Goal: Task Accomplishment & Management: Use online tool/utility

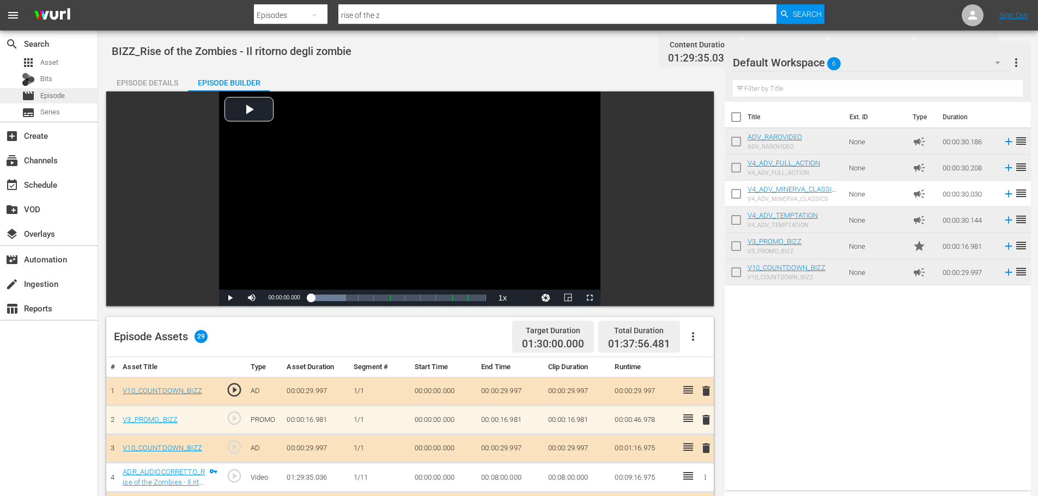
drag, startPoint x: 0, startPoint y: 0, endPoint x: 60, endPoint y: 91, distance: 109.3
click at [60, 91] on span "Episode" at bounding box center [52, 95] width 25 height 11
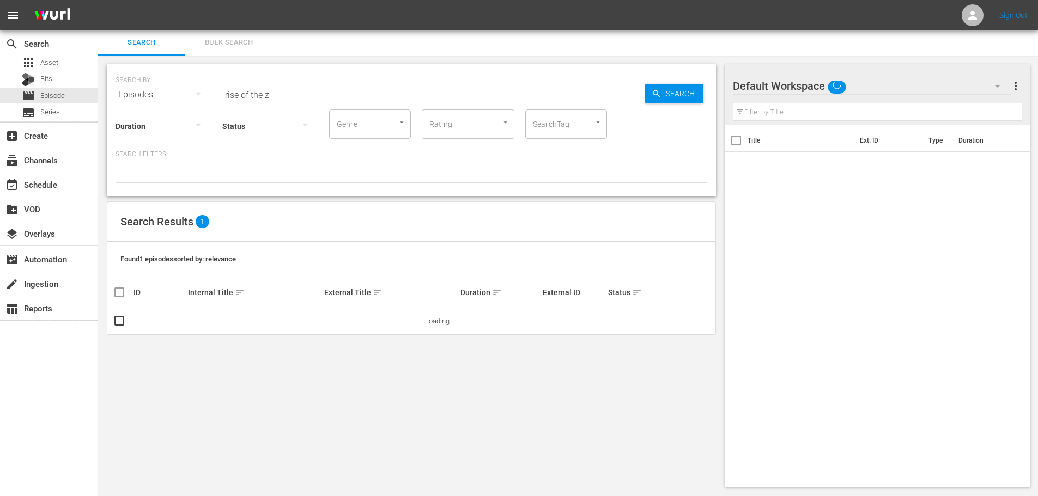
scroll to position [1, 0]
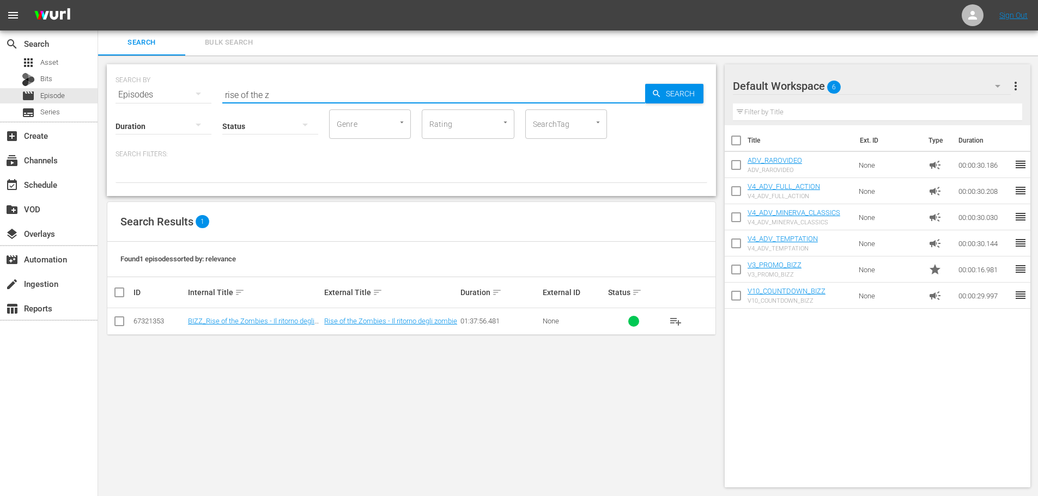
drag, startPoint x: 285, startPoint y: 86, endPoint x: 212, endPoint y: 91, distance: 72.6
click at [212, 91] on div "SEARCH BY Search By Episodes Search ID, Title, Description, Keywords, or Catego…" at bounding box center [412, 88] width 592 height 39
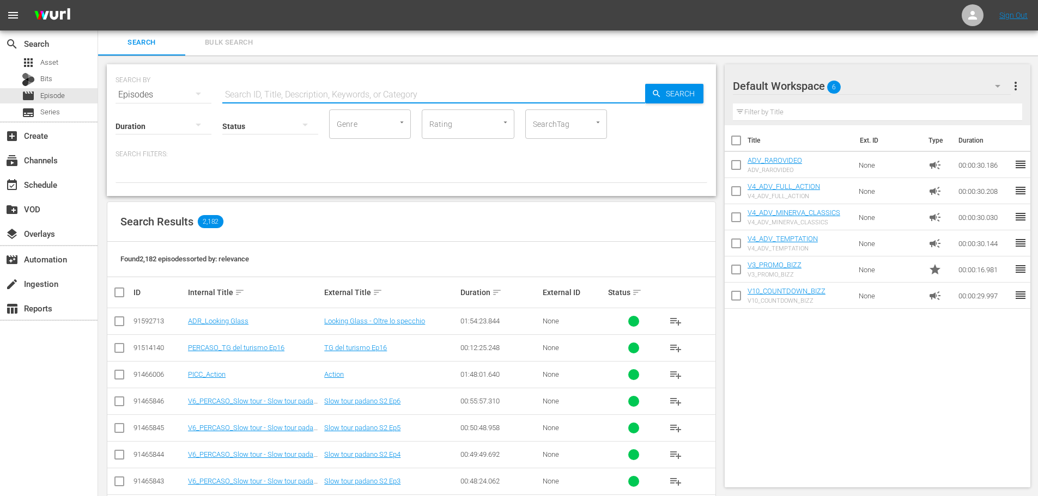
click at [324, 165] on div at bounding box center [412, 174] width 592 height 19
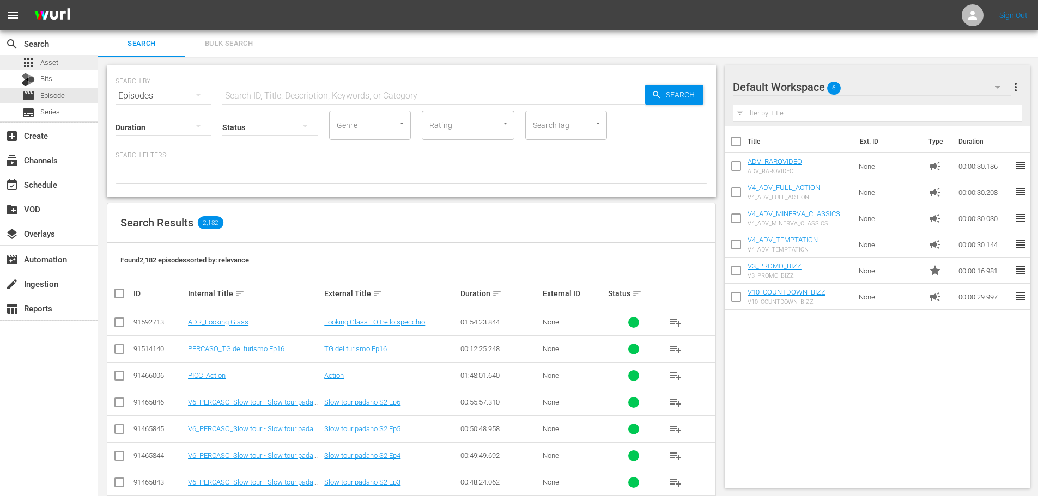
click at [35, 69] on div "apps Asset" at bounding box center [40, 62] width 37 height 15
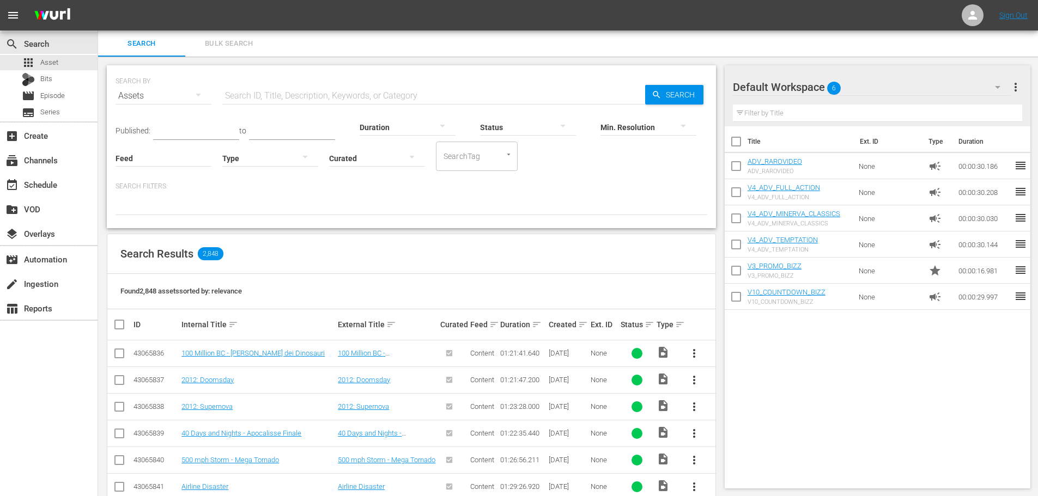
click at [576, 325] on div "Created sort" at bounding box center [568, 324] width 39 height 13
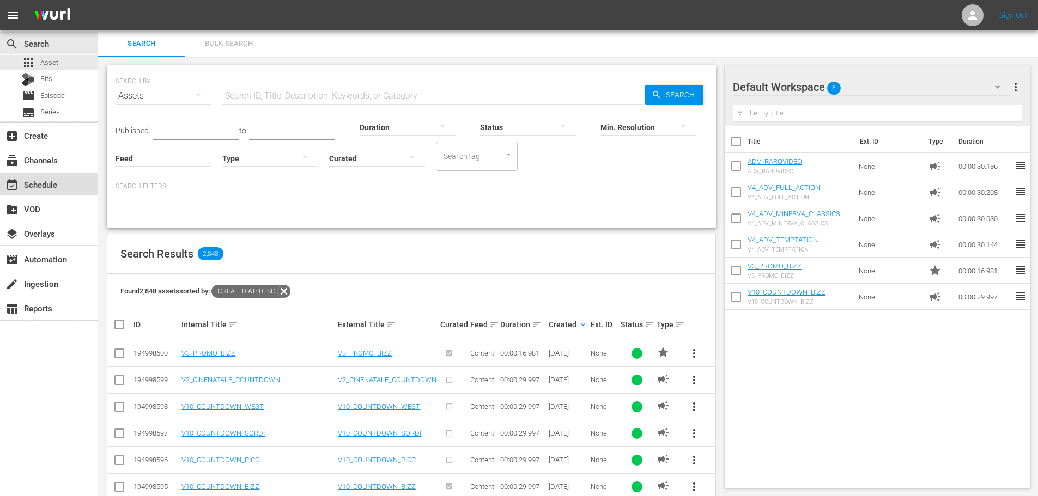
click at [65, 190] on div "event_available Schedule" at bounding box center [49, 184] width 98 height 22
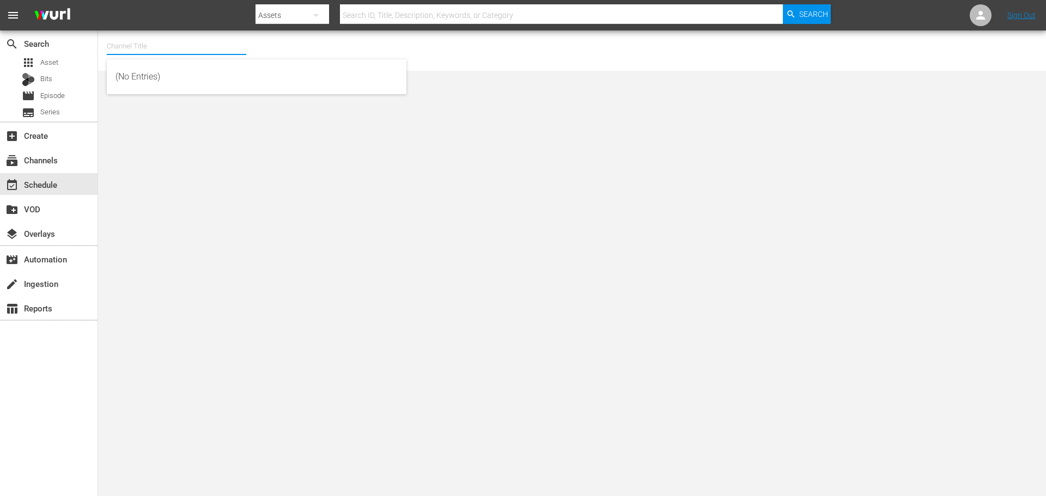
click at [186, 58] on input "text" at bounding box center [176, 46] width 139 height 26
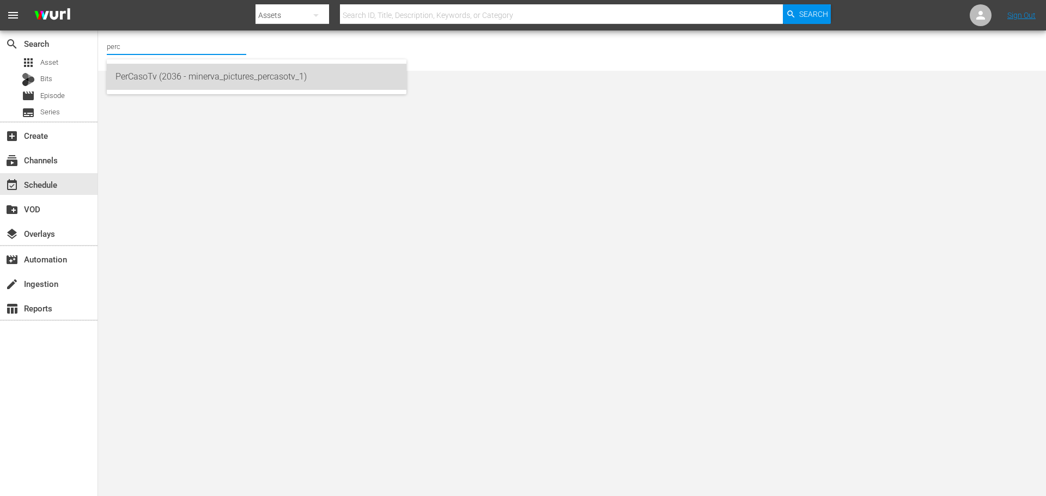
click at [196, 69] on div "PerCasoTv (2036 - minerva_pictures_percasotv_1)" at bounding box center [257, 77] width 282 height 26
type input "PerCasoTv (2036 - minerva_pictures_percasotv_1)"
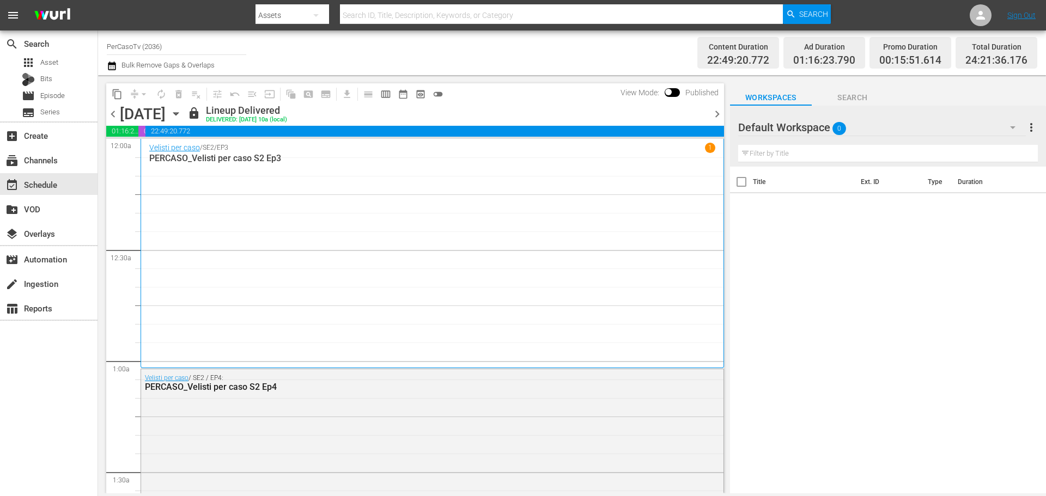
click at [720, 111] on span "chevron_right" at bounding box center [717, 114] width 14 height 14
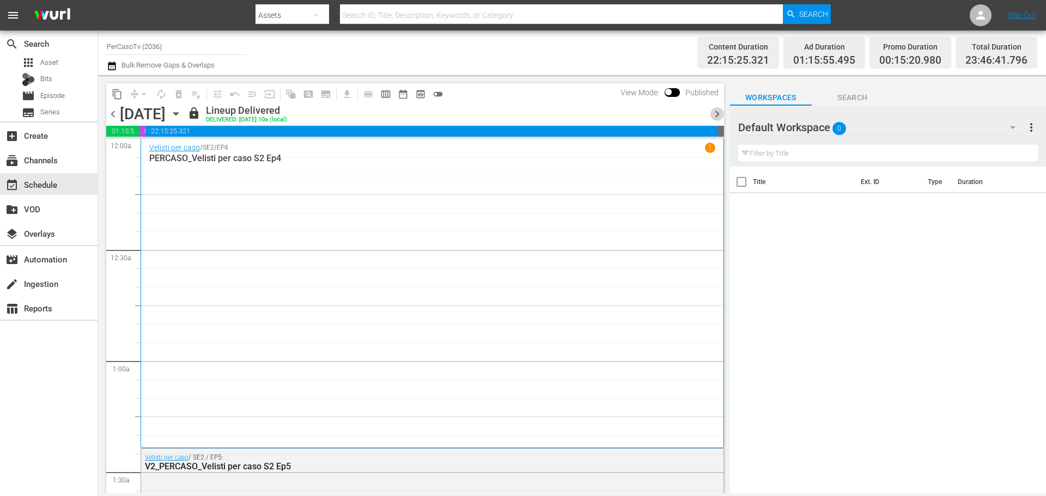
click at [717, 113] on span "chevron_right" at bounding box center [717, 114] width 14 height 14
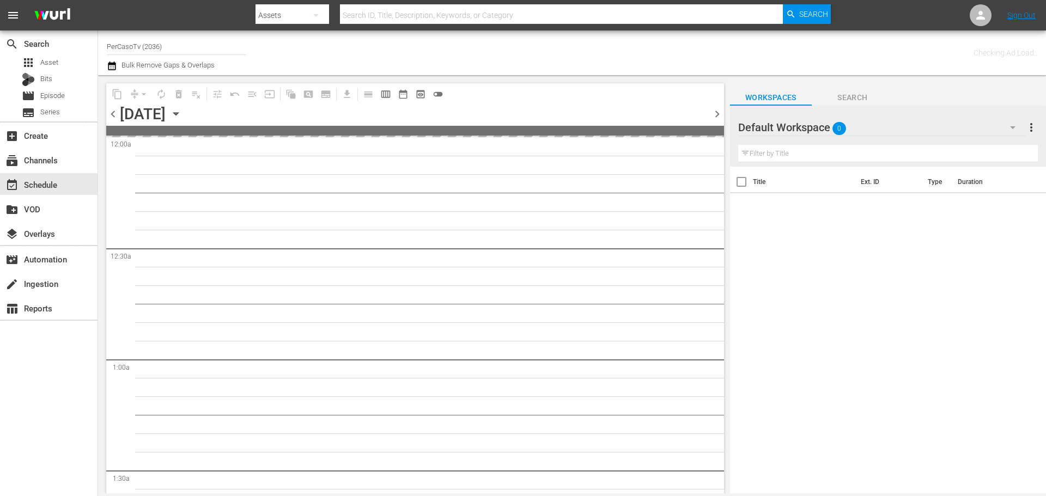
click at [717, 113] on span "chevron_right" at bounding box center [717, 114] width 14 height 14
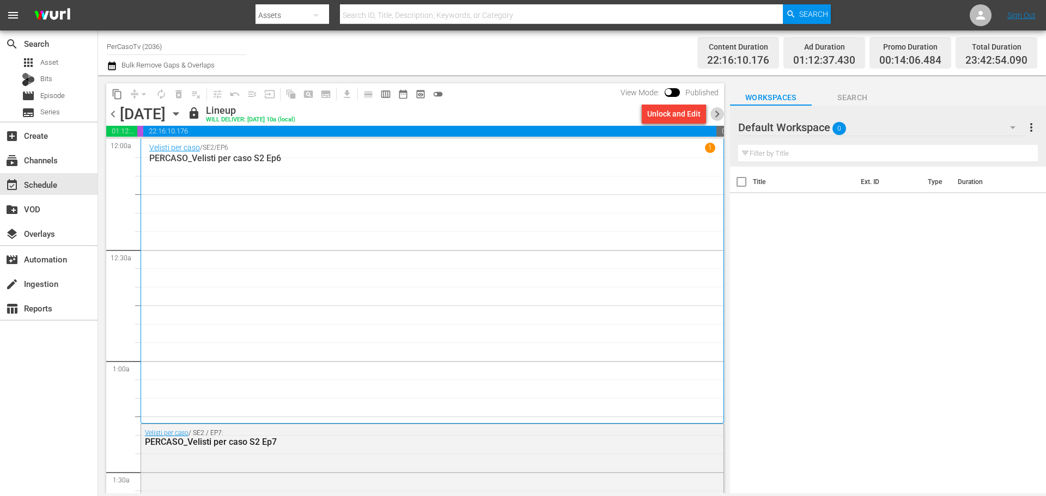
click at [717, 114] on span "chevron_right" at bounding box center [717, 114] width 14 height 14
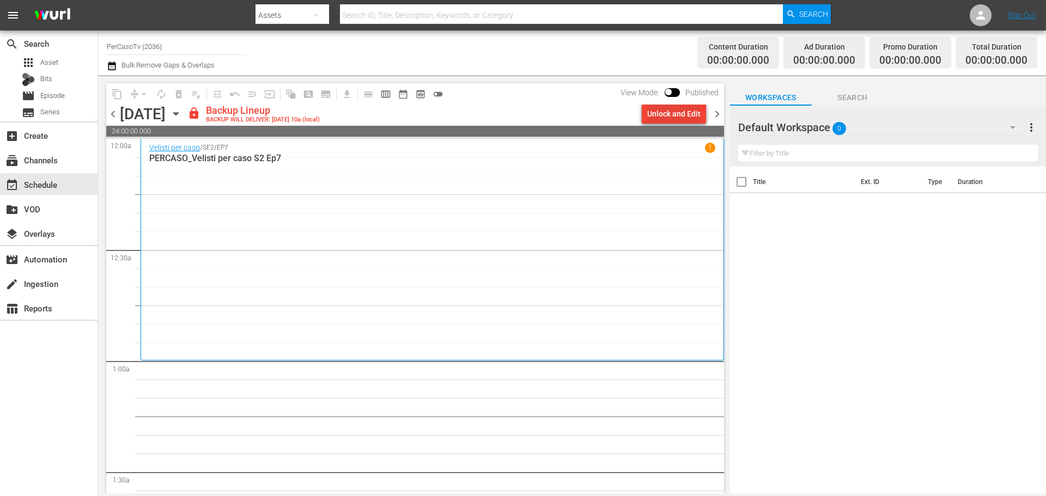
click at [691, 118] on div "Unlock and Edit" at bounding box center [673, 114] width 53 height 20
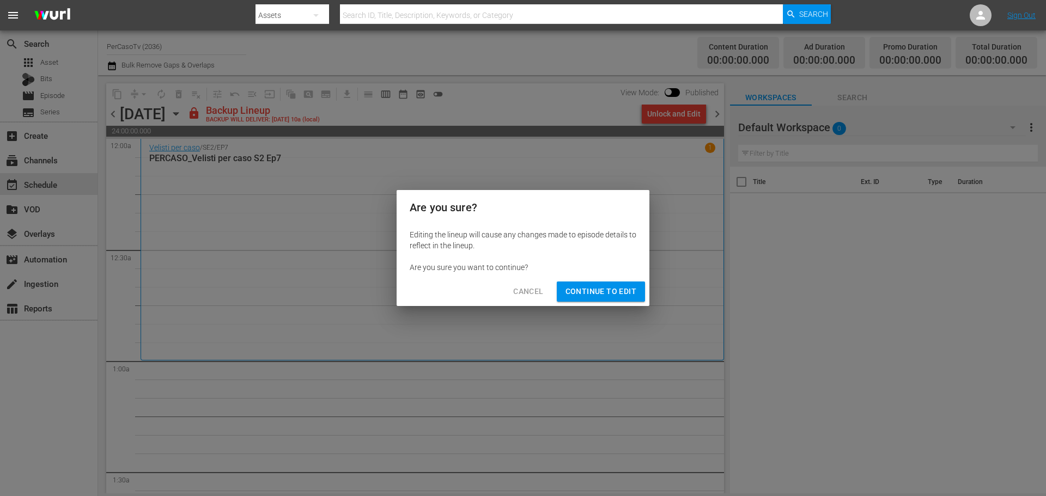
click at [633, 298] on span "Continue to Edit" at bounding box center [601, 292] width 71 height 14
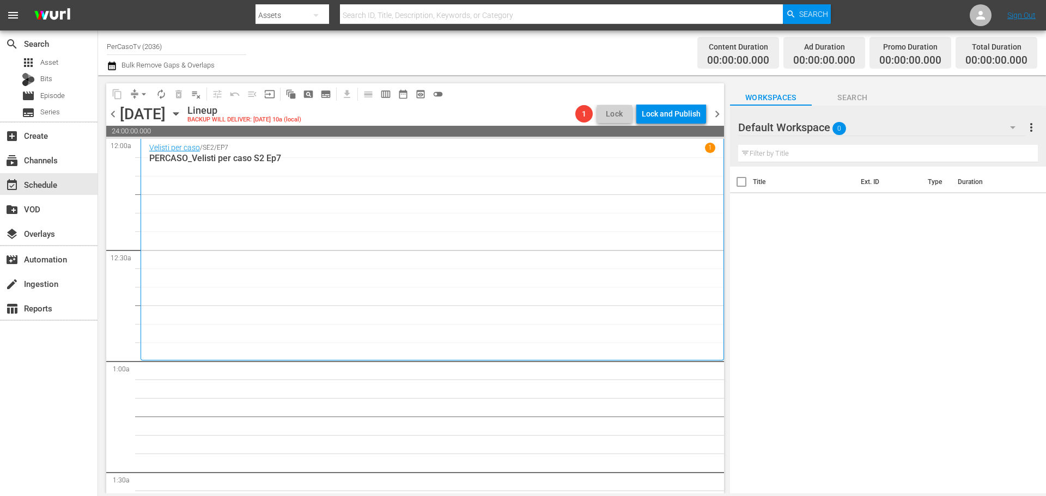
click at [714, 112] on span "chevron_right" at bounding box center [717, 114] width 14 height 14
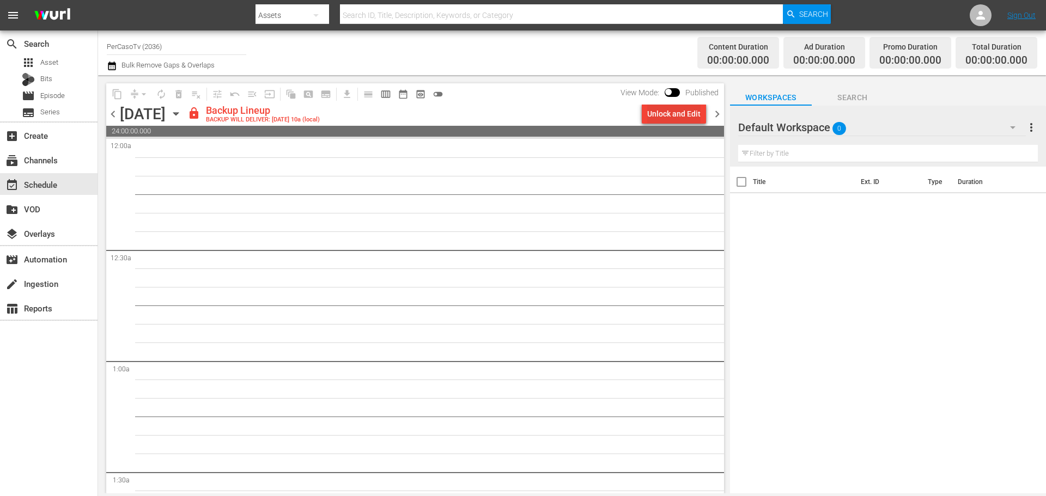
click at [675, 118] on div "Unlock and Edit" at bounding box center [673, 114] width 53 height 20
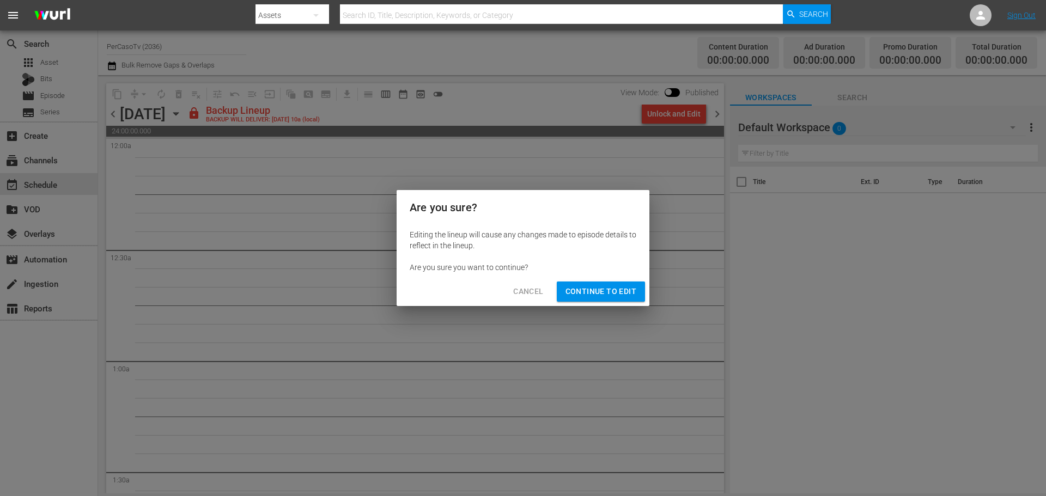
click at [633, 284] on button "Continue to Edit" at bounding box center [601, 292] width 88 height 20
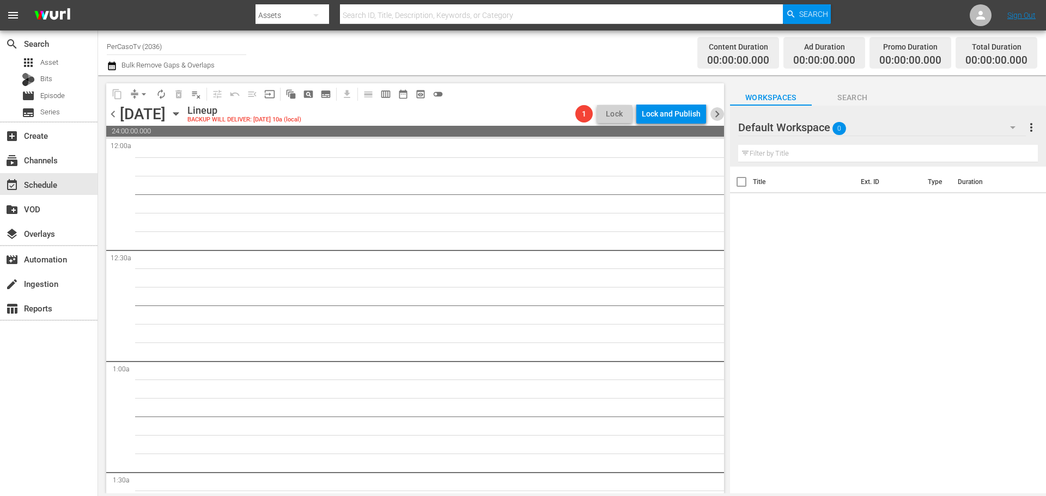
click at [716, 112] on span "chevron_right" at bounding box center [717, 114] width 14 height 14
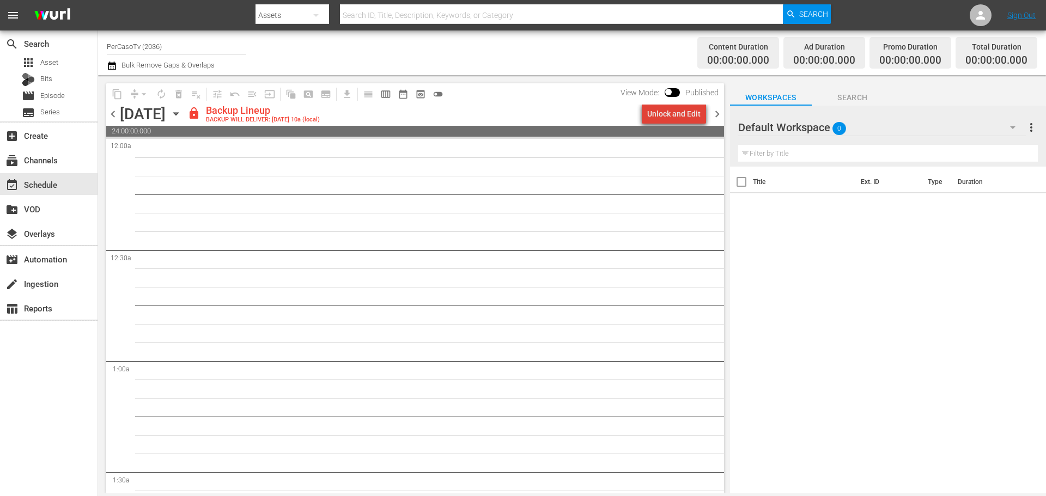
click at [683, 116] on div "Unlock and Edit" at bounding box center [673, 114] width 53 height 20
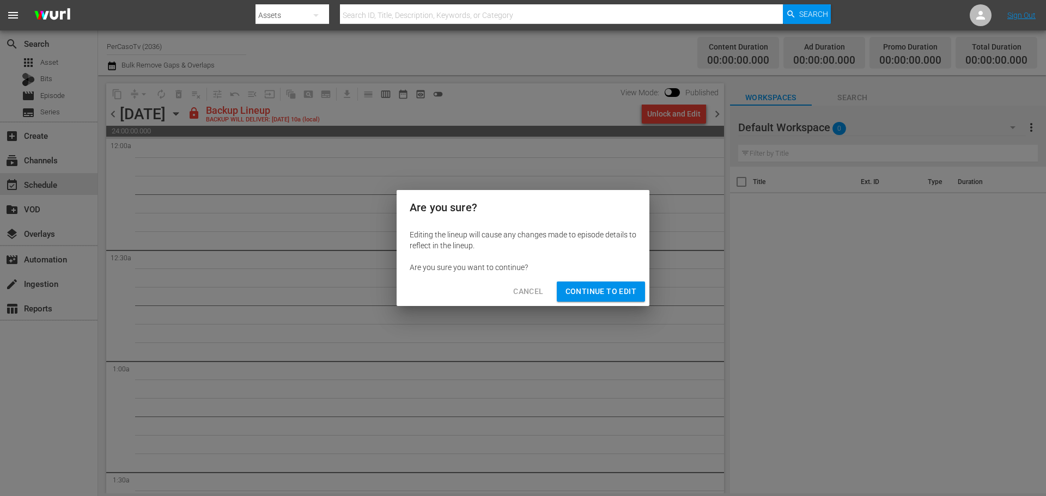
click at [592, 288] on span "Continue to Edit" at bounding box center [601, 292] width 71 height 14
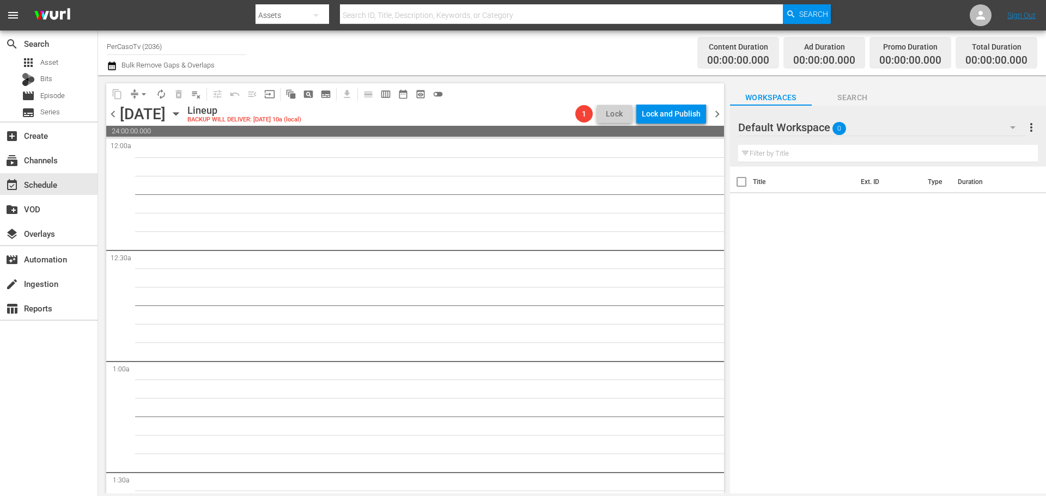
click at [719, 112] on span "chevron_right" at bounding box center [717, 114] width 14 height 14
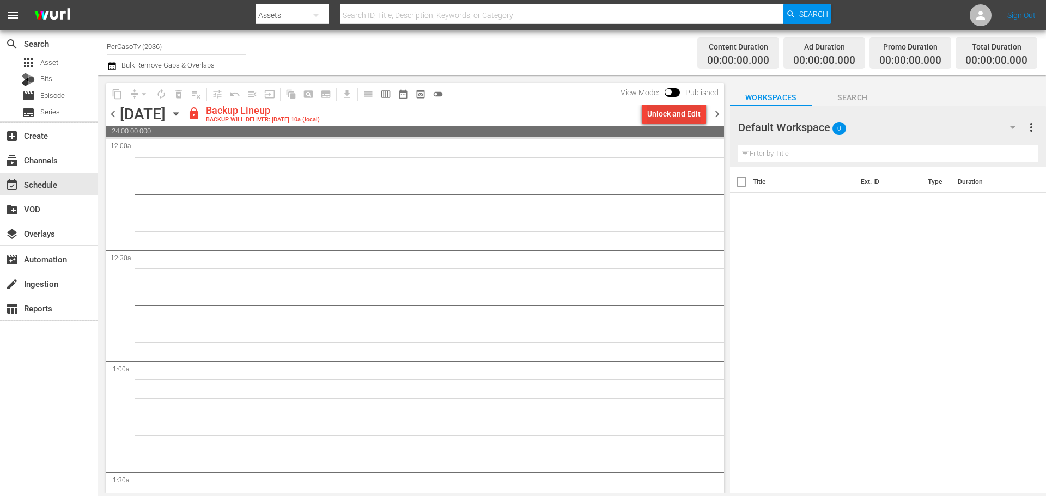
click at [691, 116] on div "Unlock and Edit" at bounding box center [673, 114] width 53 height 20
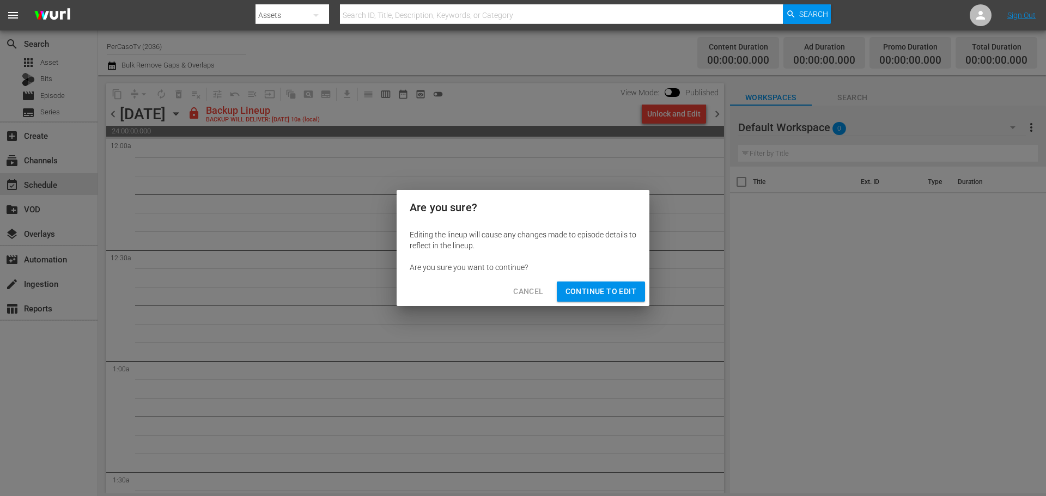
click at [621, 284] on button "Continue to Edit" at bounding box center [601, 292] width 88 height 20
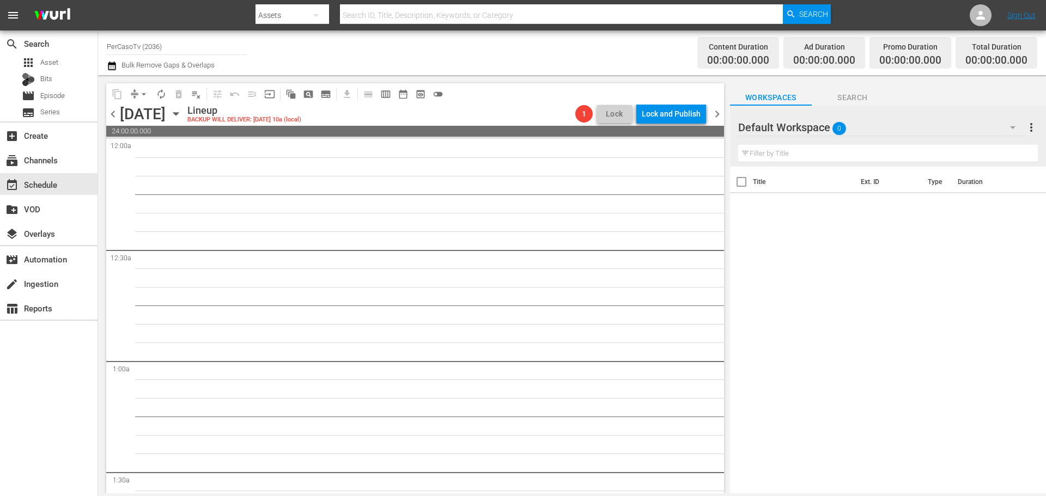
click at [715, 119] on span "chevron_right" at bounding box center [717, 114] width 14 height 14
click at [182, 113] on icon "button" at bounding box center [176, 114] width 12 height 12
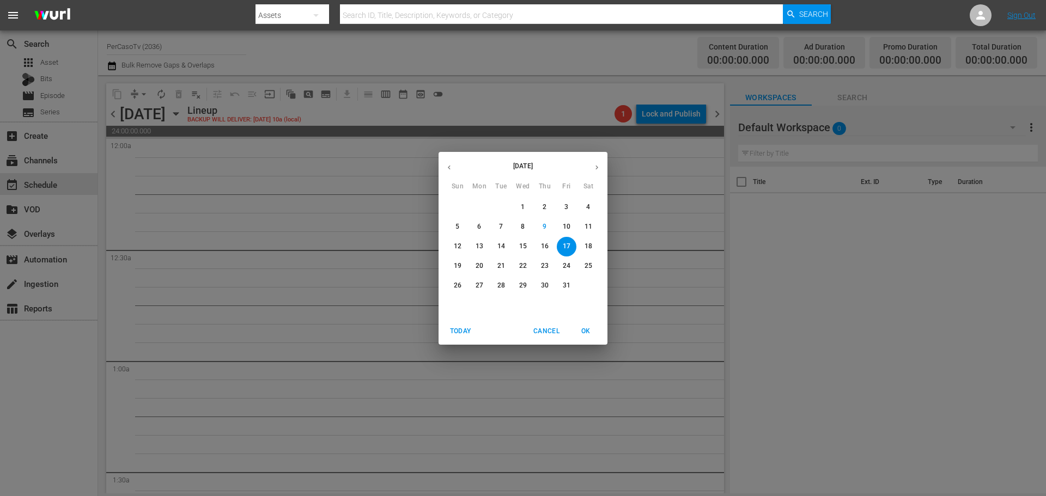
click at [477, 244] on p "13" at bounding box center [480, 246] width 8 height 9
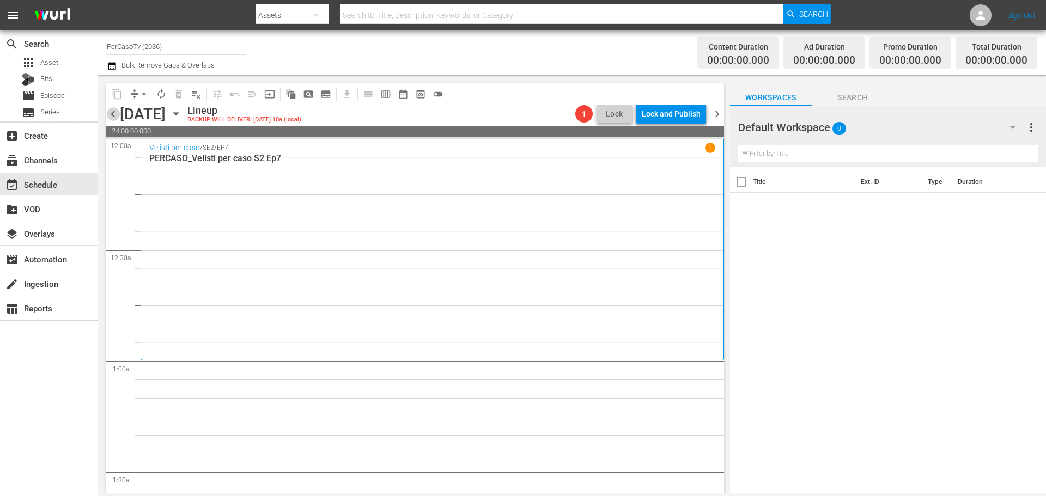
click at [114, 109] on span "chevron_left" at bounding box center [113, 114] width 14 height 14
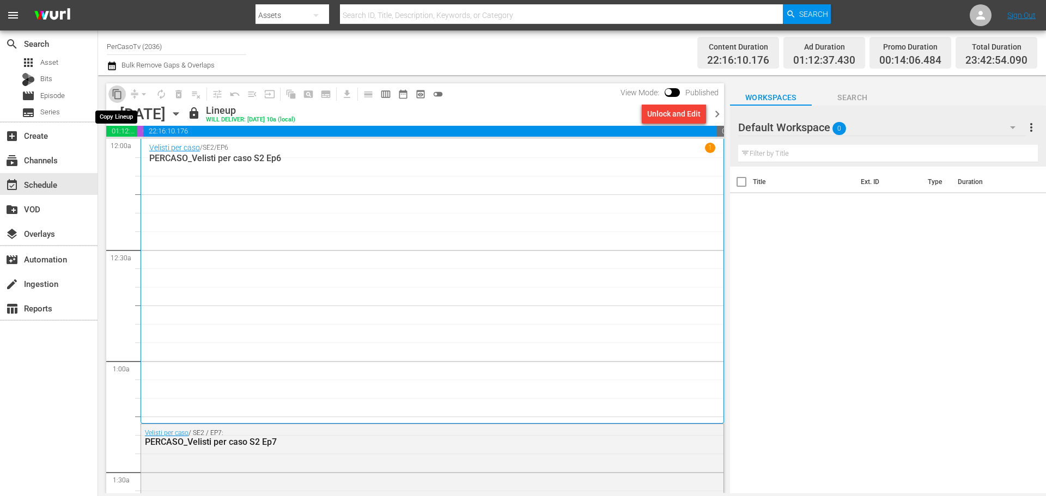
click at [118, 100] on button "content_copy" at bounding box center [116, 94] width 17 height 17
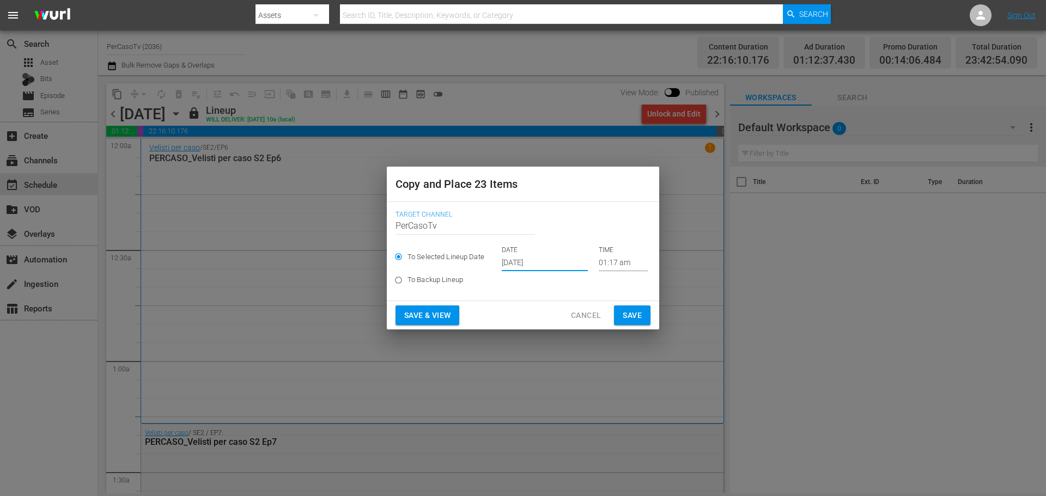
click at [529, 264] on input "[DATE]" at bounding box center [545, 263] width 86 height 16
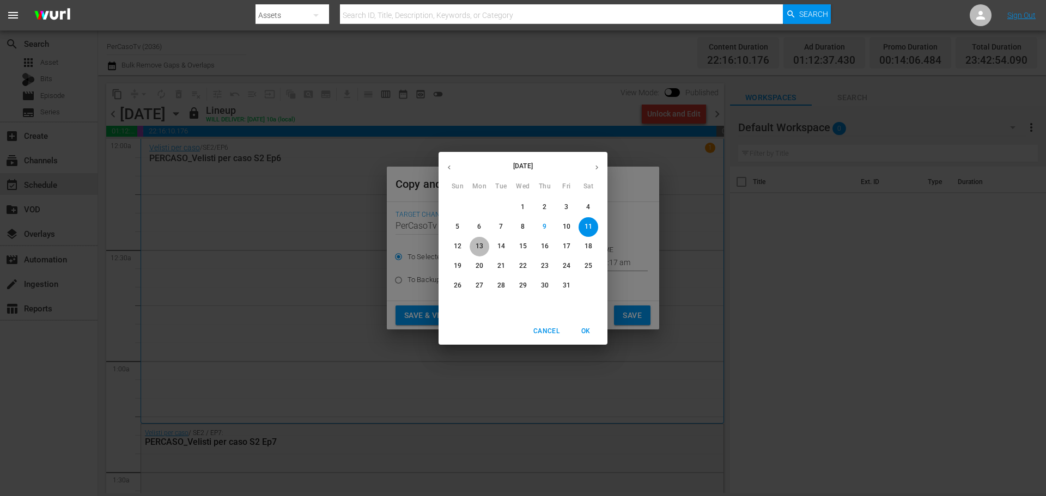
click at [476, 248] on p "13" at bounding box center [480, 246] width 8 height 9
type input "Oct 13th 2025"
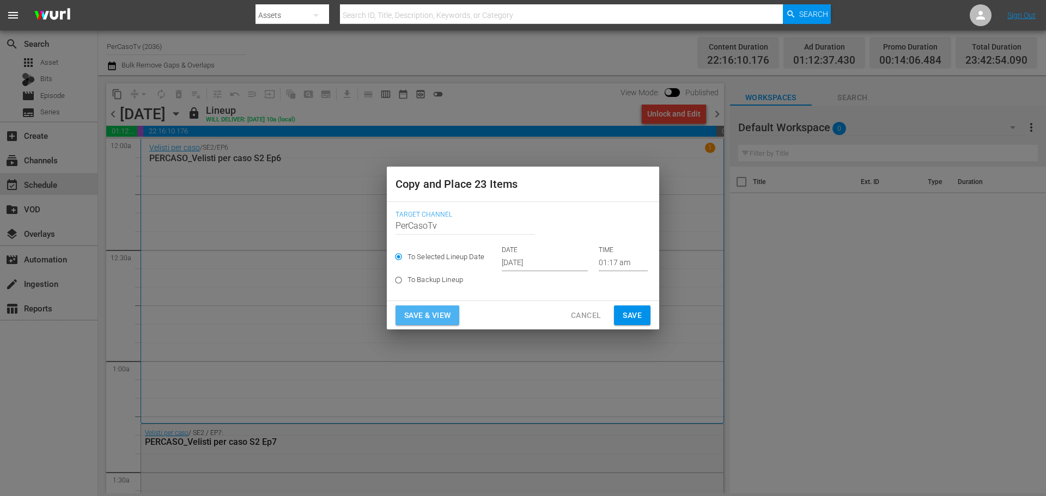
click at [440, 314] on span "Save & View" at bounding box center [427, 316] width 46 height 14
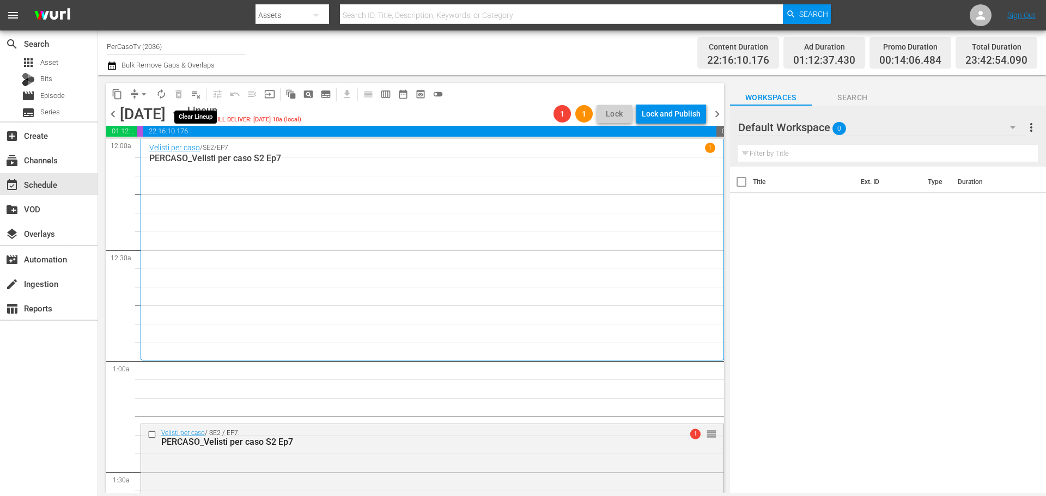
click at [195, 100] on button "playlist_remove_outlined" at bounding box center [195, 94] width 17 height 17
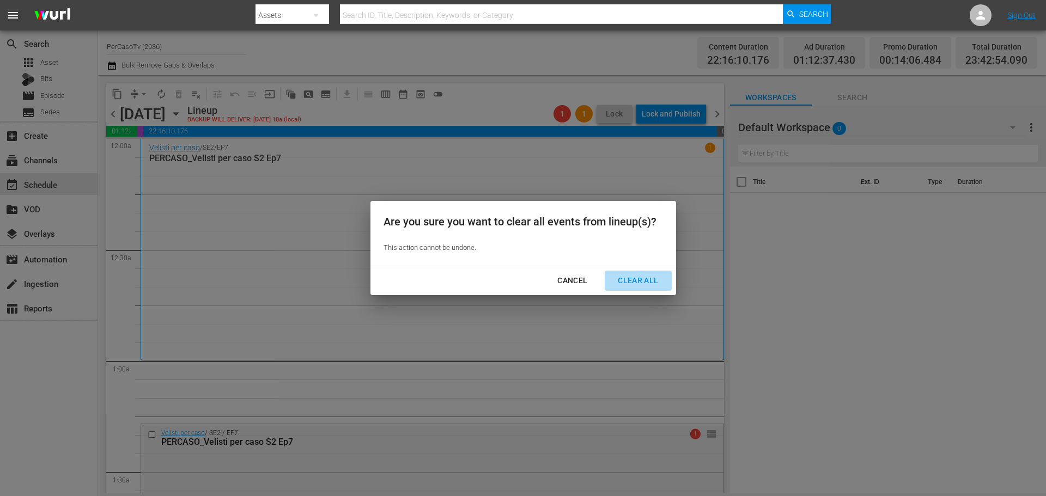
click at [649, 282] on div "Clear All" at bounding box center [638, 281] width 58 height 14
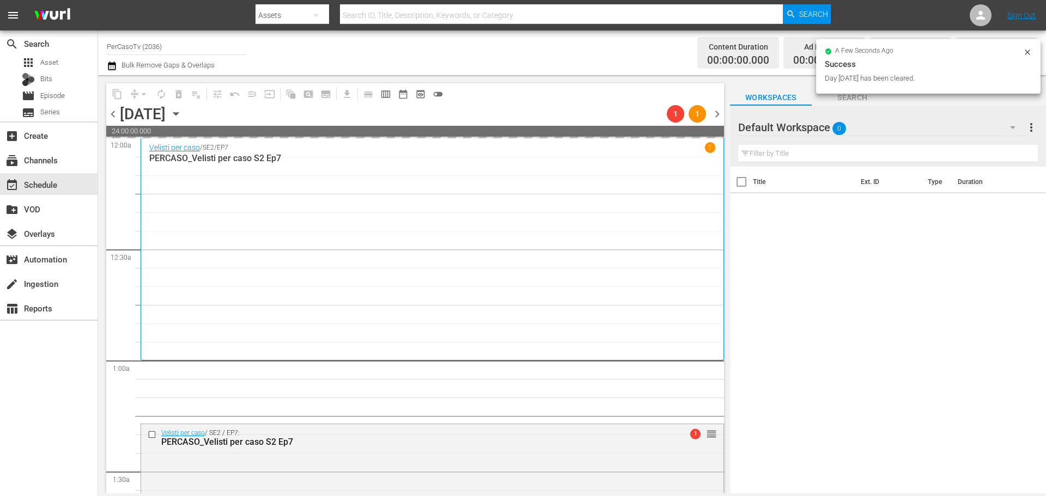
click at [173, 48] on input "PerCasoTv (2036)" at bounding box center [176, 46] width 139 height 26
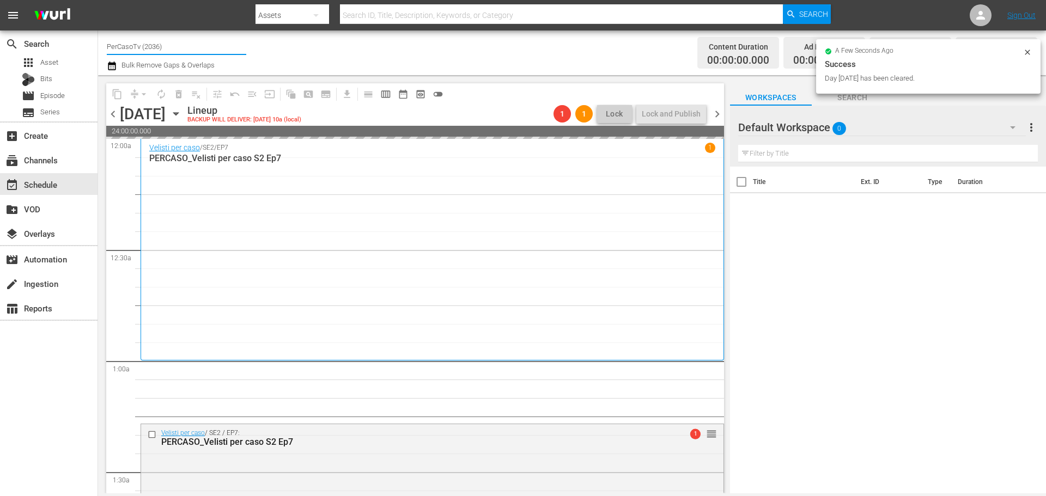
click at [173, 48] on input "PerCasoTv (2036)" at bounding box center [176, 46] width 139 height 26
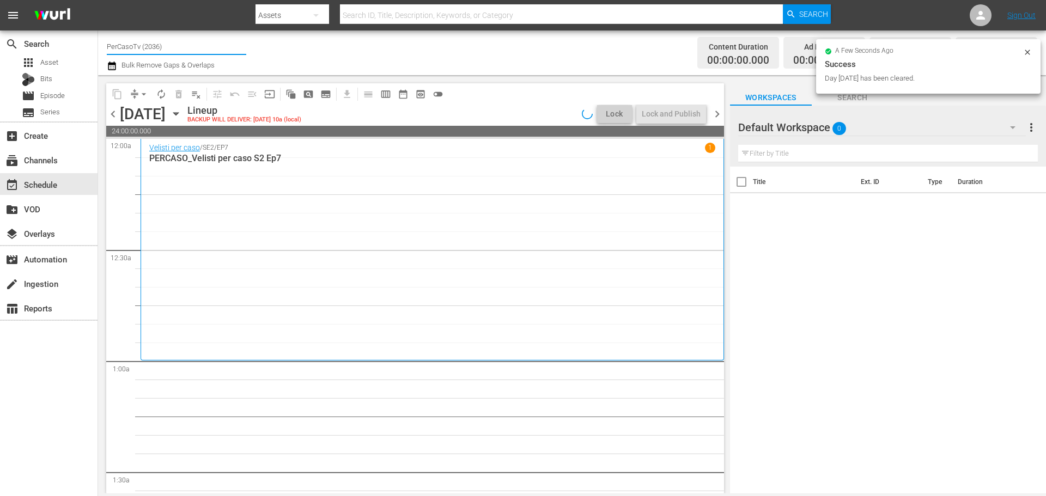
click at [173, 48] on input "PerCasoTv (2036)" at bounding box center [176, 46] width 139 height 26
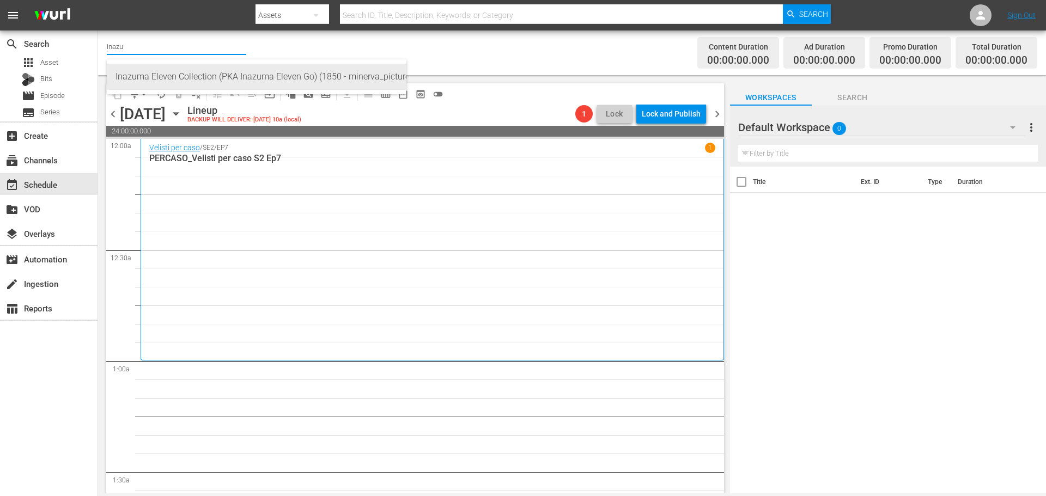
click at [201, 71] on div "Inazuma Eleven Collection (PKA Inazuma Eleven Go) (1850 - minerva_pictures_inaz…" at bounding box center [257, 77] width 282 height 26
type input "Inazuma Eleven Collection (PKA Inazuma Eleven Go) (1850 - minerva_pictures_inaz…"
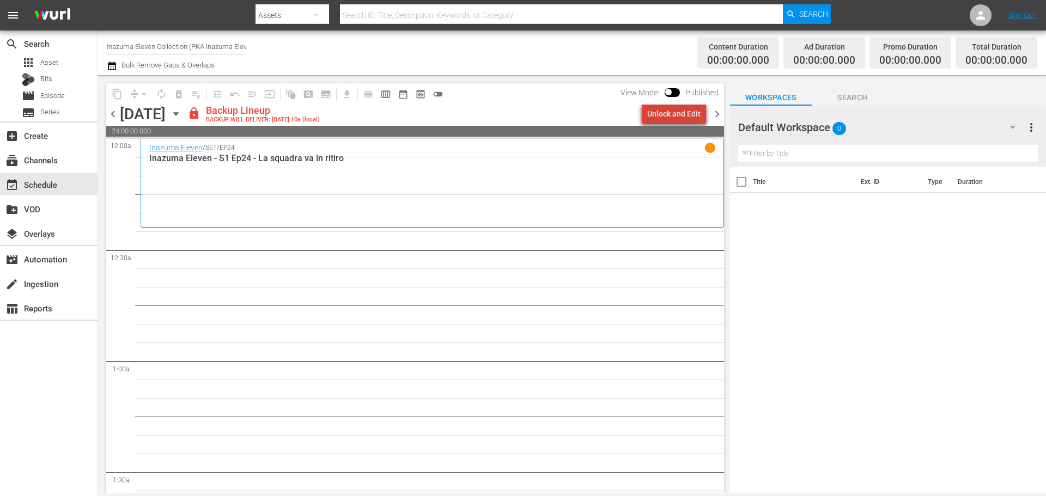
click at [684, 114] on div "Unlock and Edit" at bounding box center [673, 114] width 53 height 20
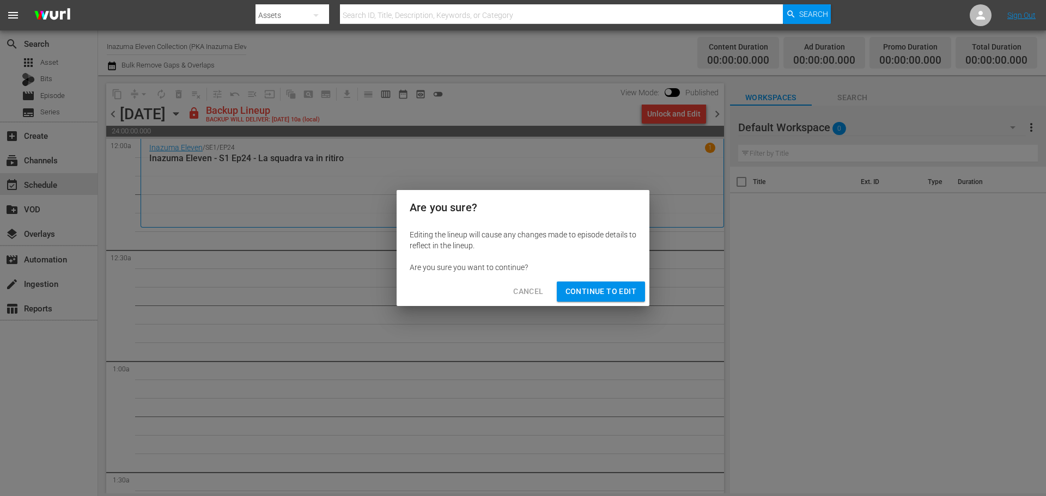
click at [600, 303] on div "Cancel Continue to Edit" at bounding box center [523, 291] width 253 height 29
click at [605, 297] on span "Continue to Edit" at bounding box center [601, 292] width 71 height 14
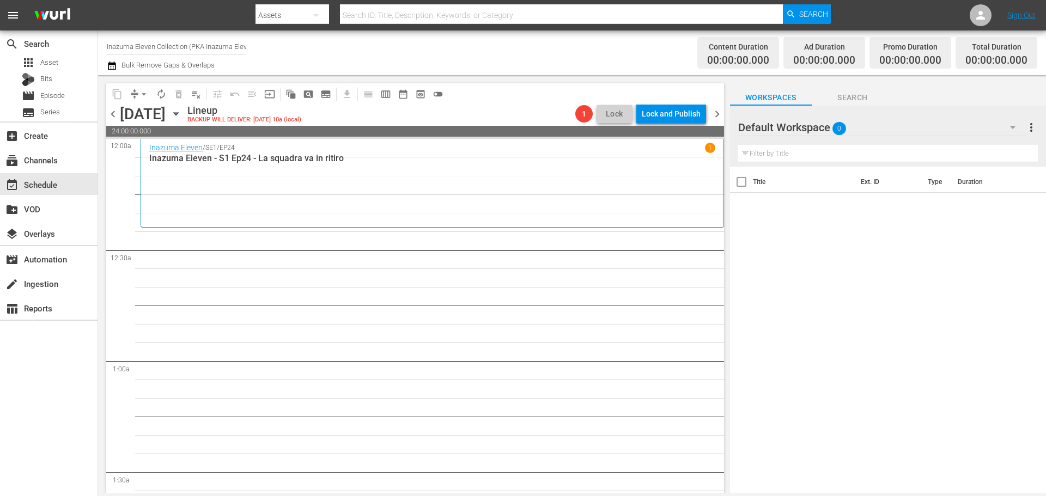
click at [713, 116] on span "chevron_right" at bounding box center [717, 114] width 14 height 14
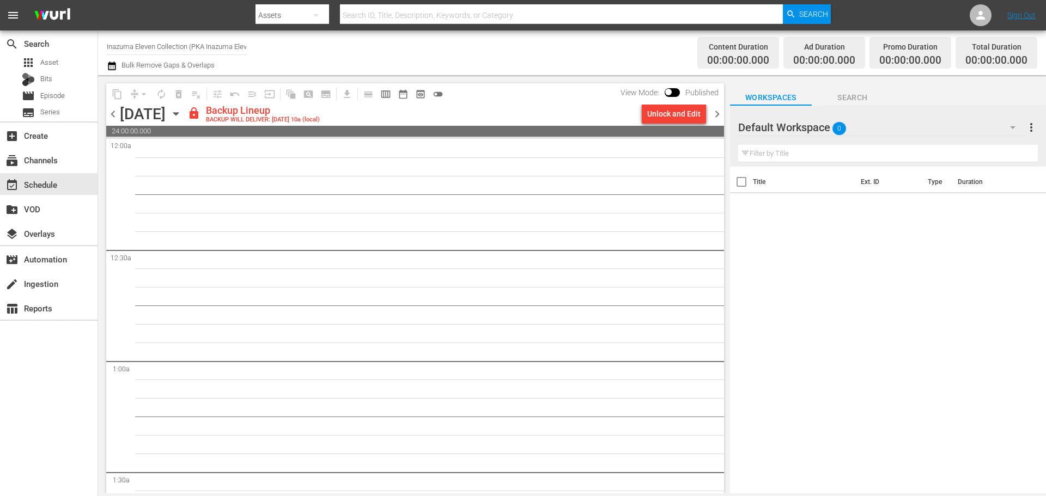
click at [682, 119] on div "Unlock and Edit" at bounding box center [673, 114] width 53 height 20
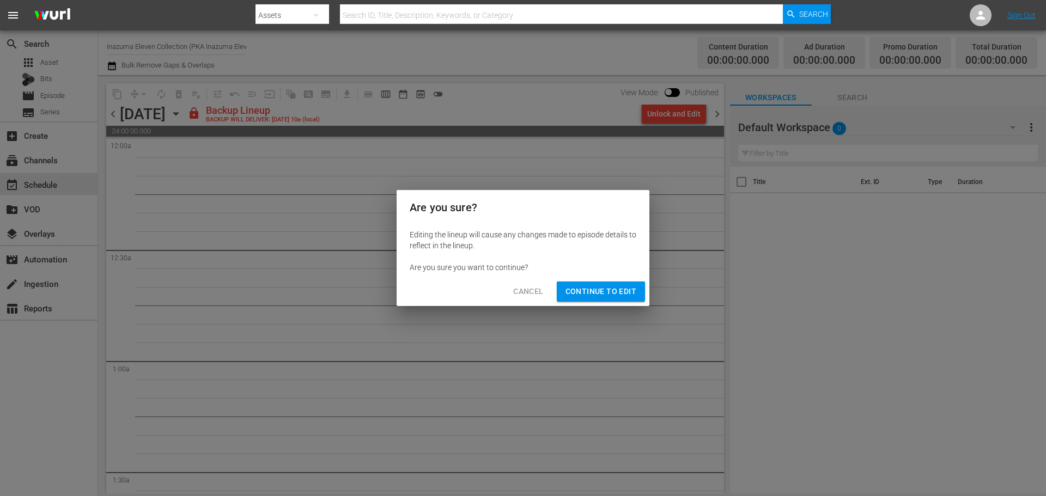
click at [633, 291] on span "Continue to Edit" at bounding box center [601, 292] width 71 height 14
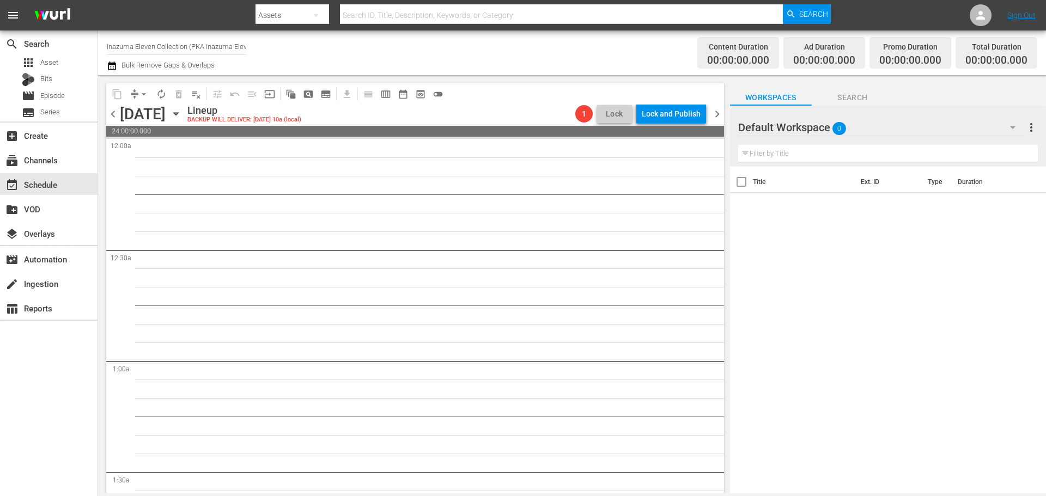
click at [718, 112] on span "chevron_right" at bounding box center [717, 114] width 14 height 14
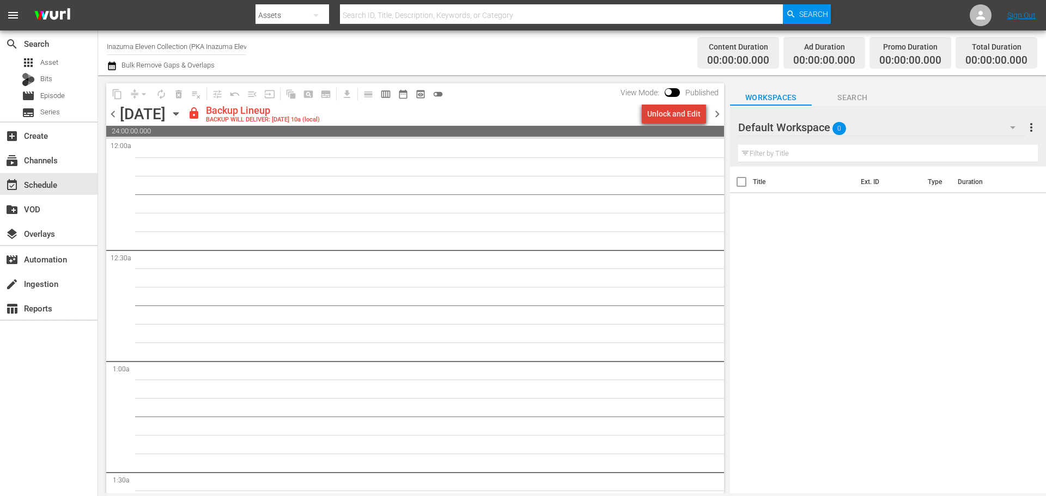
click at [679, 117] on div "Unlock and Edit" at bounding box center [673, 114] width 53 height 20
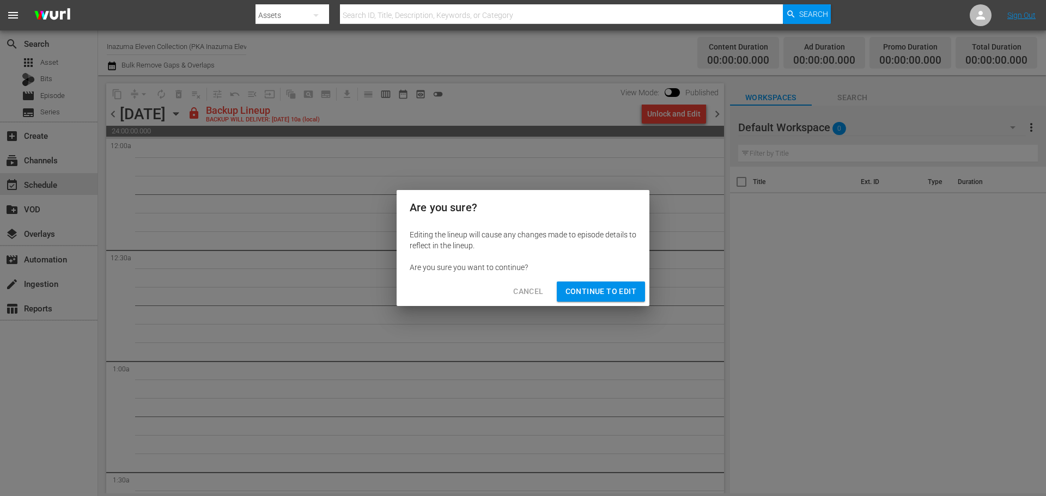
click at [610, 287] on span "Continue to Edit" at bounding box center [601, 292] width 71 height 14
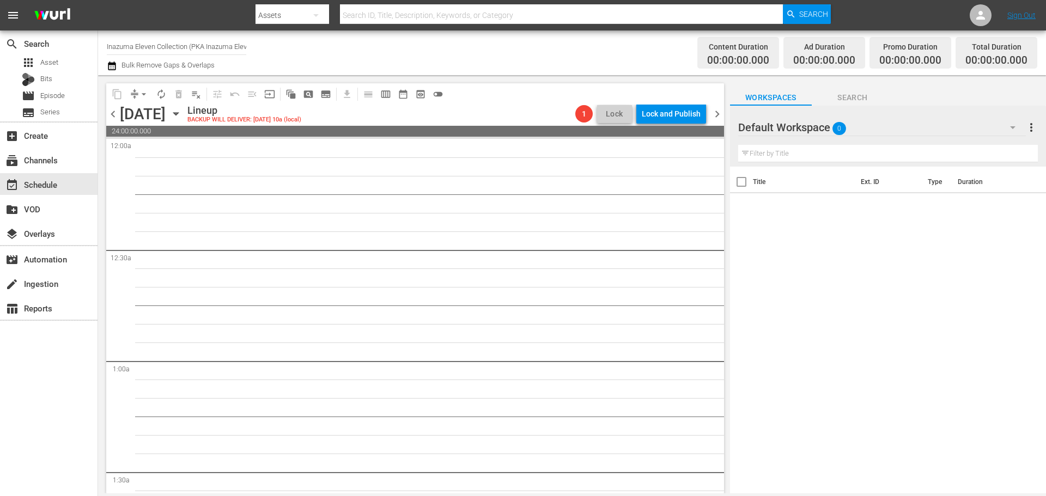
click at [718, 111] on span "chevron_right" at bounding box center [717, 114] width 14 height 14
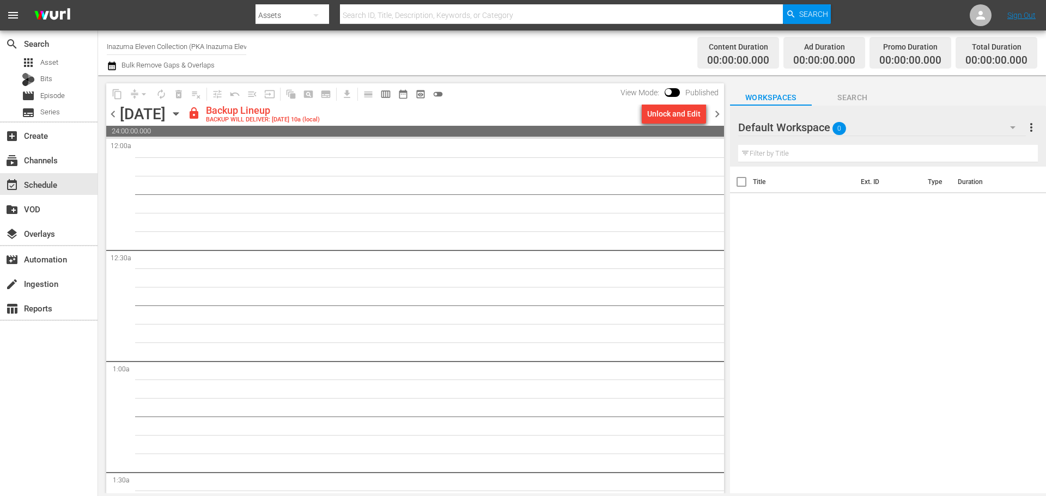
click at [672, 117] on div "Unlock and Edit" at bounding box center [673, 114] width 53 height 20
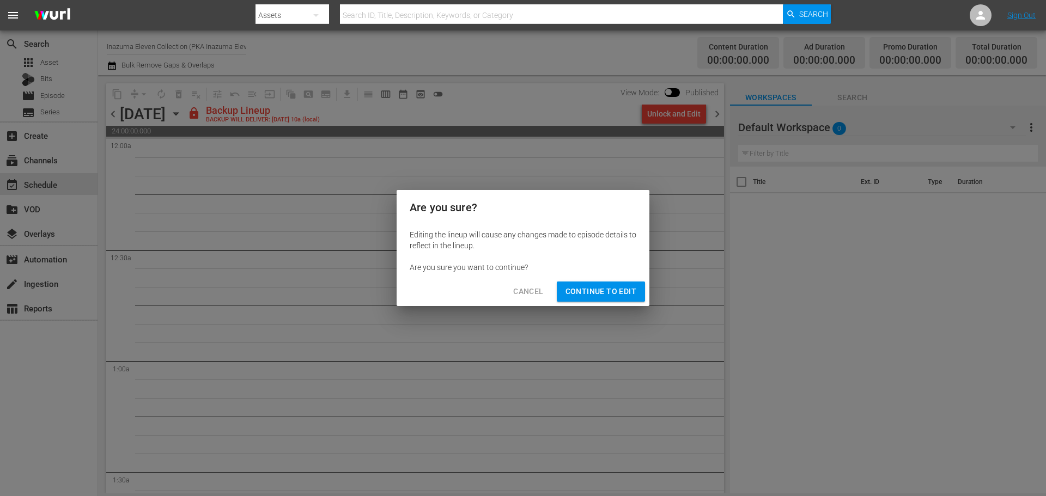
click at [625, 294] on span "Continue to Edit" at bounding box center [601, 292] width 71 height 14
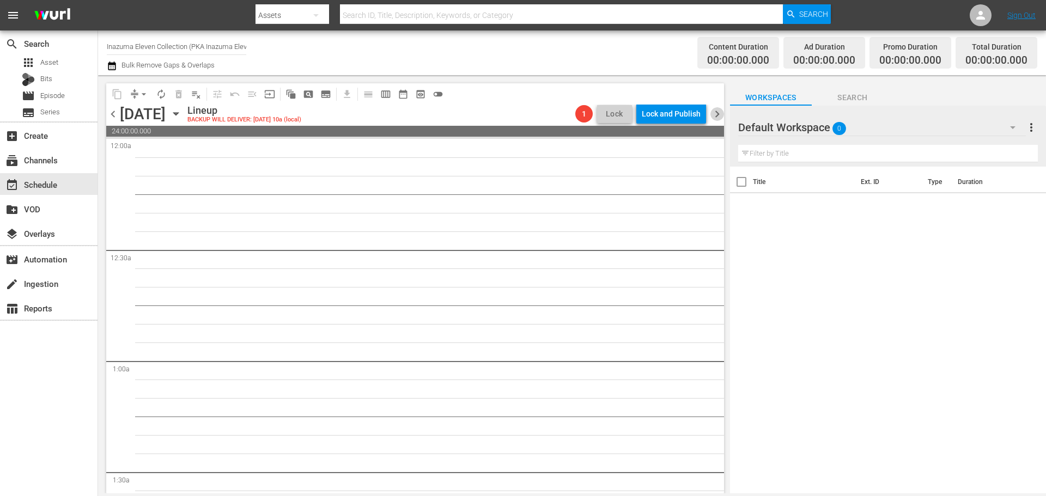
click at [716, 111] on span "chevron_right" at bounding box center [717, 114] width 14 height 14
click at [182, 116] on icon "button" at bounding box center [176, 114] width 12 height 12
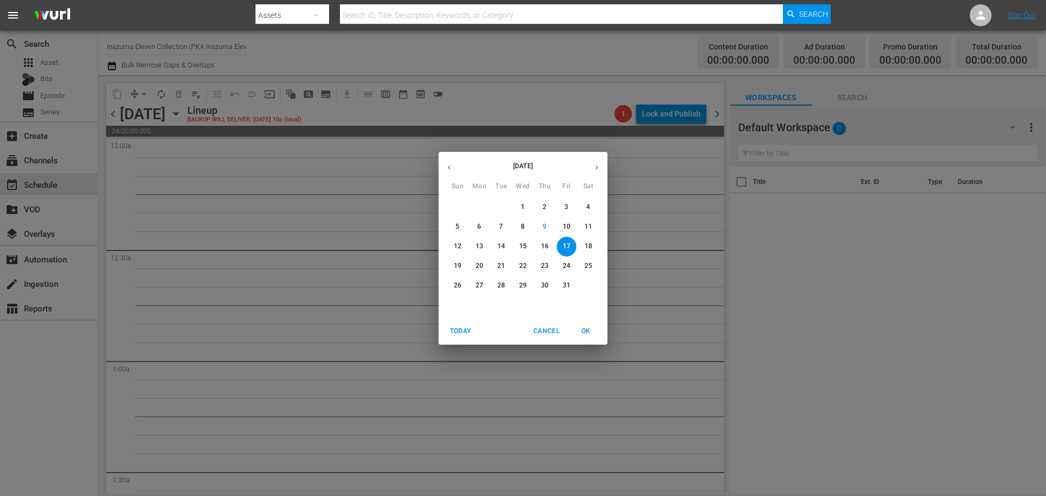
click at [485, 244] on span "13" at bounding box center [480, 246] width 20 height 9
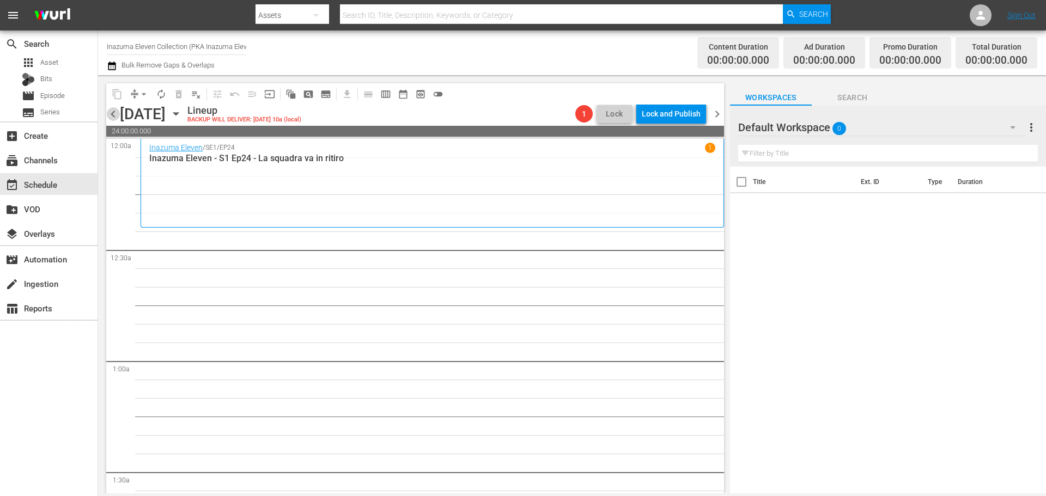
click at [116, 118] on span "chevron_left" at bounding box center [113, 114] width 14 height 14
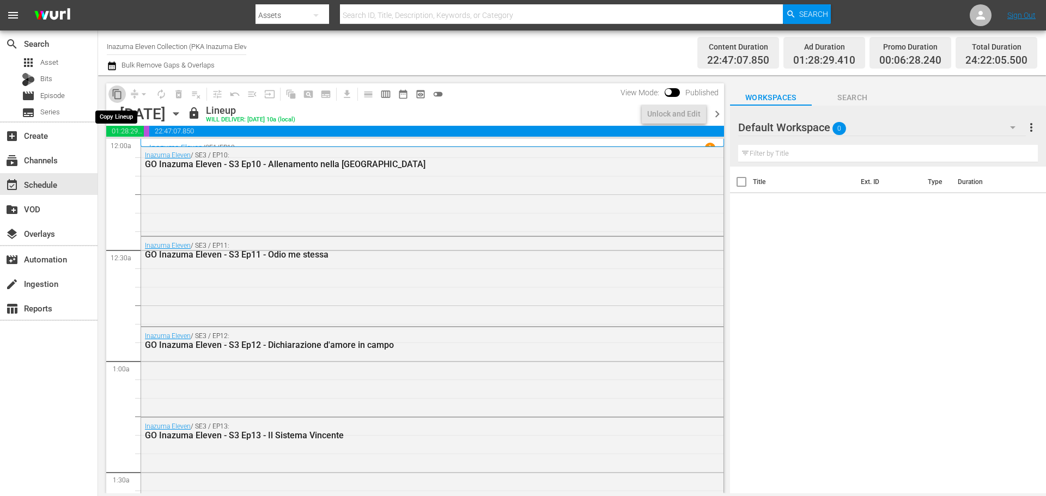
click at [117, 93] on span "content_copy" at bounding box center [117, 94] width 11 height 11
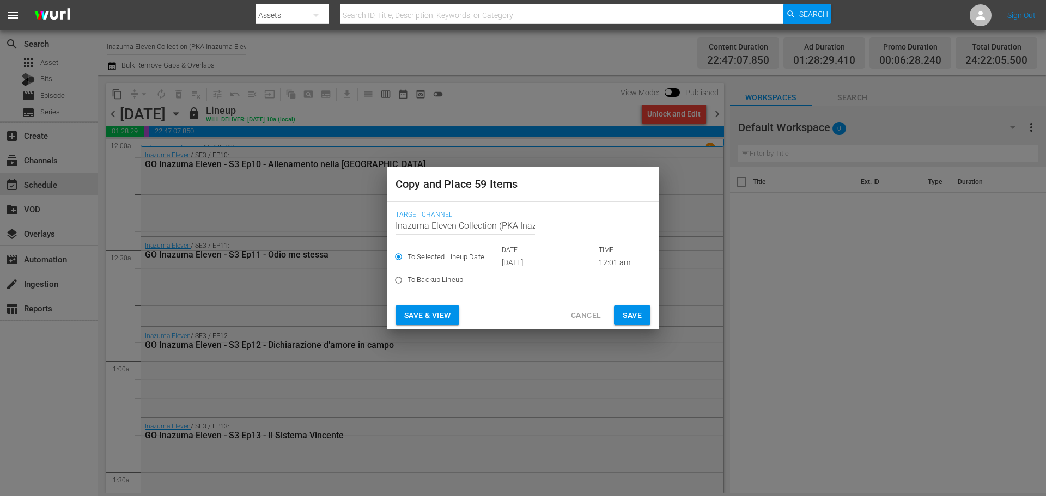
click at [537, 265] on input "[DATE]" at bounding box center [545, 263] width 86 height 16
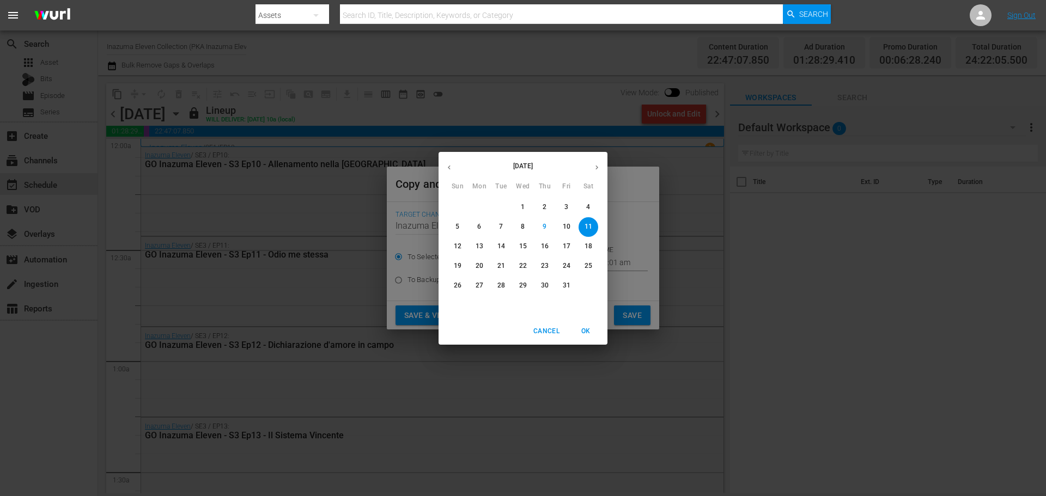
click at [485, 246] on span "13" at bounding box center [480, 246] width 20 height 9
type input "Oct 13th 2025"
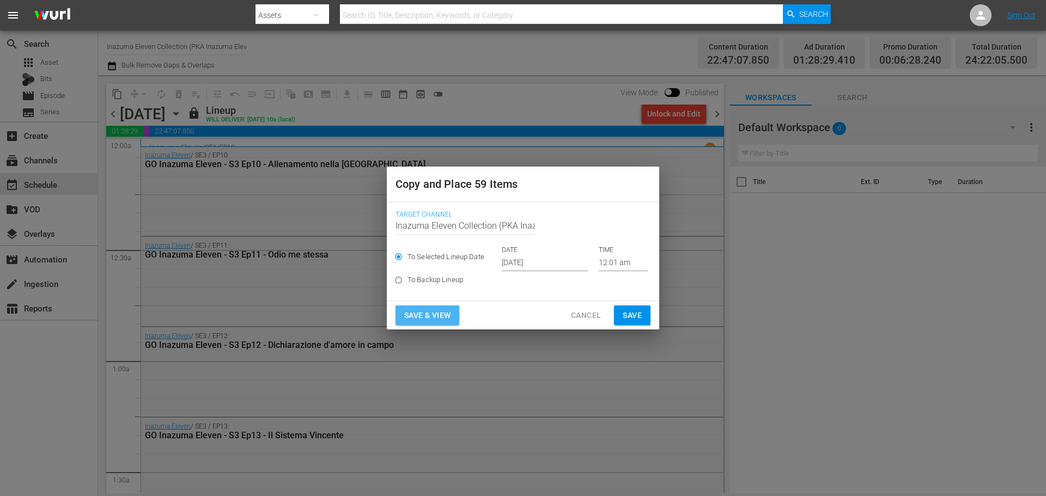
click at [446, 313] on span "Save & View" at bounding box center [427, 316] width 46 height 14
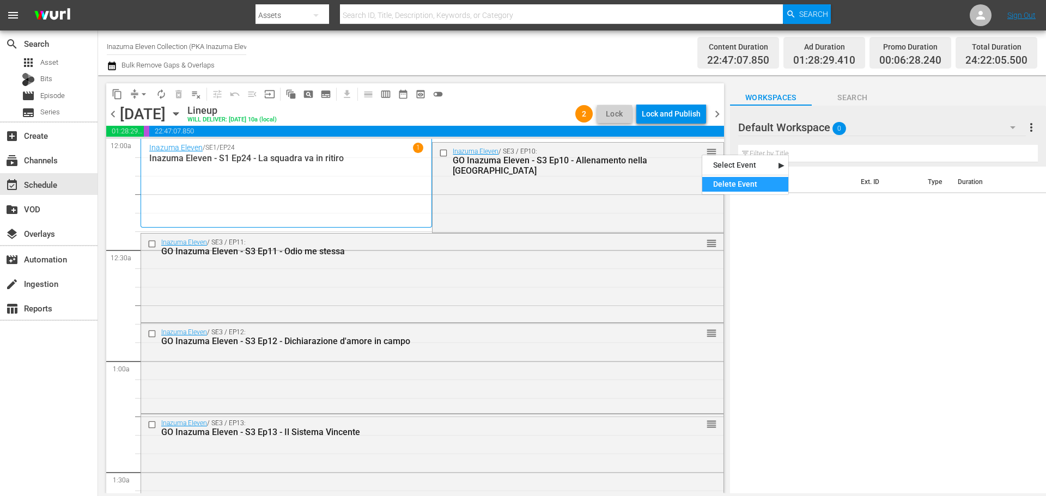
click at [718, 184] on div "Delete Event" at bounding box center [745, 184] width 86 height 15
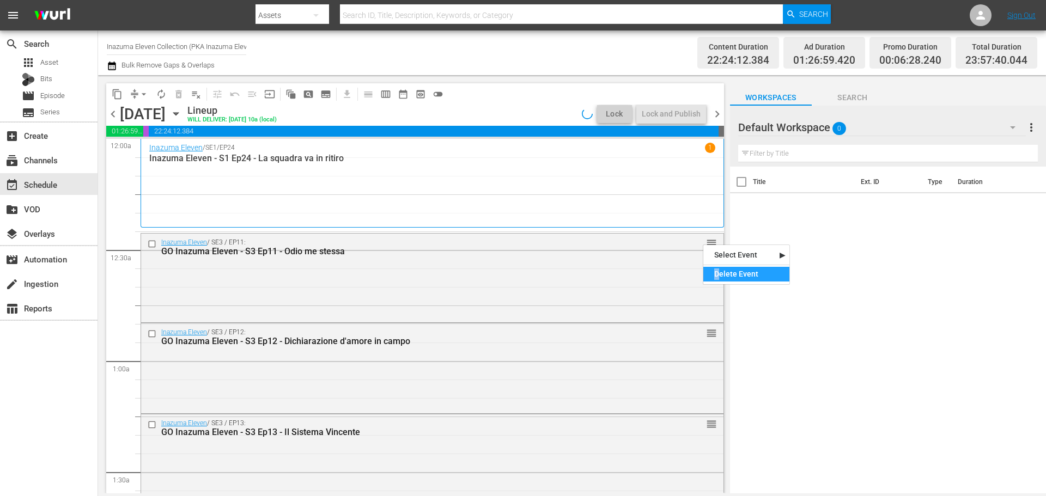
click at [717, 271] on div "Delete Event" at bounding box center [746, 274] width 86 height 15
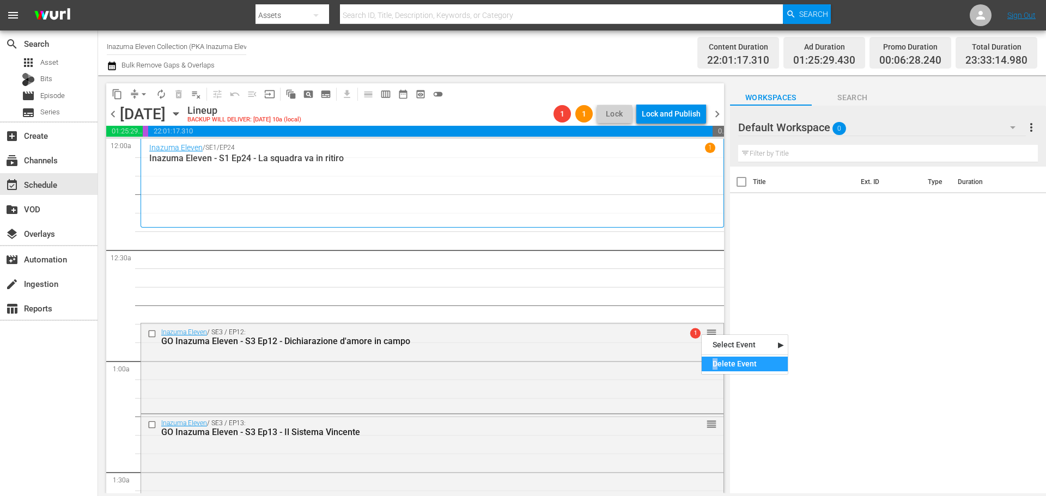
click at [716, 369] on div "Delete Event" at bounding box center [745, 364] width 86 height 15
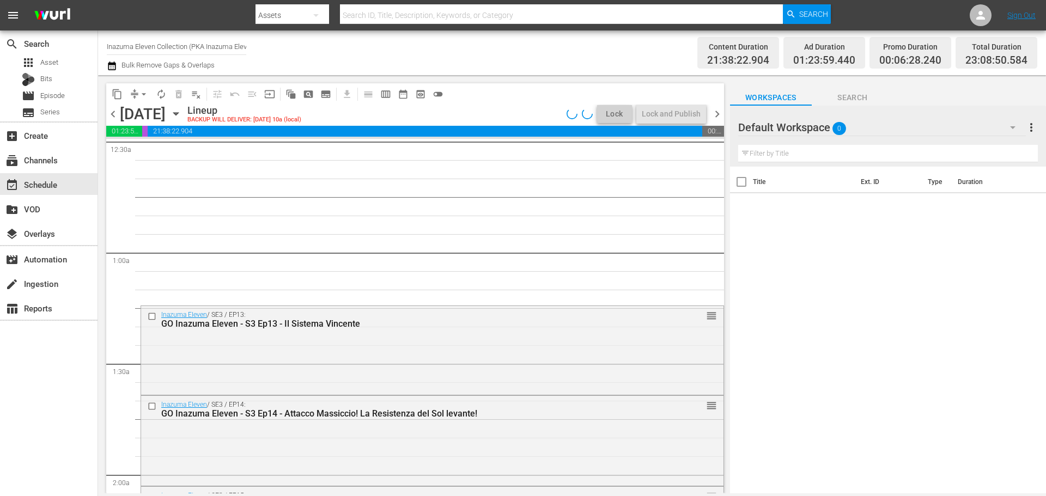
scroll to position [109, 0]
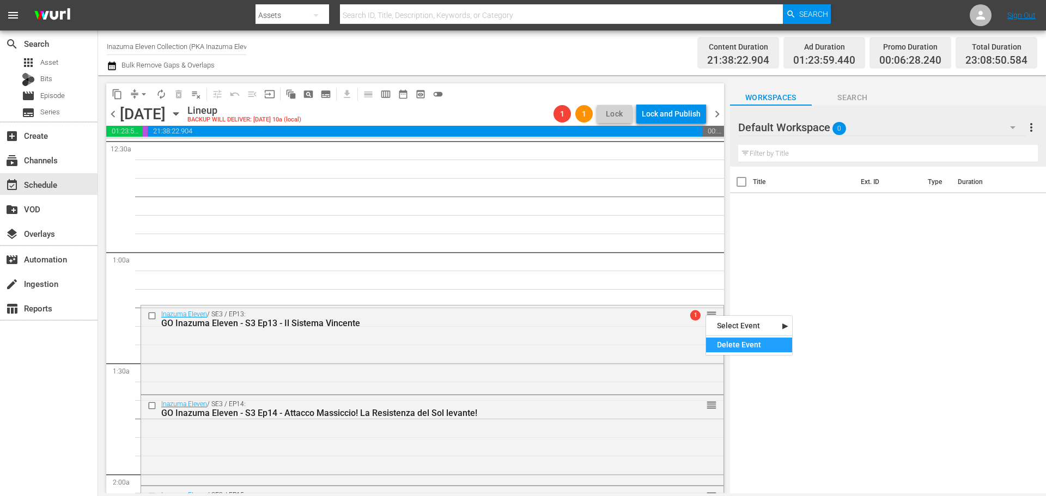
click at [712, 344] on div "Delete Event" at bounding box center [749, 345] width 86 height 15
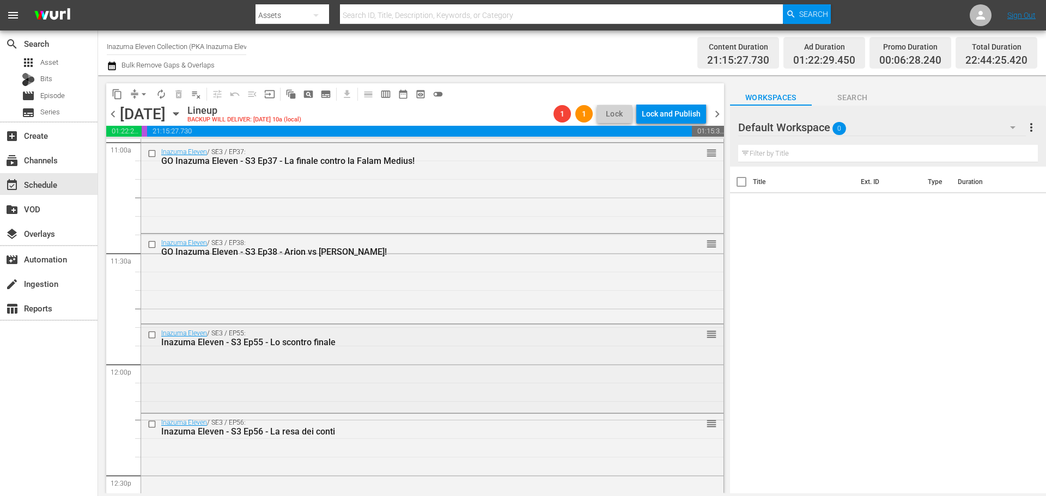
scroll to position [2506, 0]
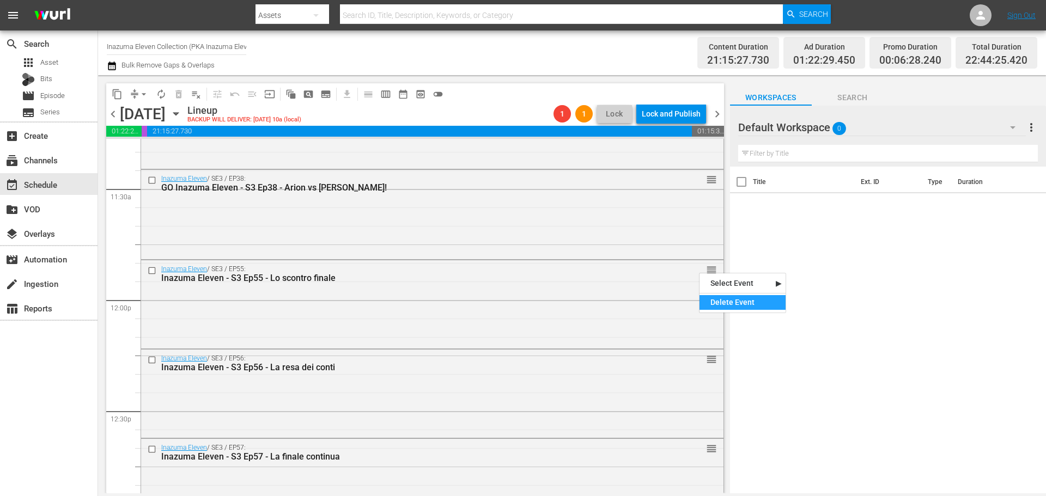
click at [720, 299] on div "Delete Event" at bounding box center [743, 302] width 86 height 15
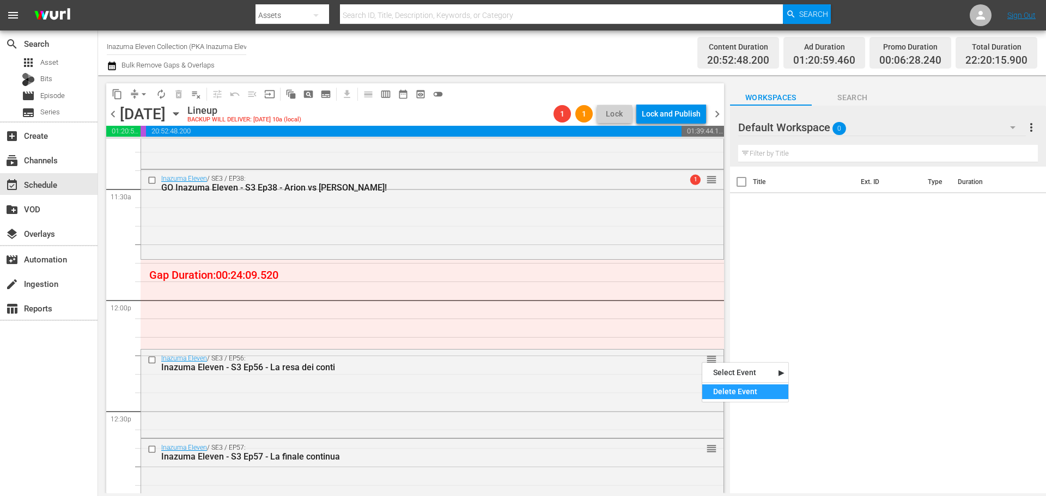
click at [733, 392] on div "Delete Event" at bounding box center [745, 392] width 86 height 15
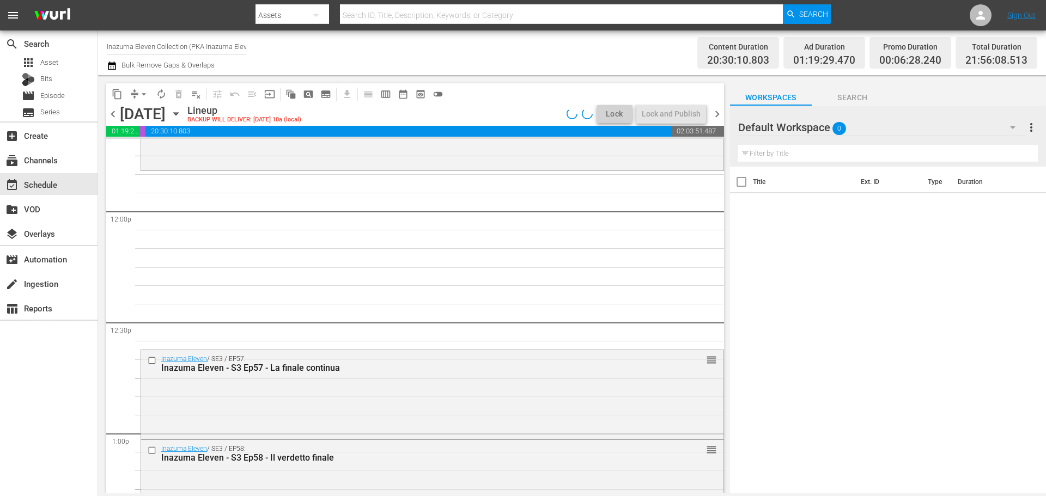
scroll to position [2724, 0]
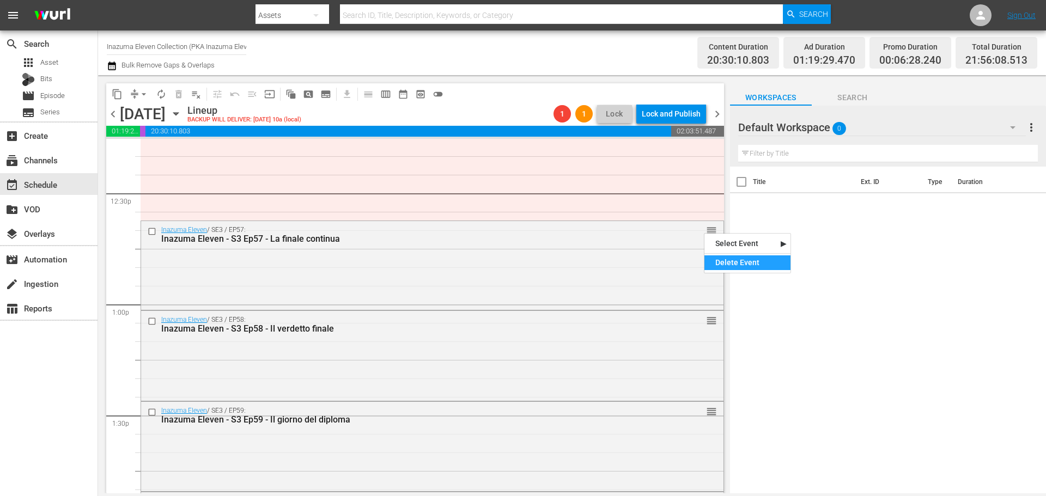
click at [728, 262] on div "Delete Event" at bounding box center [747, 263] width 86 height 15
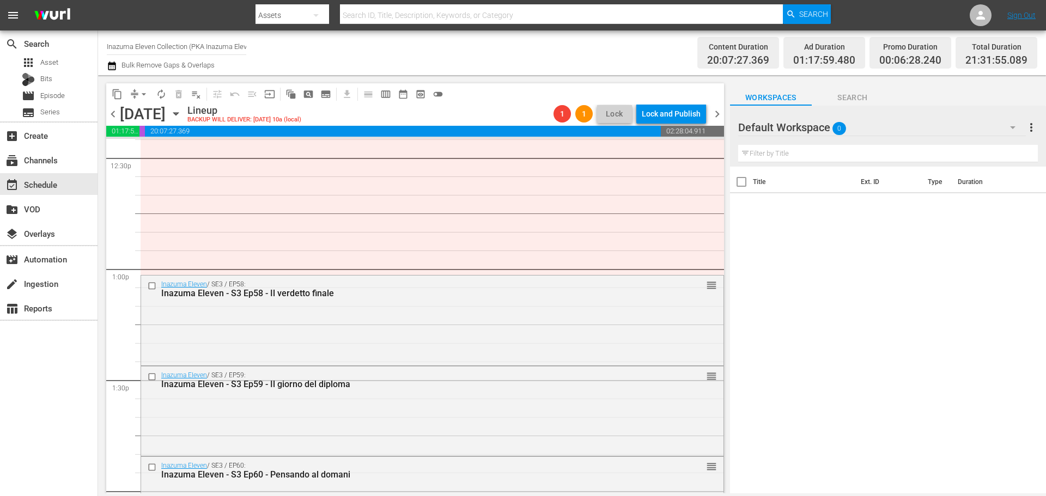
scroll to position [2779, 0]
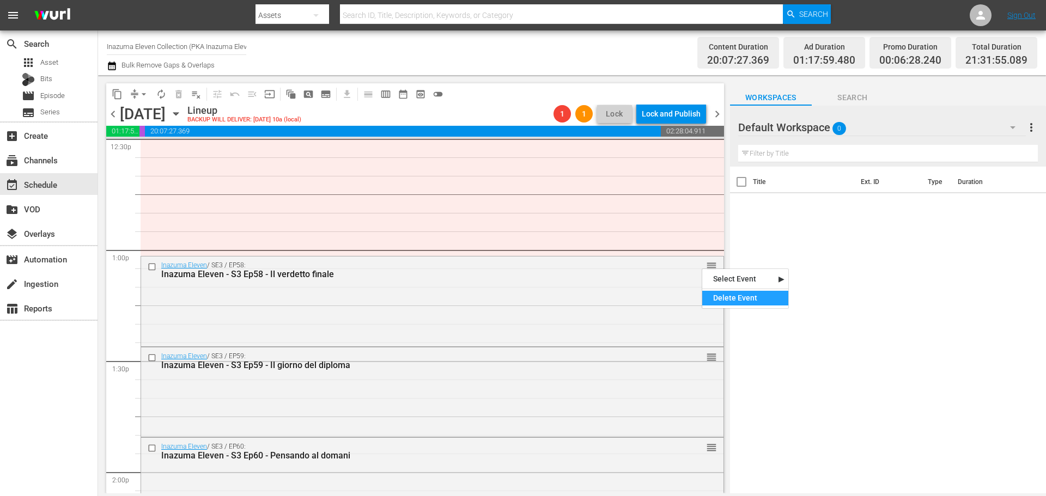
click at [714, 297] on div "Delete Event" at bounding box center [745, 298] width 86 height 15
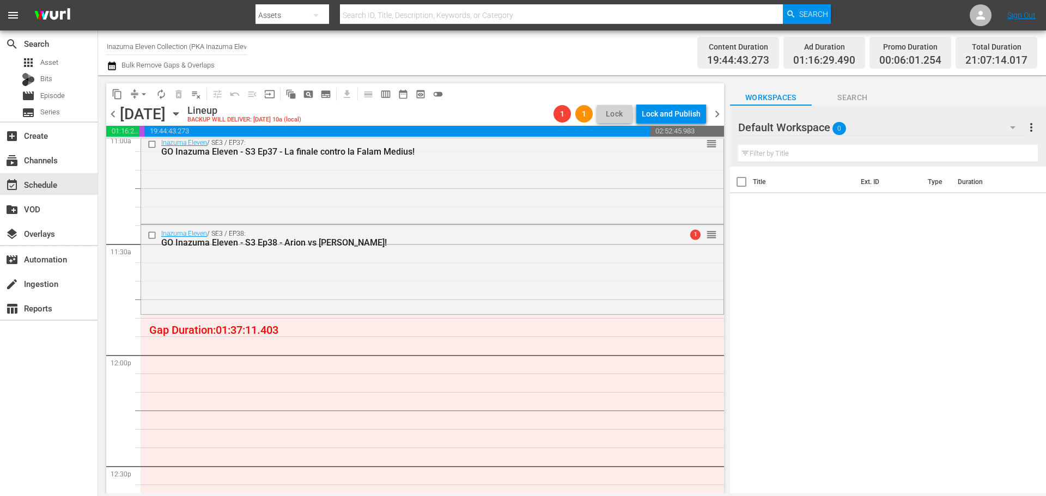
scroll to position [2452, 0]
click at [58, 93] on span "Episode" at bounding box center [52, 95] width 25 height 11
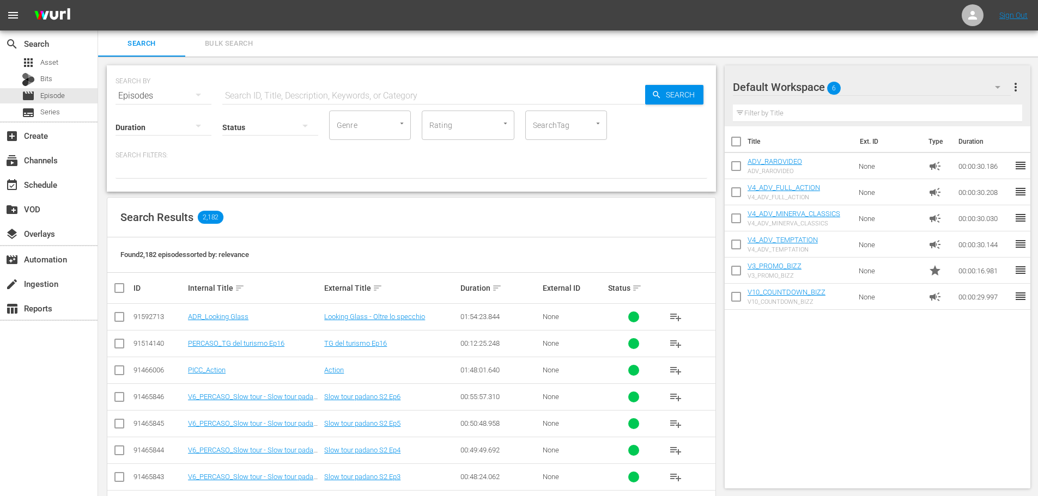
click at [267, 93] on input "text" at bounding box center [433, 96] width 423 height 26
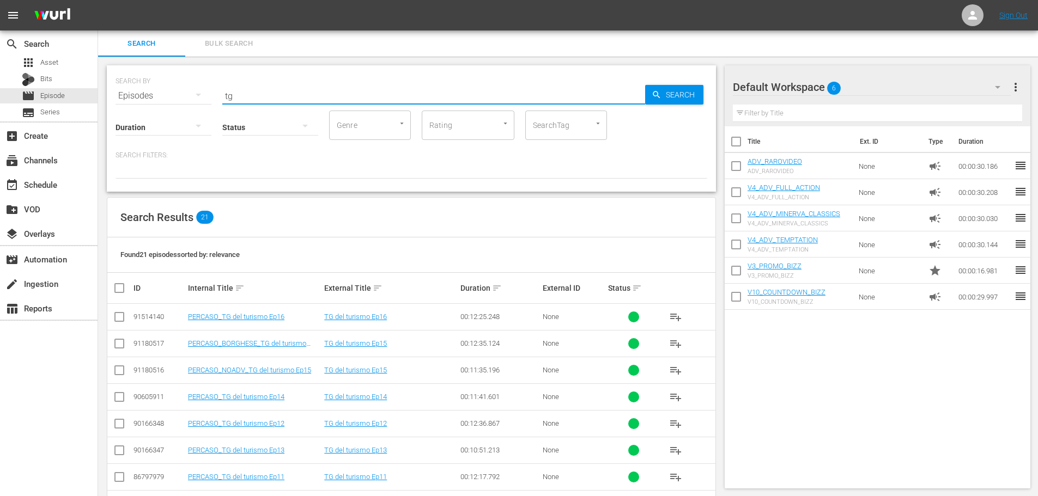
drag, startPoint x: 189, startPoint y: 96, endPoint x: 182, endPoint y: 97, distance: 7.1
click at [182, 97] on div "SEARCH BY Search By Episodes Search ID, Title, Description, Keywords, or Catego…" at bounding box center [412, 89] width 592 height 39
type input "tg"
click at [77, 184] on div "event_available Schedule" at bounding box center [49, 184] width 98 height 22
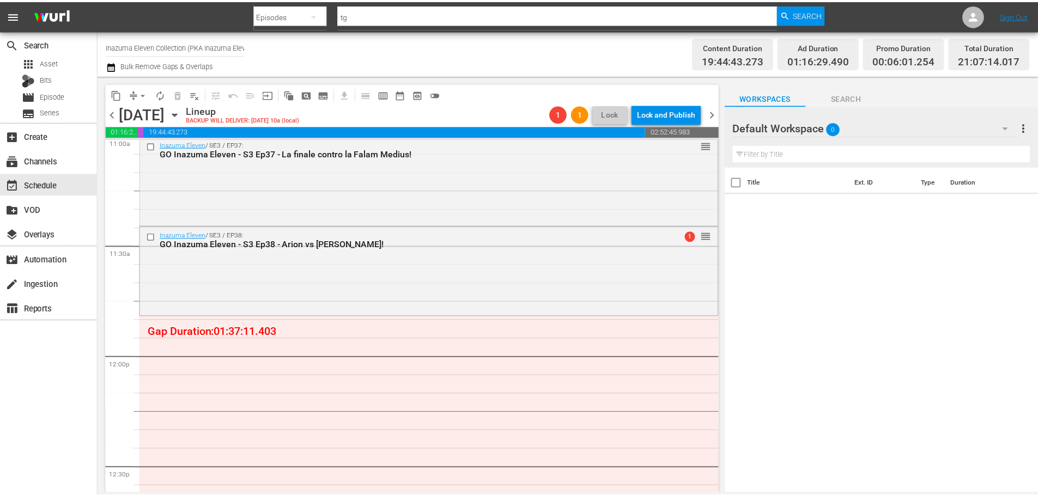
scroll to position [2461, 0]
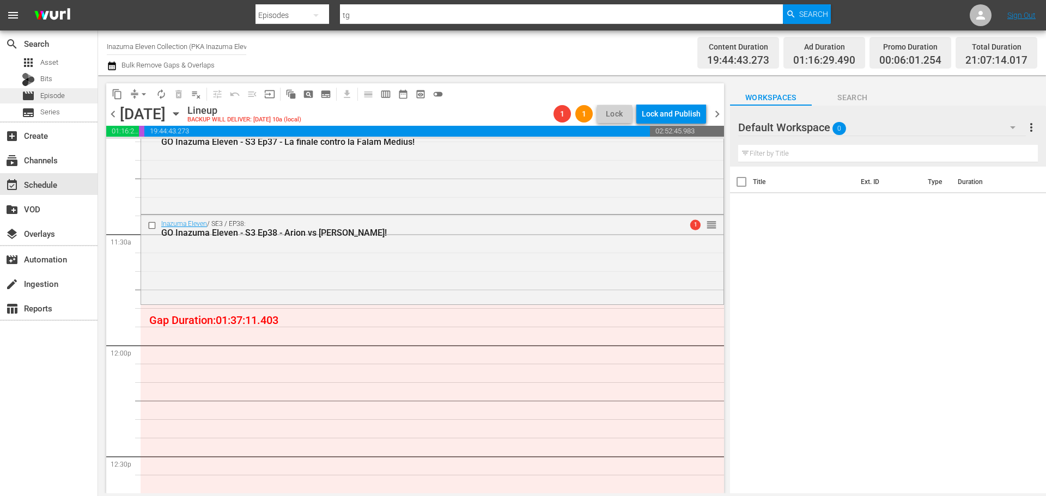
click at [74, 93] on div "movie Episode" at bounding box center [49, 95] width 98 height 15
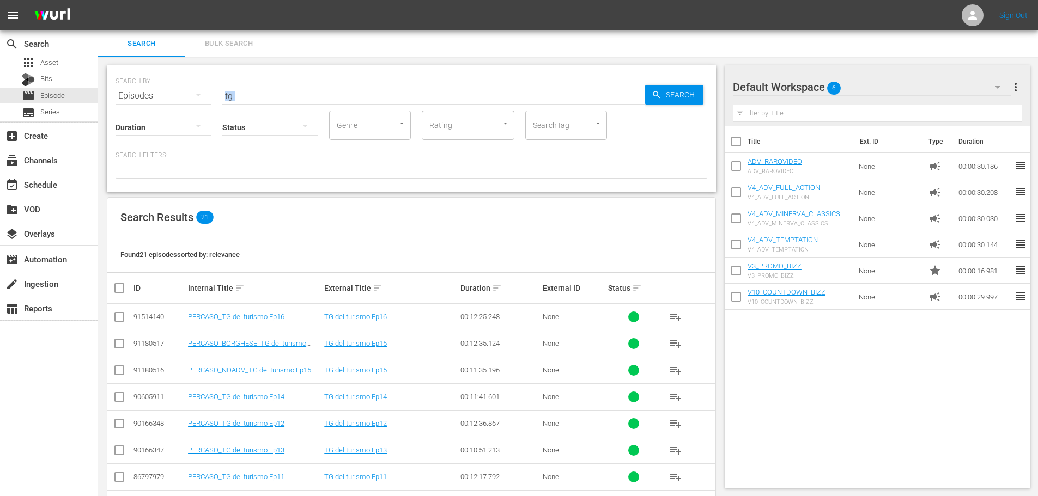
drag, startPoint x: 261, startPoint y: 99, endPoint x: 196, endPoint y: 97, distance: 64.9
click at [193, 97] on div "SEARCH BY Search By Episodes Search ID, Title, Description, Keywords, or Catego…" at bounding box center [411, 128] width 609 height 126
click at [242, 92] on input "tg" at bounding box center [433, 96] width 423 height 26
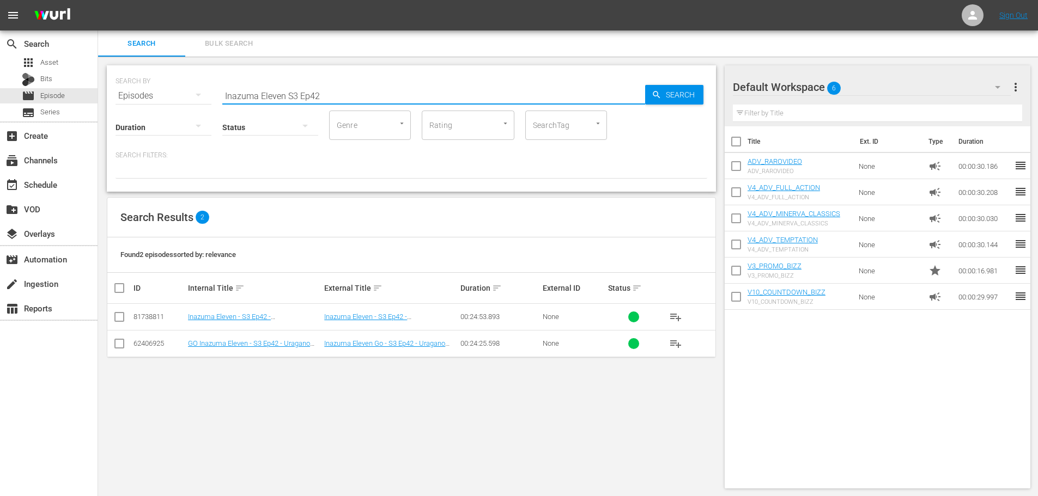
click at [681, 346] on span "playlist_add" at bounding box center [675, 343] width 13 height 13
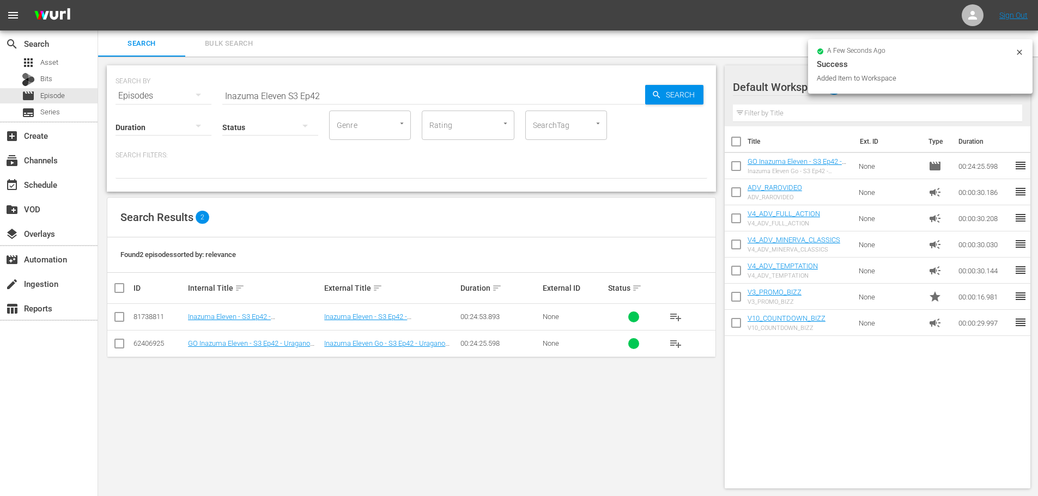
click at [331, 96] on input "Inazuma Eleven S3 Ep42" at bounding box center [433, 96] width 423 height 26
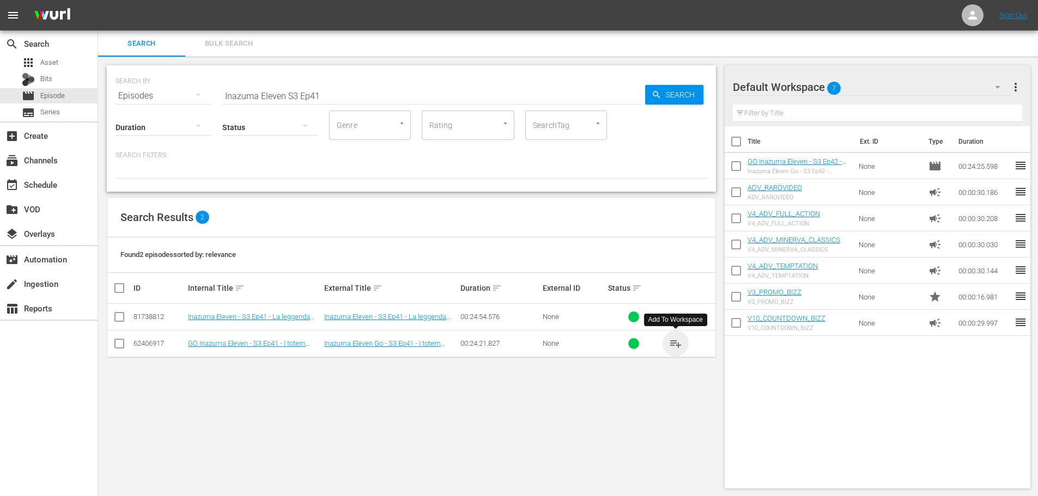
click at [675, 348] on span "playlist_add" at bounding box center [675, 343] width 13 height 13
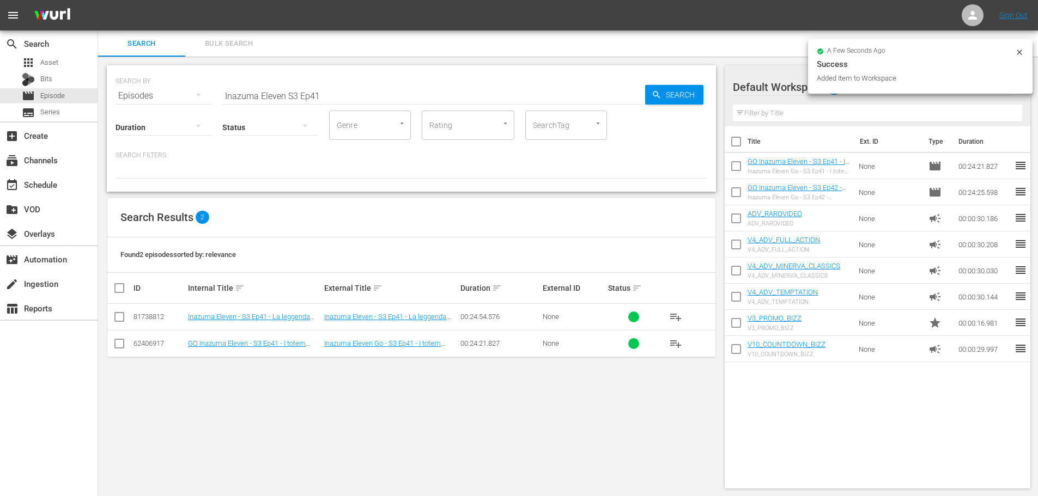
click at [318, 94] on input "Inazuma Eleven S3 Ep41" at bounding box center [433, 96] width 423 height 26
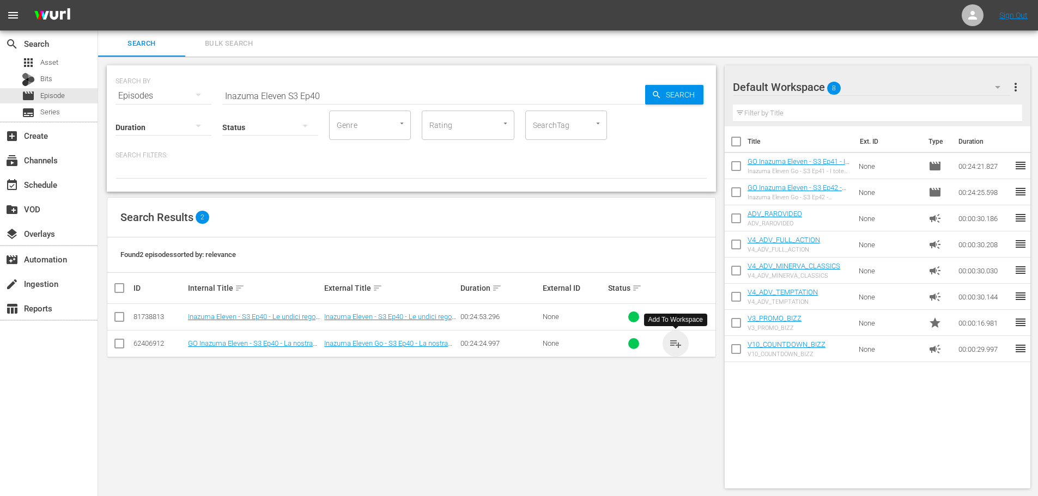
click at [675, 348] on span "playlist_add" at bounding box center [675, 343] width 13 height 13
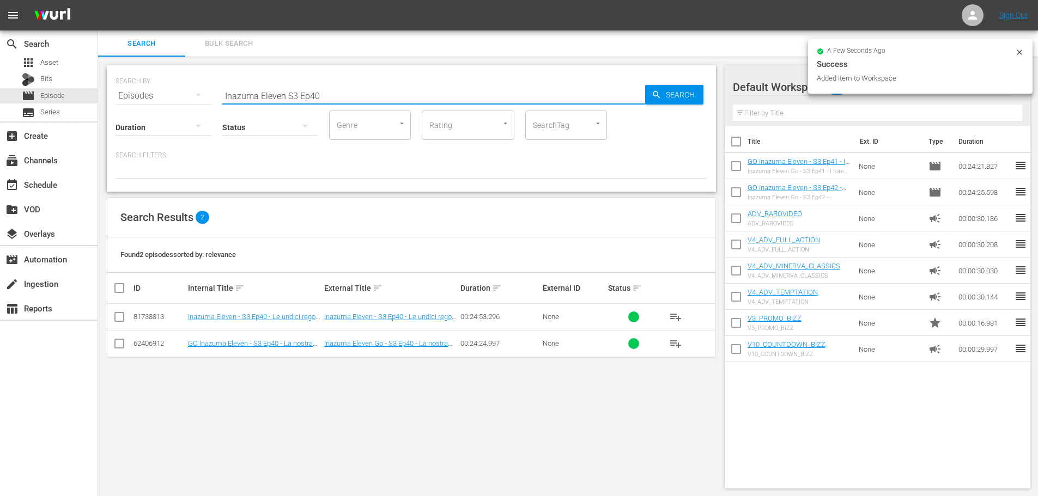
click at [338, 101] on input "Inazuma Eleven S3 Ep40" at bounding box center [433, 96] width 423 height 26
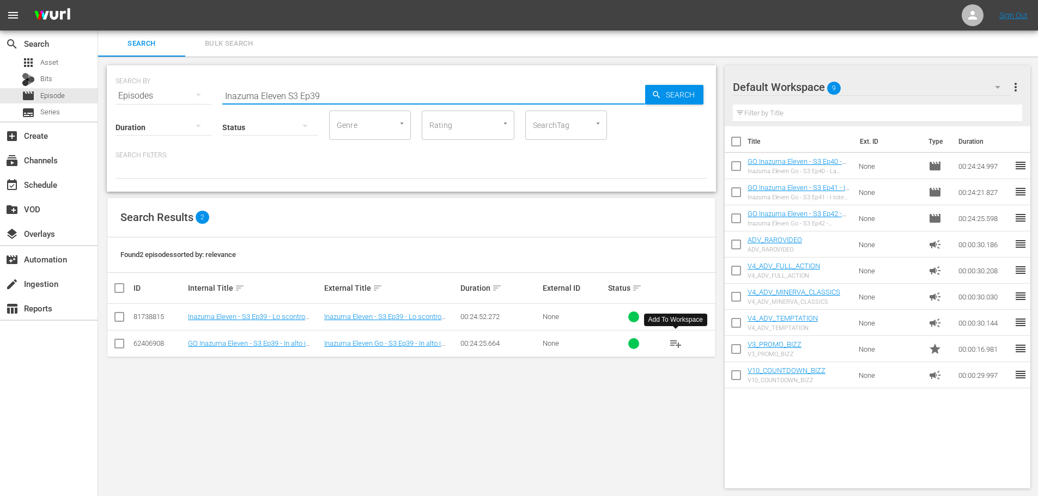
type input "Inazuma Eleven S3 Ep39"
click at [678, 351] on button "playlist_add" at bounding box center [676, 344] width 26 height 26
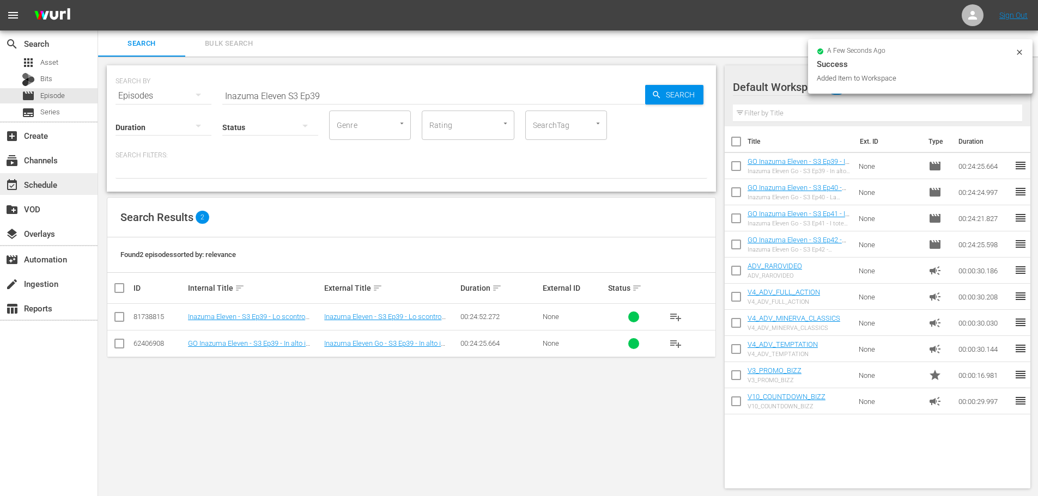
click at [75, 191] on div "event_available Schedule" at bounding box center [49, 184] width 98 height 22
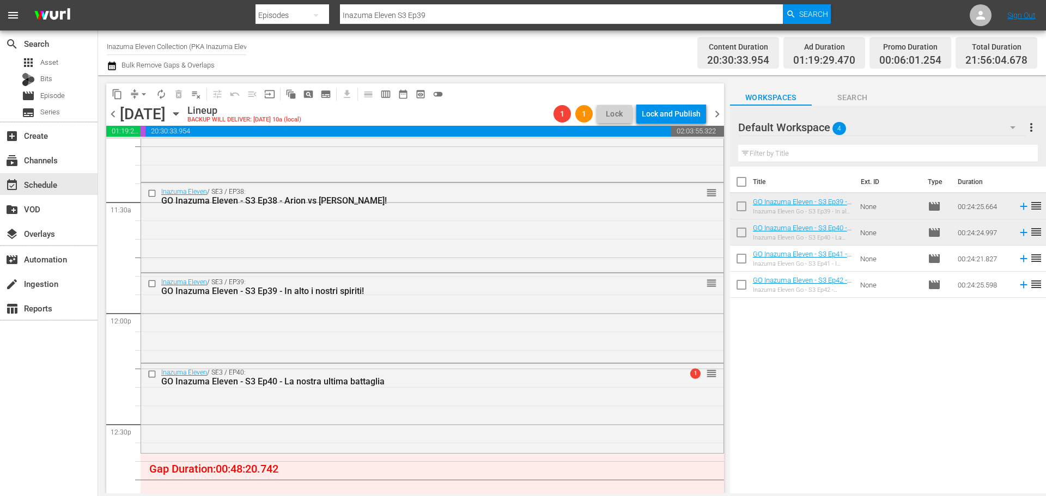
scroll to position [2657, 0]
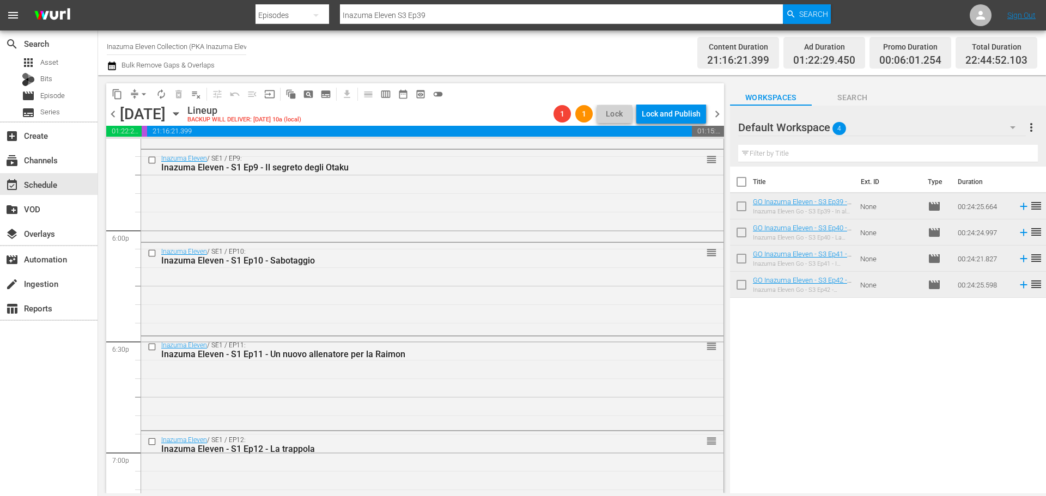
scroll to position [4291, 0]
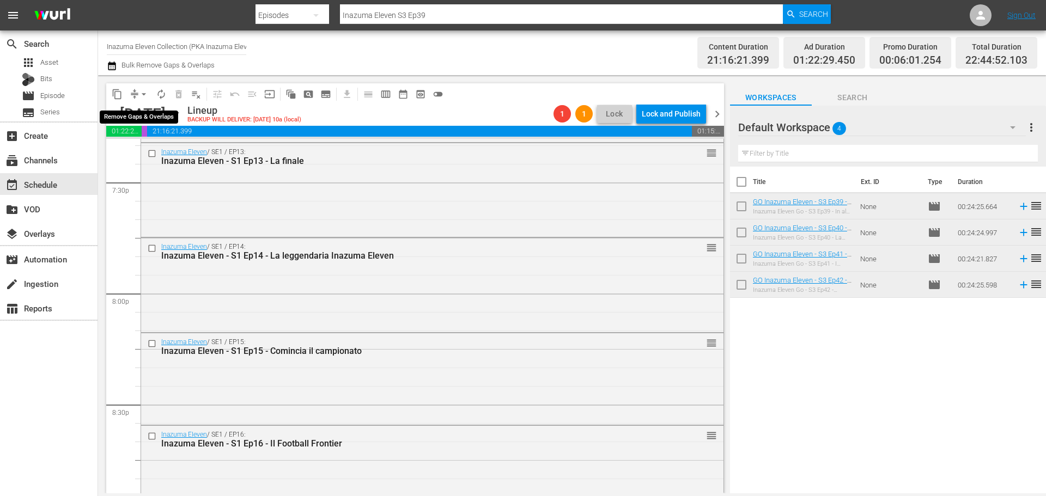
click at [143, 95] on span "arrow_drop_down" at bounding box center [143, 94] width 11 height 11
click at [148, 153] on li "Align to End of Previous Day" at bounding box center [144, 152] width 114 height 18
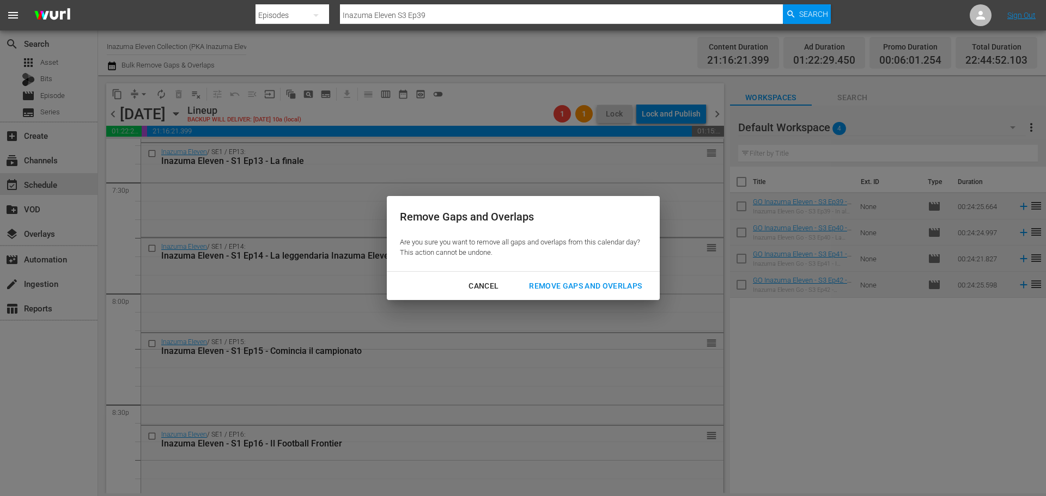
click at [629, 286] on div "Remove Gaps and Overlaps" at bounding box center [585, 287] width 130 height 14
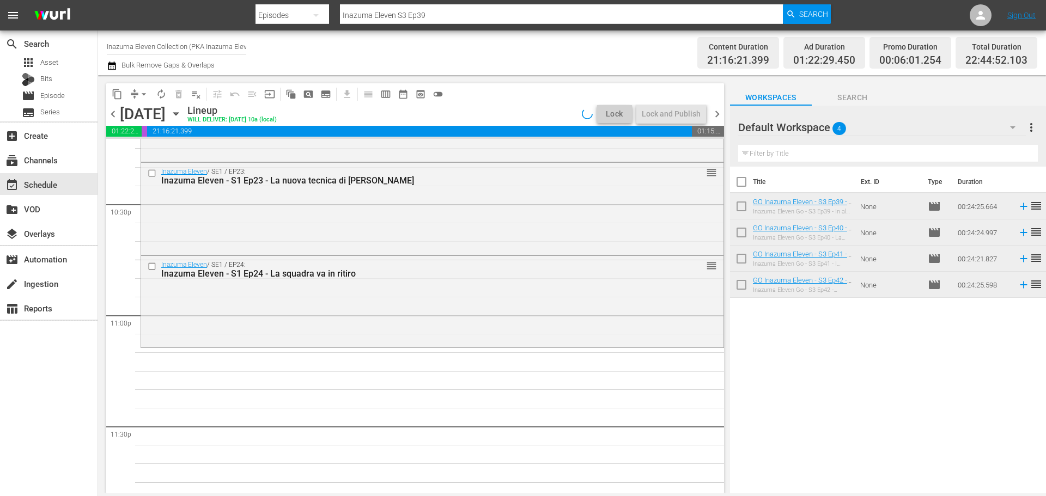
scroll to position [4980, 0]
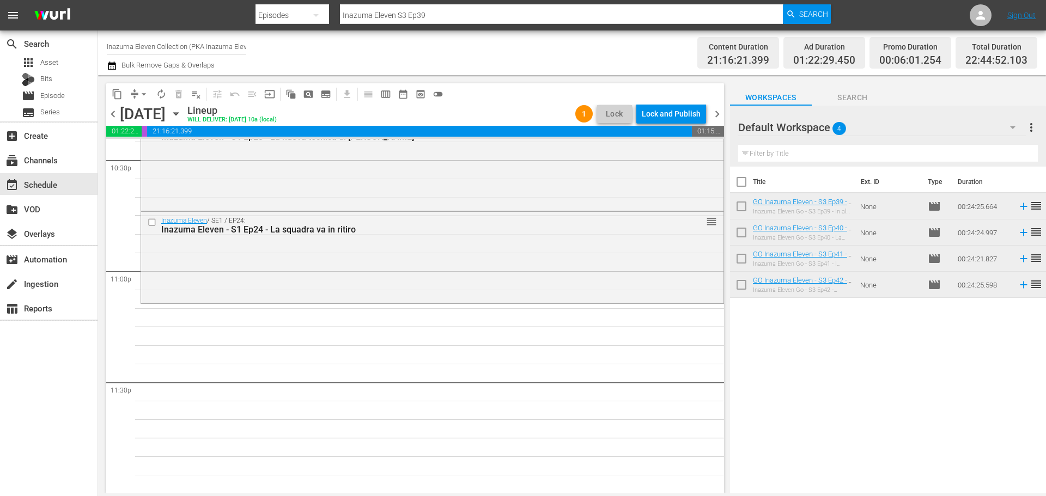
drag, startPoint x: 725, startPoint y: 471, endPoint x: 712, endPoint y: 440, distance: 34.0
click at [712, 440] on div "content_copy compress arrow_drop_down autorenew_outlined delete_forever_outline…" at bounding box center [412, 284] width 629 height 418
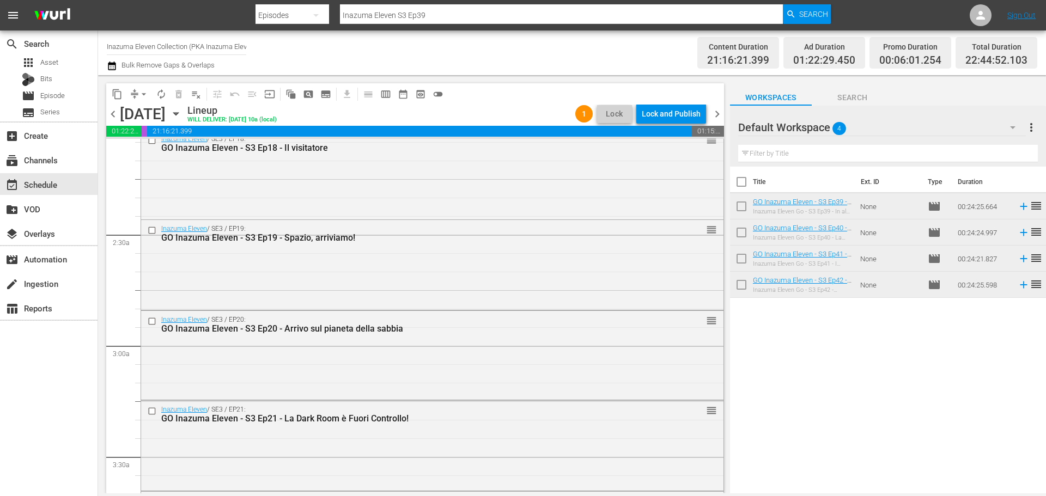
scroll to position [0, 0]
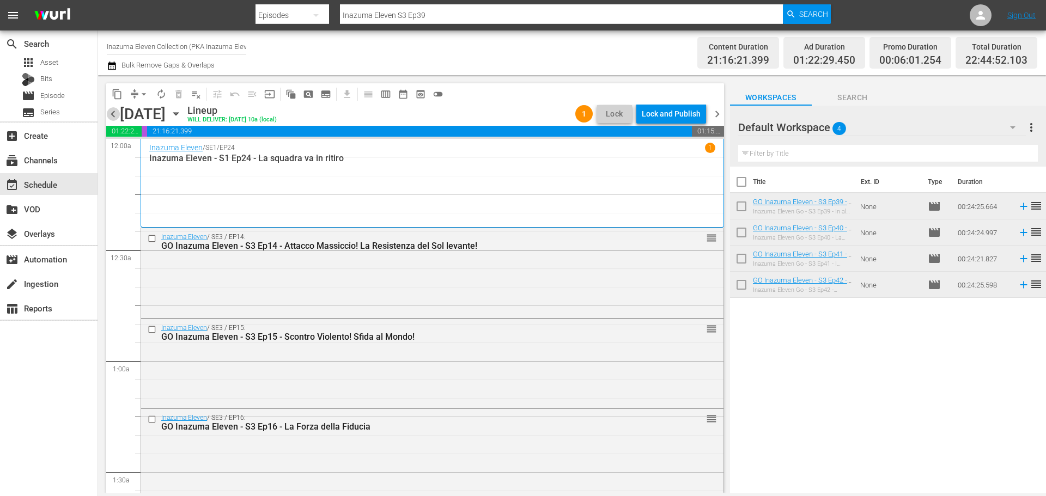
click at [111, 111] on span "chevron_left" at bounding box center [113, 114] width 14 height 14
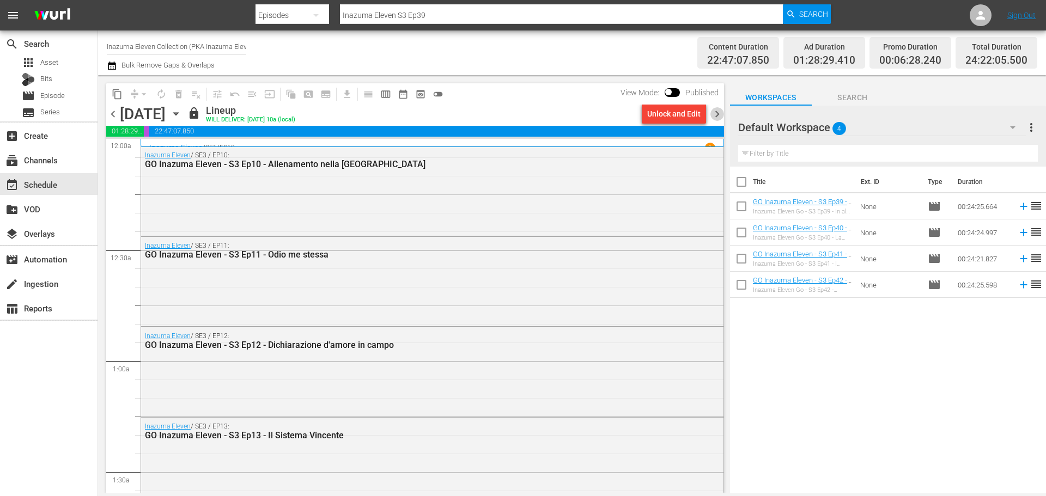
click at [714, 115] on span "chevron_right" at bounding box center [717, 114] width 14 height 14
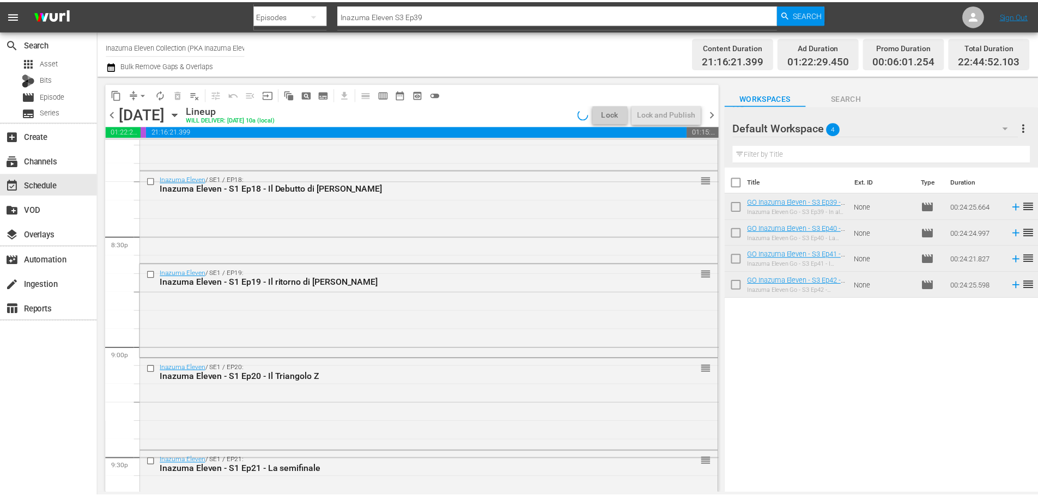
scroll to position [4980, 0]
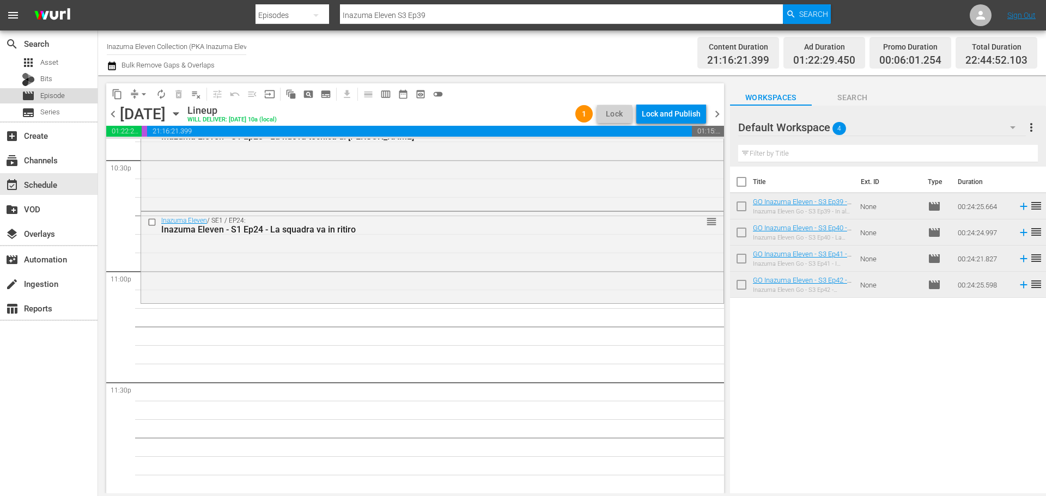
click at [75, 95] on div "movie Episode" at bounding box center [49, 95] width 98 height 15
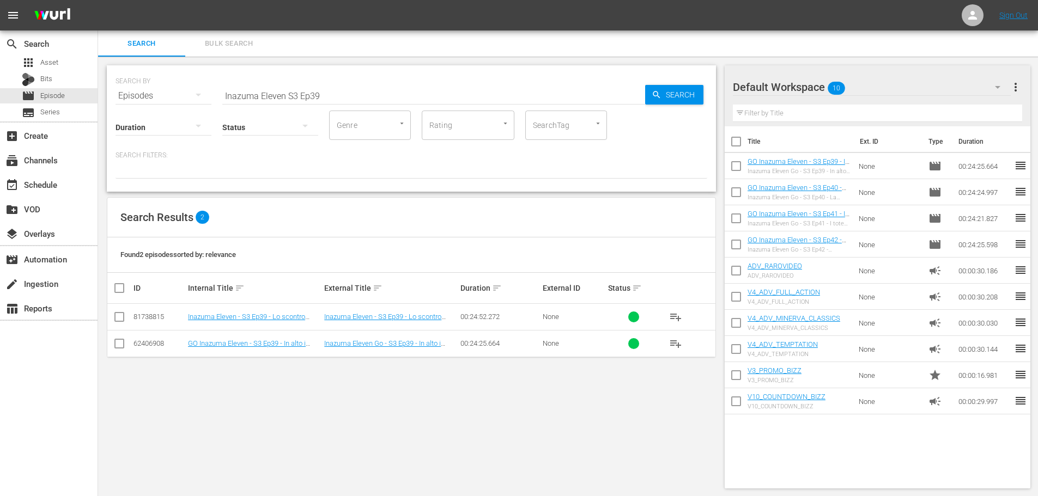
drag, startPoint x: 295, startPoint y: 94, endPoint x: 323, endPoint y: 89, distance: 27.6
click at [295, 94] on input "Inazuma Eleven S3 Ep39" at bounding box center [433, 96] width 423 height 26
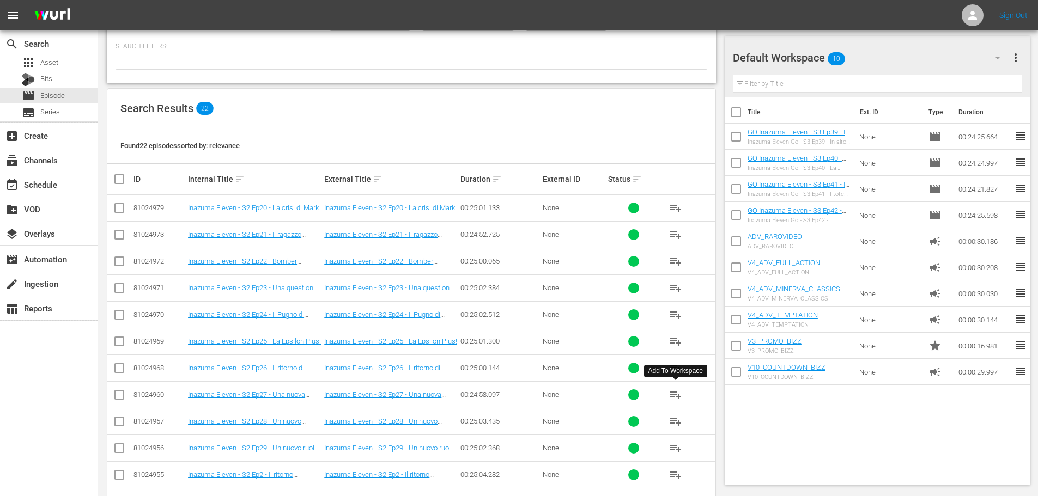
scroll to position [163, 0]
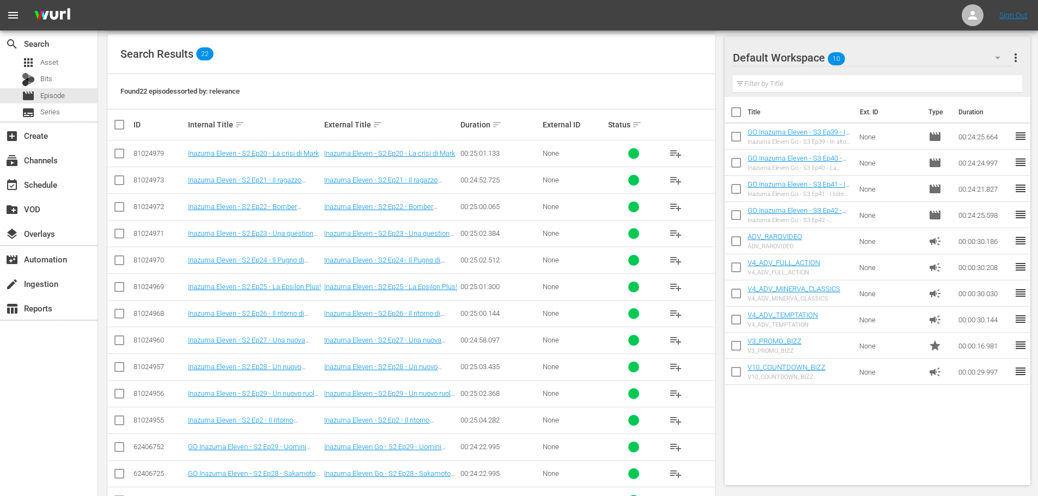
click at [677, 417] on span "playlist_add" at bounding box center [675, 420] width 13 height 13
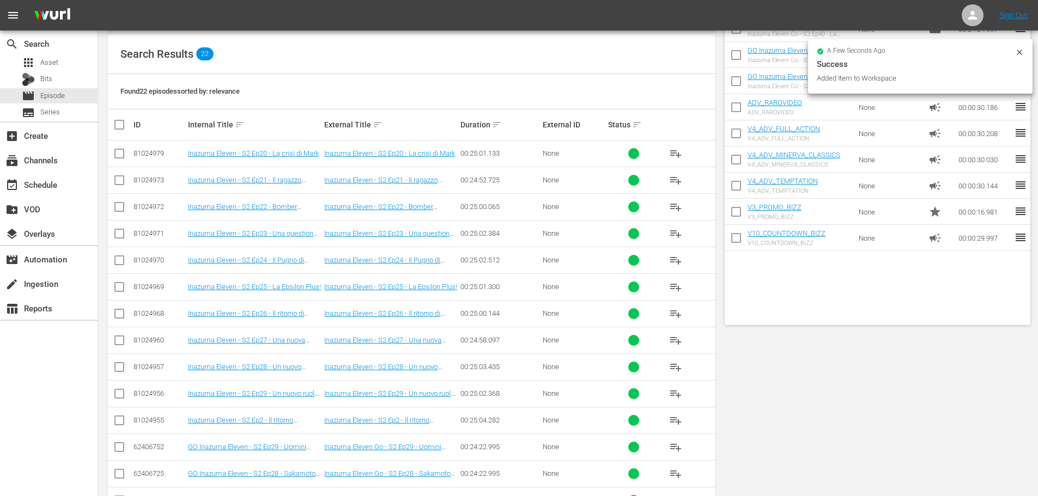
scroll to position [0, 0]
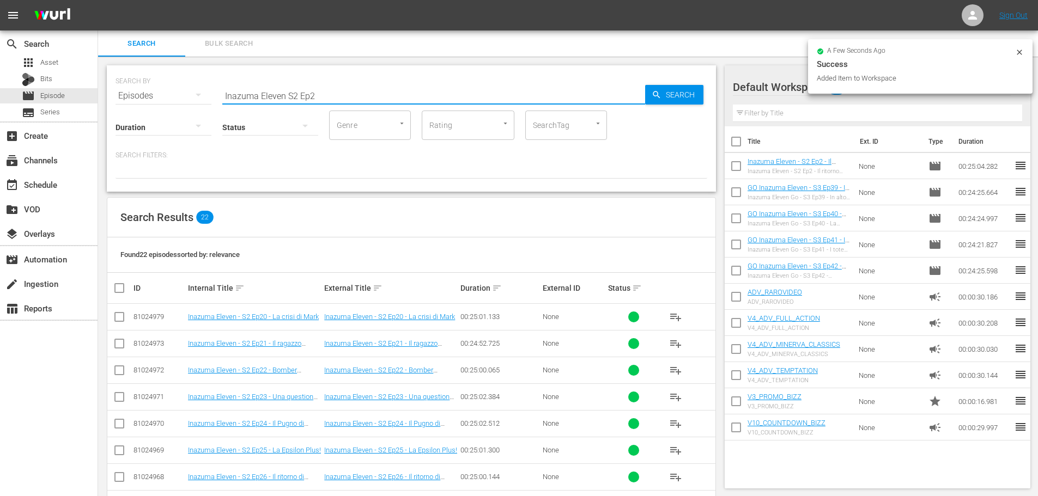
click at [338, 98] on input "Inazuma Eleven S2 Ep2" at bounding box center [433, 96] width 423 height 26
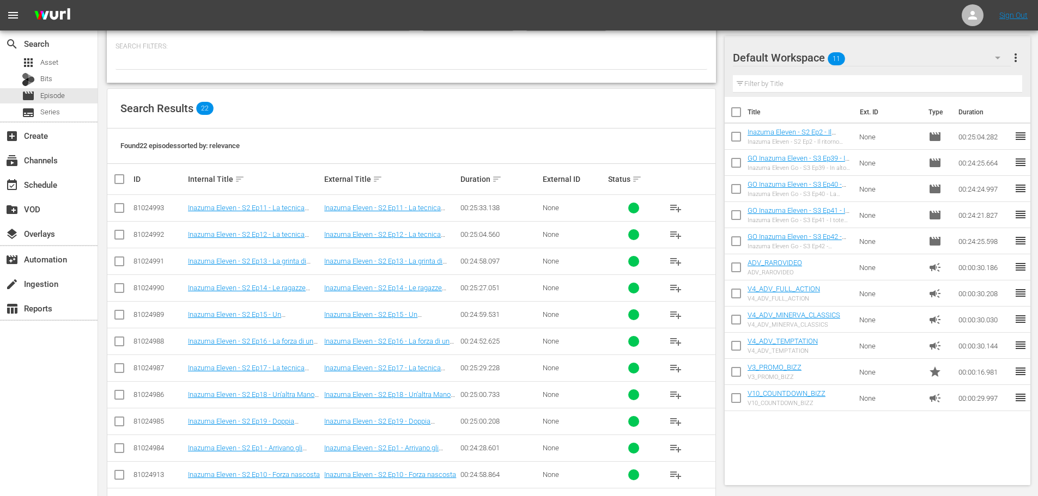
scroll to position [218, 0]
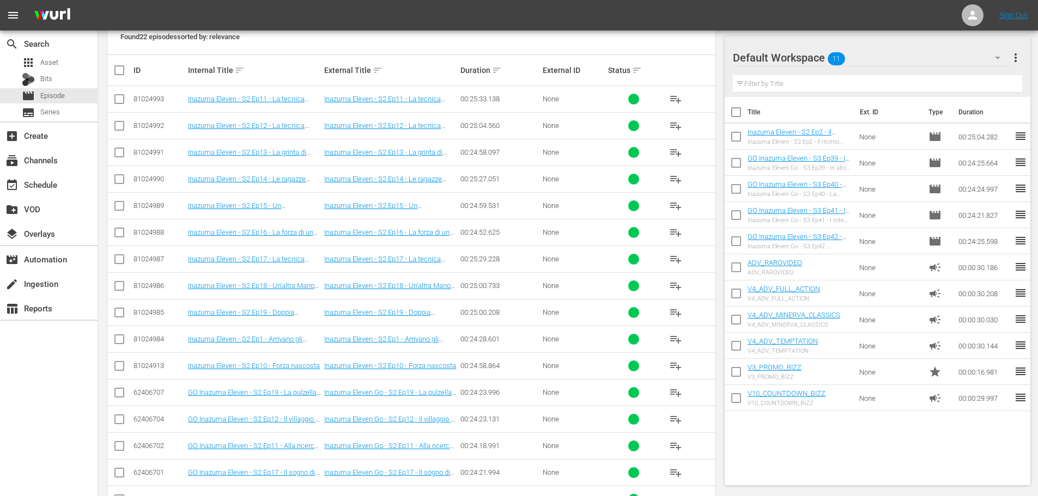
click at [670, 339] on span "playlist_add" at bounding box center [675, 339] width 13 height 13
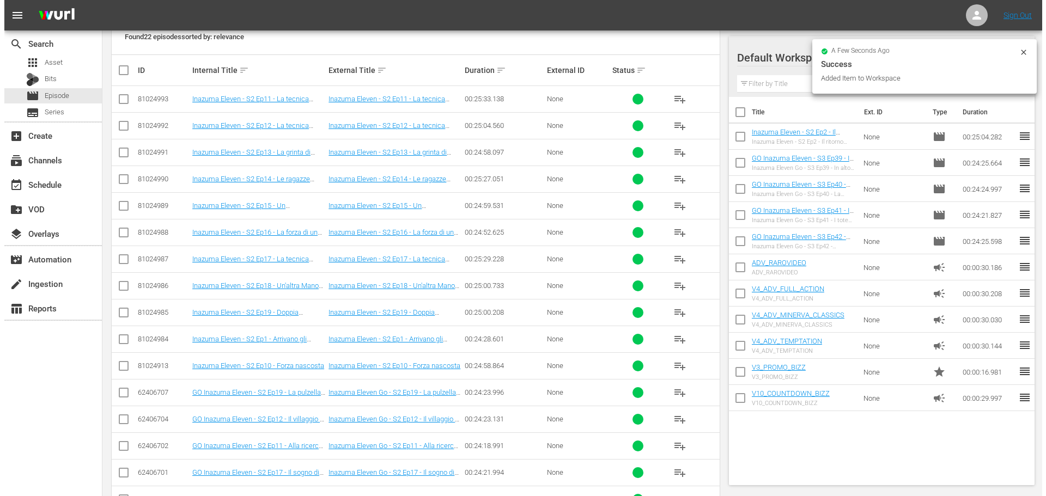
scroll to position [0, 0]
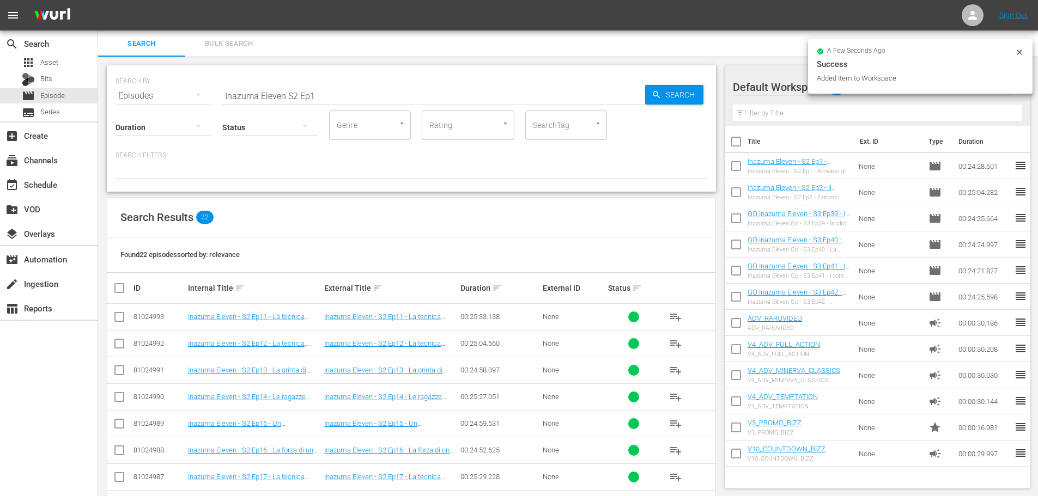
click at [324, 96] on input "Inazuma Eleven S2 Ep1" at bounding box center [433, 96] width 423 height 26
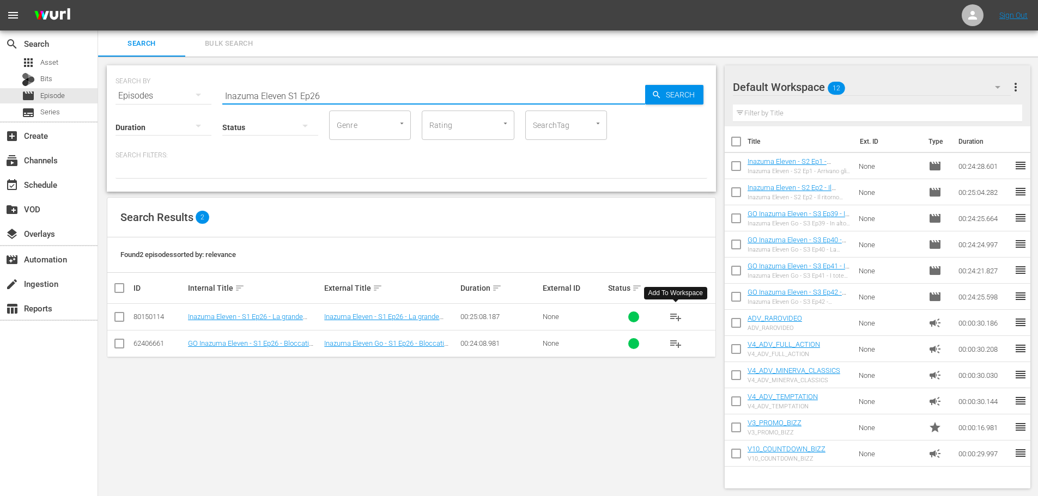
click at [679, 317] on span "playlist_add" at bounding box center [675, 317] width 13 height 13
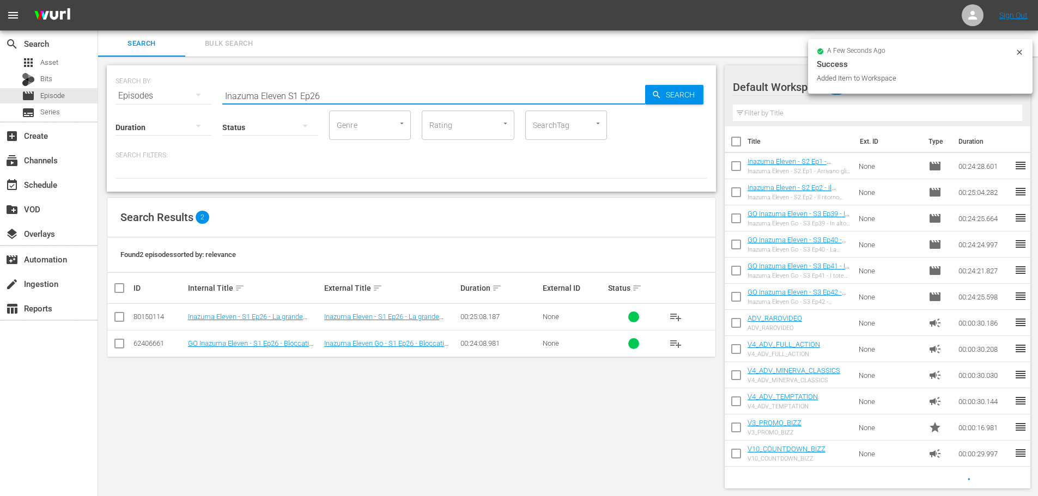
click at [351, 93] on input "Inazuma Eleven S1 Ep26" at bounding box center [433, 96] width 423 height 26
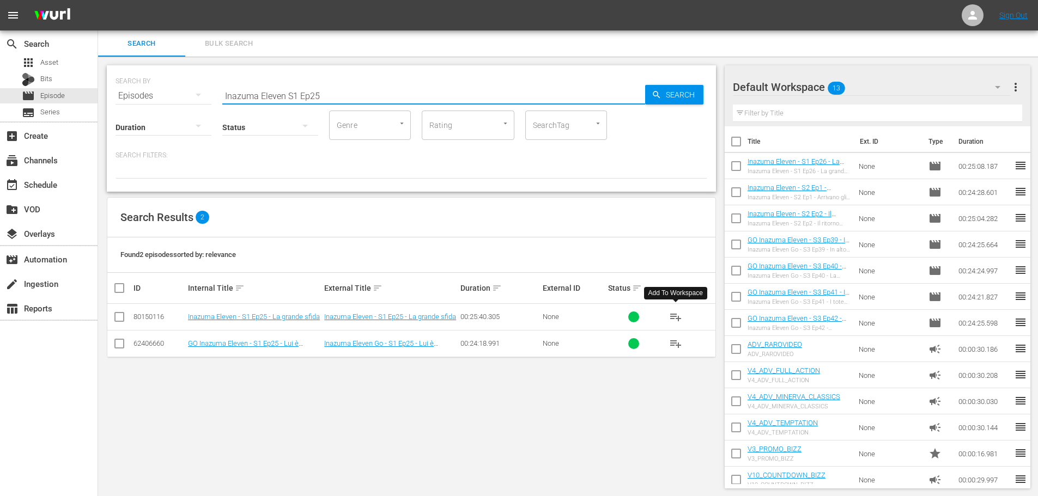
type input "Inazuma Eleven S1 Ep25"
click at [671, 316] on span "playlist_add" at bounding box center [675, 317] width 13 height 13
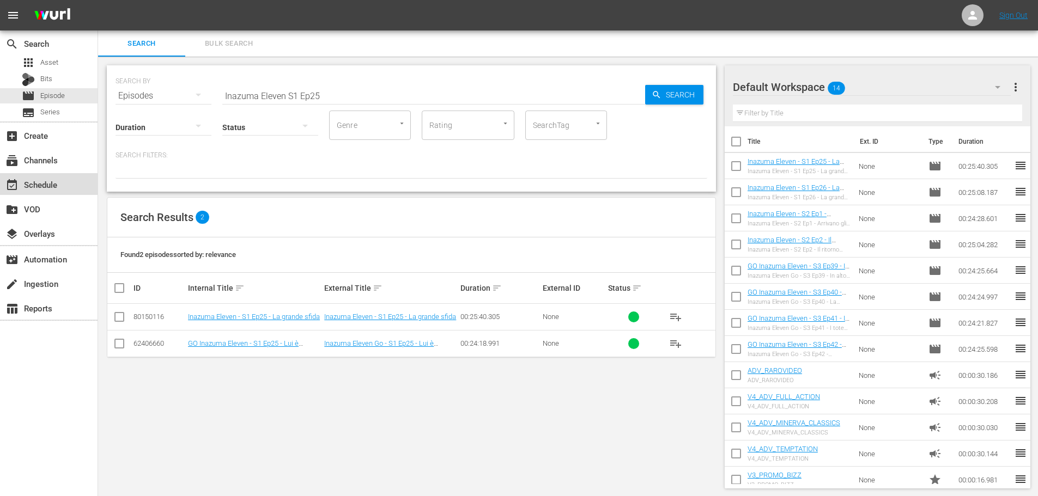
click at [88, 186] on div "event_available Schedule" at bounding box center [49, 184] width 98 height 22
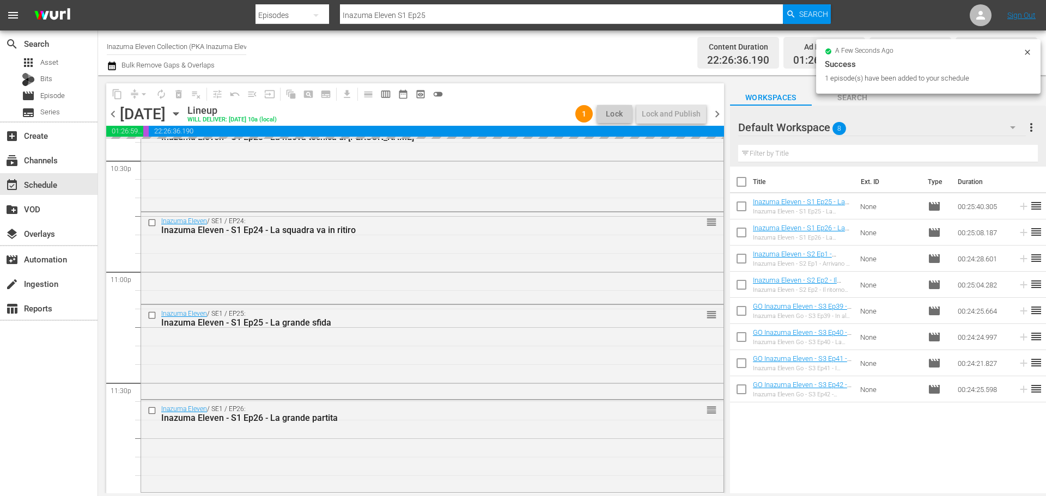
scroll to position [4980, 0]
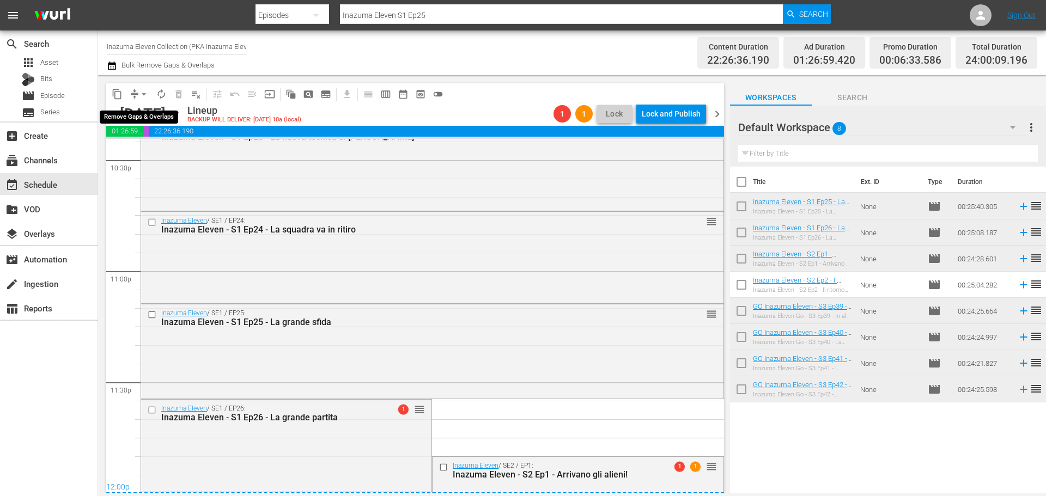
click at [148, 92] on span "arrow_drop_down" at bounding box center [143, 94] width 11 height 11
click at [155, 155] on li "Align to End of Previous Day" at bounding box center [144, 152] width 114 height 18
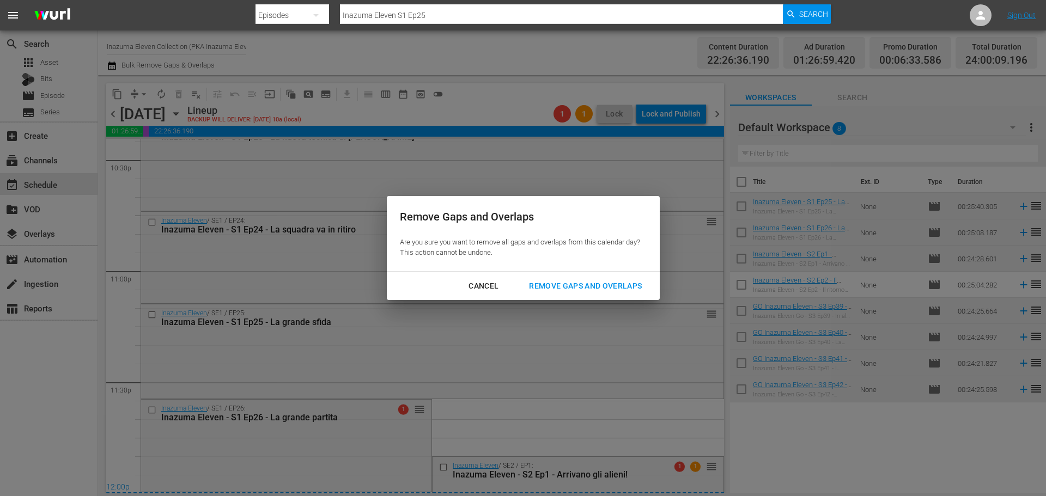
click at [604, 291] on div "Remove Gaps and Overlaps" at bounding box center [585, 287] width 130 height 14
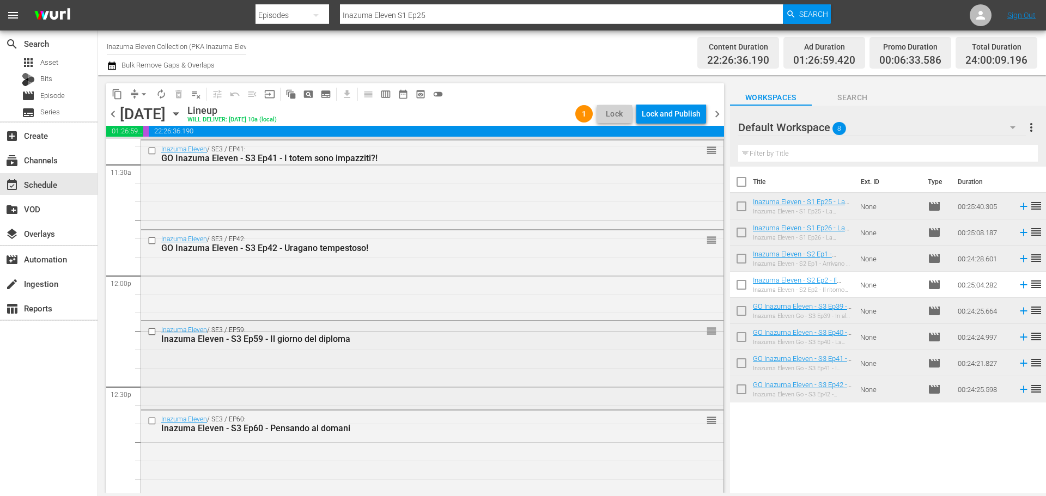
scroll to position [2498, 0]
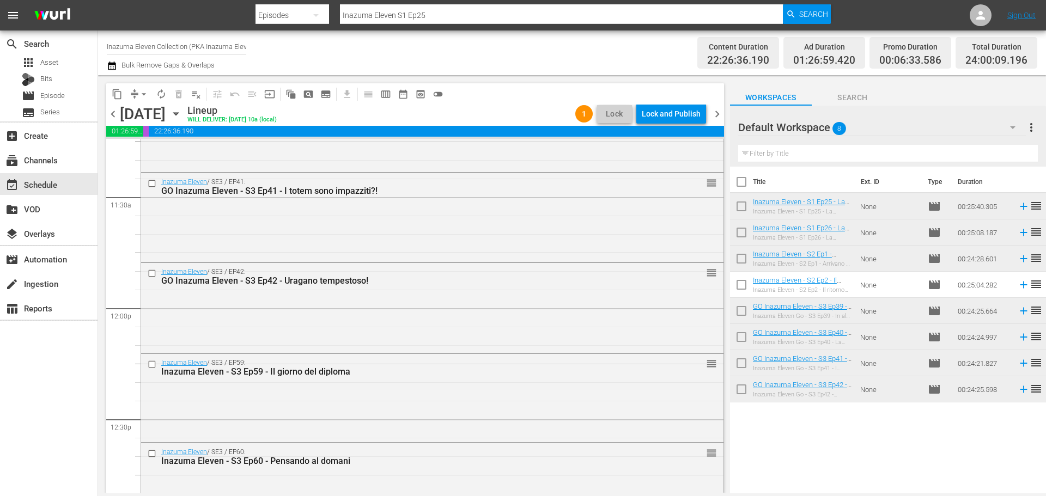
click at [118, 116] on span "chevron_left" at bounding box center [113, 114] width 14 height 14
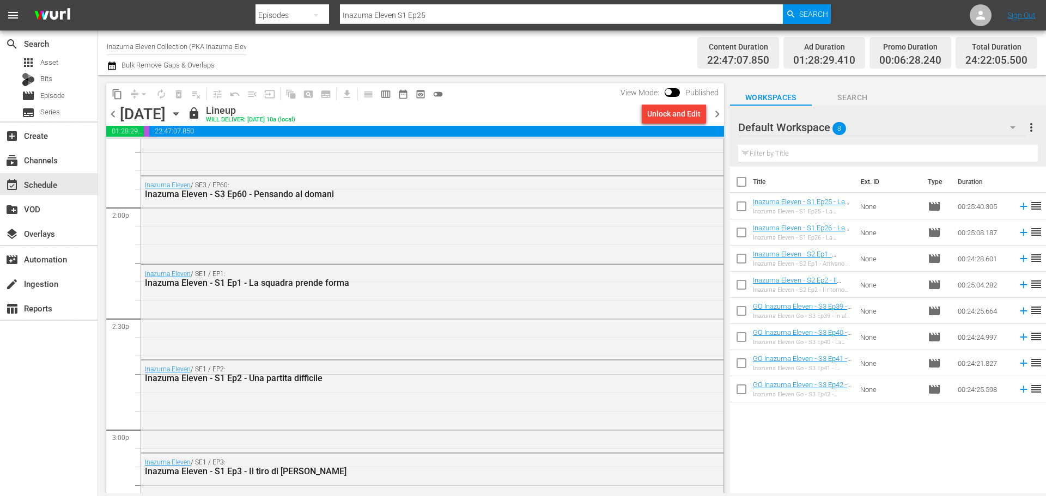
scroll to position [3045, 0]
click at [717, 119] on span "chevron_right" at bounding box center [717, 114] width 14 height 14
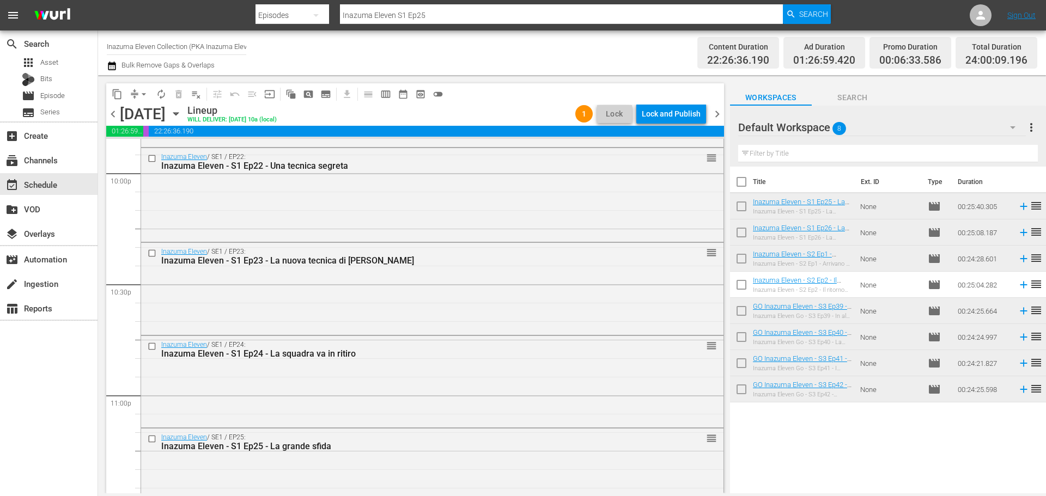
scroll to position [5070, 0]
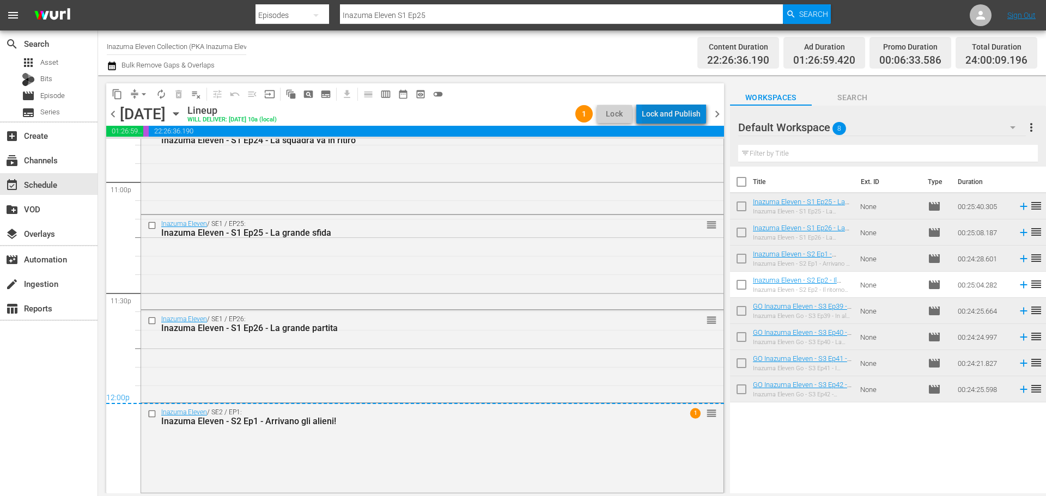
click at [678, 118] on div "Lock and Publish" at bounding box center [671, 114] width 59 height 20
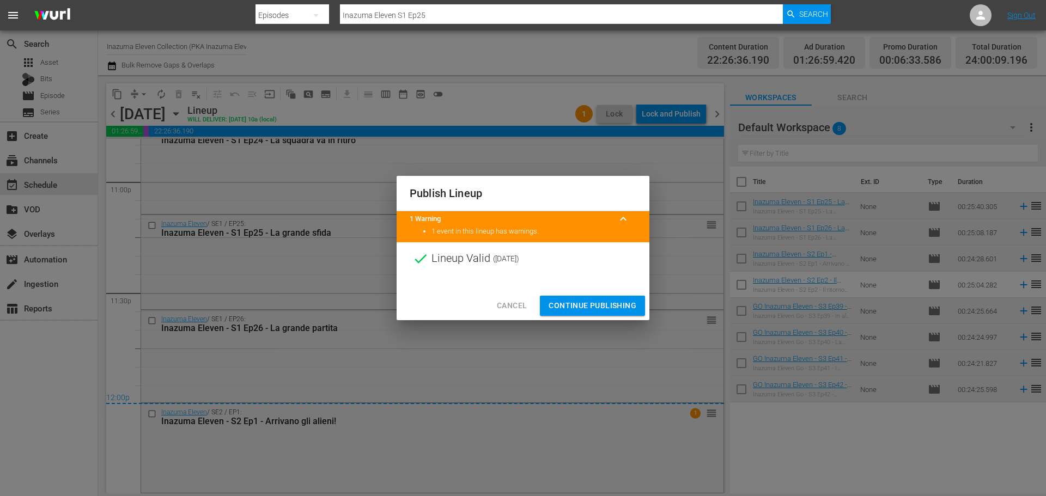
click at [620, 299] on button "Continue Publishing" at bounding box center [592, 306] width 105 height 20
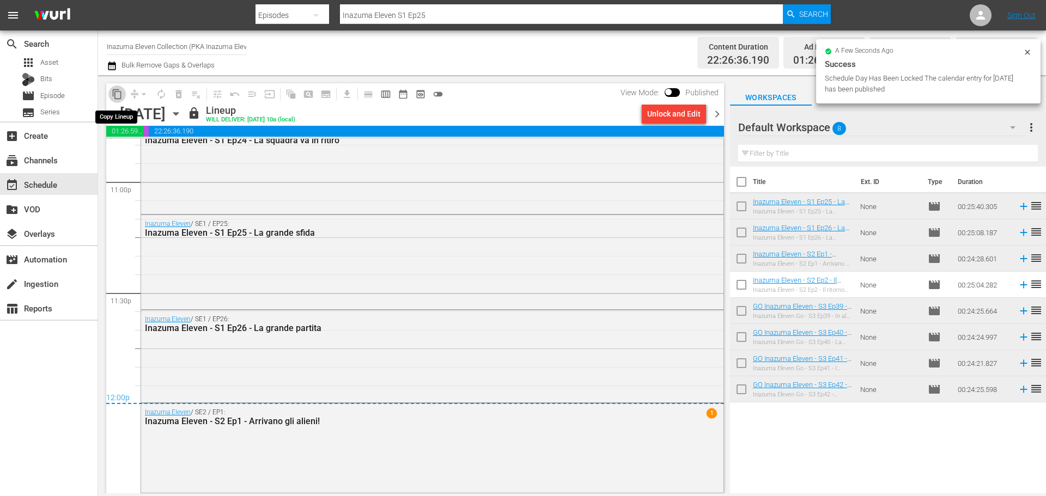
click at [114, 96] on span "content_copy" at bounding box center [117, 94] width 11 height 11
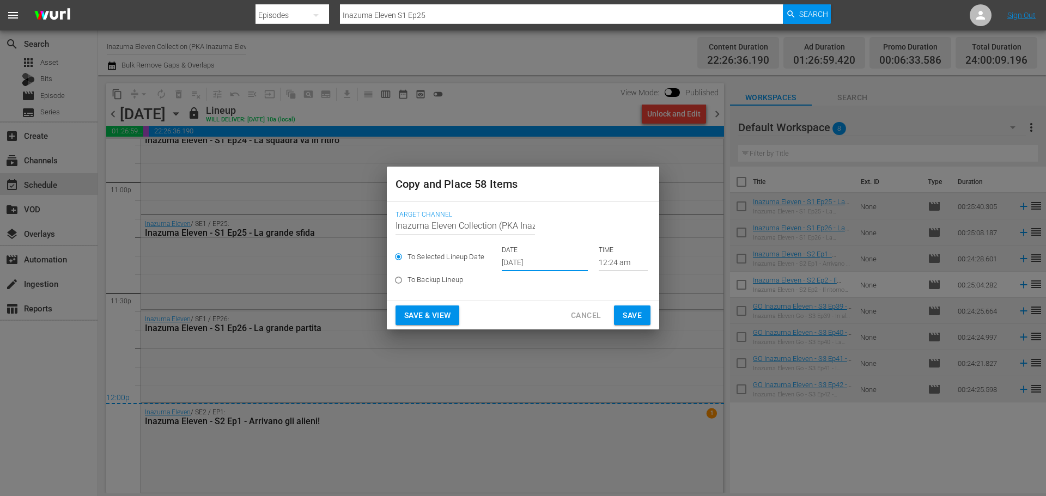
click at [544, 264] on input "[DATE]" at bounding box center [545, 263] width 86 height 16
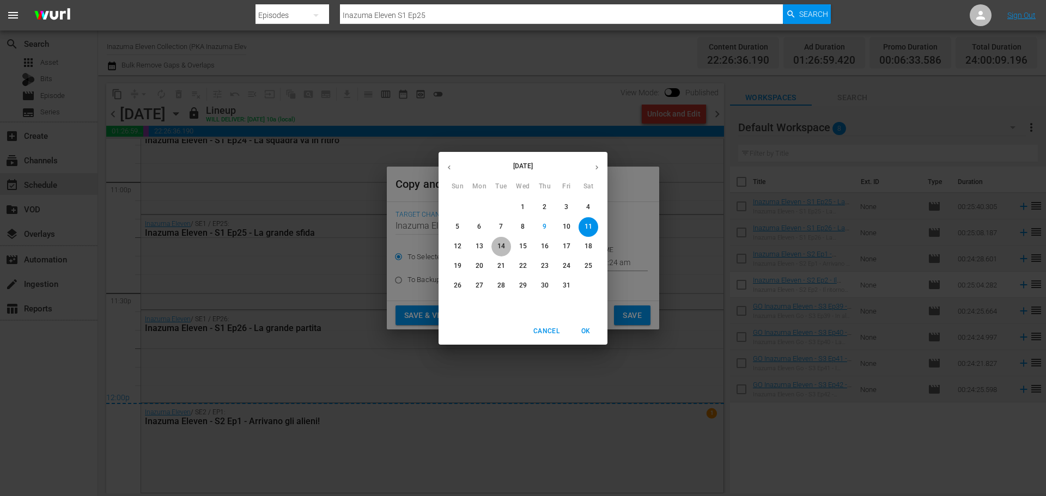
click at [502, 251] on p "14" at bounding box center [501, 246] width 8 height 9
type input "[DATE]"
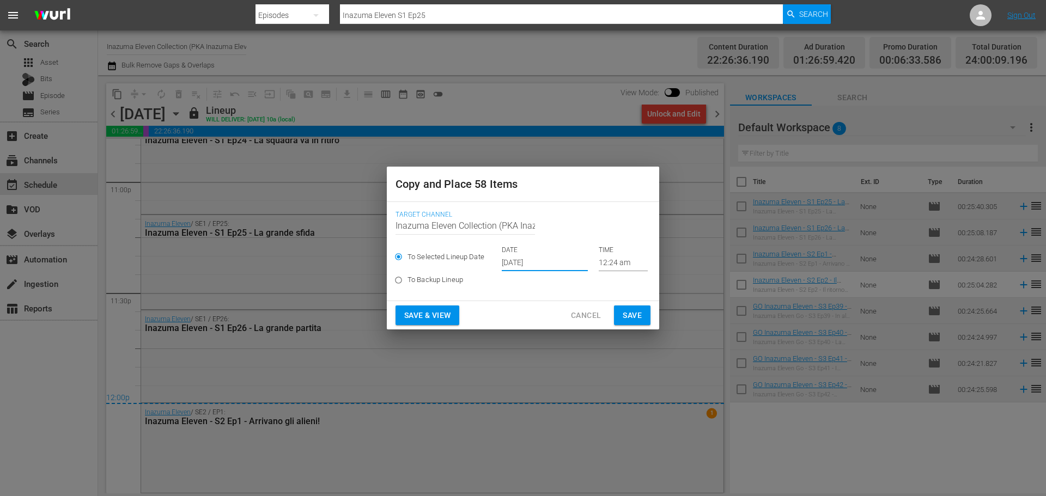
click at [433, 319] on span "Save & View" at bounding box center [427, 316] width 46 height 14
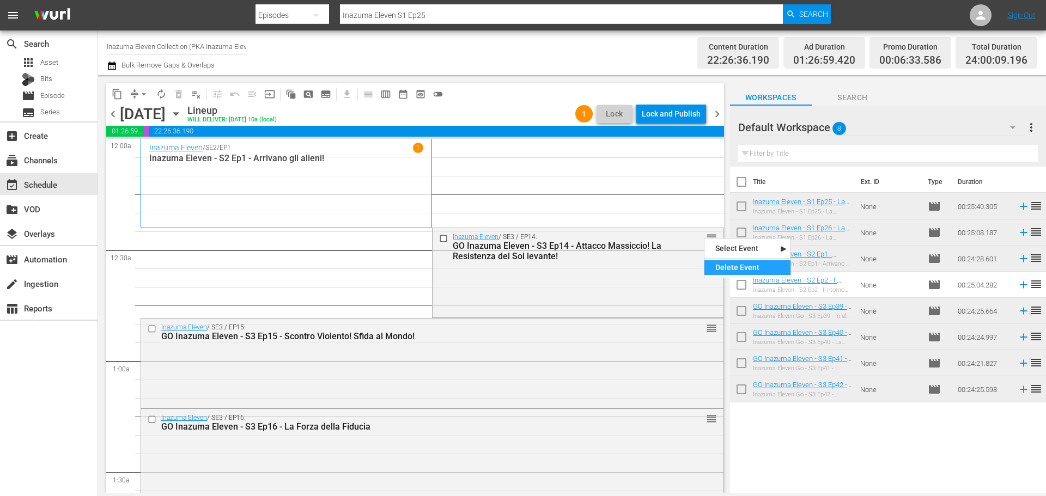
click at [729, 263] on div "Delete Event" at bounding box center [747, 267] width 86 height 15
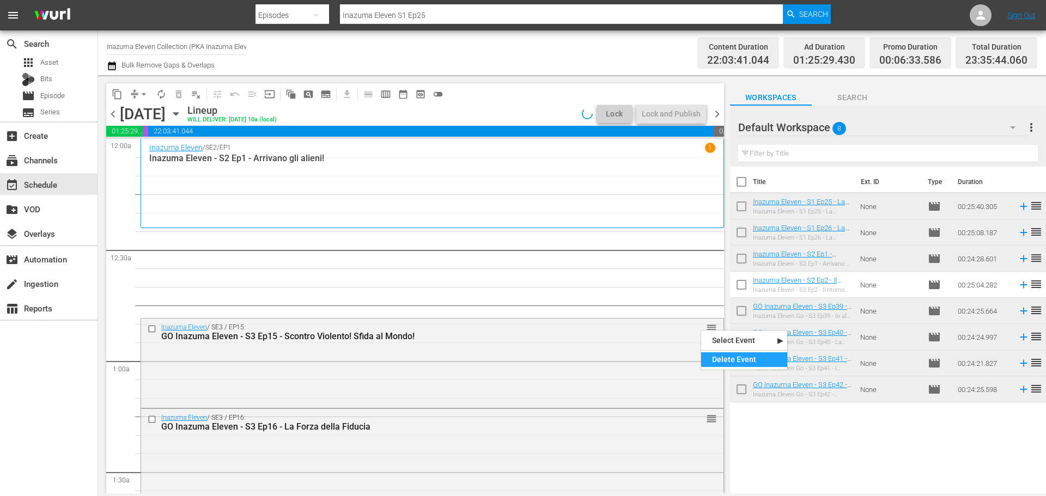
click at [719, 357] on div "Delete Event" at bounding box center [744, 360] width 86 height 15
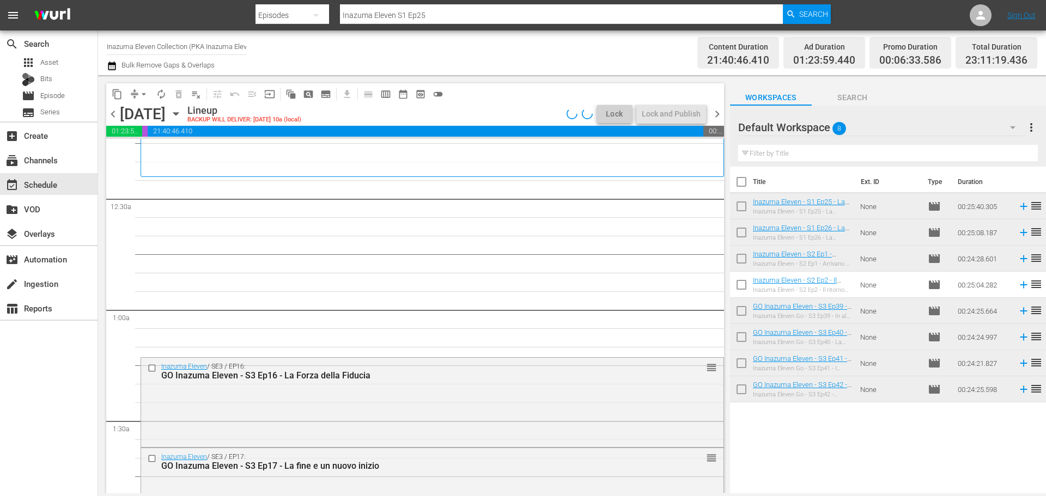
scroll to position [109, 0]
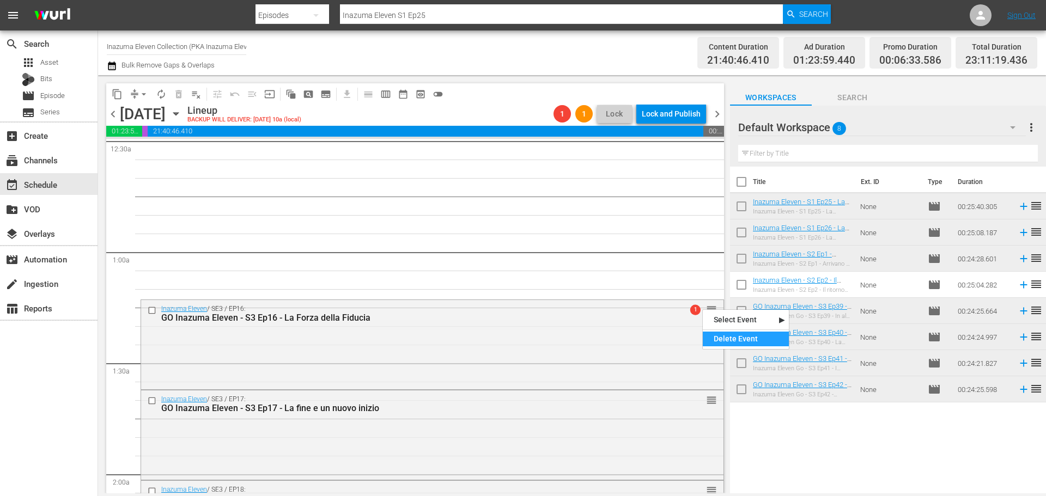
click at [722, 338] on div "Delete Event" at bounding box center [746, 339] width 86 height 15
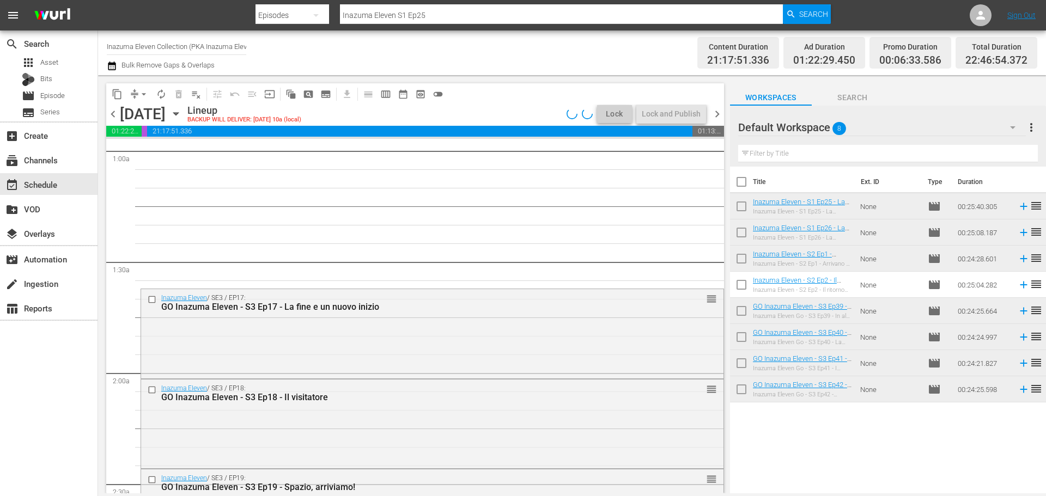
scroll to position [218, 0]
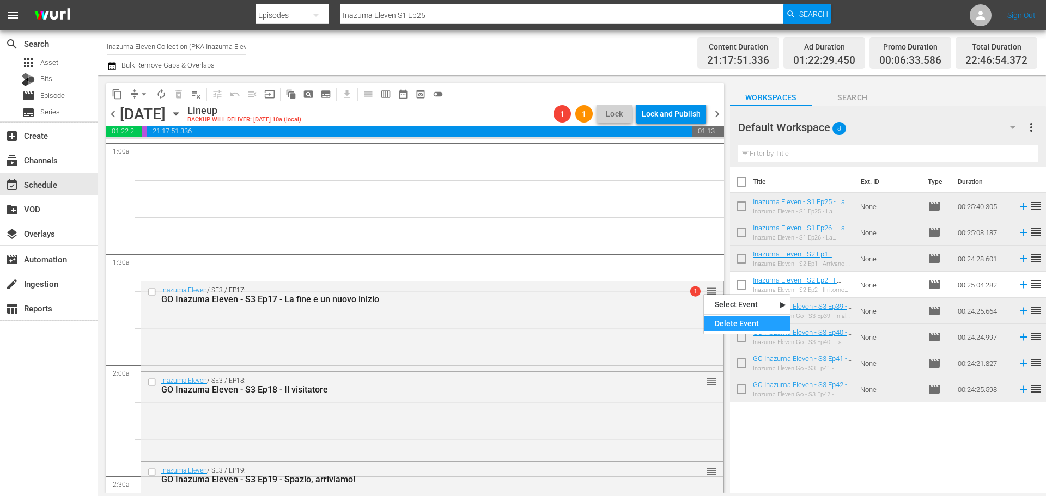
click at [710, 325] on div "Delete Event" at bounding box center [747, 324] width 86 height 15
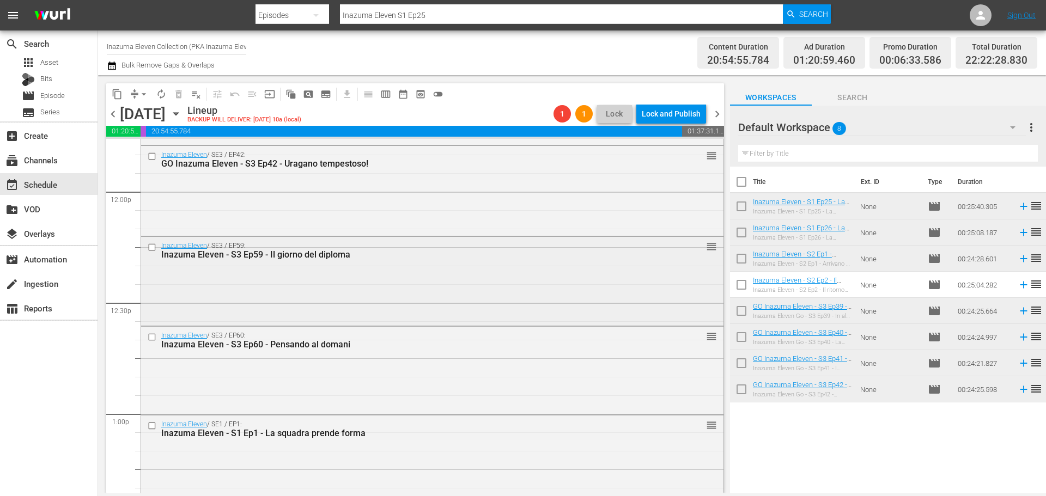
scroll to position [2615, 0]
click at [715, 271] on div "Delete Event" at bounding box center [746, 276] width 86 height 15
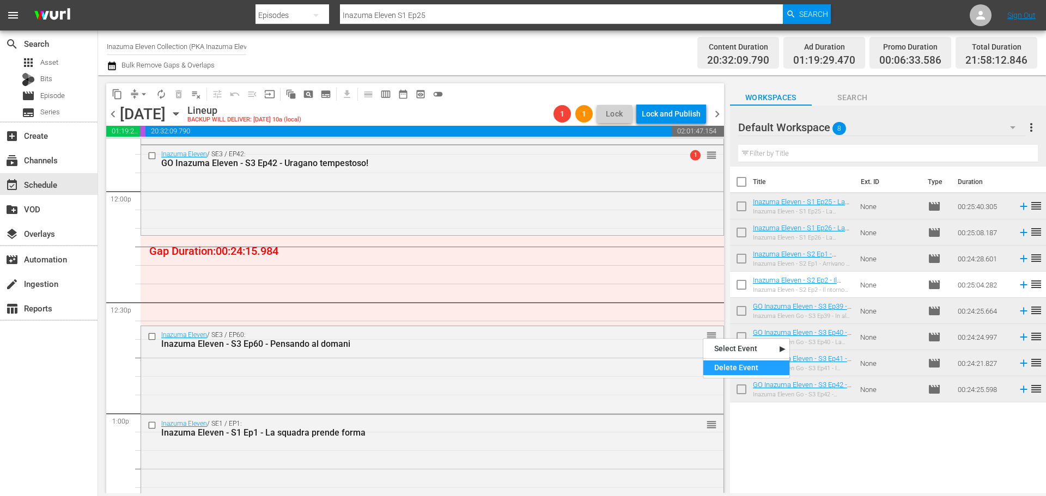
click at [721, 364] on div "Delete Event" at bounding box center [746, 368] width 86 height 15
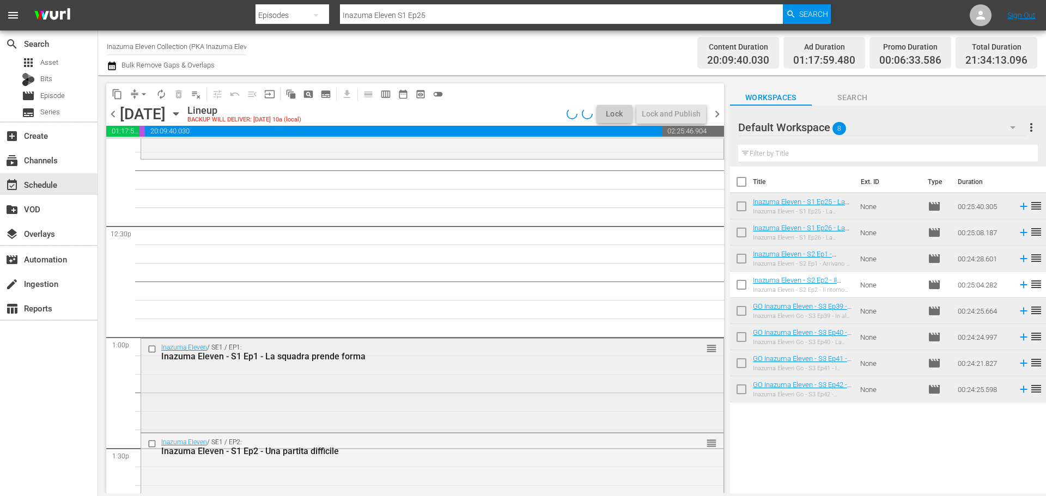
scroll to position [2724, 0]
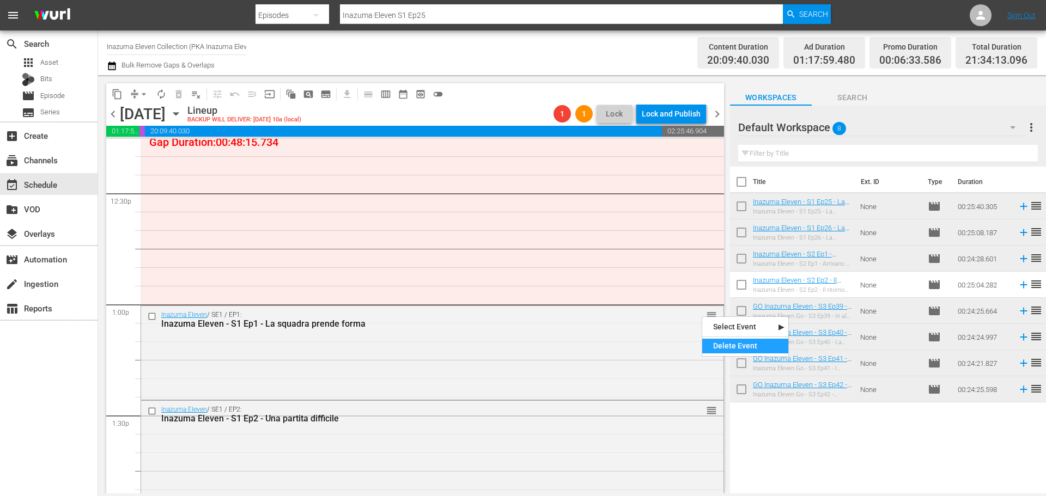
click at [723, 343] on div "Delete Event" at bounding box center [745, 346] width 86 height 15
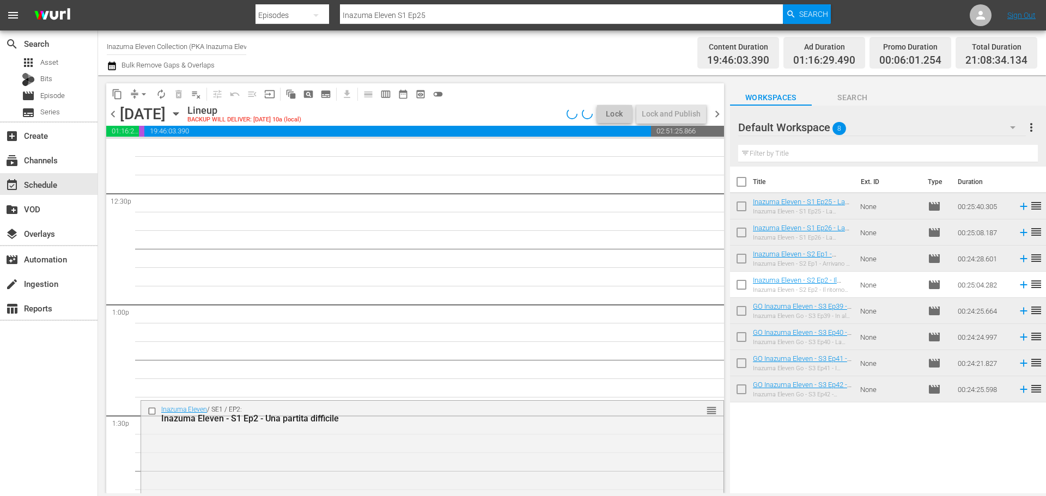
scroll to position [2779, 0]
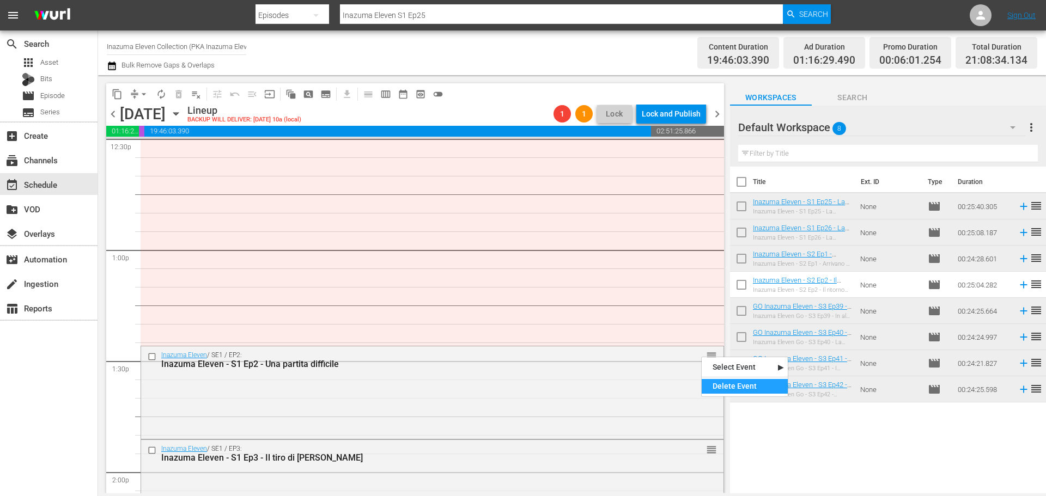
click at [712, 380] on div "Delete Event" at bounding box center [745, 386] width 86 height 15
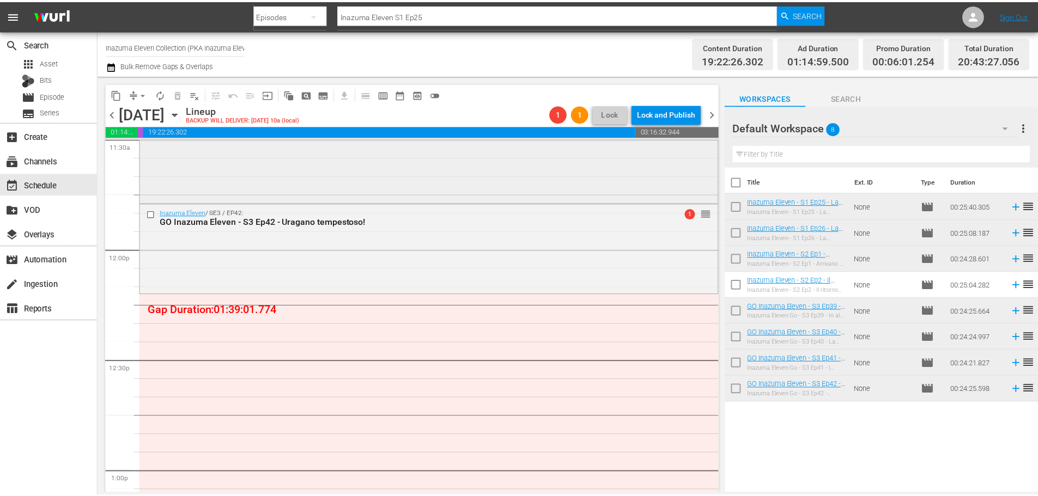
scroll to position [2506, 0]
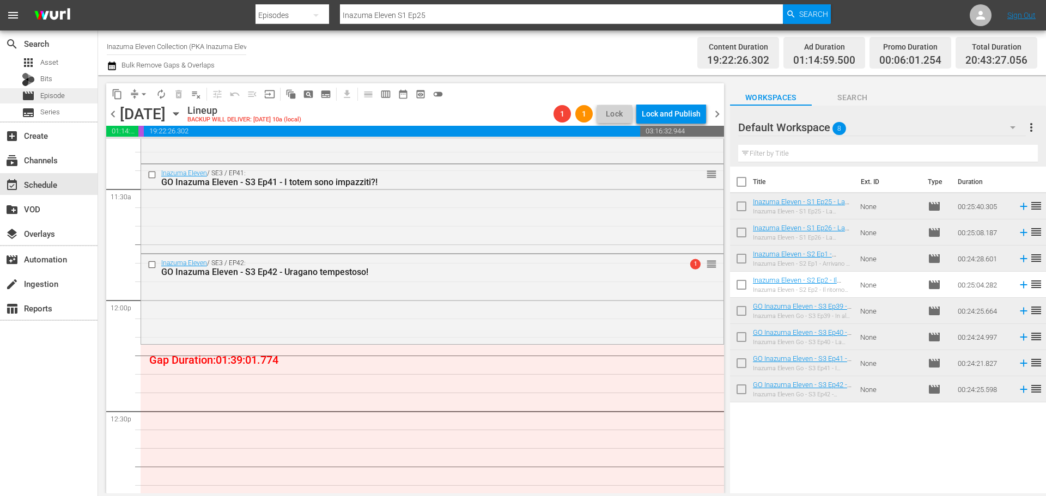
click at [77, 92] on div "movie Episode" at bounding box center [49, 95] width 98 height 15
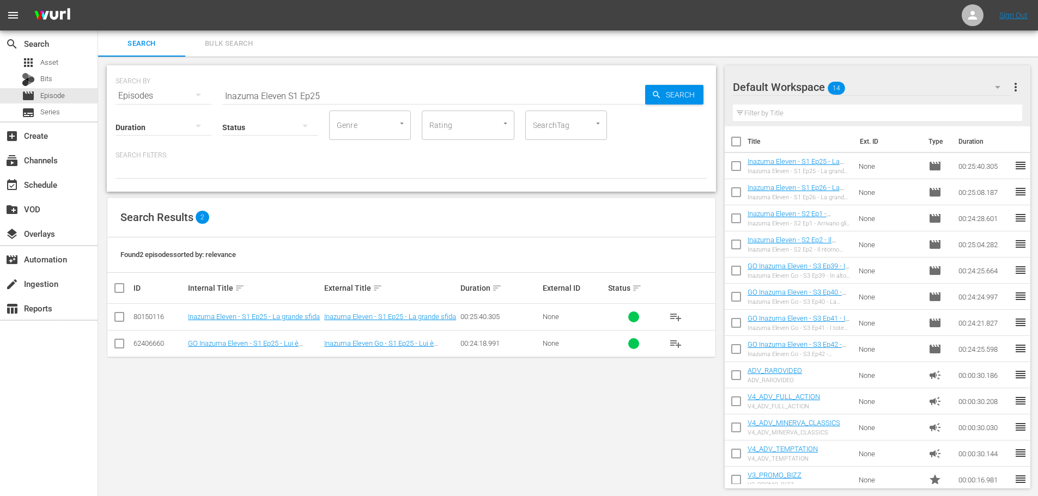
click at [287, 95] on input "Inazuma Eleven S1 Ep25" at bounding box center [433, 96] width 423 height 26
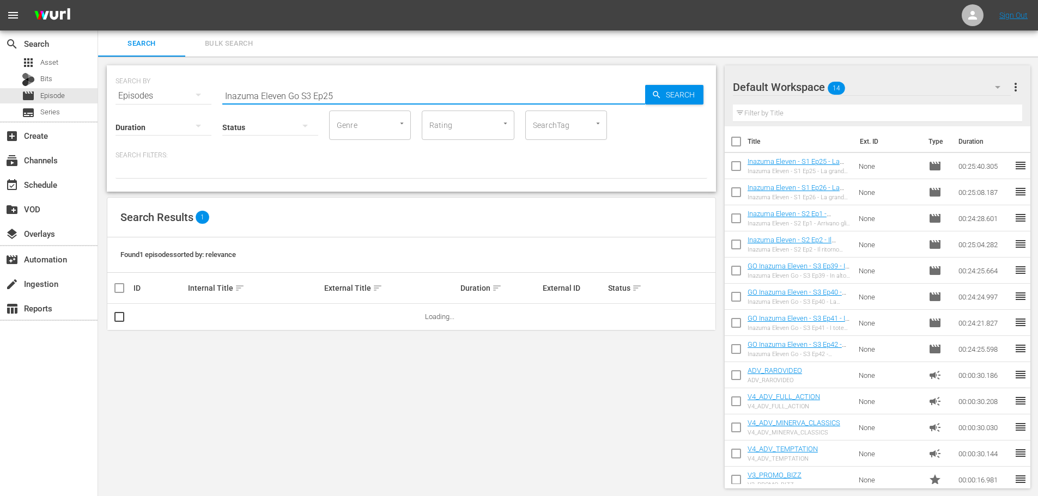
click at [372, 97] on input "Inazuma Eleven Go S3 Ep25" at bounding box center [433, 96] width 423 height 26
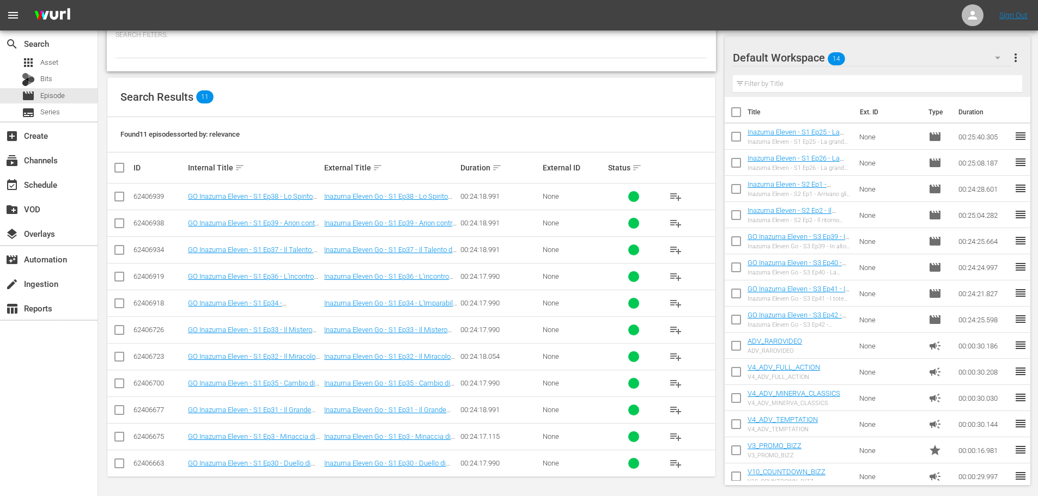
scroll to position [122, 0]
click at [675, 438] on span "playlist_add" at bounding box center [675, 435] width 13 height 13
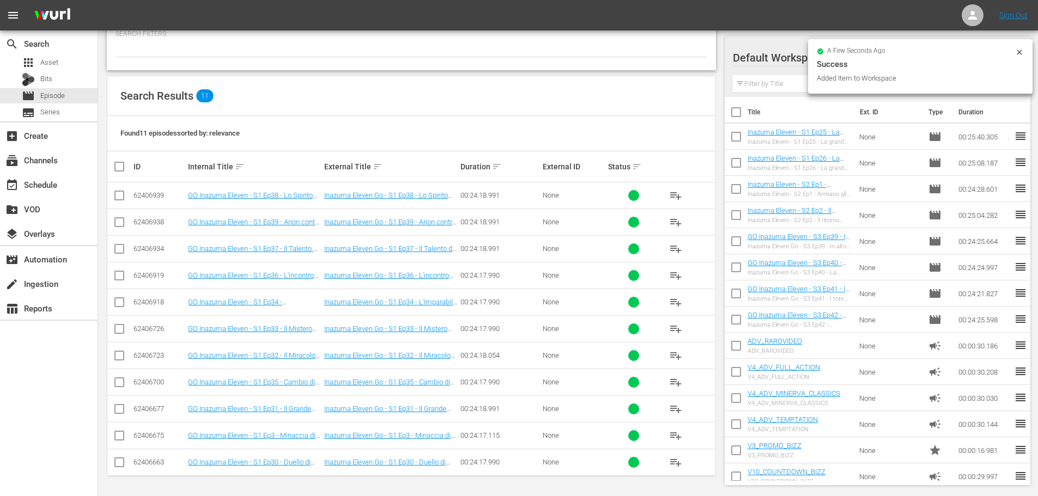
scroll to position [0, 0]
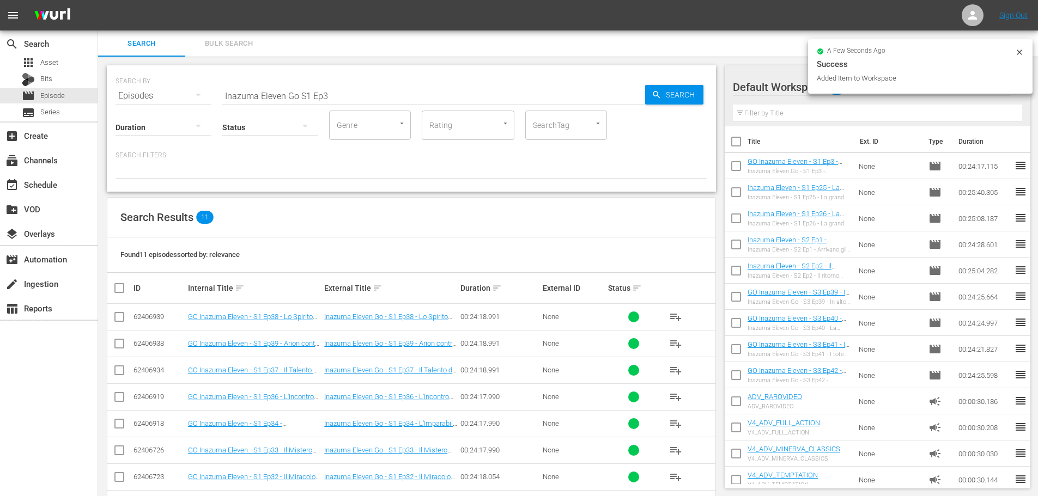
click at [333, 103] on input "Inazuma Eleven Go S1 Ep3" at bounding box center [433, 96] width 423 height 26
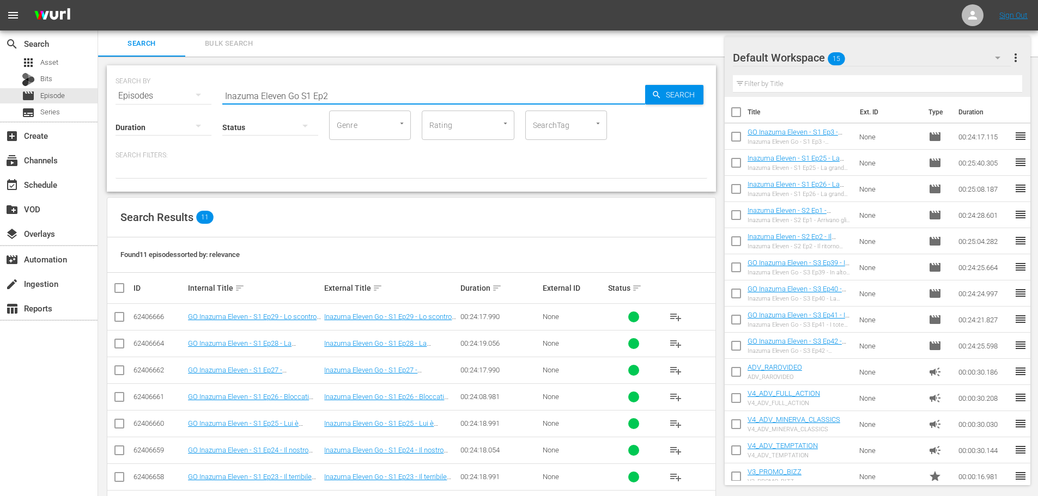
scroll to position [122, 0]
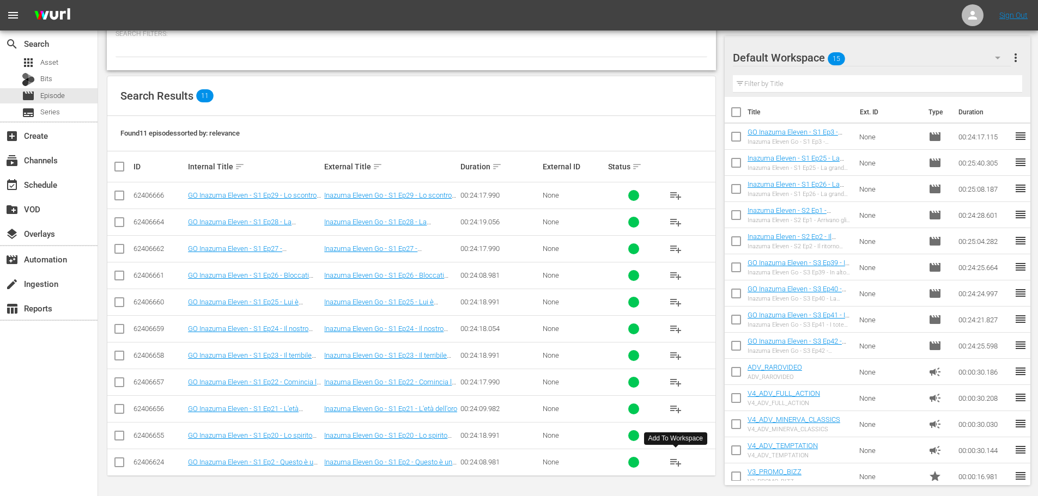
click at [672, 462] on span "playlist_add" at bounding box center [675, 462] width 13 height 13
click at [670, 466] on span "playlist_add" at bounding box center [675, 462] width 13 height 13
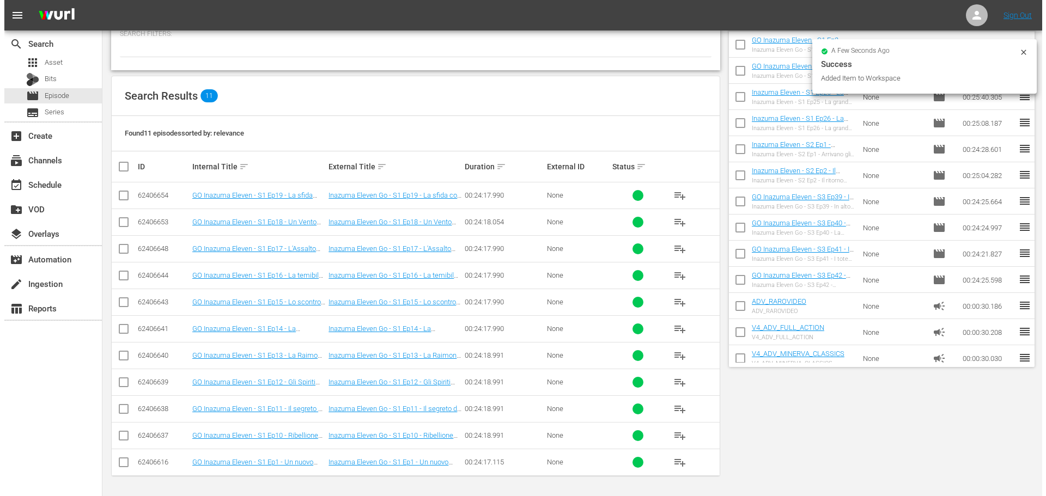
scroll to position [0, 0]
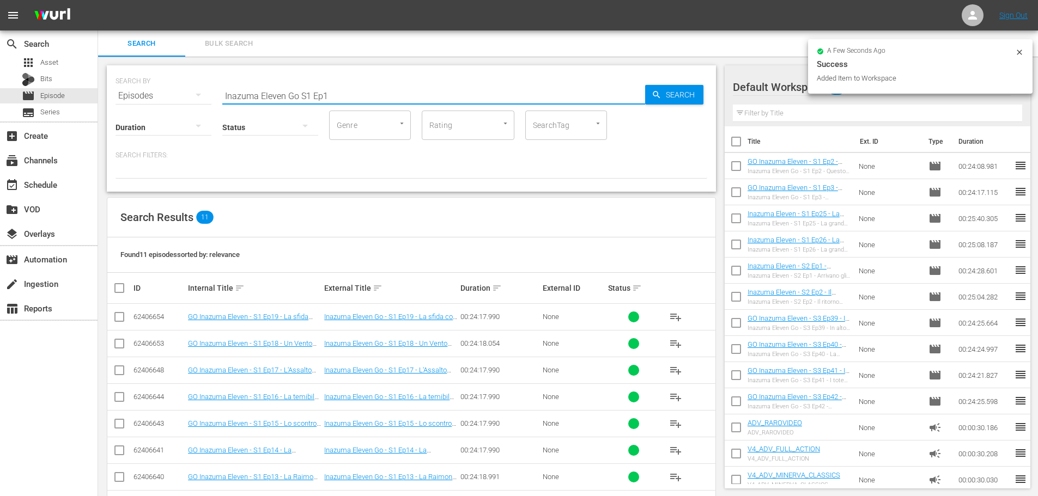
click at [331, 89] on input "Inazuma Eleven Go S1 Ep1" at bounding box center [433, 96] width 423 height 26
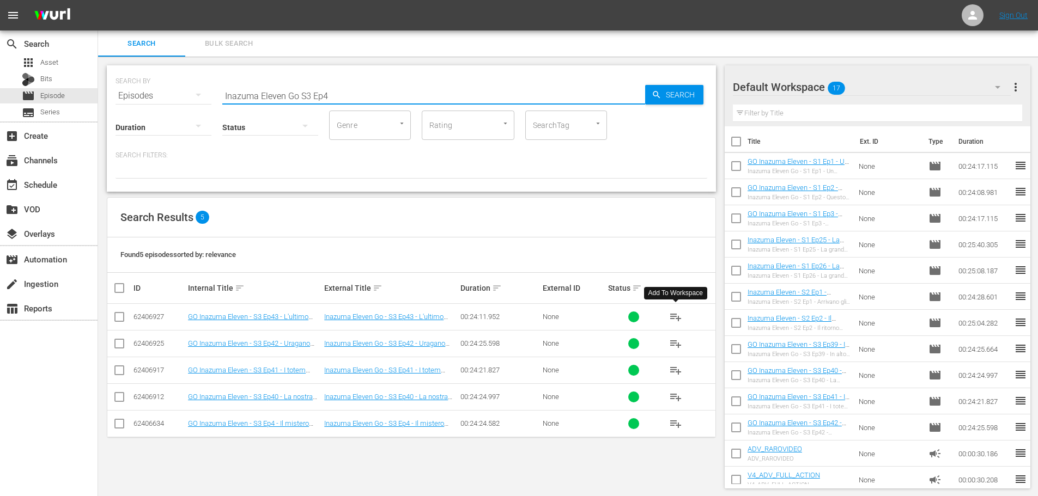
type input "Inazuma Eleven Go S3 Ep4"
click at [672, 317] on span "playlist_add" at bounding box center [675, 317] width 13 height 13
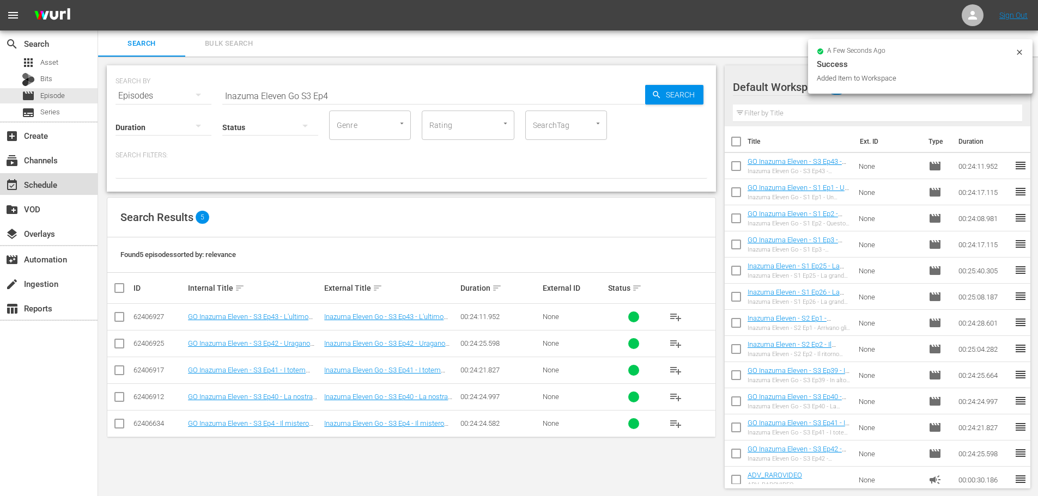
click at [54, 188] on div "event_available Schedule" at bounding box center [30, 183] width 61 height 10
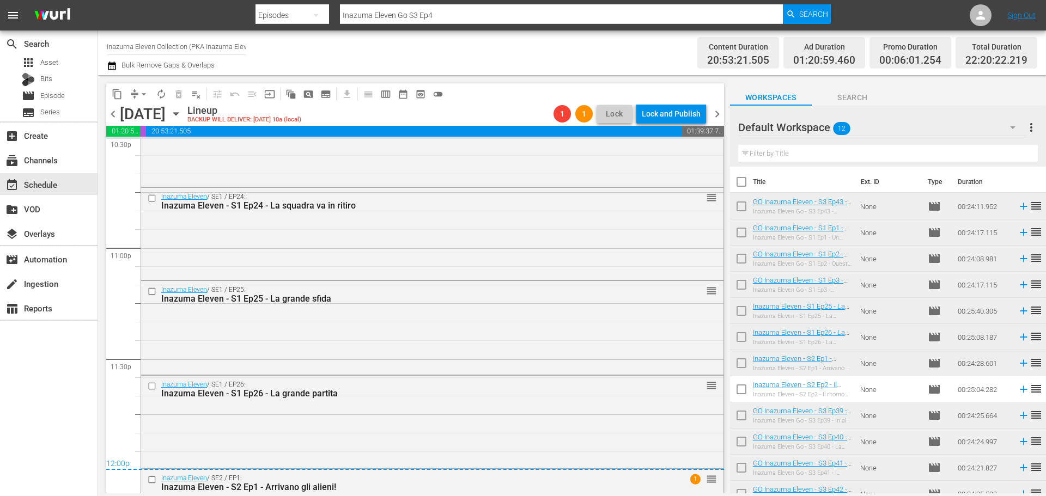
scroll to position [5070, 0]
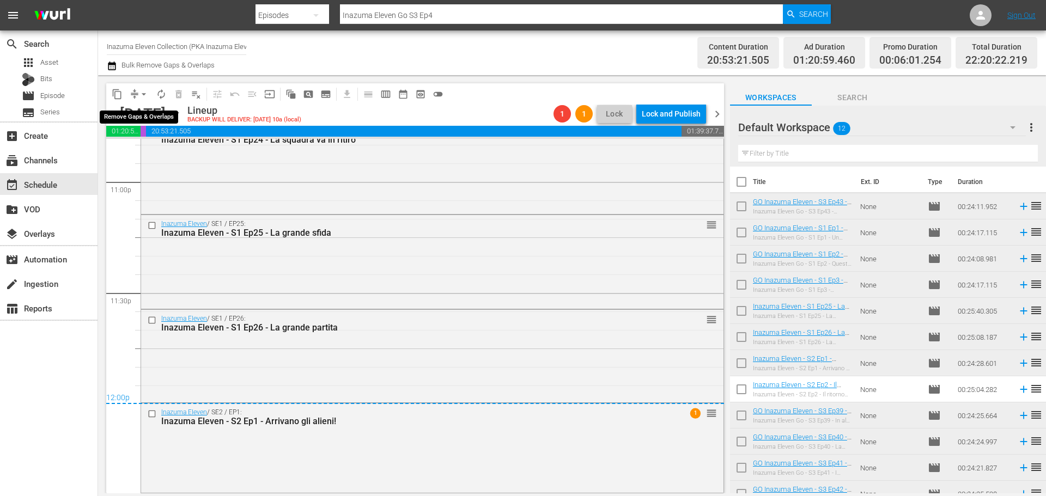
click at [147, 94] on span "arrow_drop_down" at bounding box center [143, 94] width 11 height 11
click at [147, 149] on li "Align to End of Previous Day" at bounding box center [144, 152] width 114 height 18
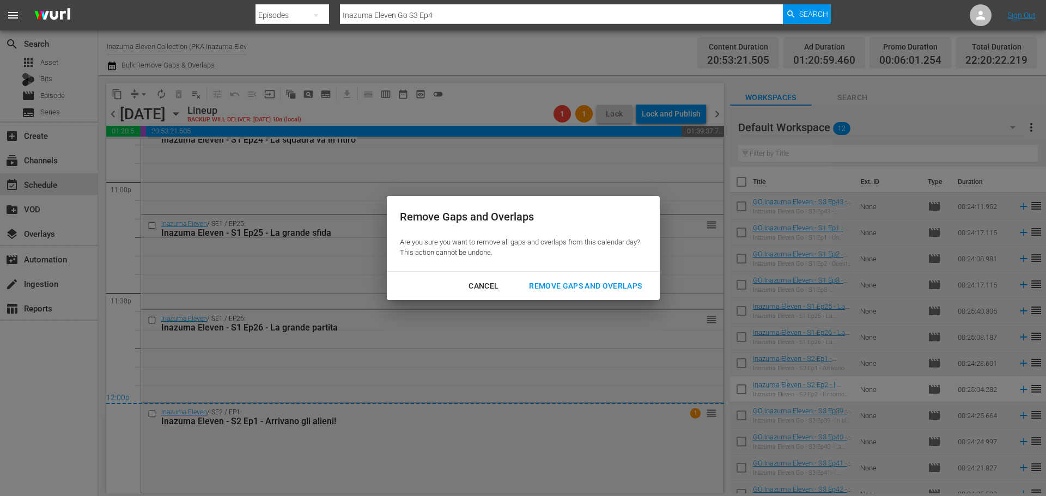
click at [592, 283] on div "Remove Gaps and Overlaps" at bounding box center [585, 287] width 130 height 14
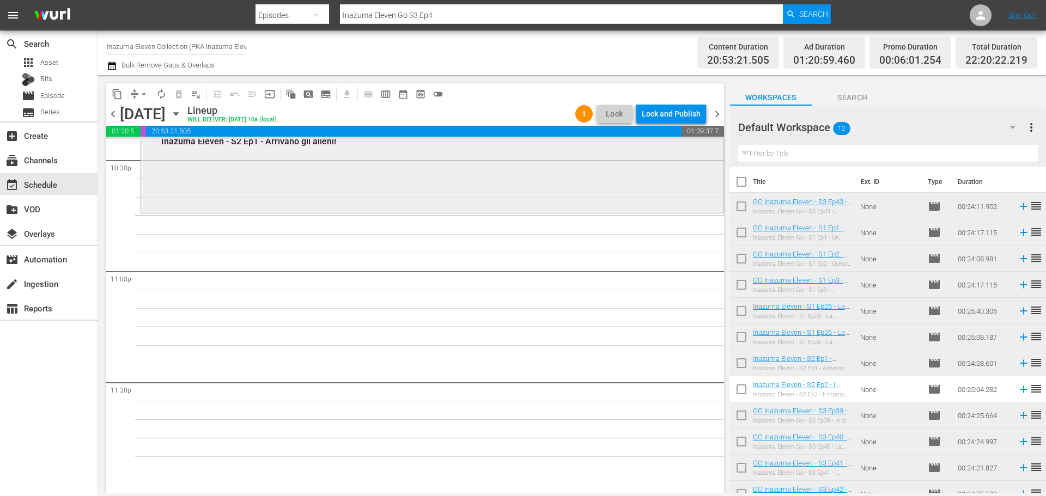
scroll to position [4871, 0]
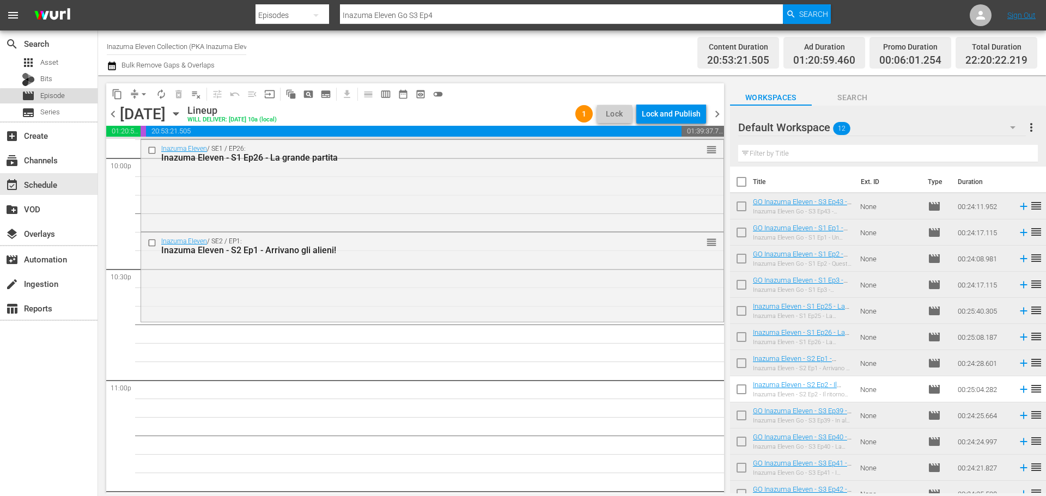
click at [54, 98] on span "Episode" at bounding box center [52, 95] width 25 height 11
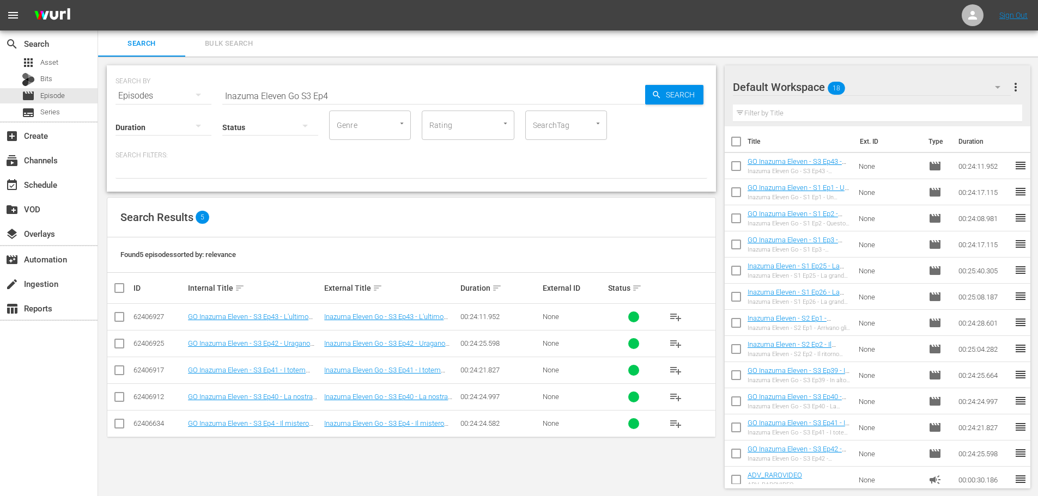
click at [350, 98] on input "Inazuma Eleven Go S3 Ep4" at bounding box center [433, 96] width 423 height 26
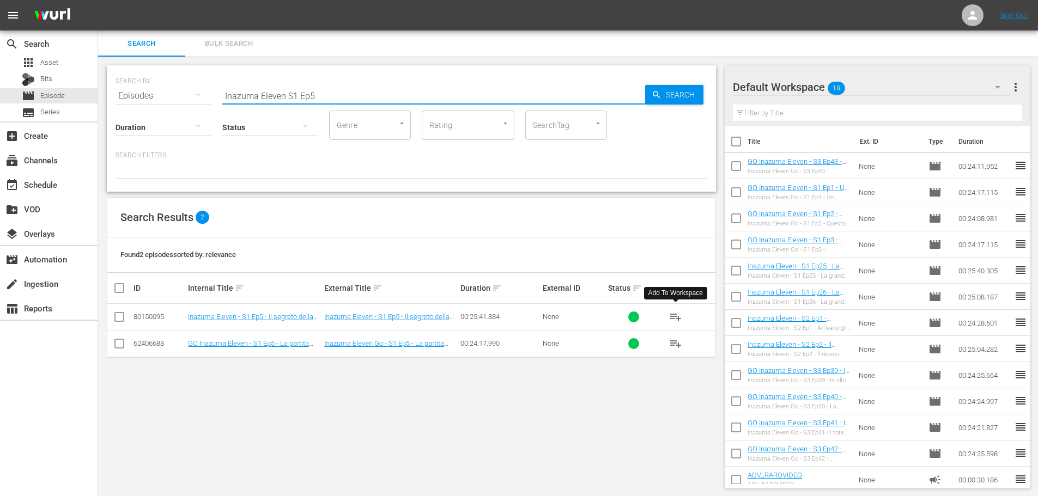
click at [682, 315] on span "playlist_add" at bounding box center [675, 317] width 13 height 13
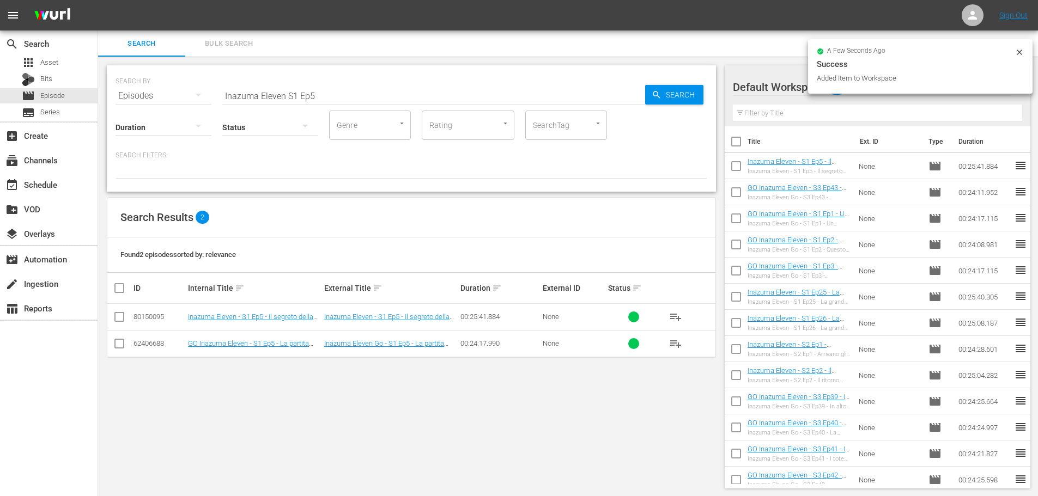
click at [337, 98] on input "Inazuma Eleven S1 Ep5" at bounding box center [433, 96] width 423 height 26
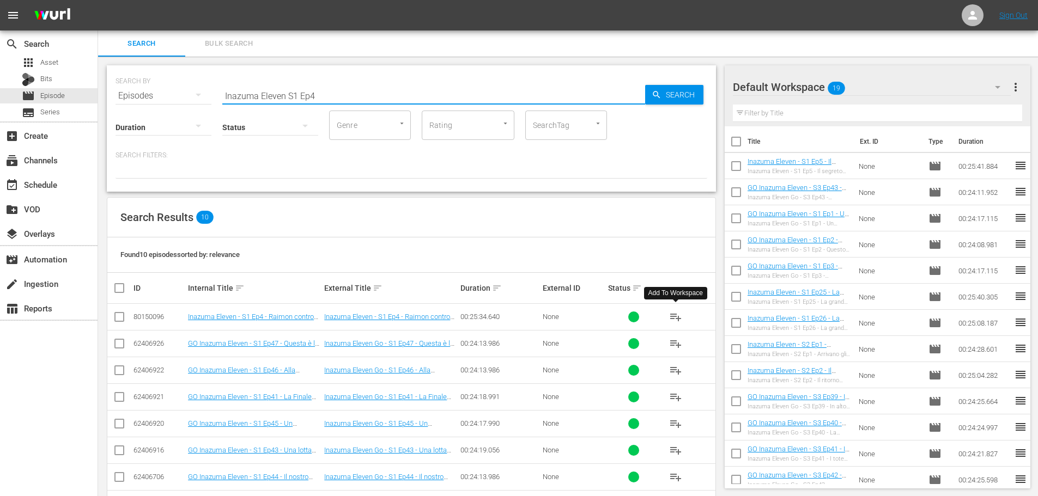
click at [678, 317] on span "playlist_add" at bounding box center [675, 317] width 13 height 13
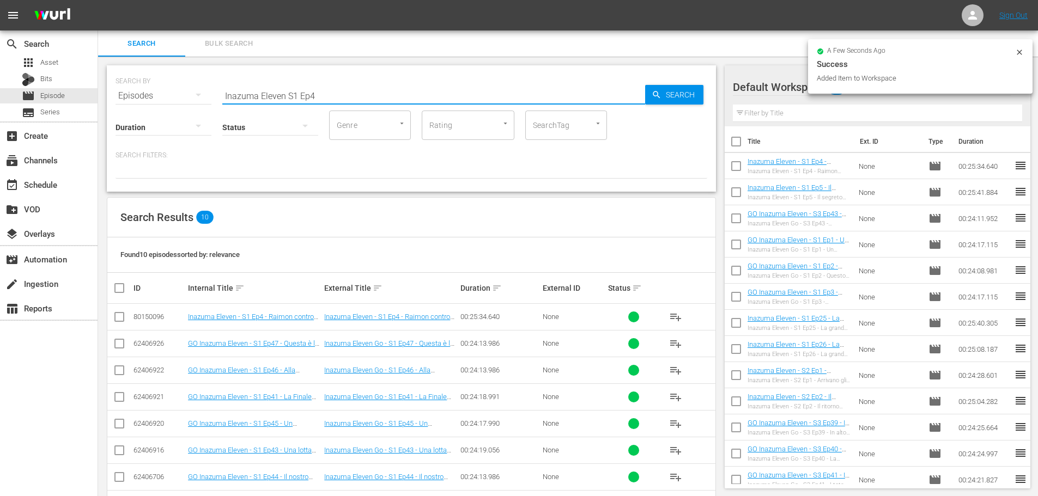
click at [324, 103] on input "Inazuma Eleven S1 Ep4" at bounding box center [433, 96] width 423 height 26
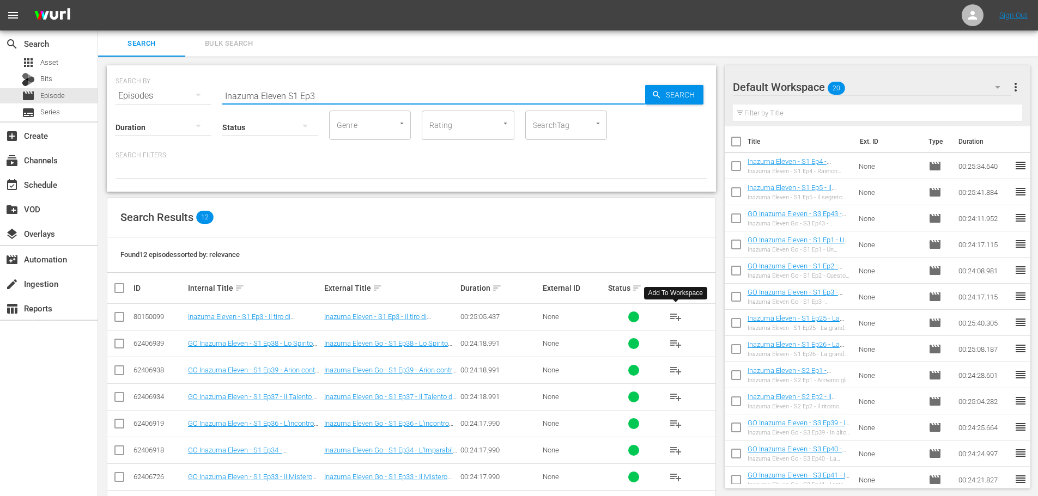
type input "Inazuma Eleven S1 Ep3"
click at [676, 318] on span "playlist_add" at bounding box center [675, 317] width 13 height 13
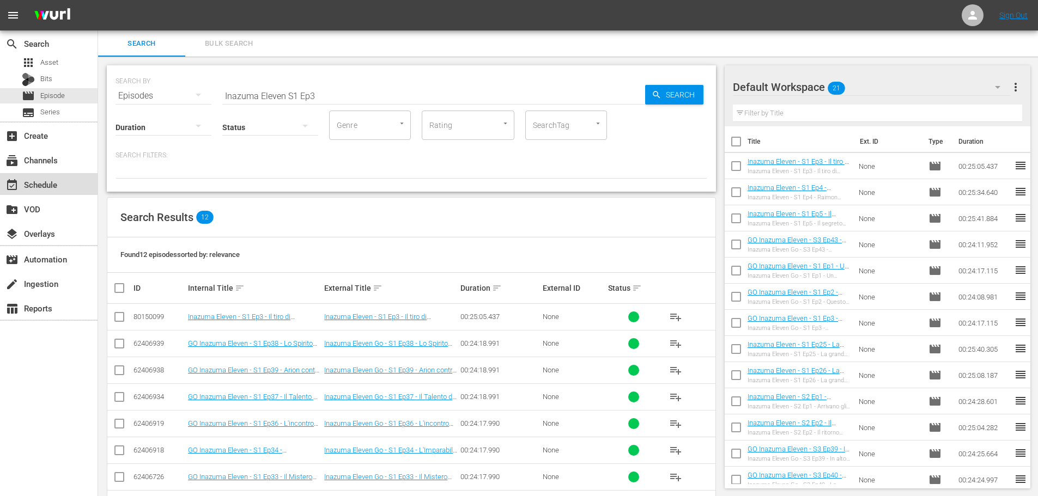
click at [59, 193] on div "event_available Schedule" at bounding box center [49, 184] width 98 height 22
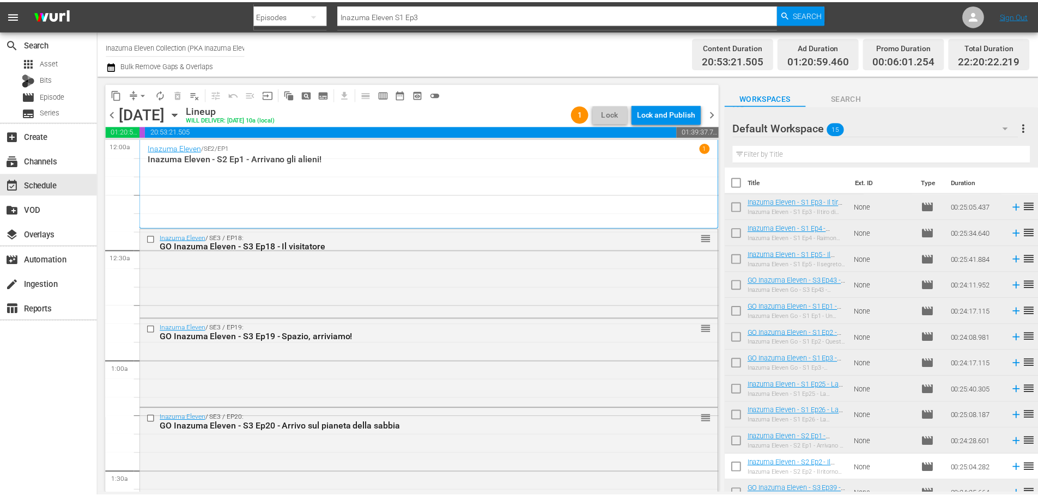
scroll to position [4868, 0]
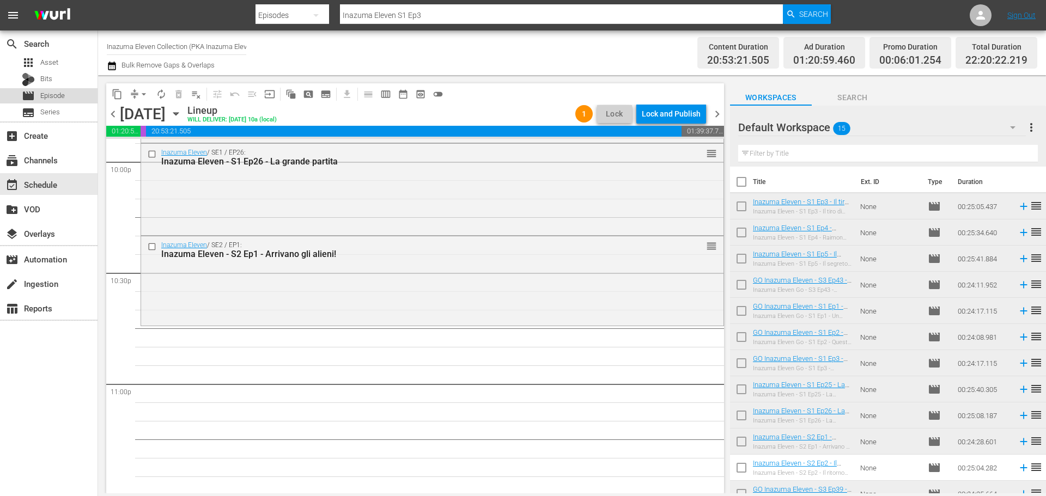
click at [48, 99] on span "Episode" at bounding box center [52, 95] width 25 height 11
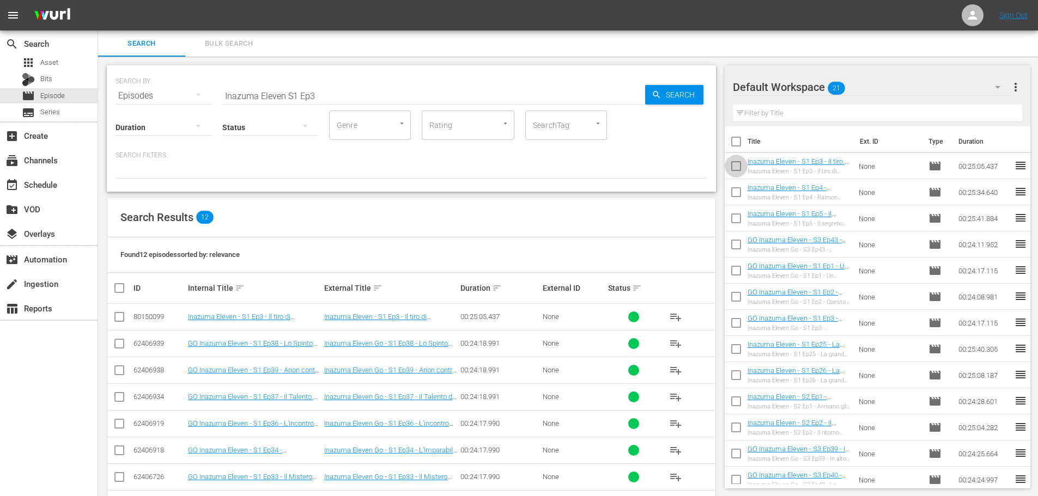
click at [734, 163] on input "checkbox" at bounding box center [736, 168] width 23 height 23
checkbox input "true"
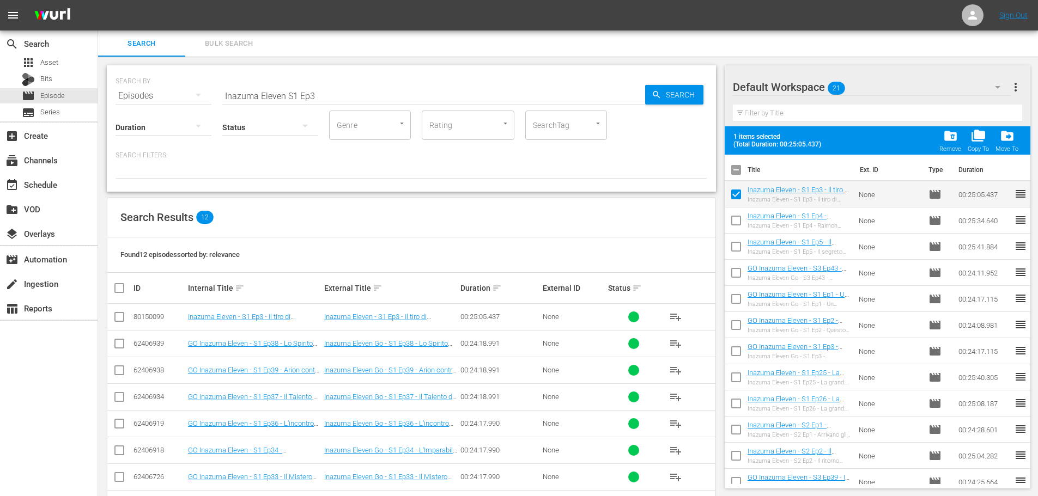
click at [735, 221] on input "checkbox" at bounding box center [736, 222] width 23 height 23
checkbox input "true"
click at [742, 244] on input "checkbox" at bounding box center [736, 249] width 23 height 23
checkbox input "true"
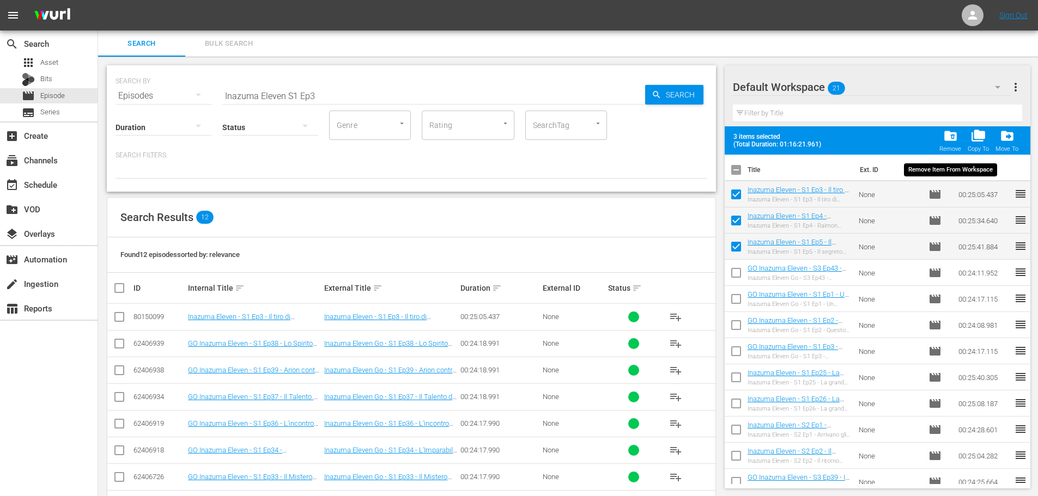
click at [950, 147] on div "Remove" at bounding box center [950, 148] width 22 height 7
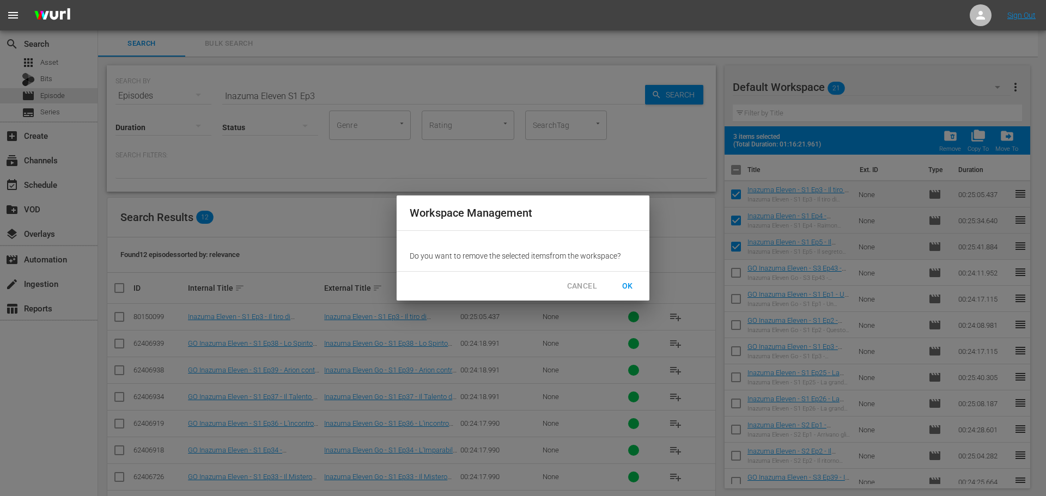
click at [625, 286] on span "OK" at bounding box center [627, 287] width 17 height 14
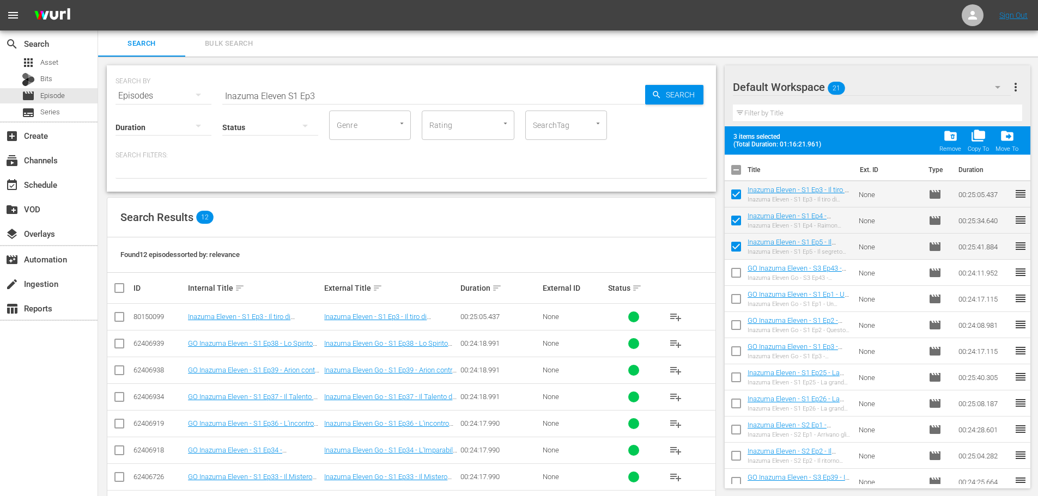
checkbox input "false"
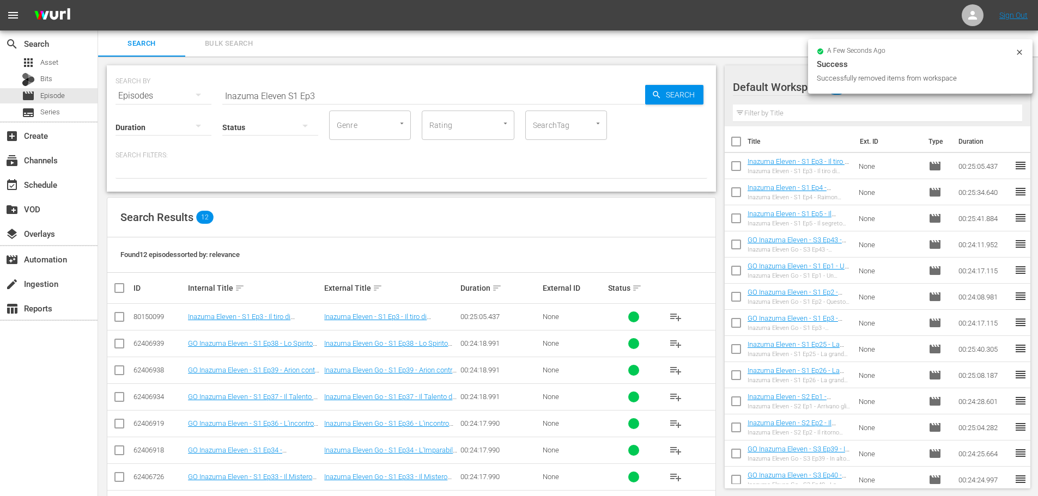
click at [294, 97] on input "Inazuma Eleven S1 Ep3" at bounding box center [433, 96] width 423 height 26
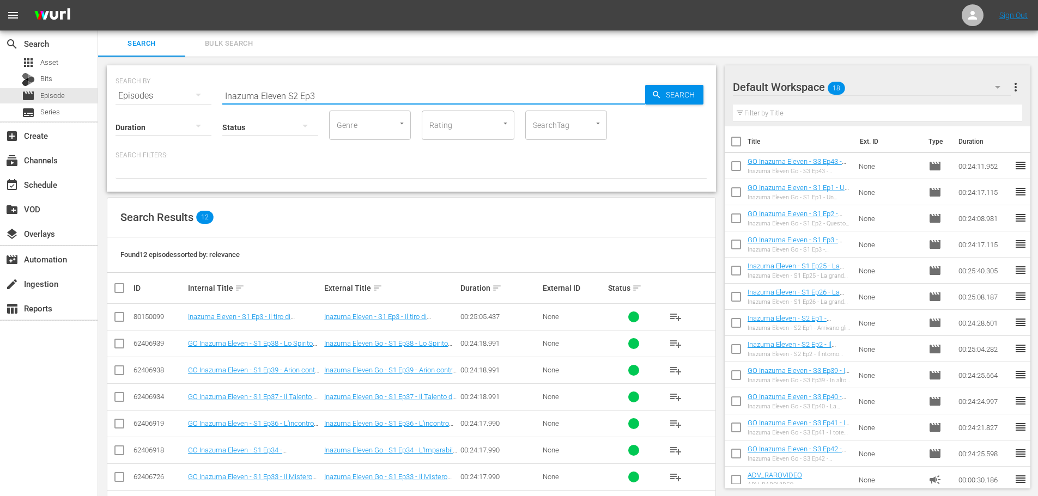
click at [420, 93] on input "Inazuma Eleven S2 Ep3" at bounding box center [433, 96] width 423 height 26
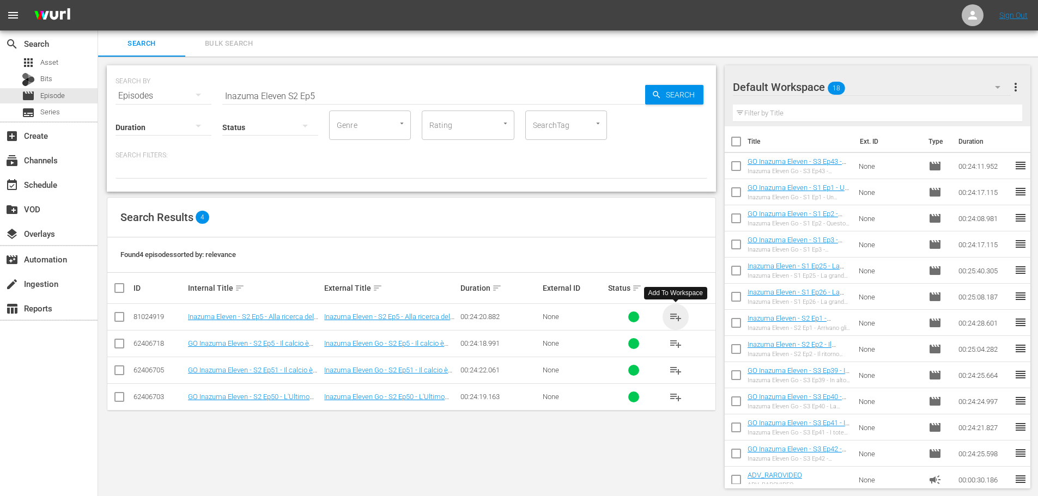
click at [677, 315] on span "playlist_add" at bounding box center [675, 317] width 13 height 13
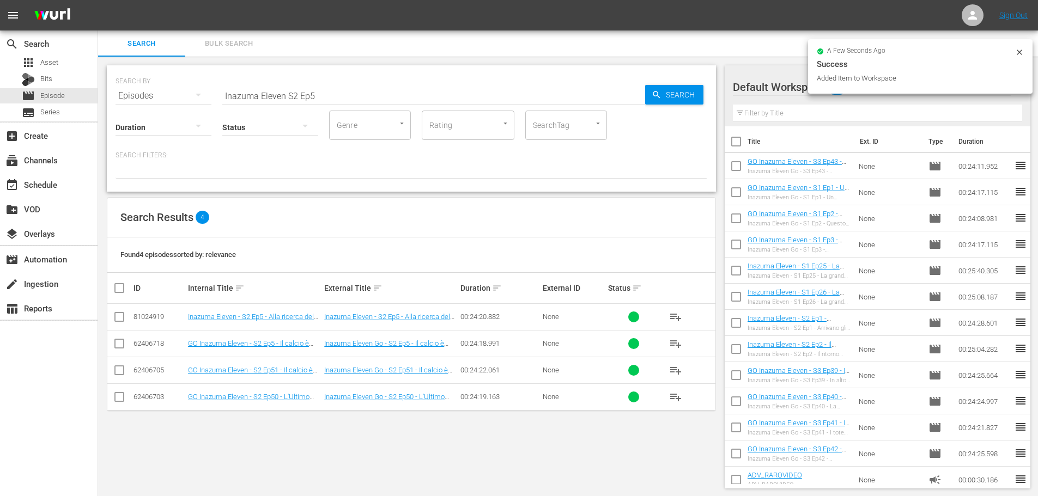
click at [317, 98] on input "Inazuma Eleven S2 Ep5" at bounding box center [433, 96] width 423 height 26
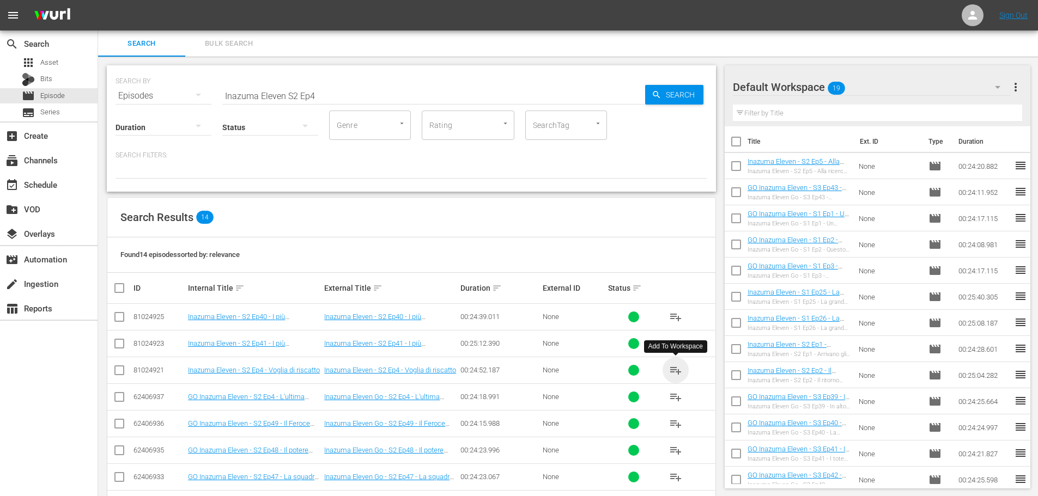
click at [679, 372] on span "playlist_add" at bounding box center [675, 370] width 13 height 13
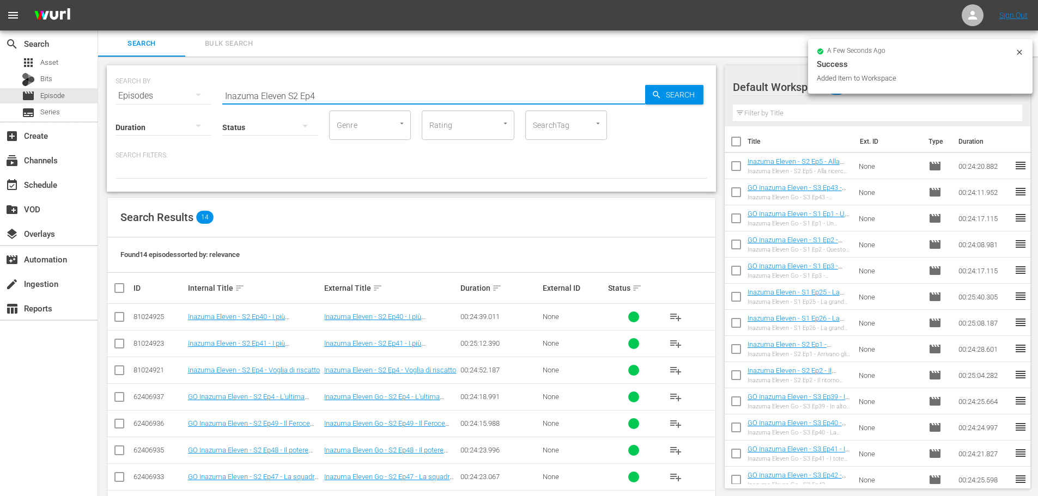
click at [320, 91] on input "Inazuma Eleven S2 Ep4" at bounding box center [433, 96] width 423 height 26
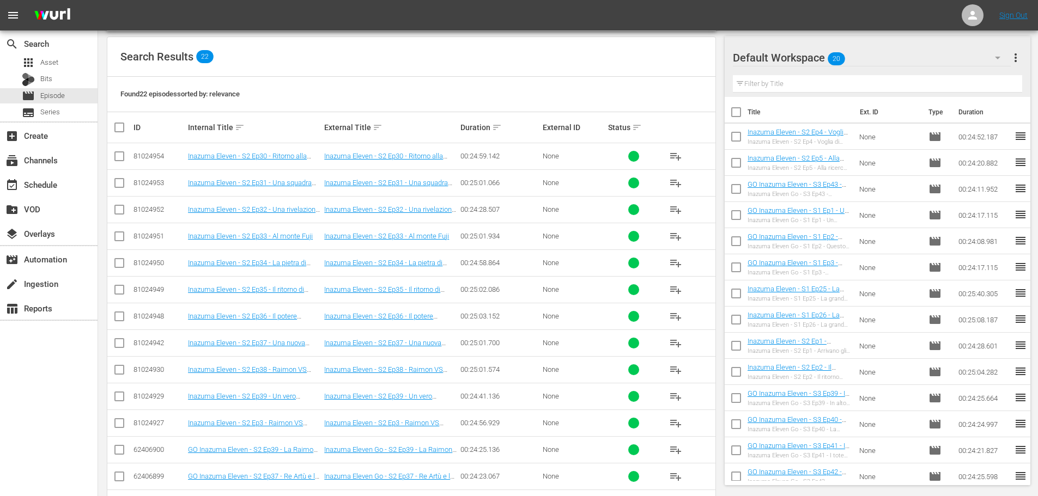
scroll to position [163, 0]
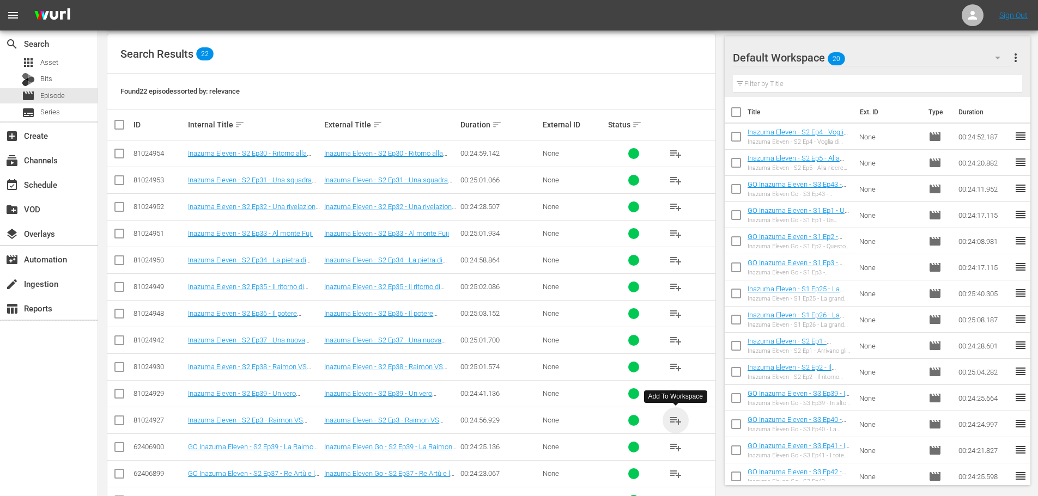
click at [672, 421] on span "playlist_add" at bounding box center [675, 420] width 13 height 13
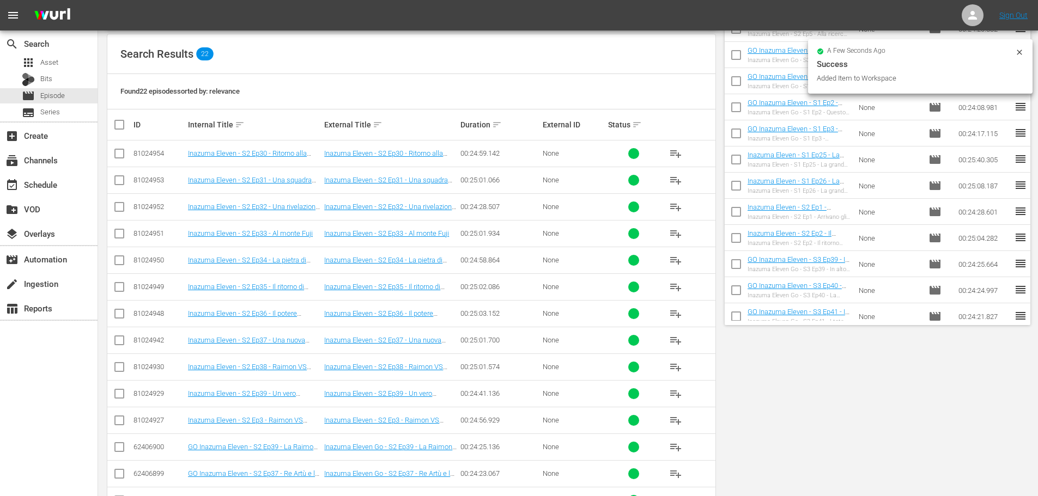
scroll to position [0, 0]
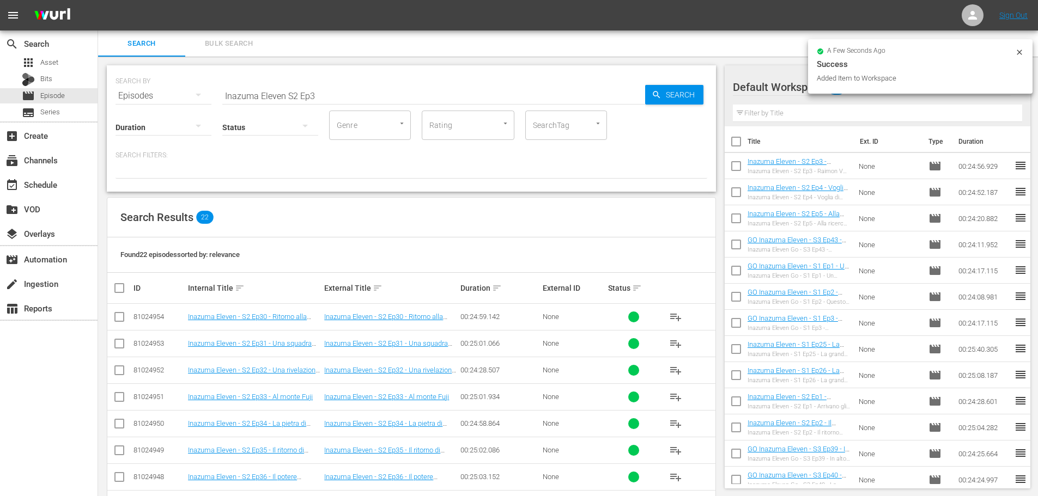
click at [333, 97] on input "Inazuma Eleven S2 Ep3" at bounding box center [433, 96] width 423 height 26
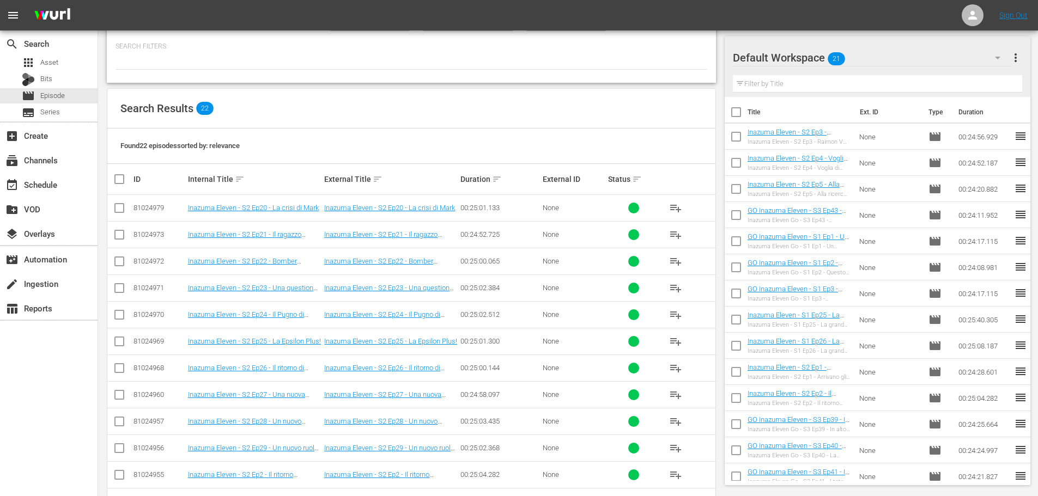
scroll to position [163, 0]
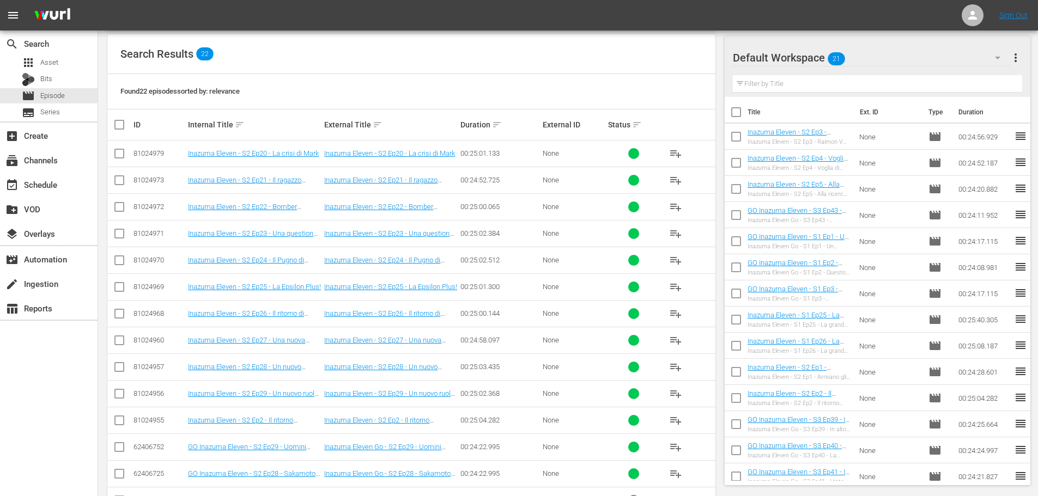
click at [677, 422] on span "playlist_add" at bounding box center [675, 420] width 13 height 13
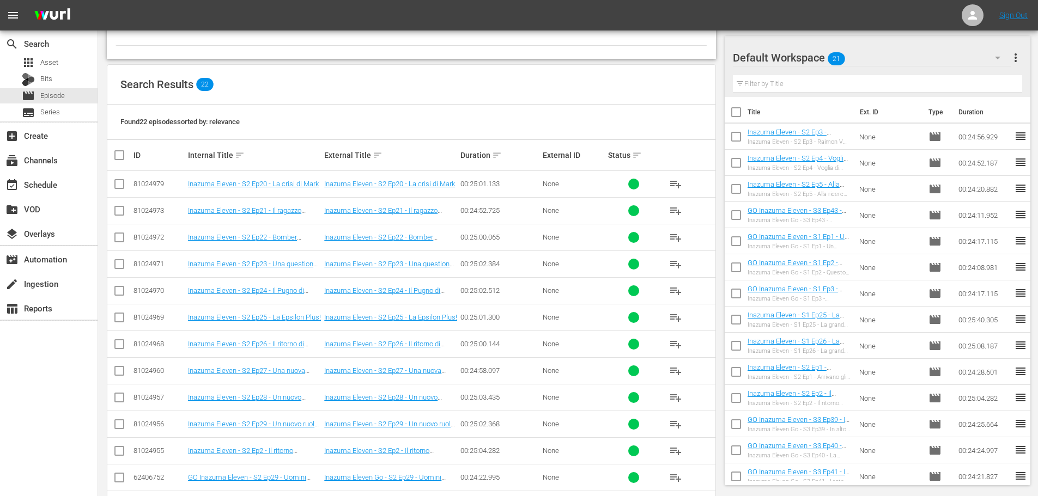
scroll to position [218, 0]
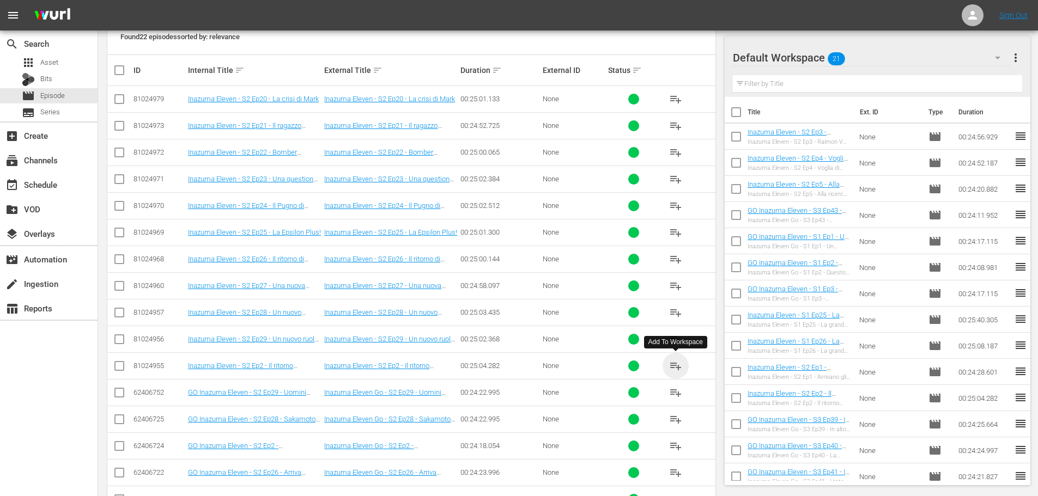
click at [682, 368] on span "playlist_add" at bounding box center [675, 366] width 13 height 13
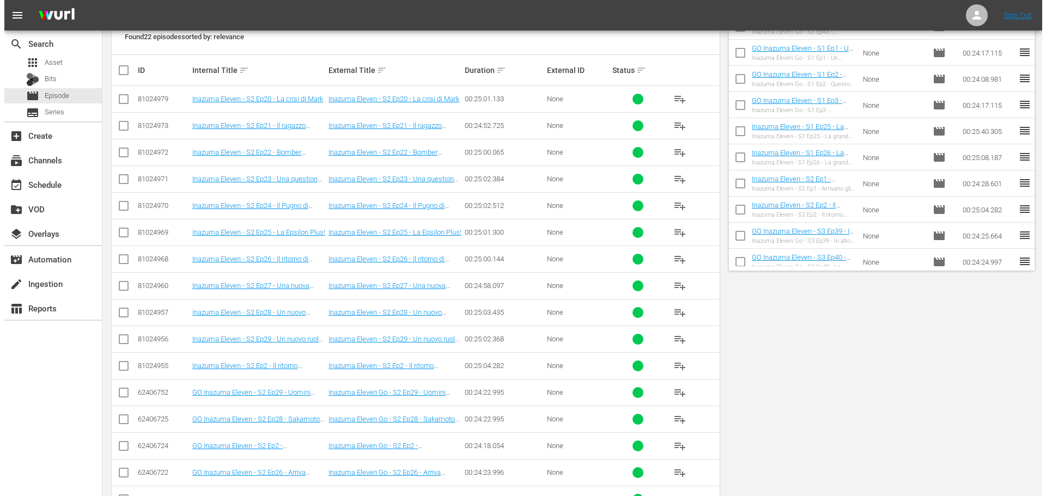
scroll to position [0, 0]
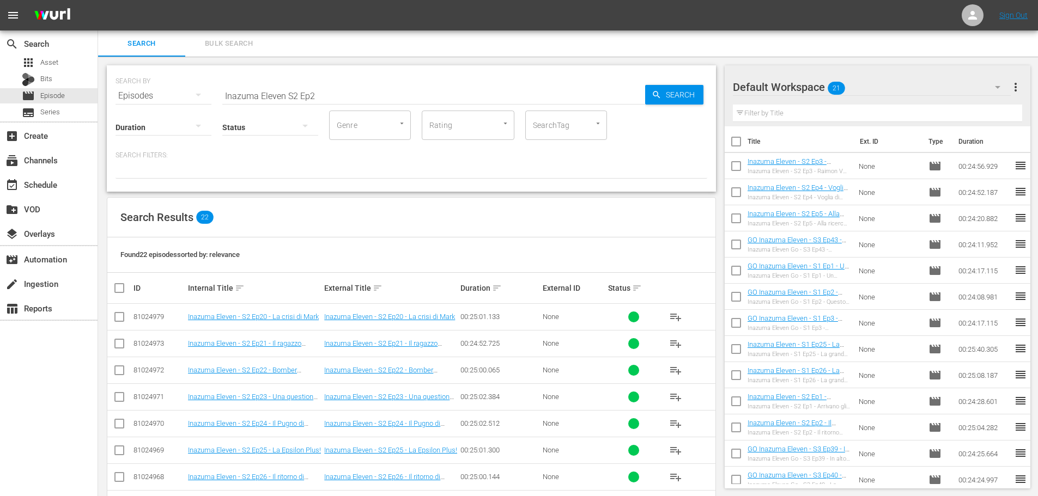
click at [327, 102] on input "Inazuma Eleven S2 Ep2" at bounding box center [433, 96] width 423 height 26
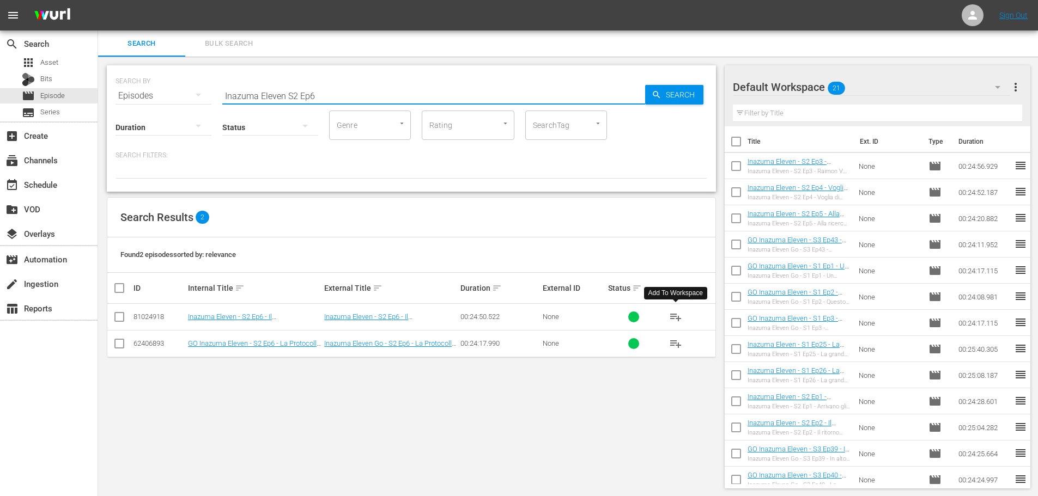
type input "Inazuma Eleven S2 Ep6"
click at [671, 317] on span "playlist_add" at bounding box center [675, 317] width 13 height 13
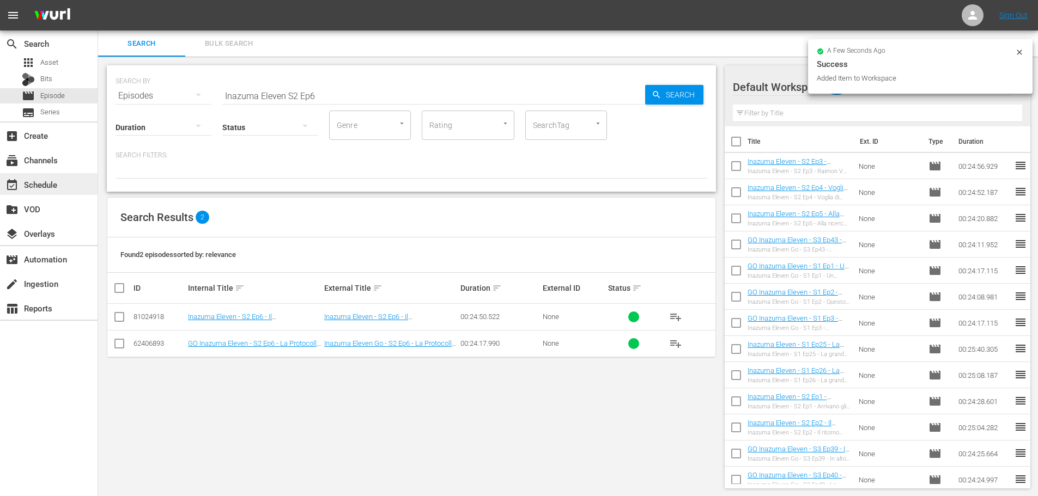
click at [65, 184] on div "event_available Schedule" at bounding box center [49, 184] width 98 height 22
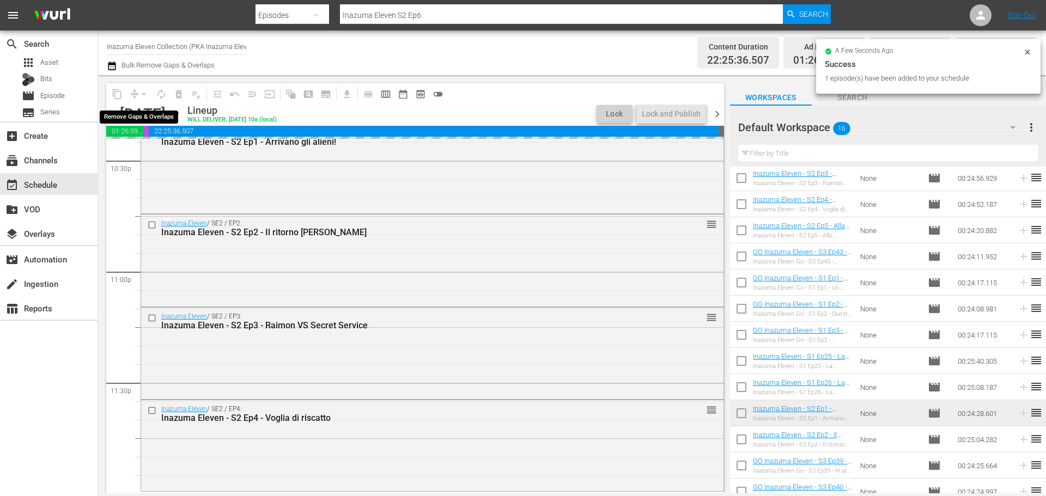
scroll to position [4988, 0]
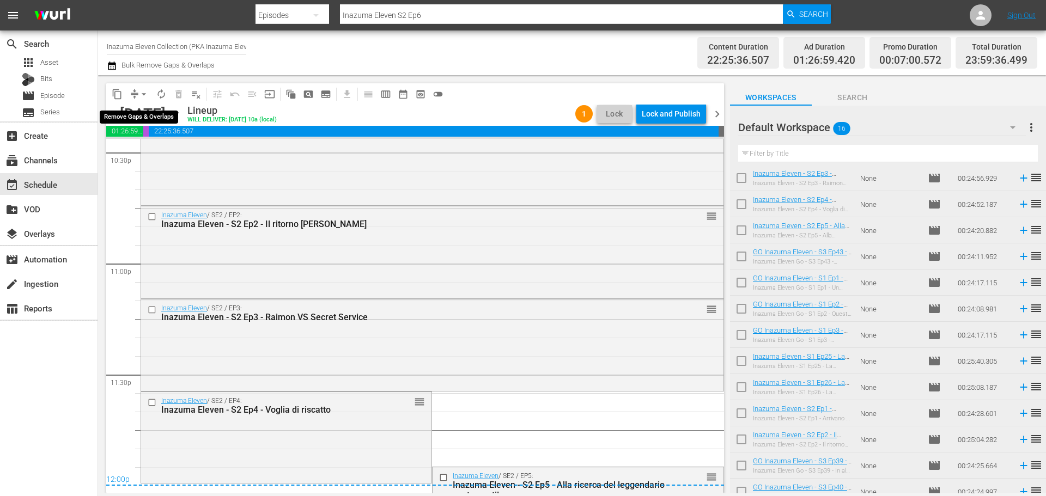
click at [143, 95] on span "arrow_drop_down" at bounding box center [143, 94] width 11 height 11
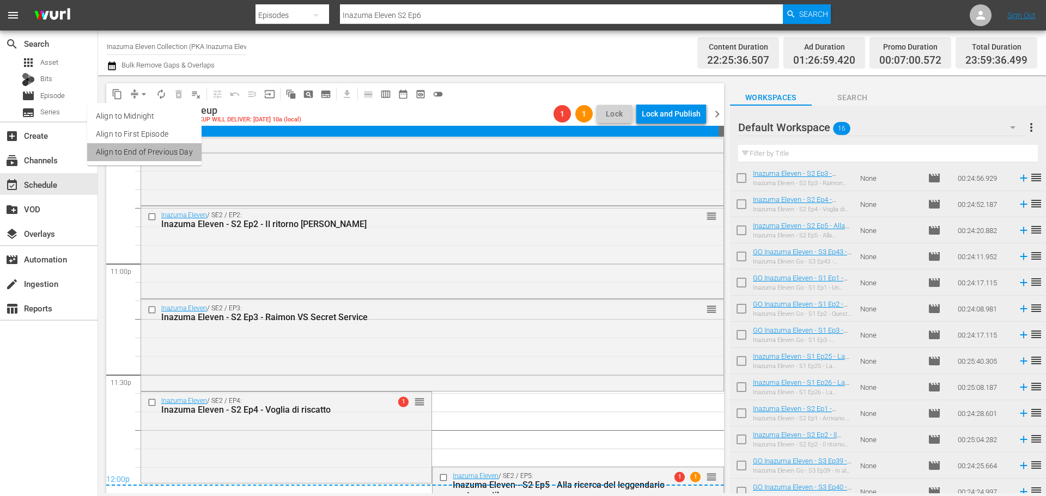
click at [147, 151] on li "Align to End of Previous Day" at bounding box center [144, 152] width 114 height 18
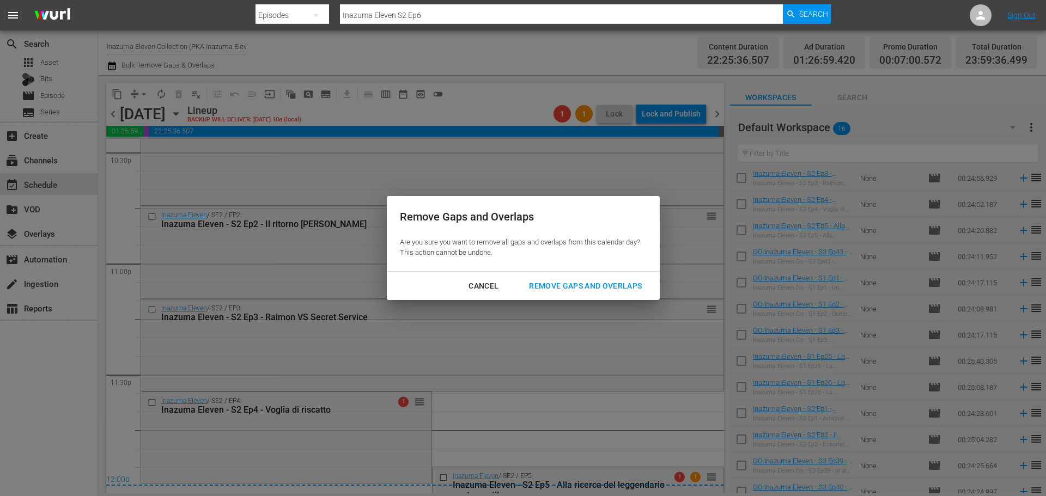
click at [613, 287] on div "Remove Gaps and Overlaps" at bounding box center [585, 287] width 130 height 14
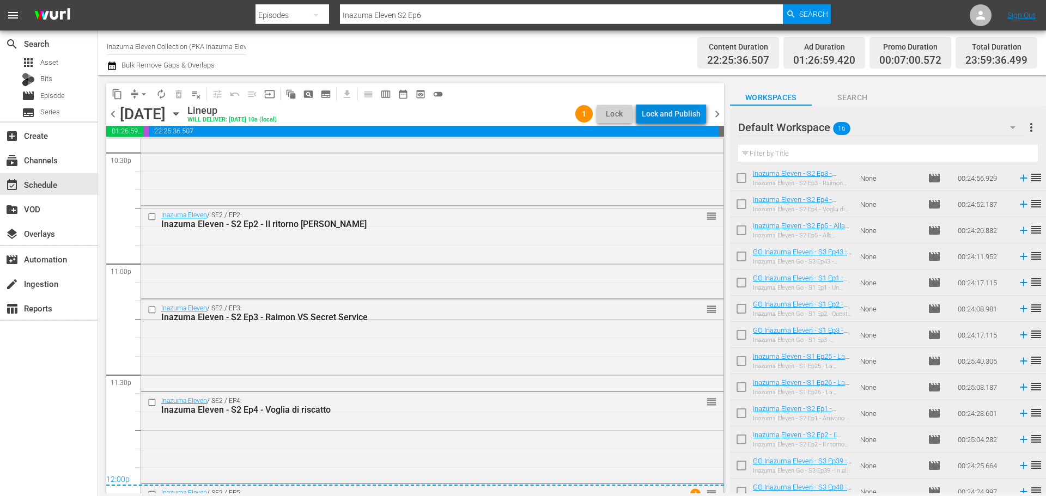
click at [673, 116] on div "Lock and Publish" at bounding box center [671, 114] width 59 height 20
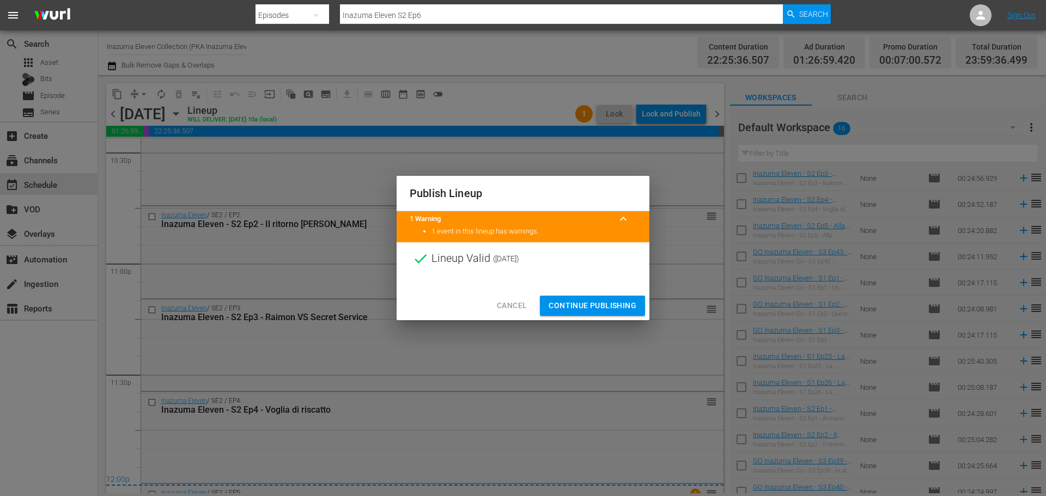
click at [623, 299] on span "Continue Publishing" at bounding box center [593, 306] width 88 height 14
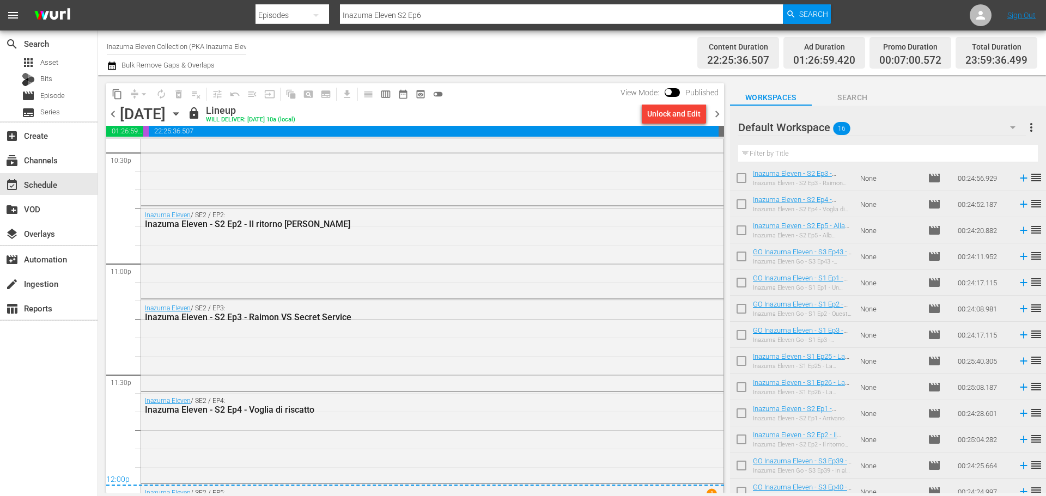
click at [116, 90] on span "content_copy" at bounding box center [117, 94] width 11 height 11
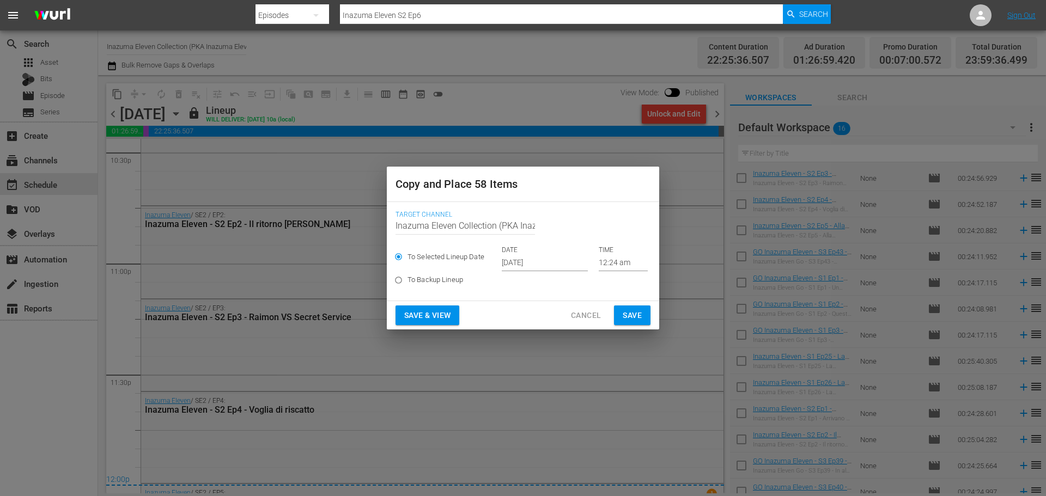
click at [550, 264] on input "[DATE]" at bounding box center [545, 263] width 86 height 16
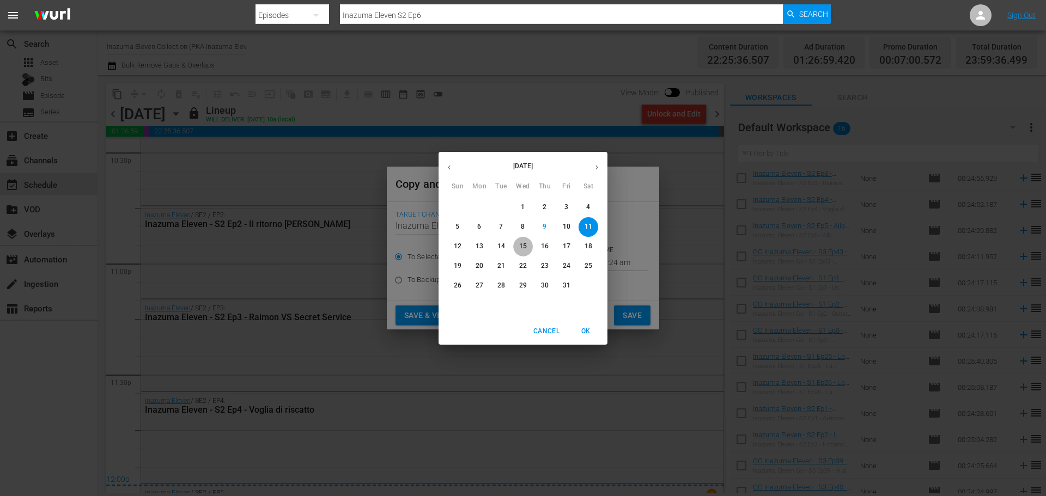
click at [529, 248] on span "15" at bounding box center [523, 246] width 20 height 9
type input "[DATE]"
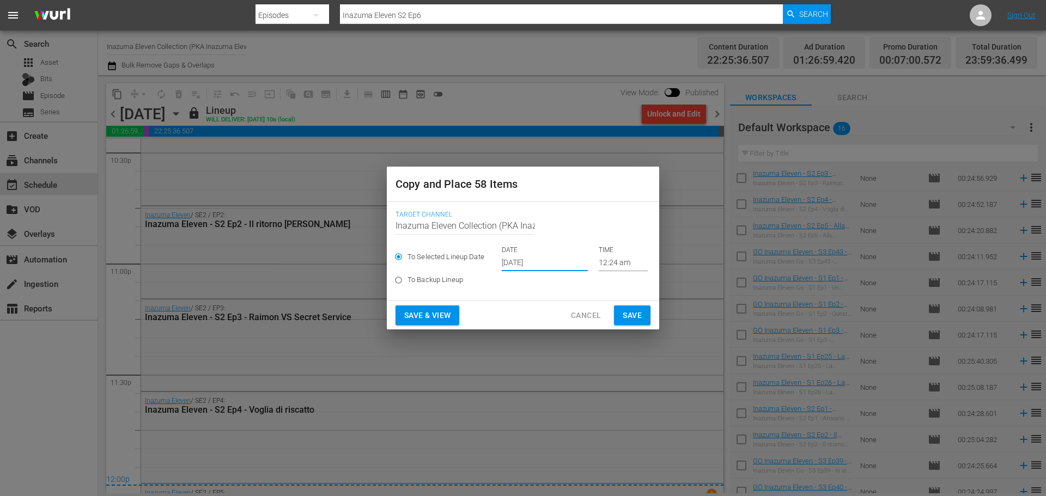
click at [442, 313] on span "Save & View" at bounding box center [427, 316] width 46 height 14
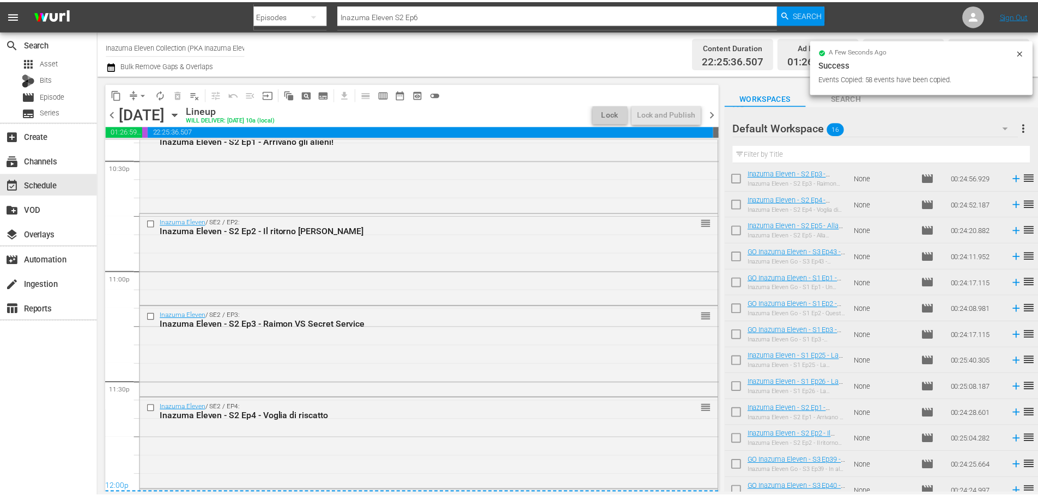
scroll to position [4988, 0]
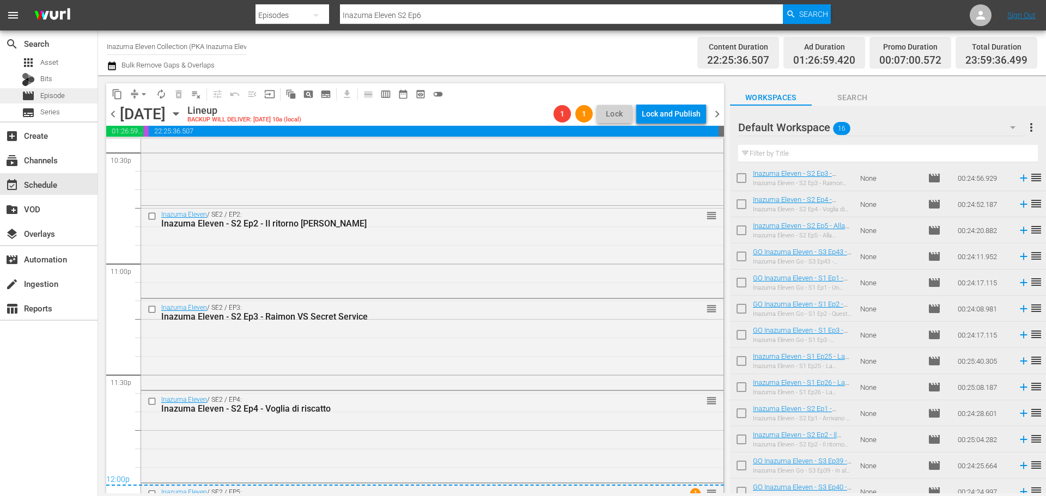
click at [83, 99] on div "movie Episode" at bounding box center [49, 95] width 98 height 15
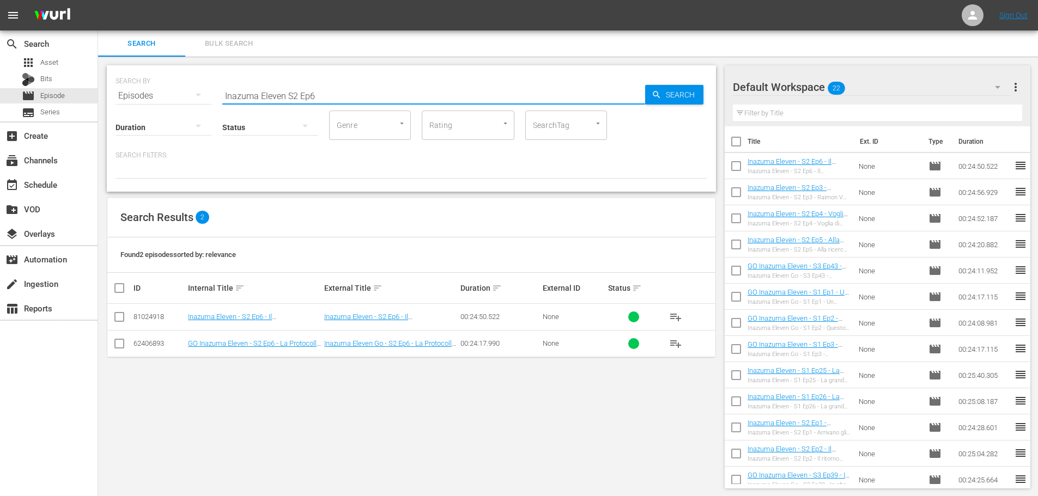
drag, startPoint x: 344, startPoint y: 97, endPoint x: 182, endPoint y: 102, distance: 162.5
click at [182, 102] on div "SEARCH BY Search By Episodes Search ID, Title, Description, Keywords, or Catego…" at bounding box center [411, 128] width 609 height 126
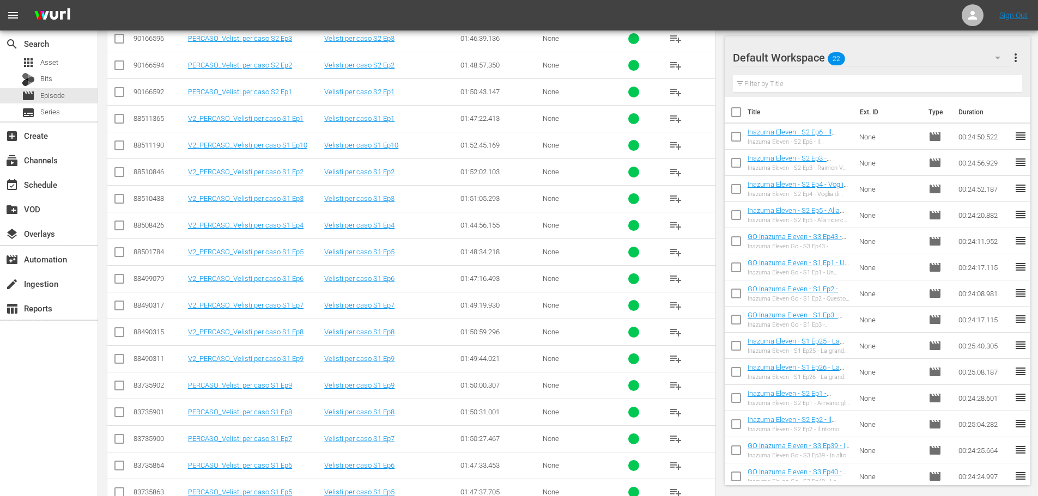
scroll to position [356, 0]
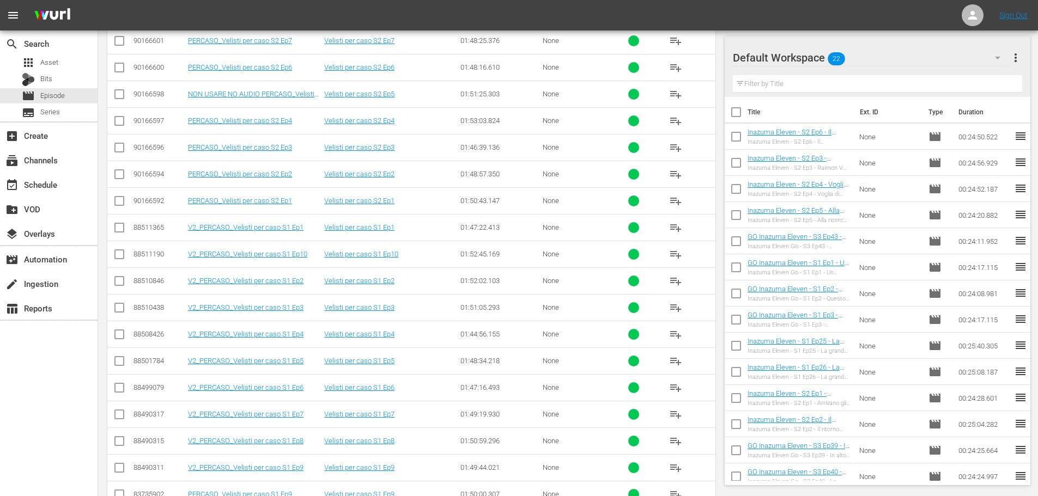
type input "velisti"
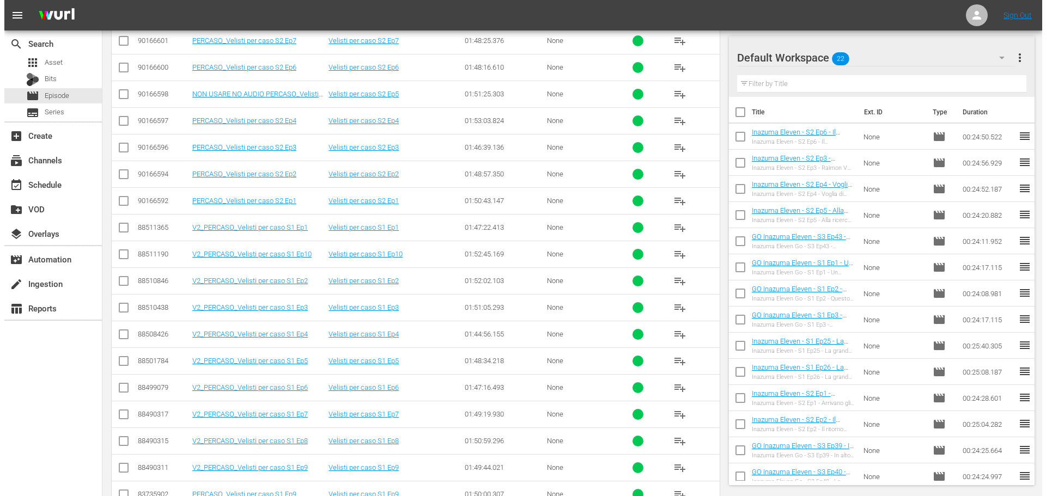
scroll to position [0, 0]
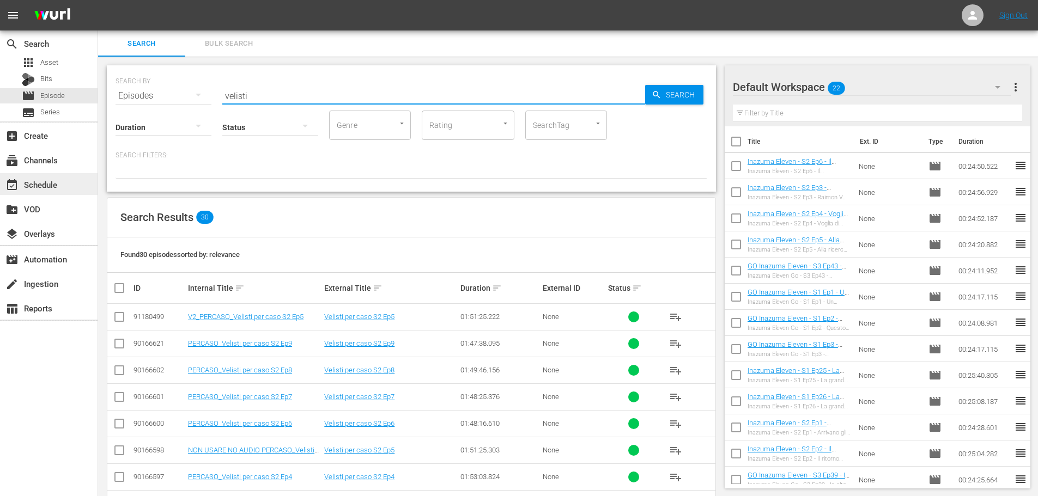
click at [41, 188] on div "event_available Schedule" at bounding box center [30, 183] width 61 height 10
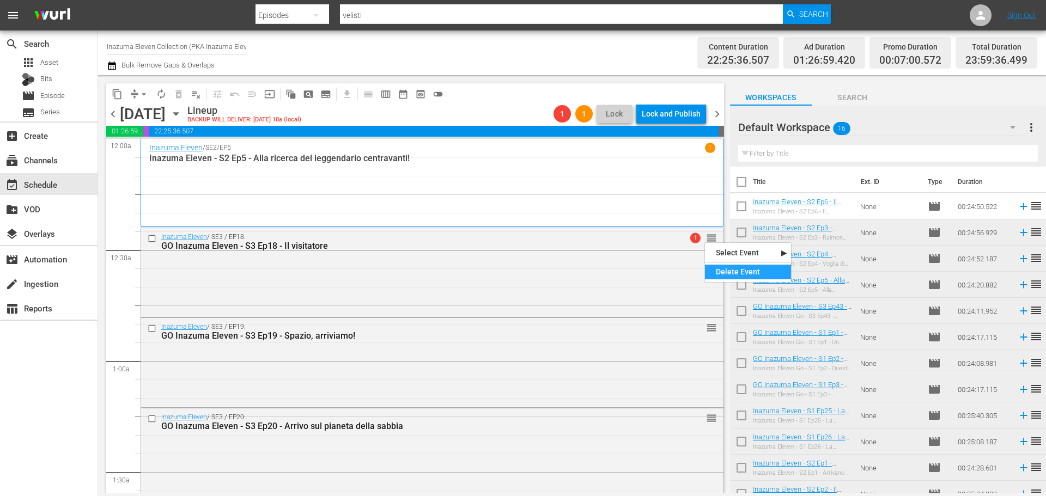
click at [723, 276] on div "Delete Event" at bounding box center [748, 272] width 86 height 15
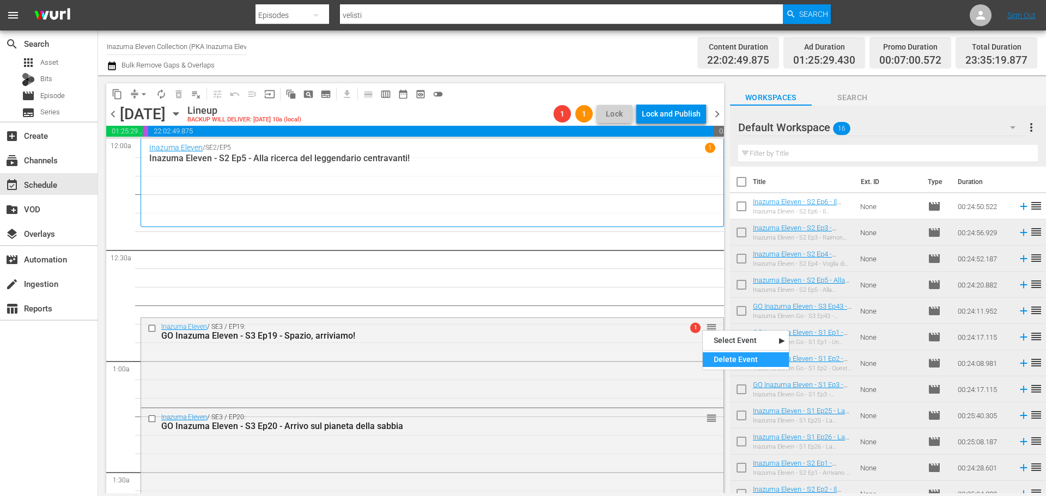
click at [730, 360] on div "Delete Event" at bounding box center [746, 360] width 86 height 15
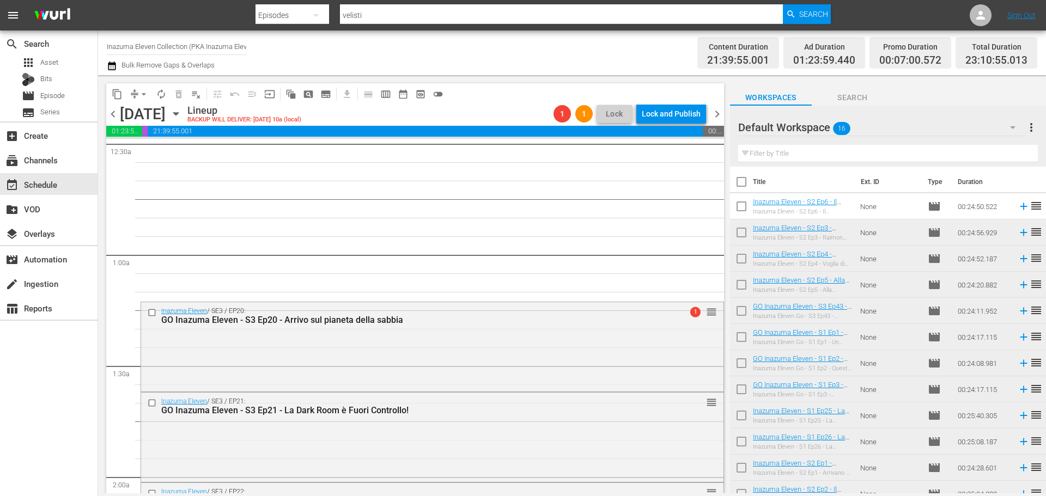
scroll to position [109, 0]
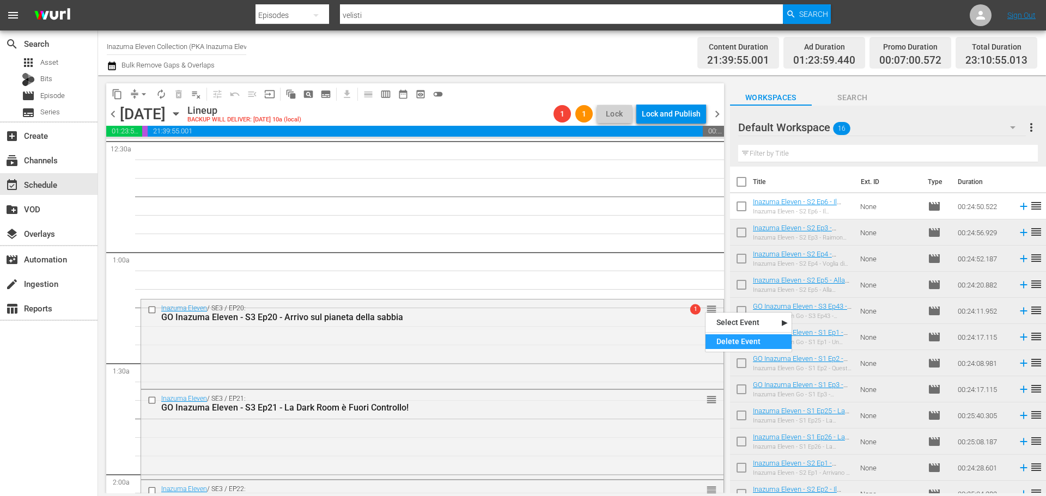
click at [721, 338] on div "Delete Event" at bounding box center [749, 342] width 86 height 15
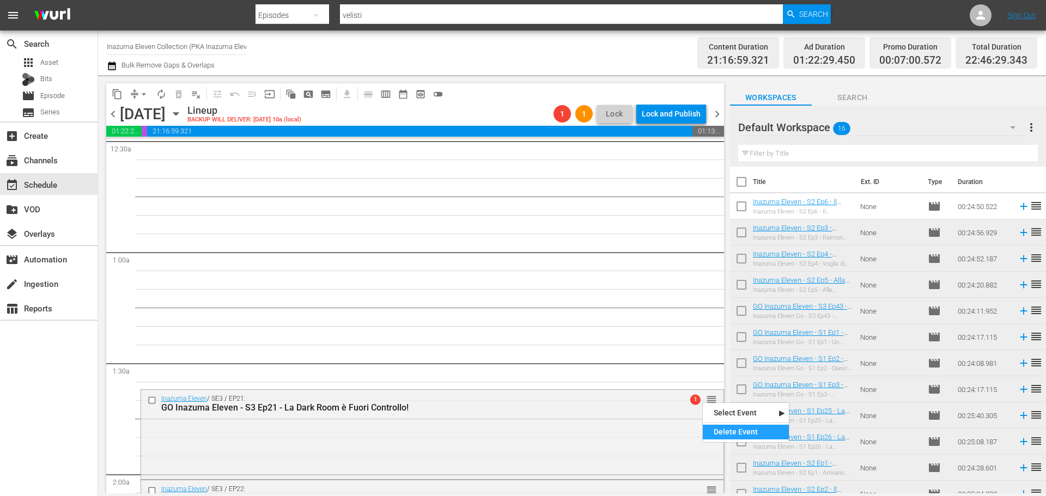
click at [730, 426] on div "Delete Event" at bounding box center [746, 432] width 86 height 15
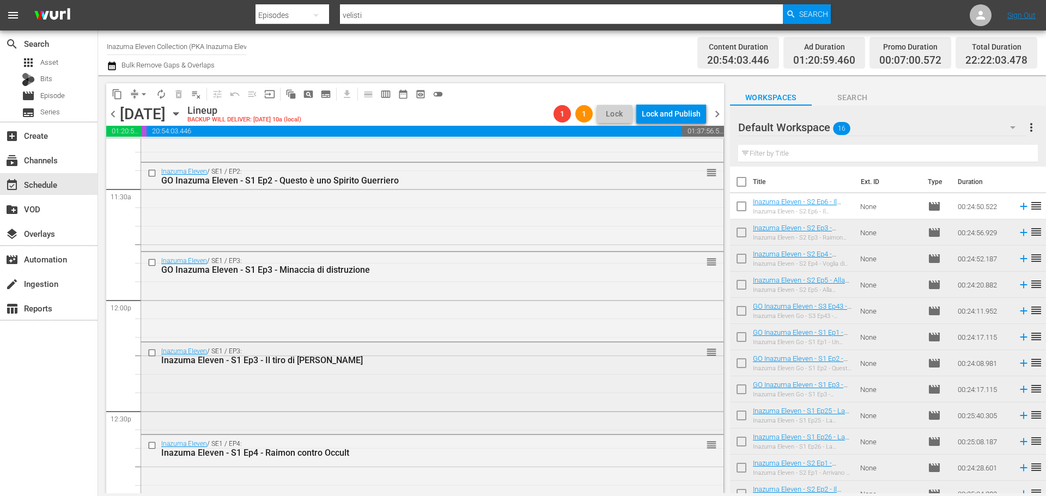
scroll to position [2561, 0]
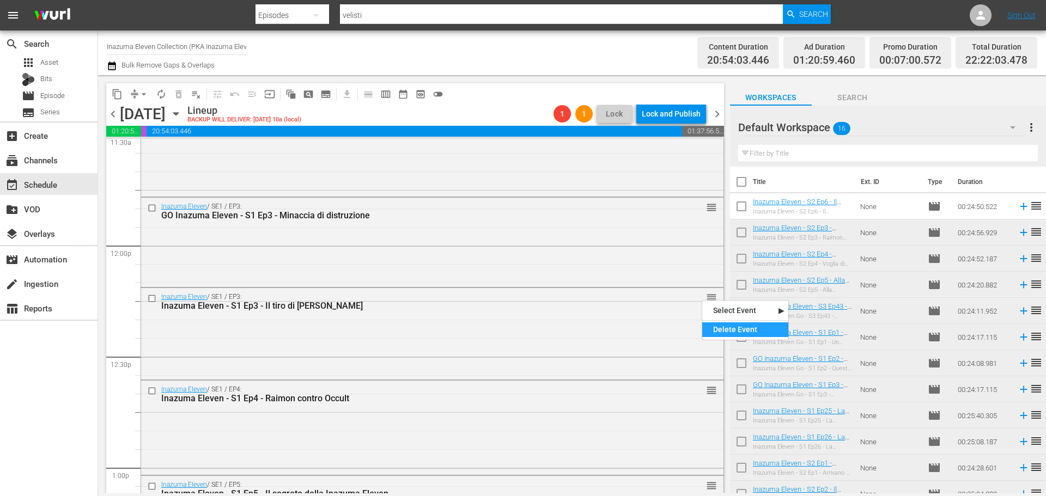
click at [722, 333] on div "Delete Event" at bounding box center [745, 330] width 86 height 15
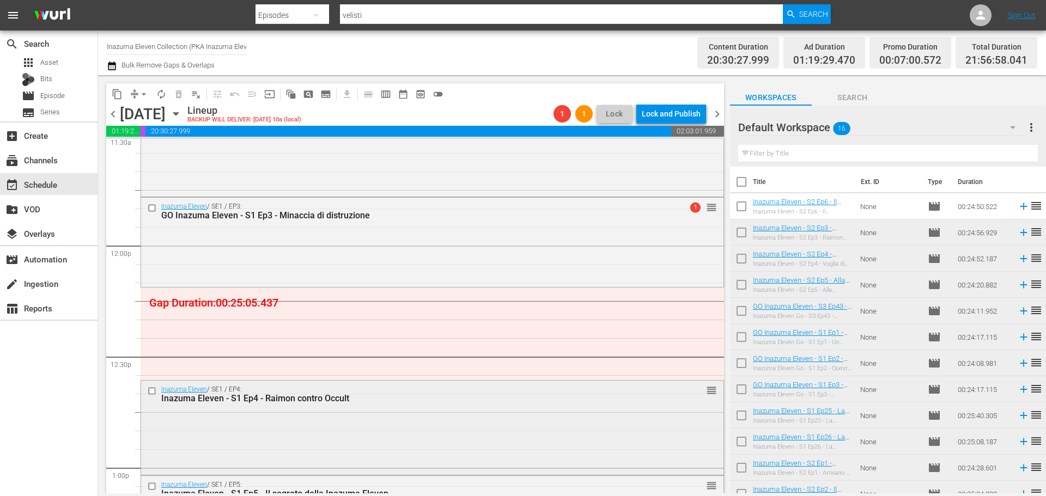
scroll to position [2615, 0]
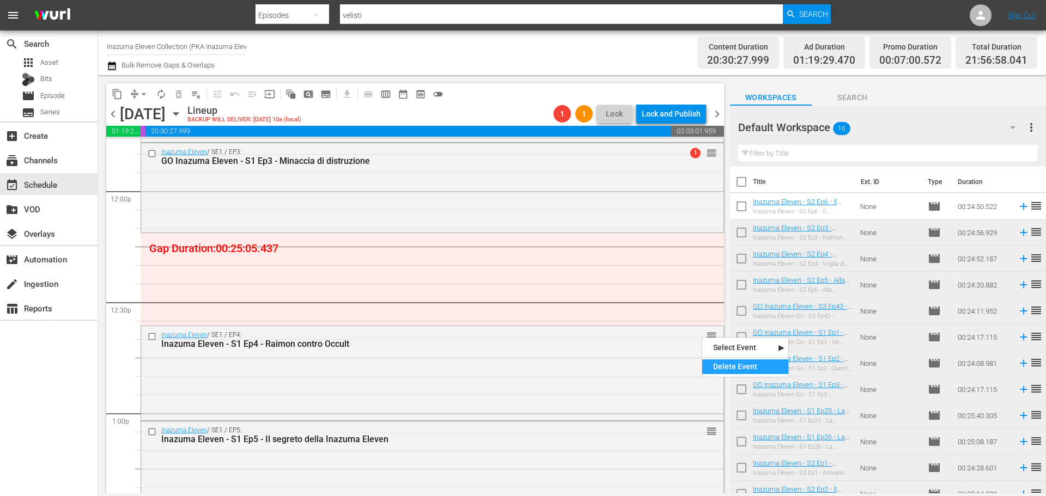
click at [721, 363] on div "Delete Event" at bounding box center [745, 367] width 86 height 15
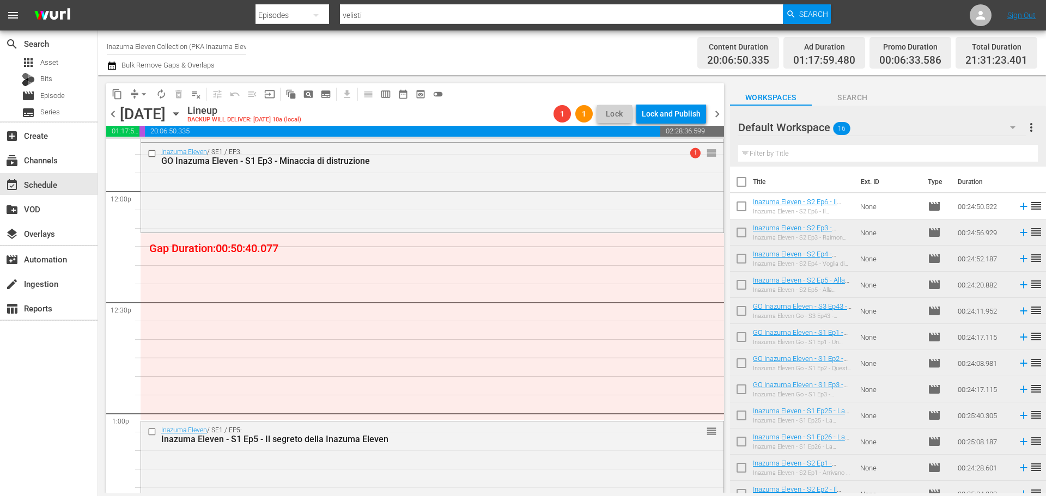
scroll to position [2670, 0]
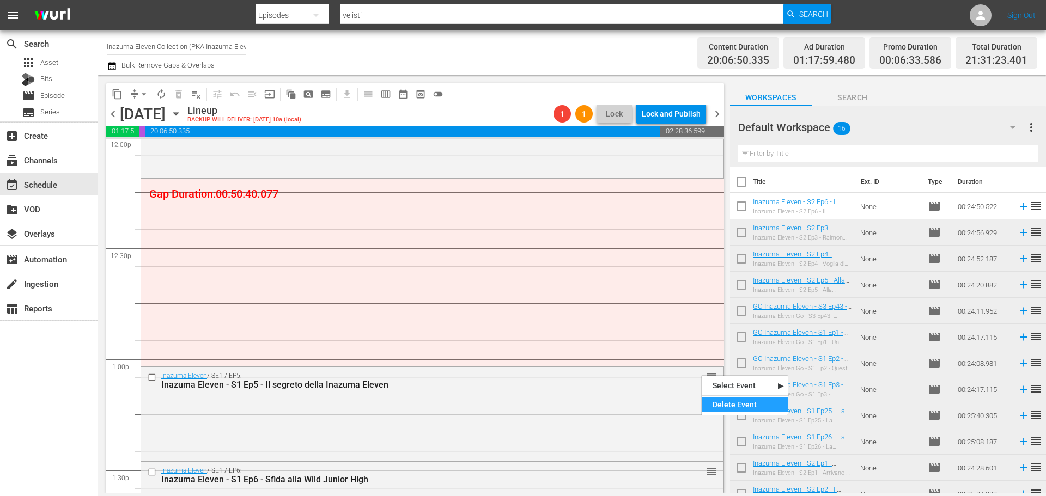
click at [725, 402] on div "Delete Event" at bounding box center [745, 405] width 86 height 15
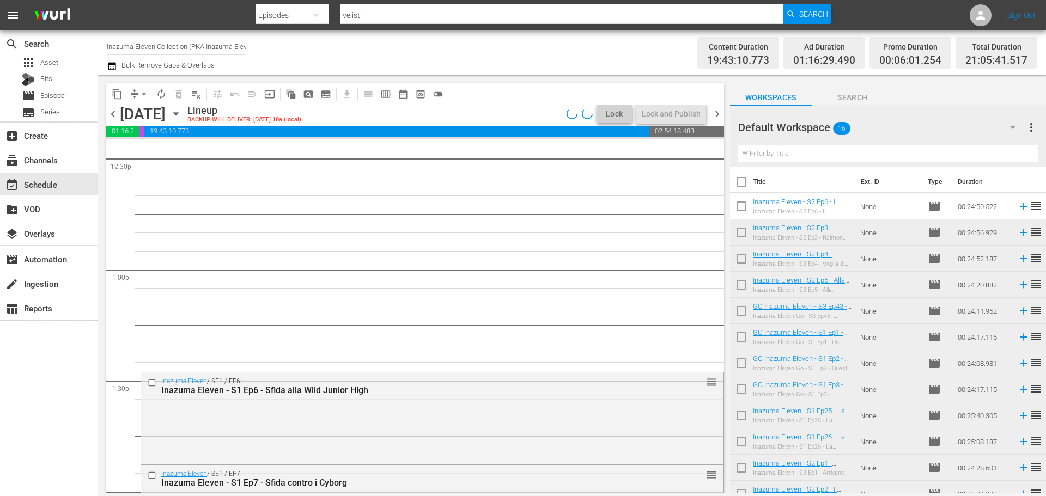
scroll to position [2779, 0]
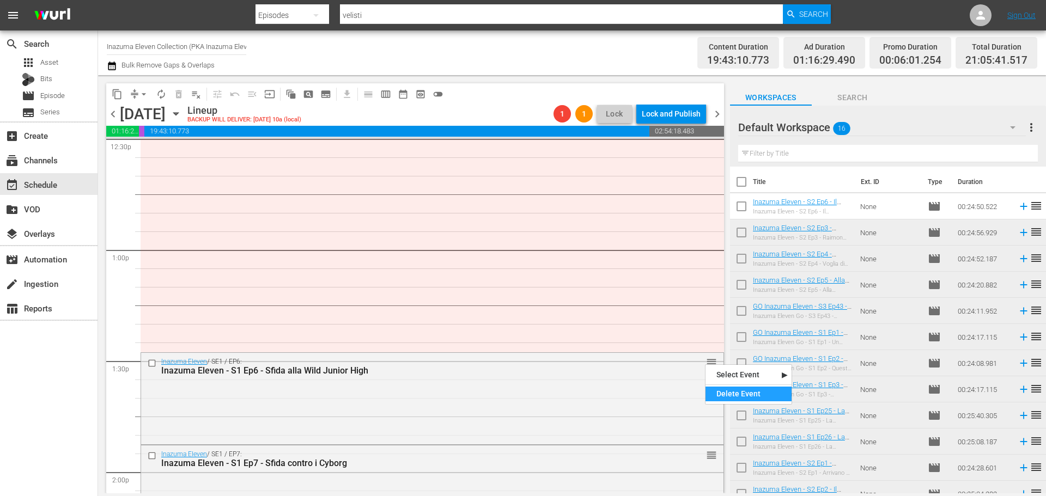
click at [718, 388] on div "Delete Event" at bounding box center [749, 394] width 86 height 15
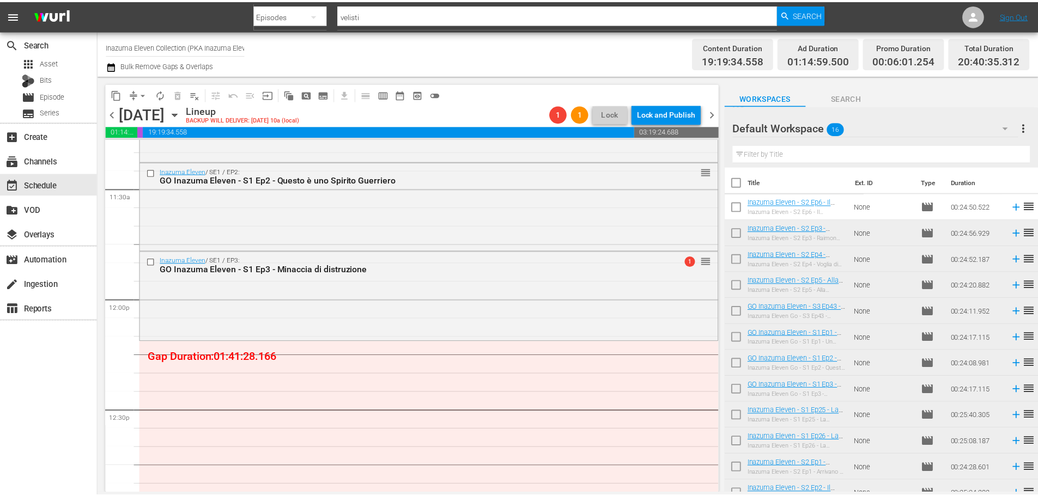
scroll to position [2506, 0]
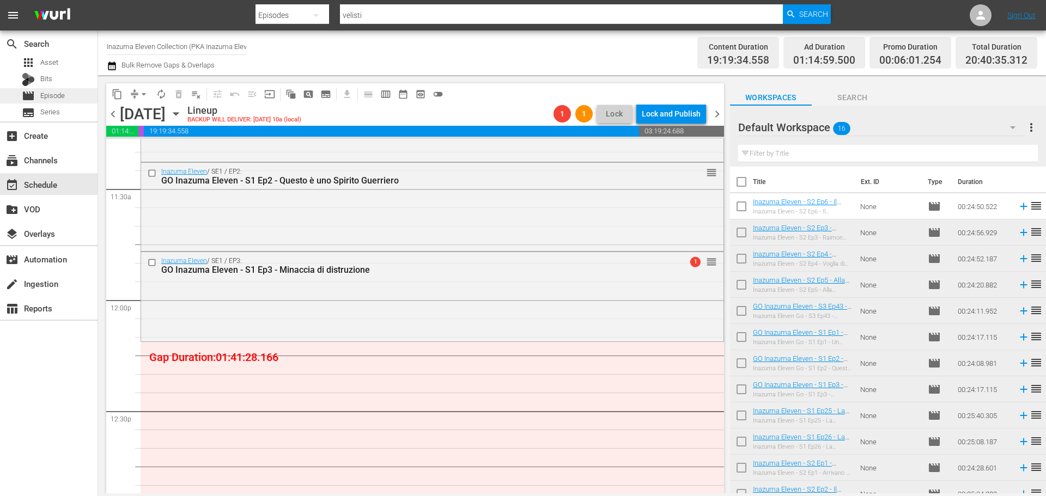
click at [62, 101] on div "movie Episode" at bounding box center [43, 95] width 43 height 15
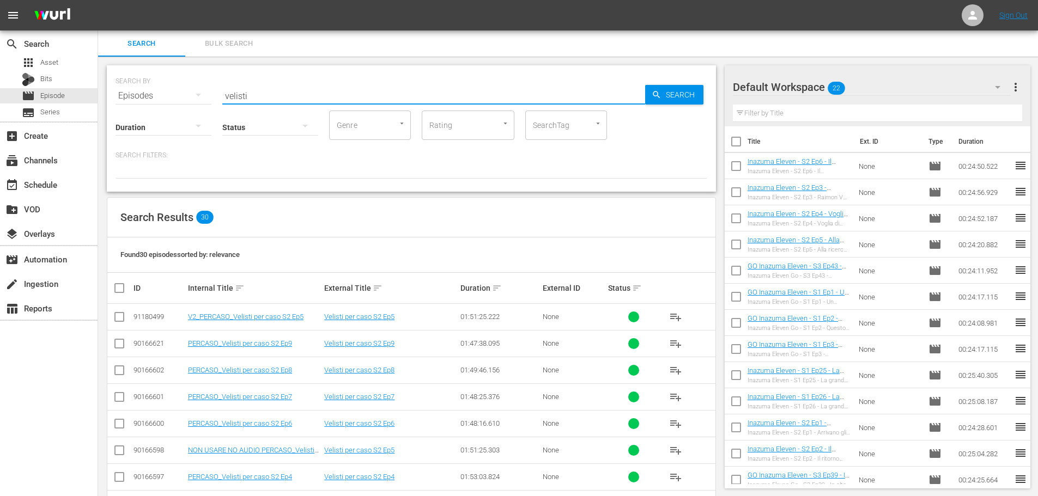
drag, startPoint x: 223, startPoint y: 93, endPoint x: 175, endPoint y: 100, distance: 48.5
click at [175, 100] on div "SEARCH BY Search By Episodes Search ID, Title, Description, Keywords, or Catego…" at bounding box center [412, 89] width 592 height 39
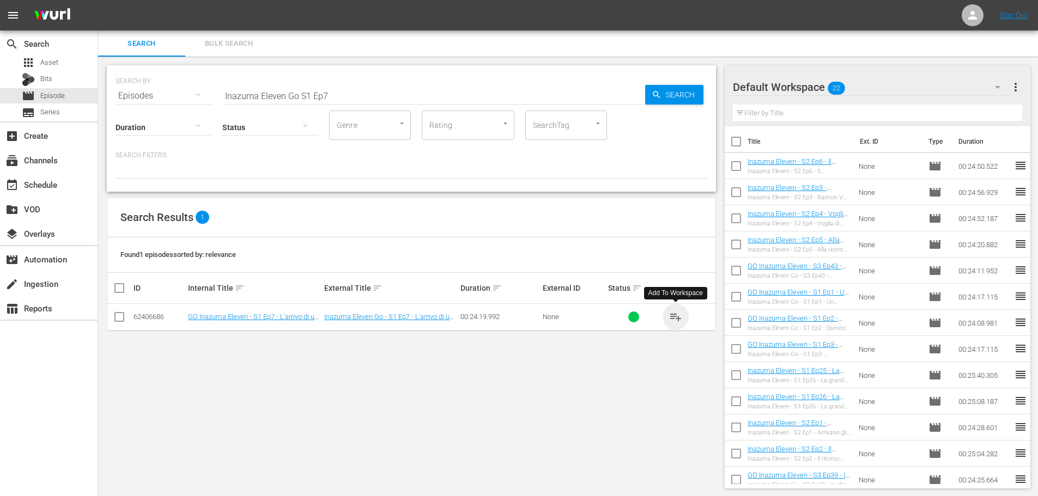
click at [675, 314] on span "playlist_add" at bounding box center [675, 317] width 13 height 13
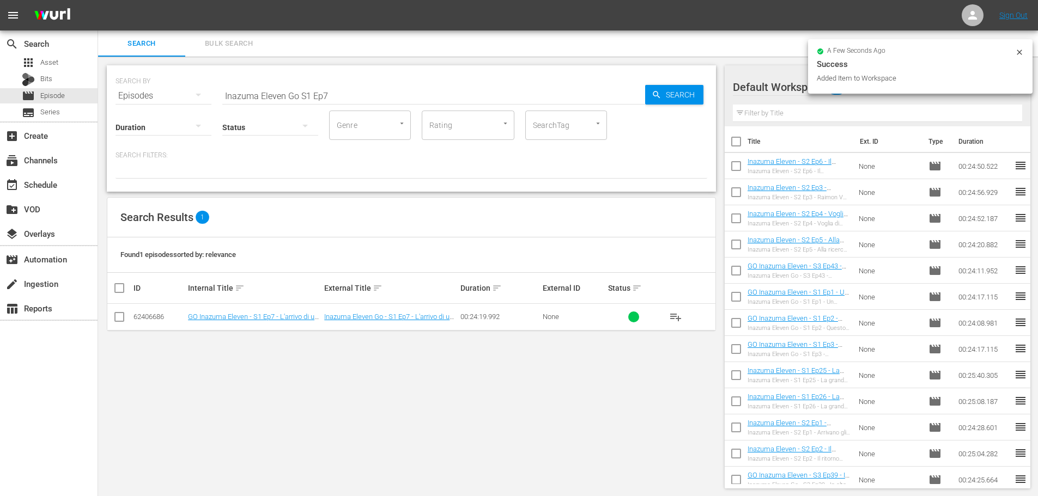
click at [347, 99] on input "Inazuma Eleven Go S1 Ep7" at bounding box center [433, 96] width 423 height 26
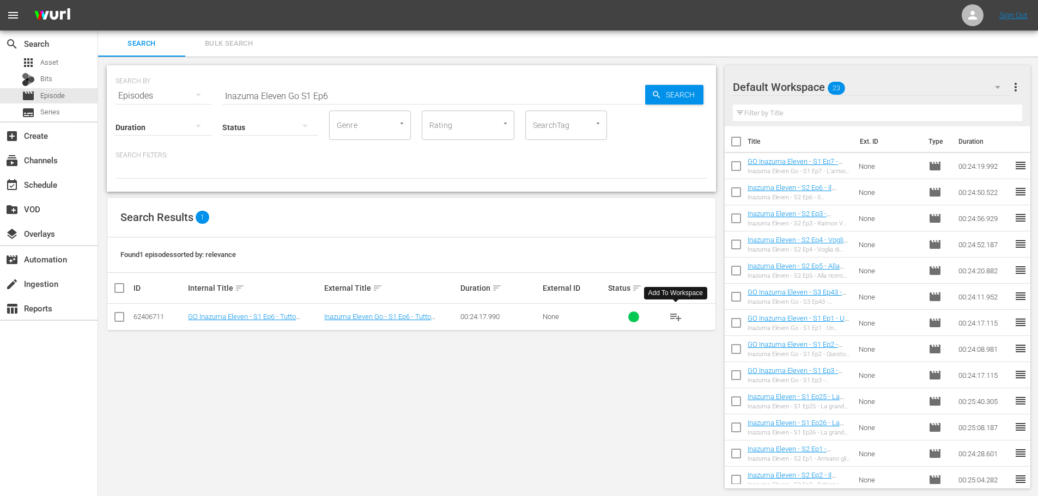
click at [683, 316] on button "playlist_add" at bounding box center [676, 317] width 26 height 26
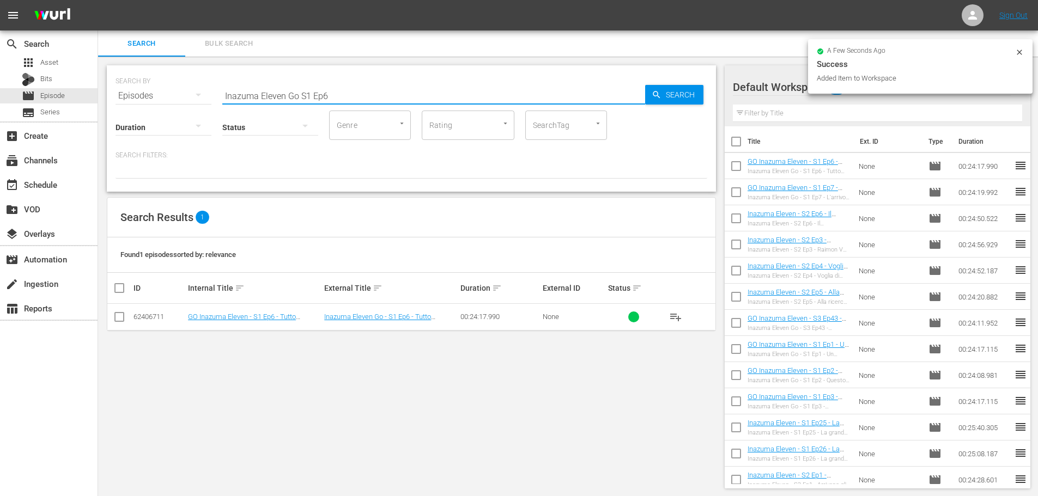
click at [336, 96] on input "Inazuma Eleven Go S1 Ep6" at bounding box center [433, 96] width 423 height 26
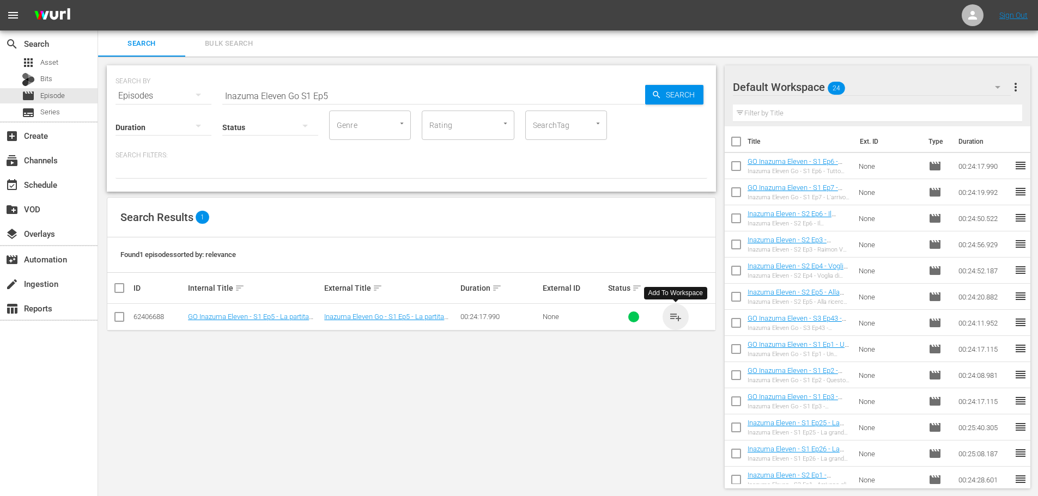
drag, startPoint x: 676, startPoint y: 318, endPoint x: 586, endPoint y: 276, distance: 98.5
click at [675, 318] on span "playlist_add" at bounding box center [675, 317] width 13 height 13
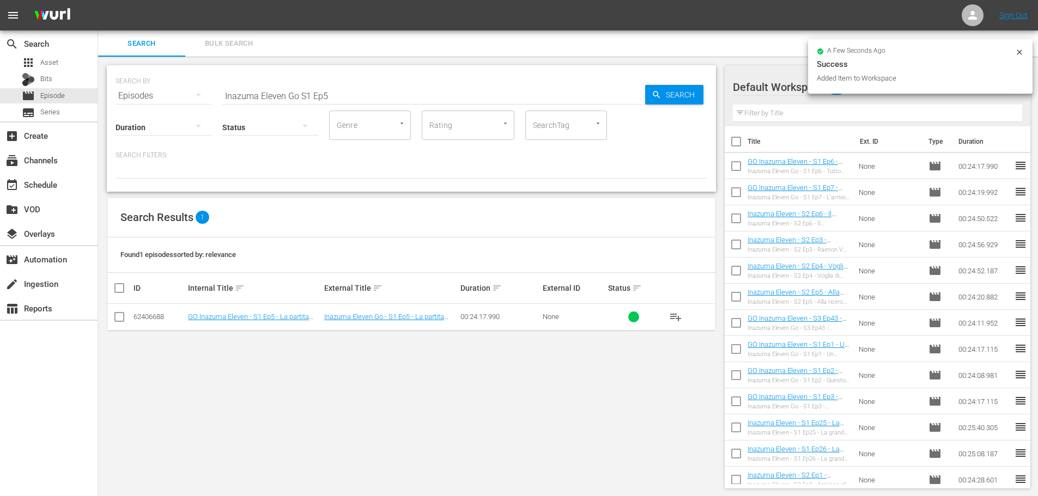
click at [338, 93] on input "Inazuma Eleven Go S1 Ep5" at bounding box center [433, 96] width 423 height 26
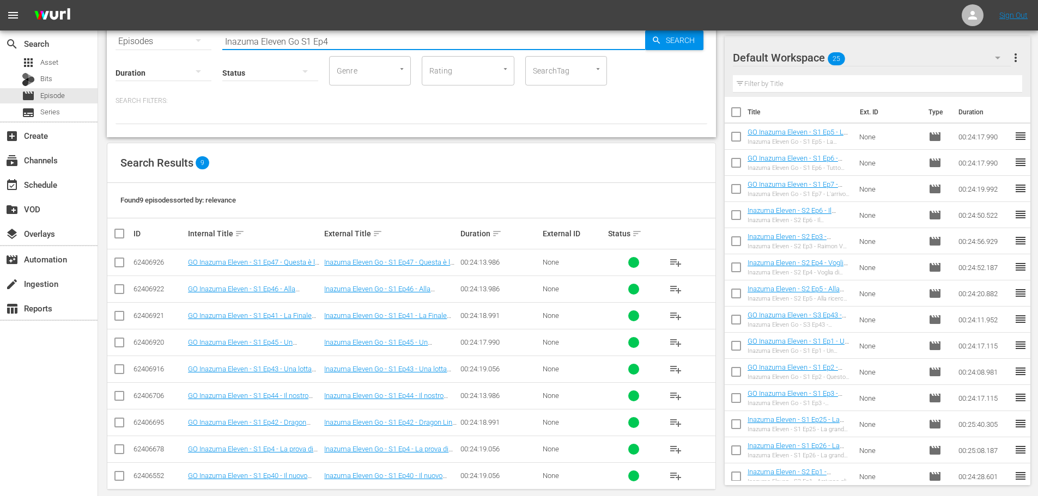
scroll to position [68, 0]
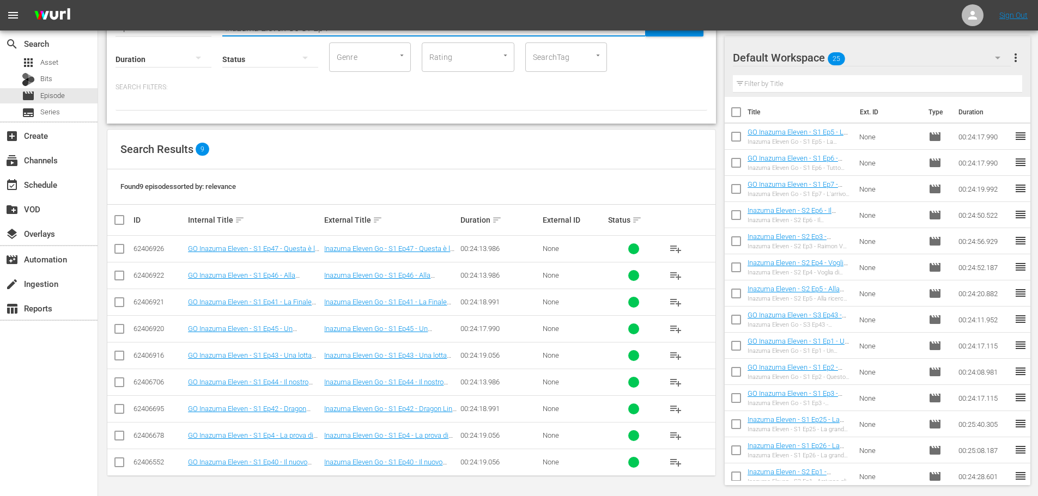
type input "Inazuma Eleven Go S1 Ep4"
click at [680, 434] on span "playlist_add" at bounding box center [675, 435] width 13 height 13
click at [78, 191] on div "event_available Schedule" at bounding box center [49, 184] width 98 height 22
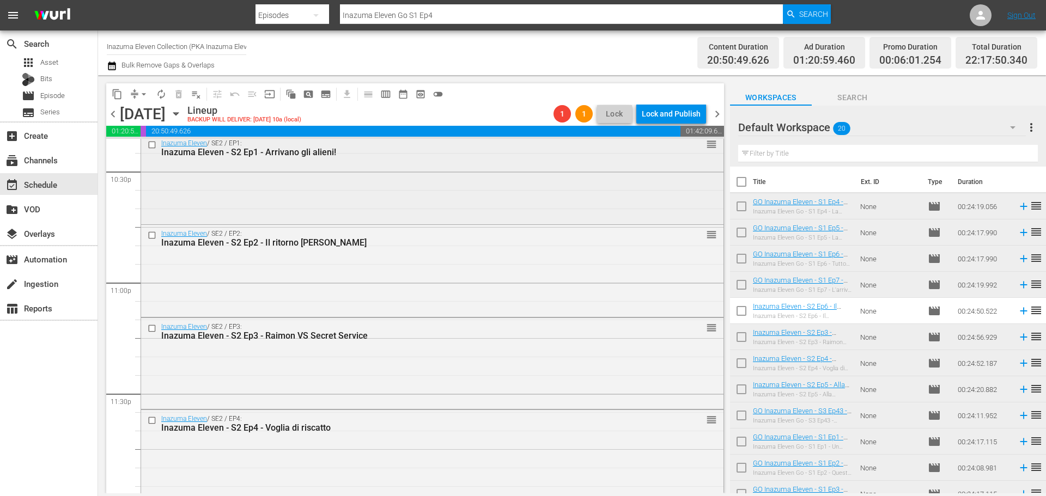
scroll to position [5068, 0]
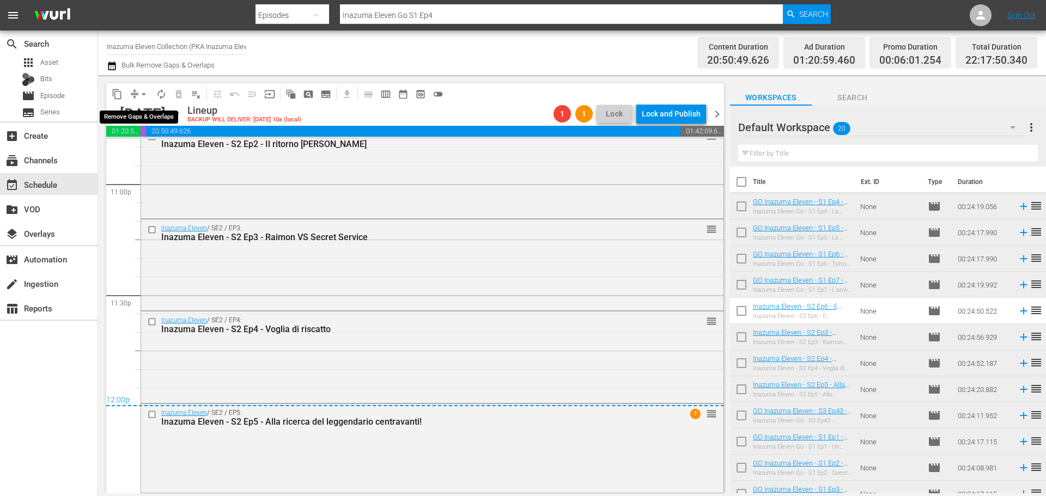
click at [141, 94] on span "arrow_drop_down" at bounding box center [143, 94] width 11 height 11
click at [167, 151] on li "Align to End of Previous Day" at bounding box center [144, 152] width 114 height 18
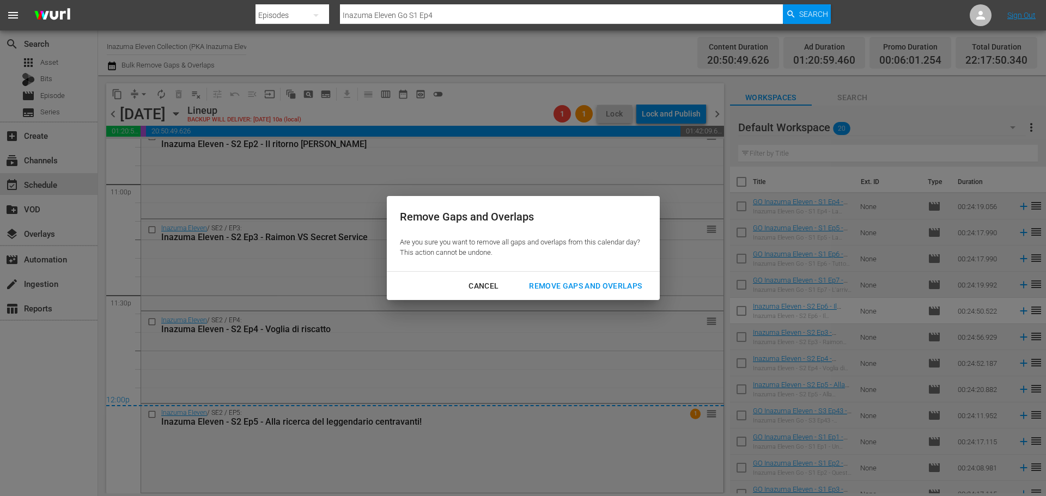
click at [622, 292] on div "Remove Gaps and Overlaps" at bounding box center [585, 287] width 130 height 14
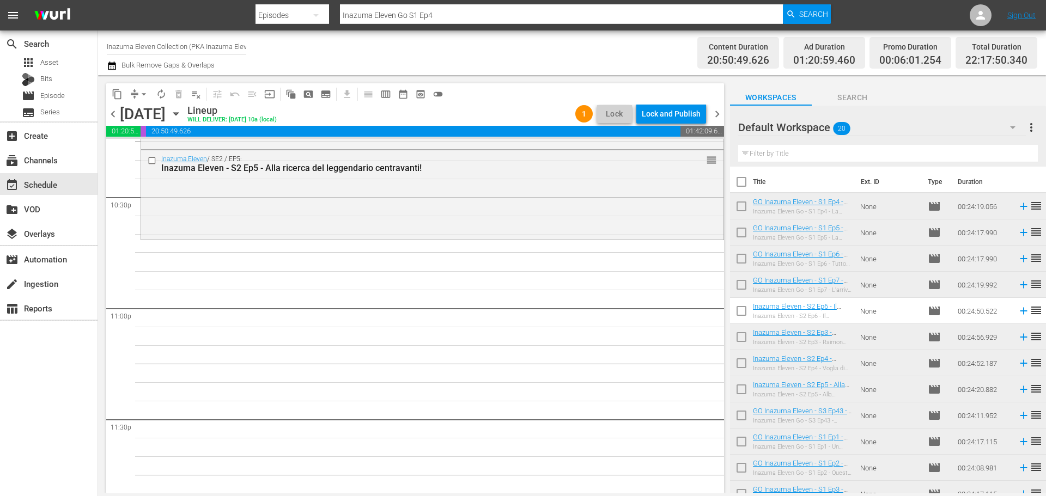
scroll to position [4926, 0]
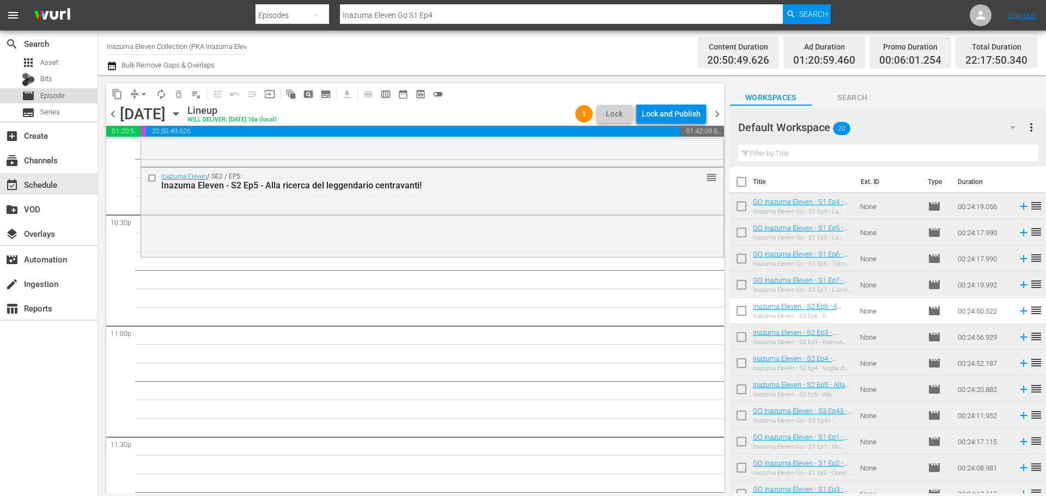
click at [80, 89] on div "movie Episode" at bounding box center [49, 95] width 98 height 15
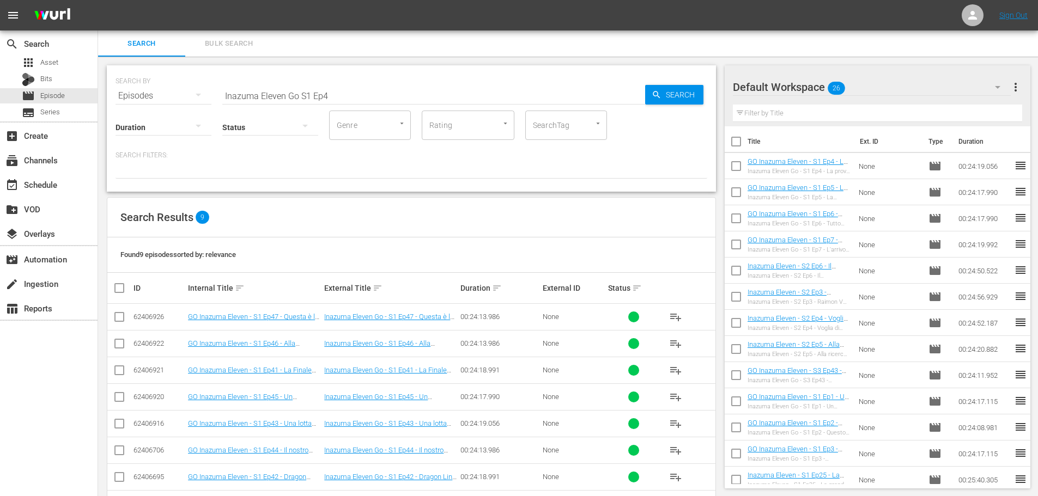
click at [300, 95] on input "Inazuma Eleven Go S1 Ep4" at bounding box center [433, 96] width 423 height 26
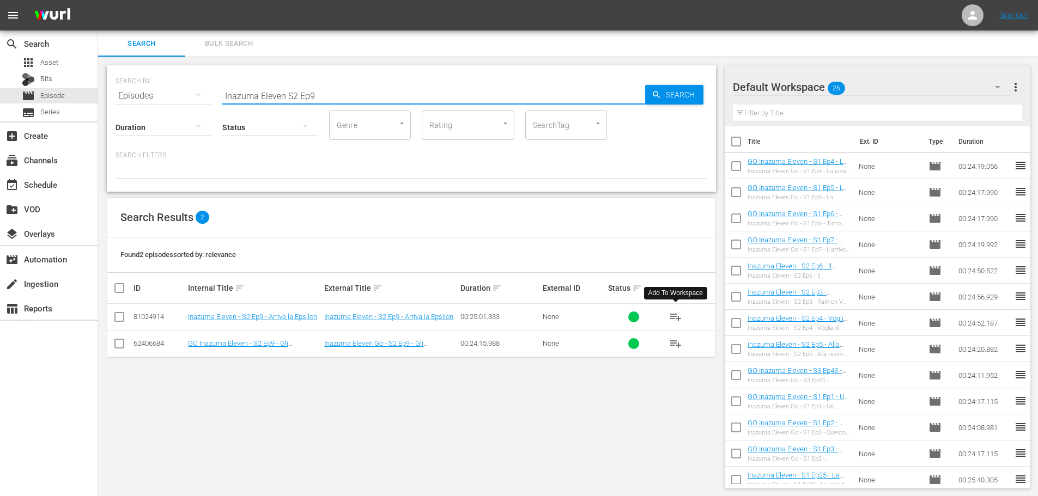
click at [674, 315] on span "playlist_add" at bounding box center [675, 317] width 13 height 13
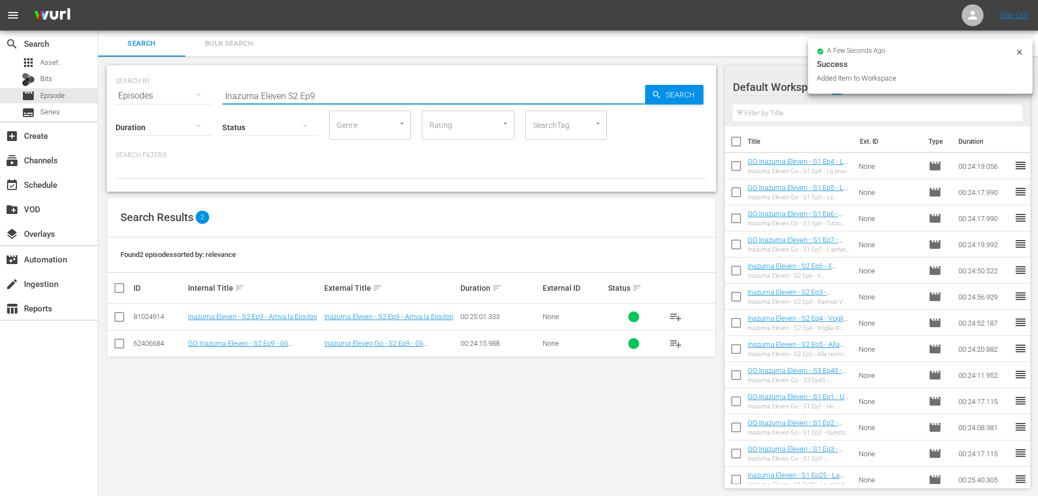
click at [351, 98] on input "Inazuma Eleven S2 Ep9" at bounding box center [433, 96] width 423 height 26
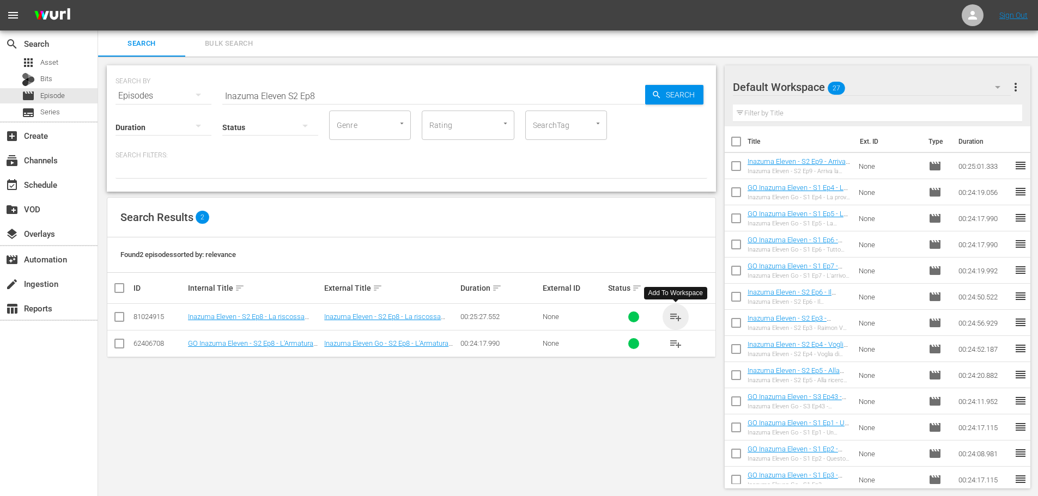
click at [675, 317] on span "playlist_add" at bounding box center [675, 317] width 13 height 13
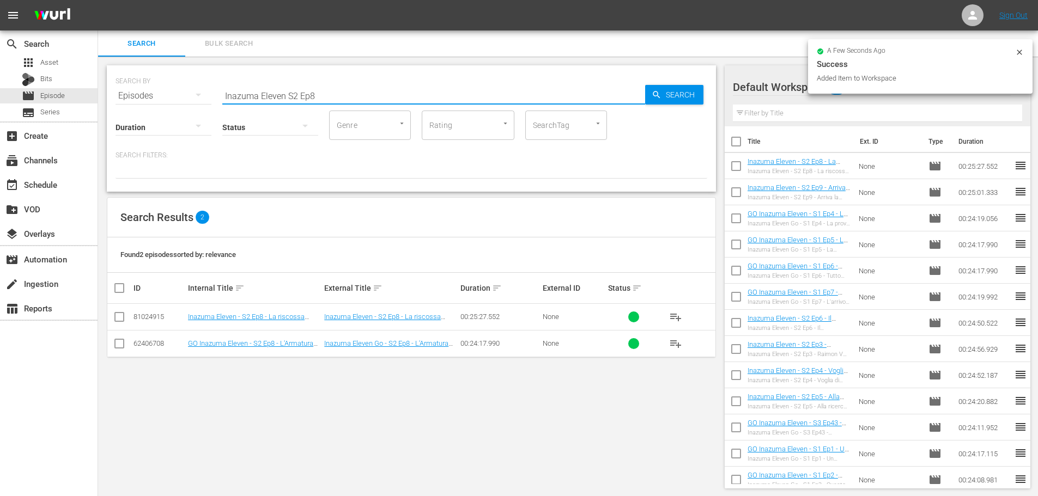
click at [324, 98] on input "Inazuma Eleven S2 Ep8" at bounding box center [433, 96] width 423 height 26
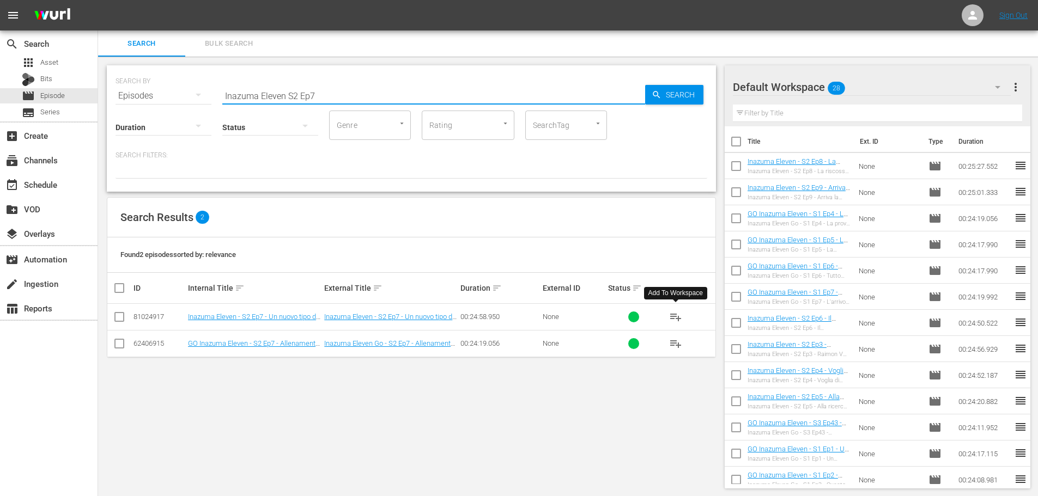
click at [673, 318] on span "playlist_add" at bounding box center [675, 317] width 13 height 13
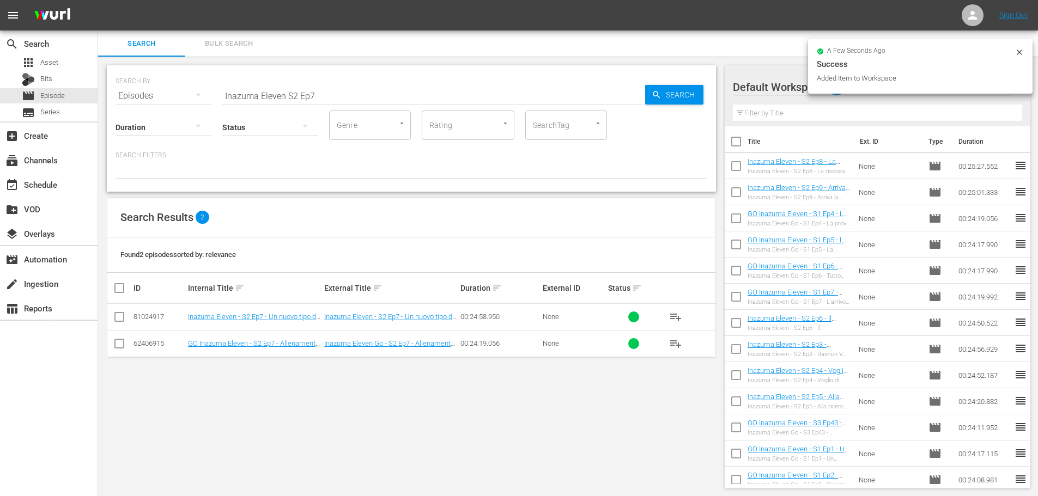
click at [334, 98] on input "Inazuma Eleven S2 Ep7" at bounding box center [433, 96] width 423 height 26
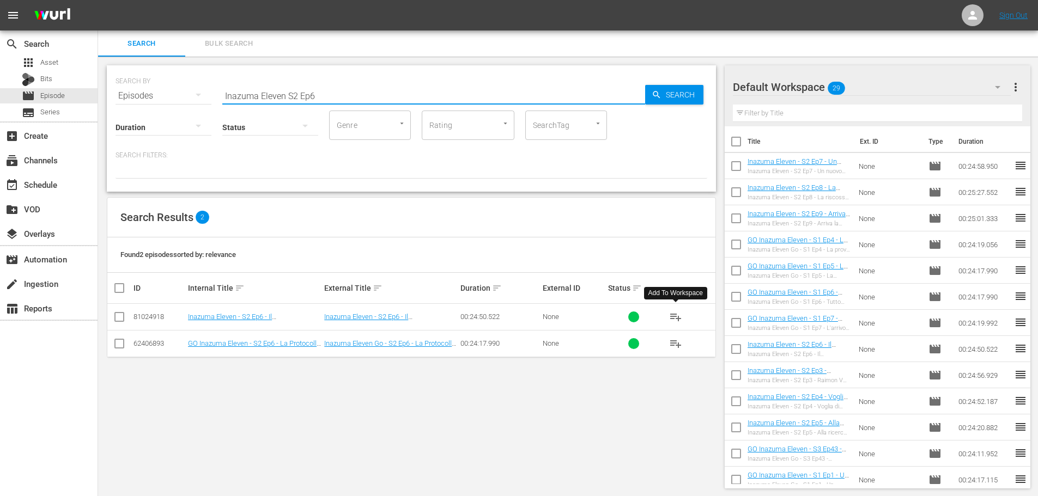
type input "Inazuma Eleven S2 Ep6"
click at [673, 318] on span "playlist_add" at bounding box center [675, 317] width 13 height 13
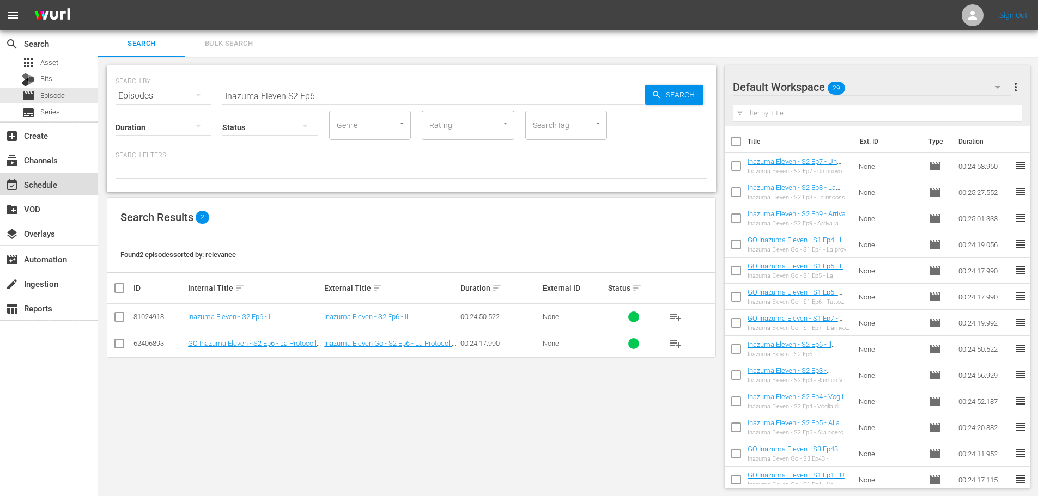
click at [75, 180] on div "event_available Schedule" at bounding box center [49, 184] width 98 height 22
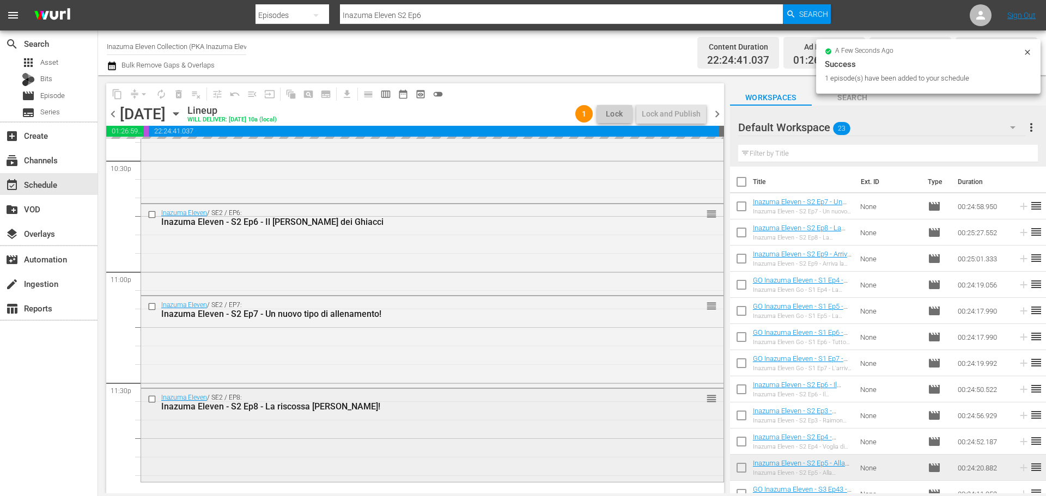
scroll to position [4980, 0]
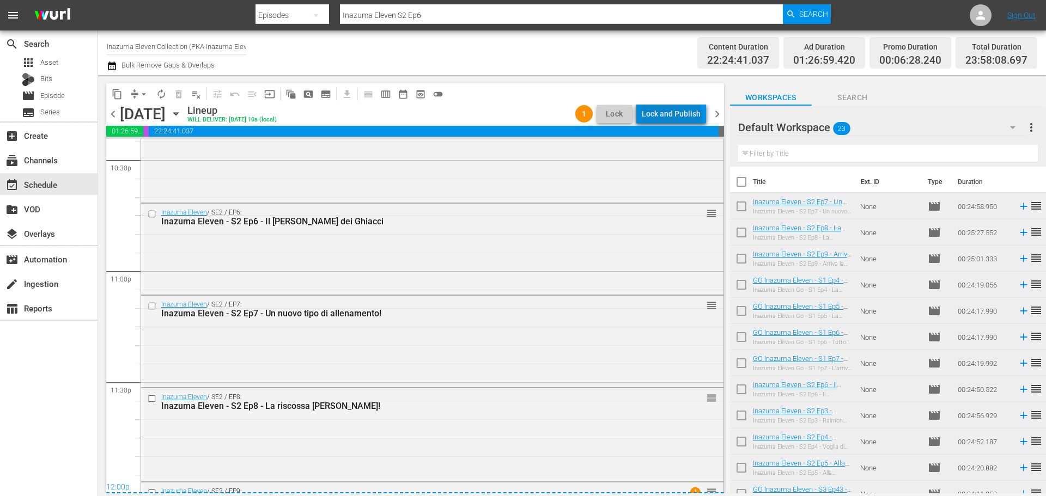
click at [674, 119] on div "Lock and Publish" at bounding box center [671, 114] width 59 height 20
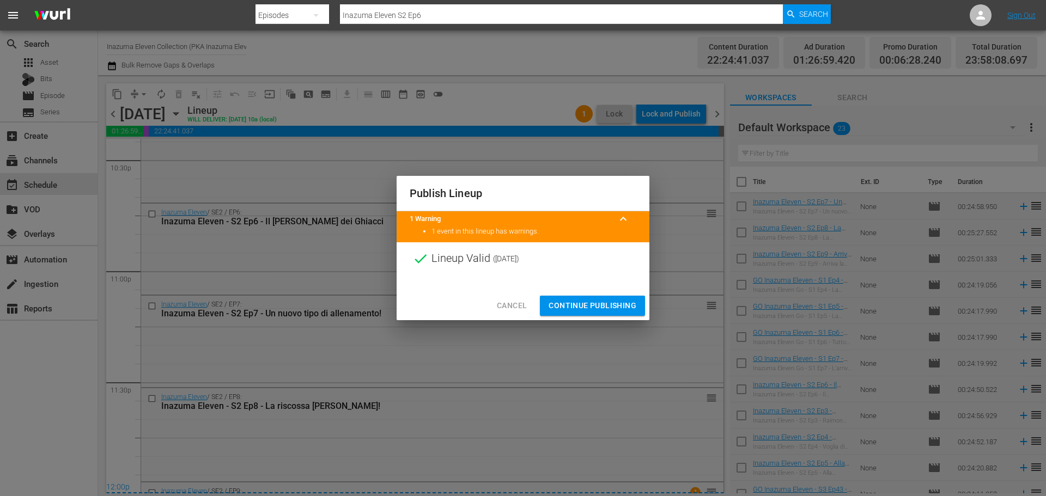
click at [625, 302] on span "Continue Publishing" at bounding box center [593, 306] width 88 height 14
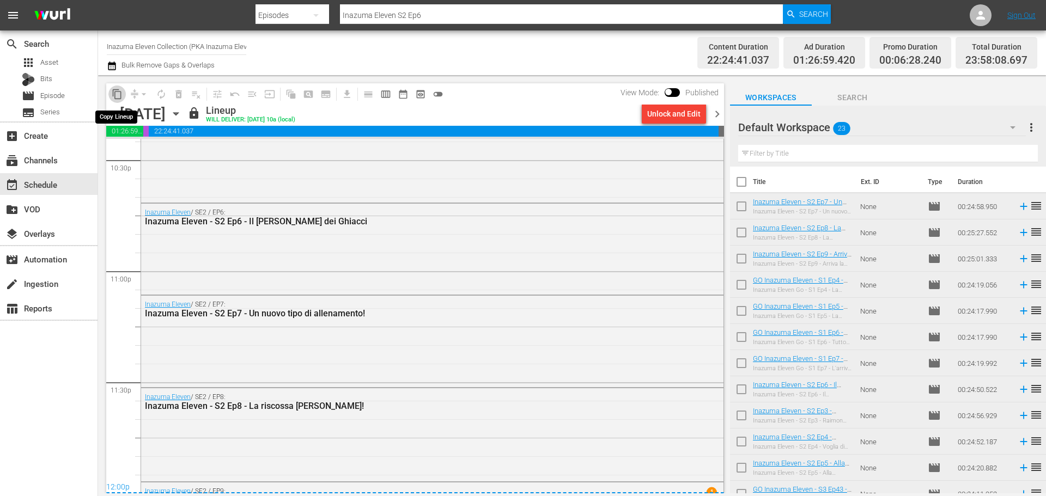
click at [116, 92] on span "content_copy" at bounding box center [117, 94] width 11 height 11
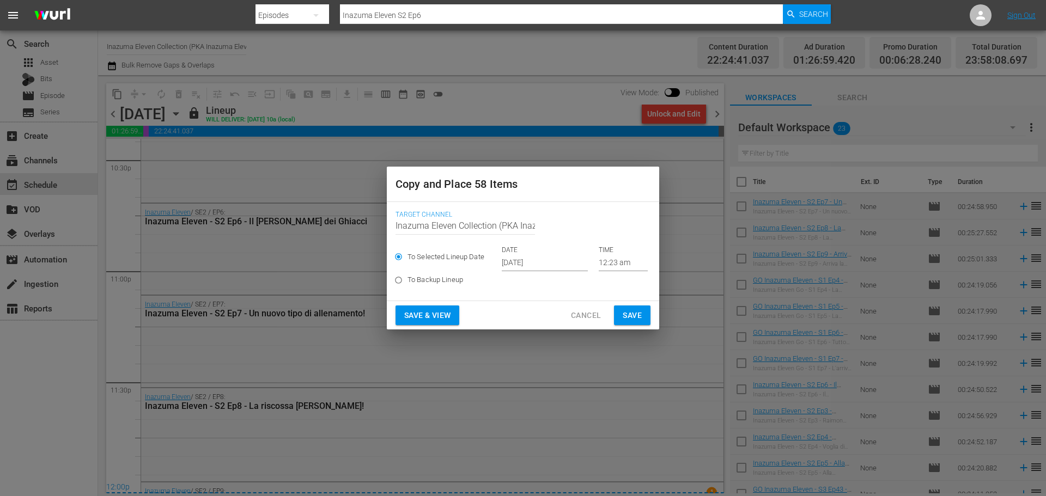
click at [532, 259] on input "[DATE]" at bounding box center [545, 263] width 86 height 16
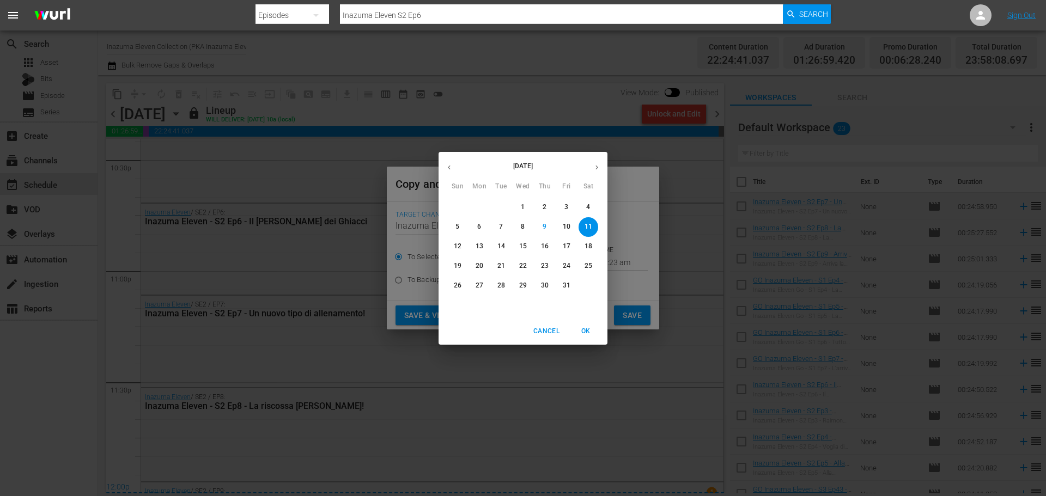
click at [545, 247] on p "16" at bounding box center [545, 246] width 8 height 9
type input "Oct 16th 2025"
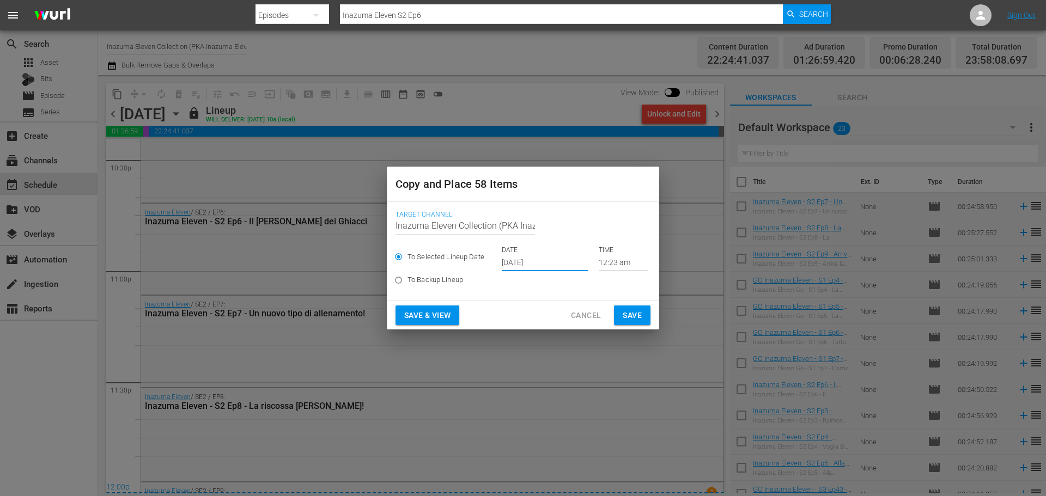
click at [449, 317] on span "Save & View" at bounding box center [427, 316] width 46 height 14
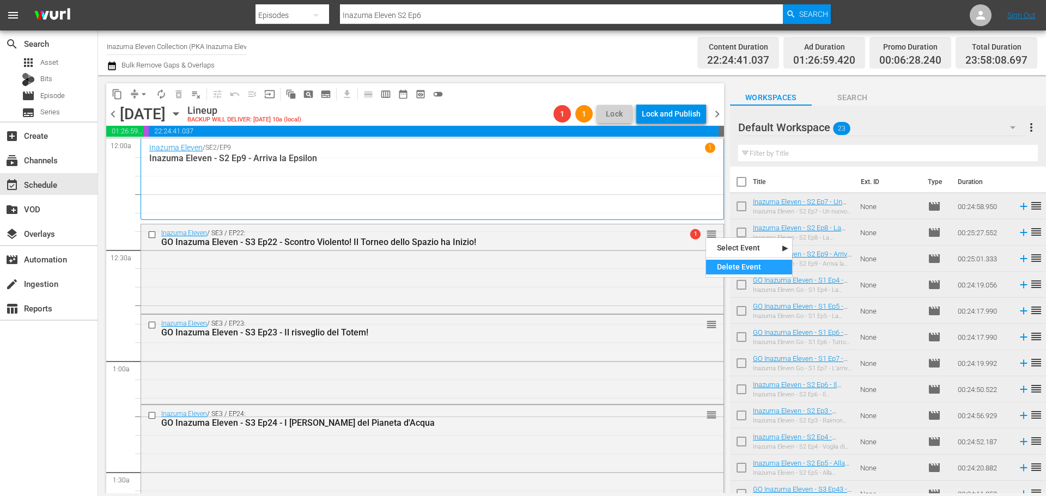
click at [720, 265] on div "Delete Event" at bounding box center [749, 267] width 86 height 15
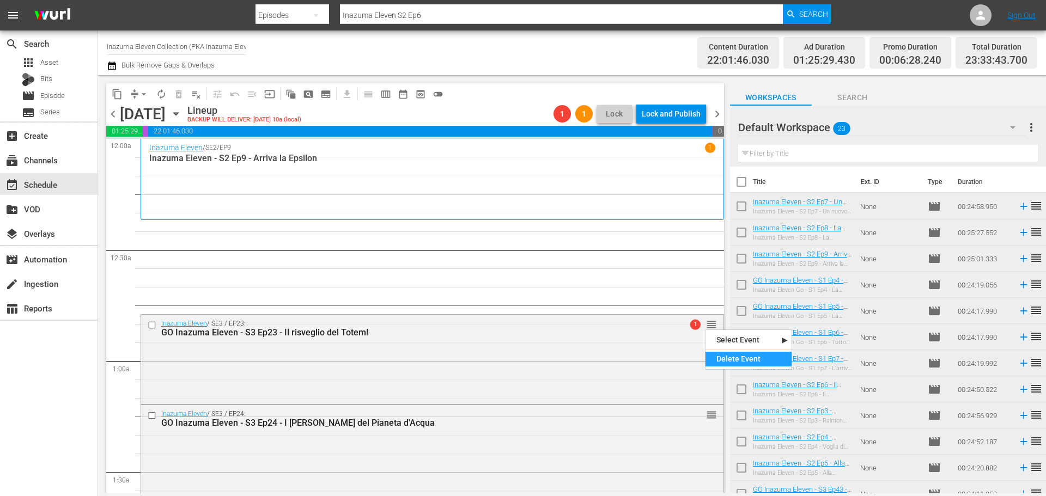
click at [739, 358] on div "Delete Event" at bounding box center [749, 359] width 86 height 15
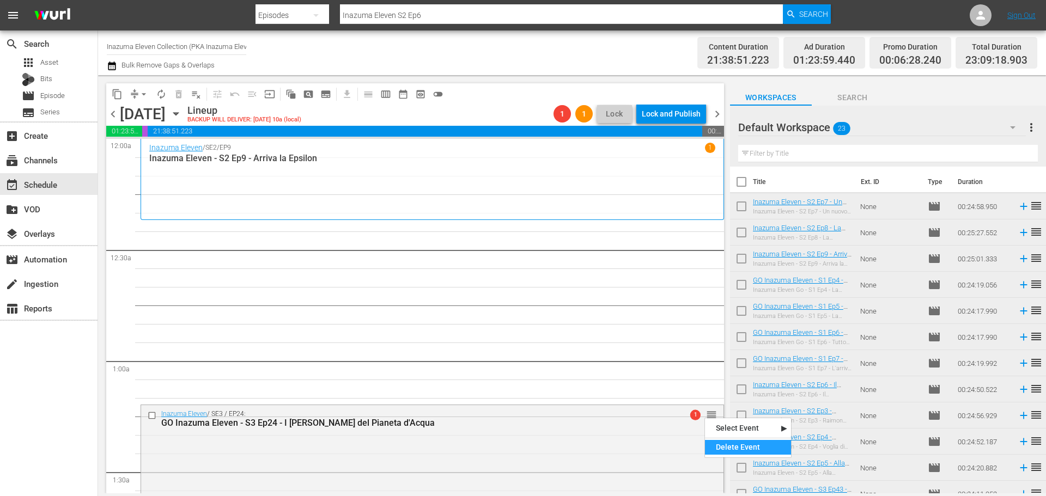
click at [735, 447] on div "Delete Event" at bounding box center [748, 447] width 86 height 15
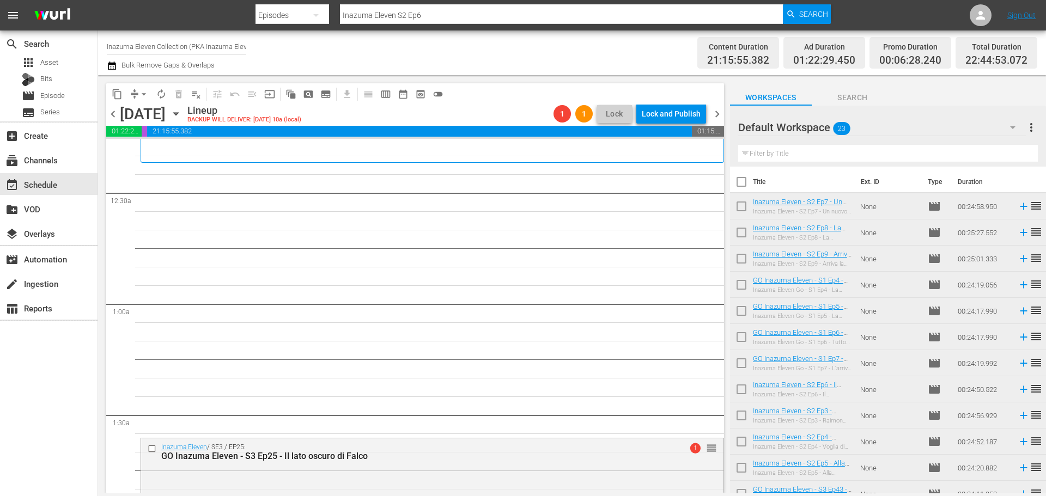
scroll to position [109, 0]
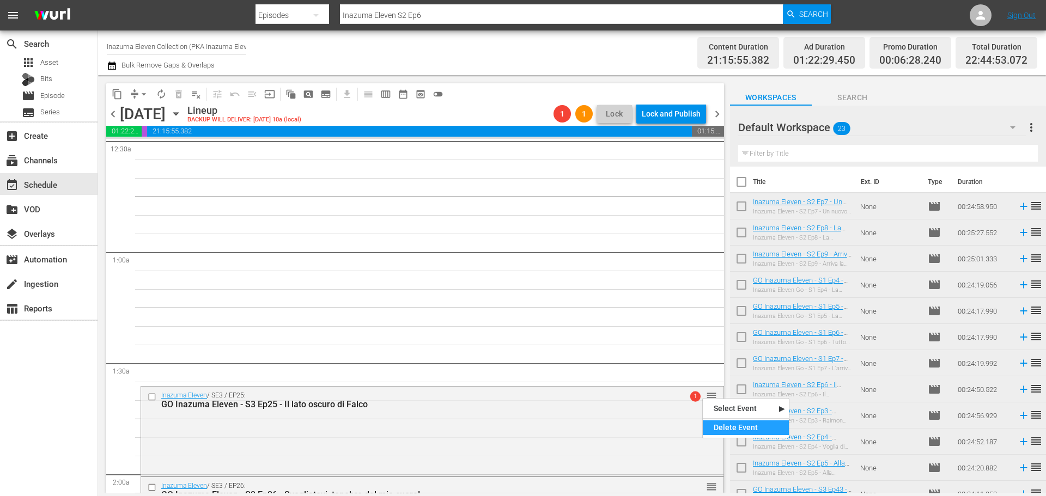
click at [722, 427] on div "Delete Event" at bounding box center [746, 428] width 86 height 15
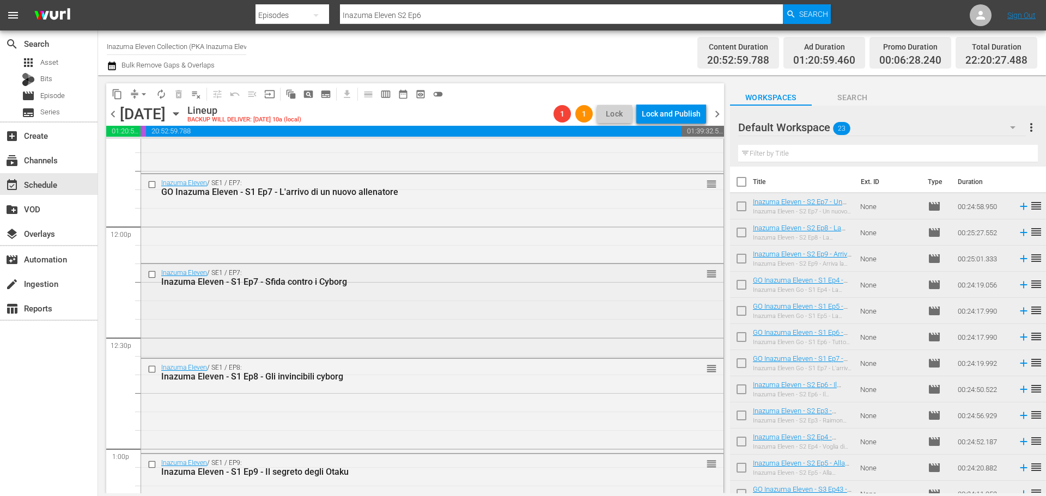
scroll to position [2561, 0]
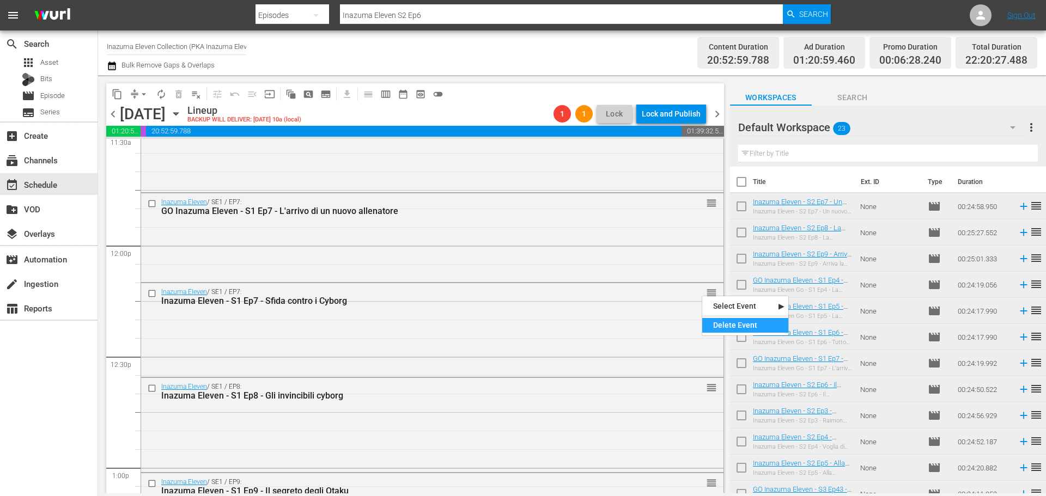
click at [714, 325] on div "Delete Event" at bounding box center [745, 325] width 86 height 15
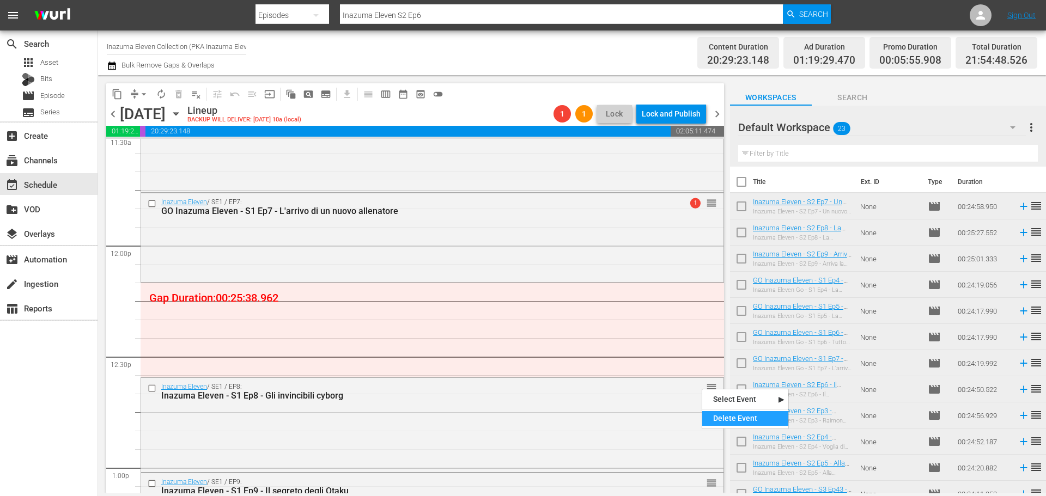
click at [721, 414] on div "Delete Event" at bounding box center [745, 418] width 86 height 15
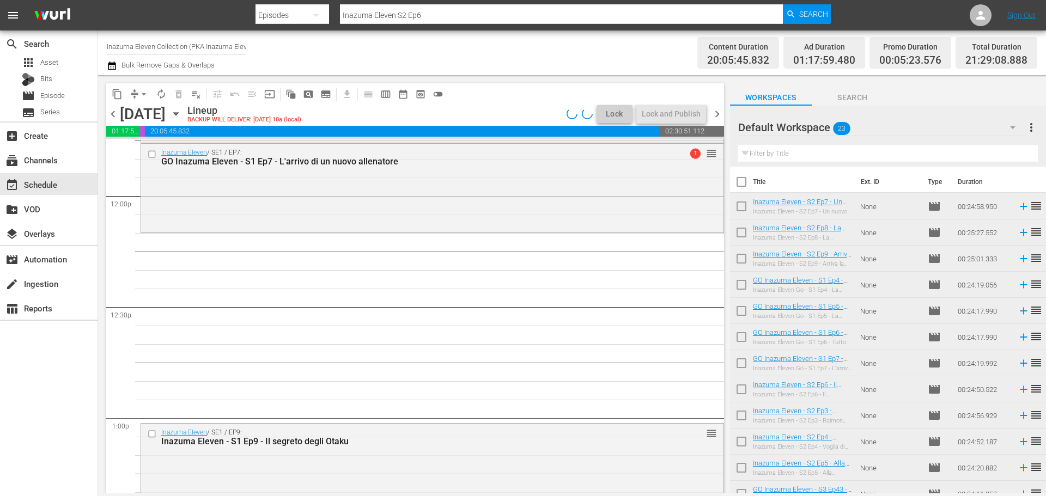
scroll to position [2670, 0]
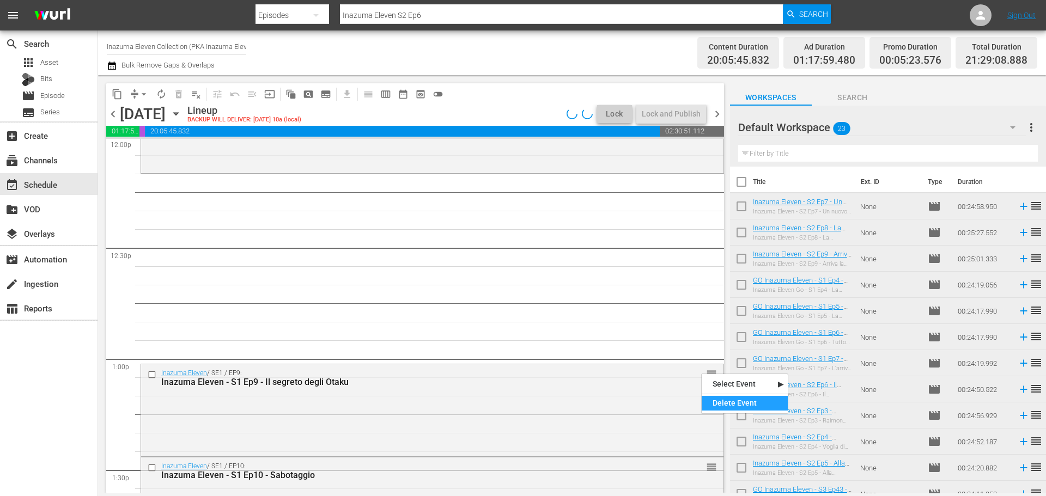
click at [718, 405] on div "Delete Event" at bounding box center [745, 403] width 86 height 15
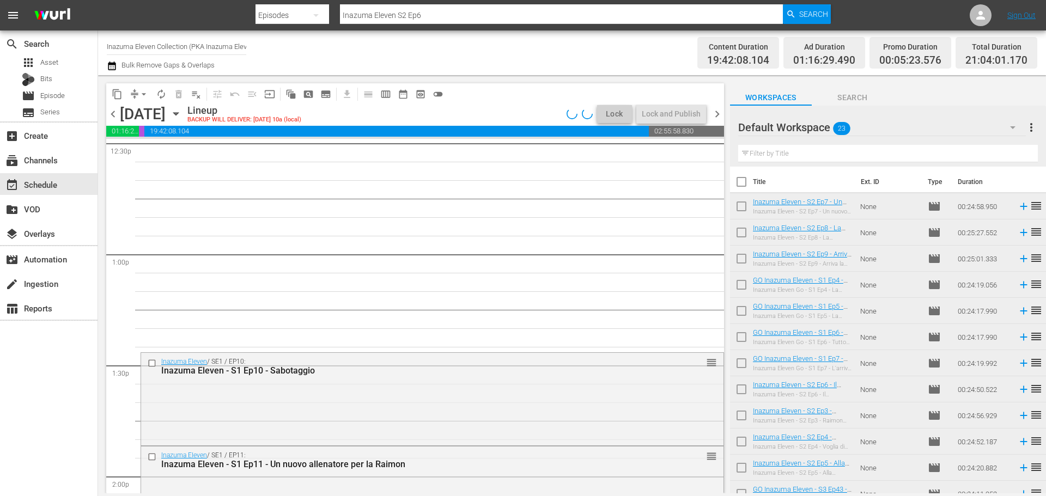
scroll to position [2779, 0]
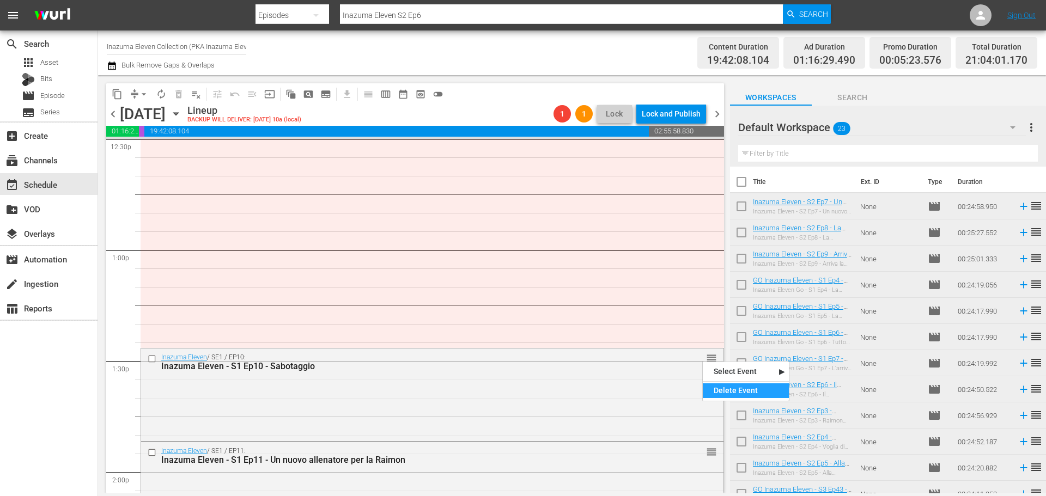
click at [713, 390] on div "Delete Event" at bounding box center [746, 391] width 86 height 15
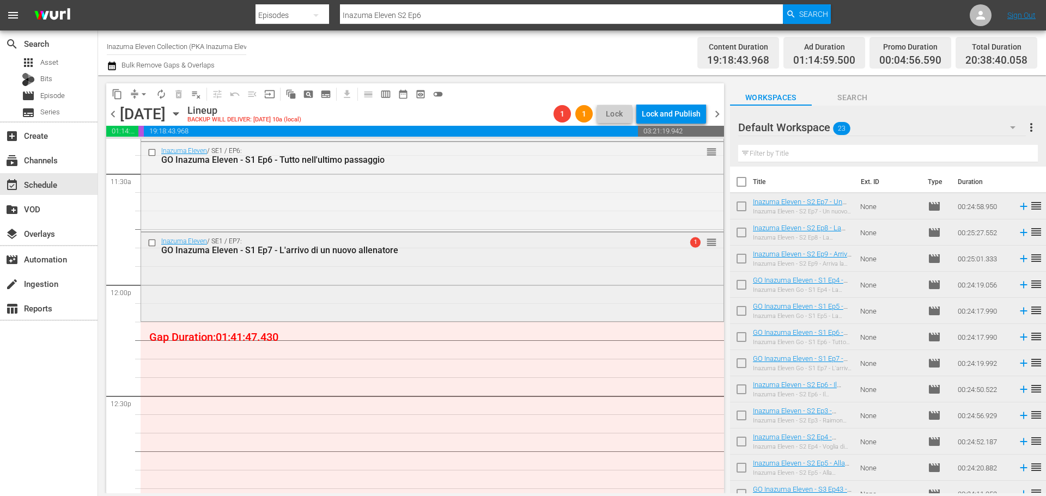
scroll to position [2504, 0]
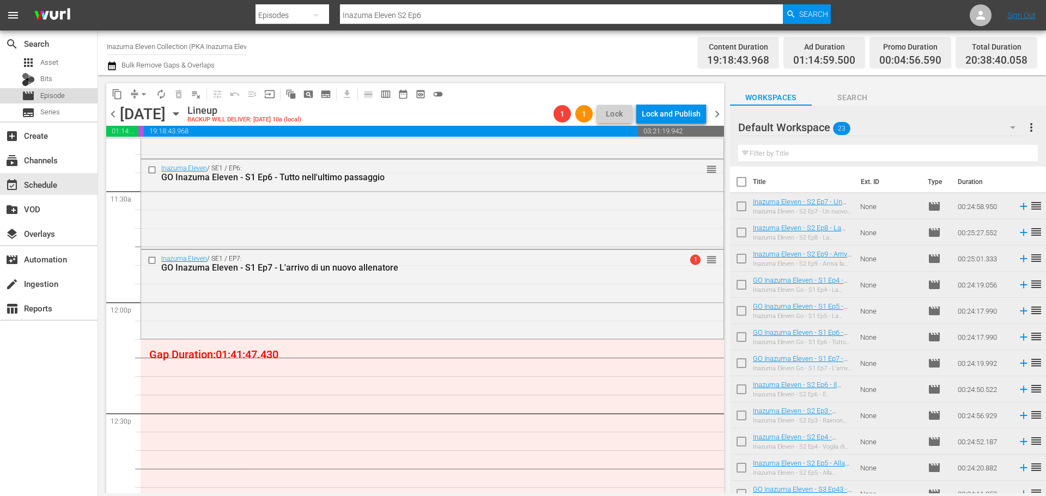
click at [57, 96] on span "Episode" at bounding box center [52, 95] width 25 height 11
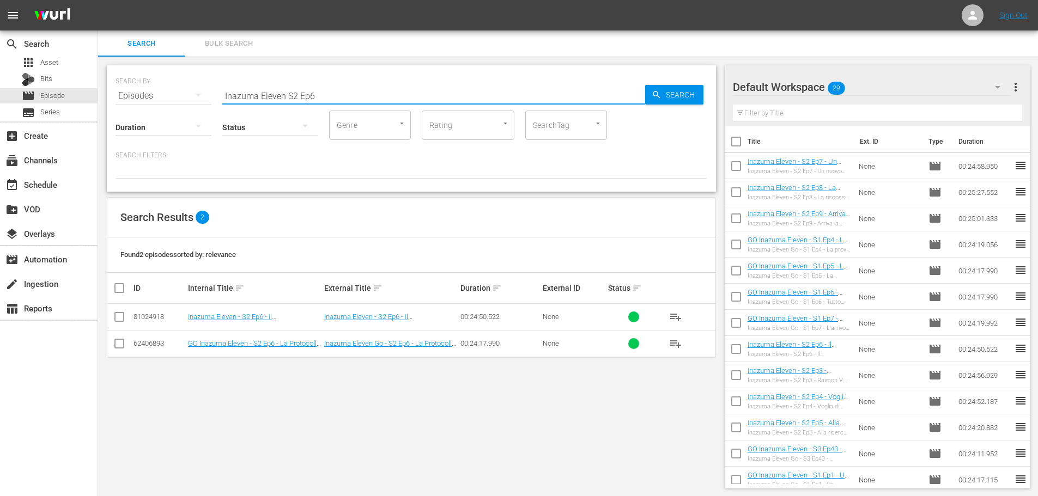
click at [299, 93] on input "Inazuma Eleven S2 Ep6" at bounding box center [433, 96] width 423 height 26
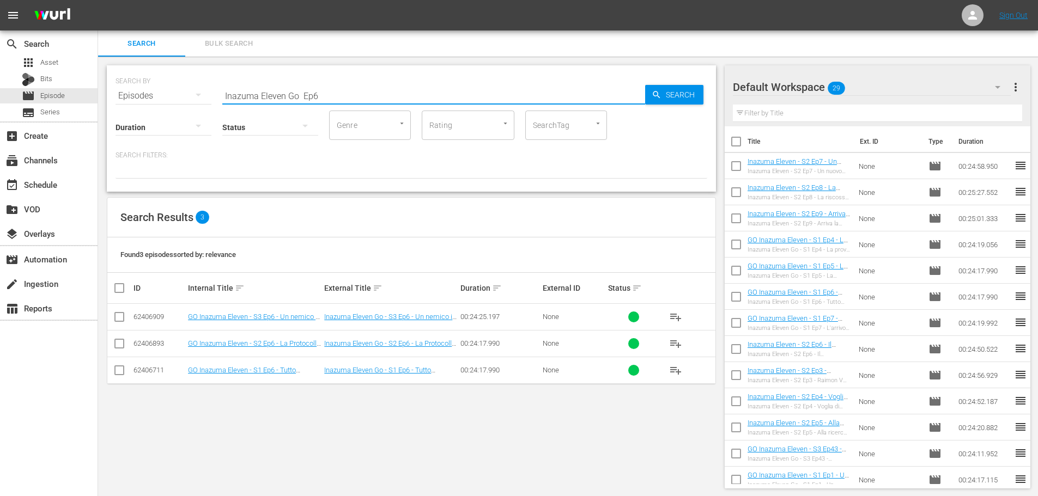
click at [340, 96] on input "Inazuma Eleven Go Ep6" at bounding box center [433, 96] width 423 height 26
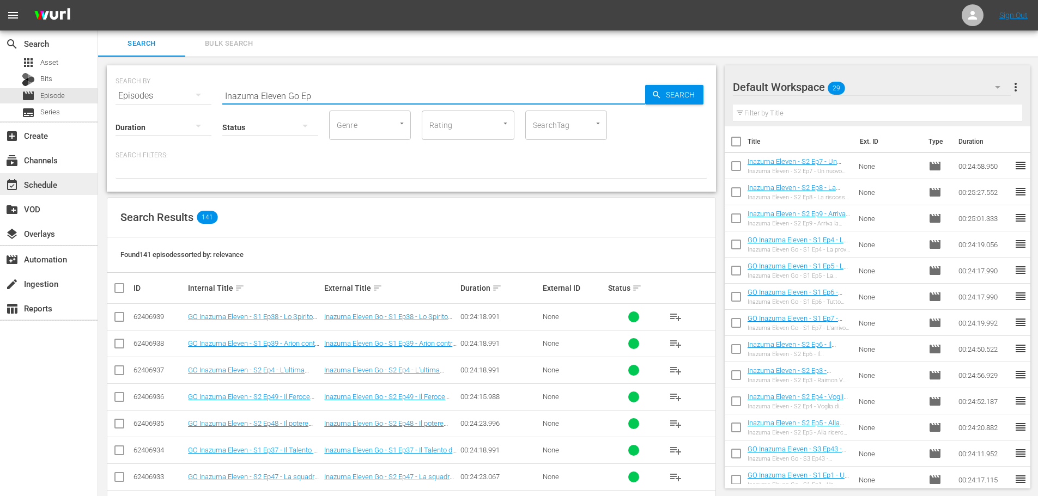
type input "Inazuma Eleven Go Ep"
click at [45, 187] on div "event_available Schedule" at bounding box center [30, 183] width 61 height 10
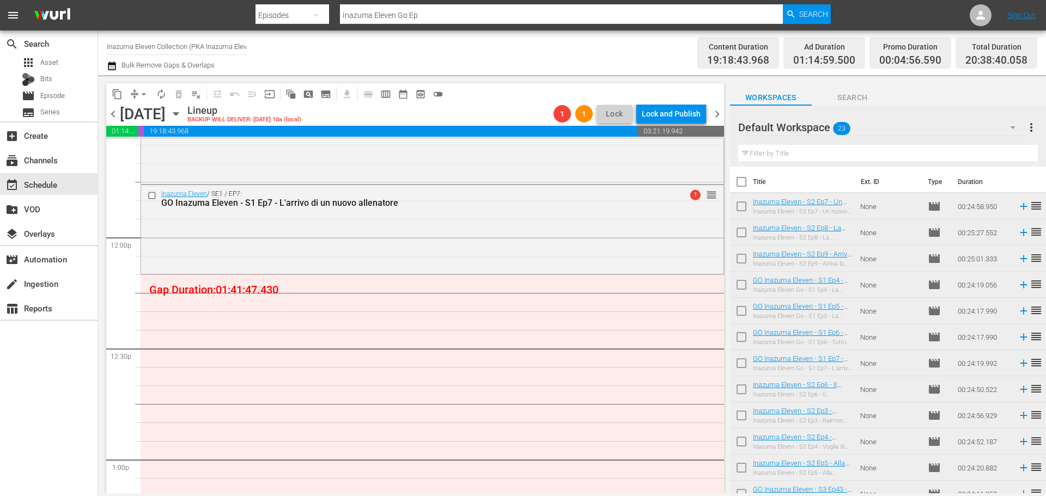
scroll to position [2604, 0]
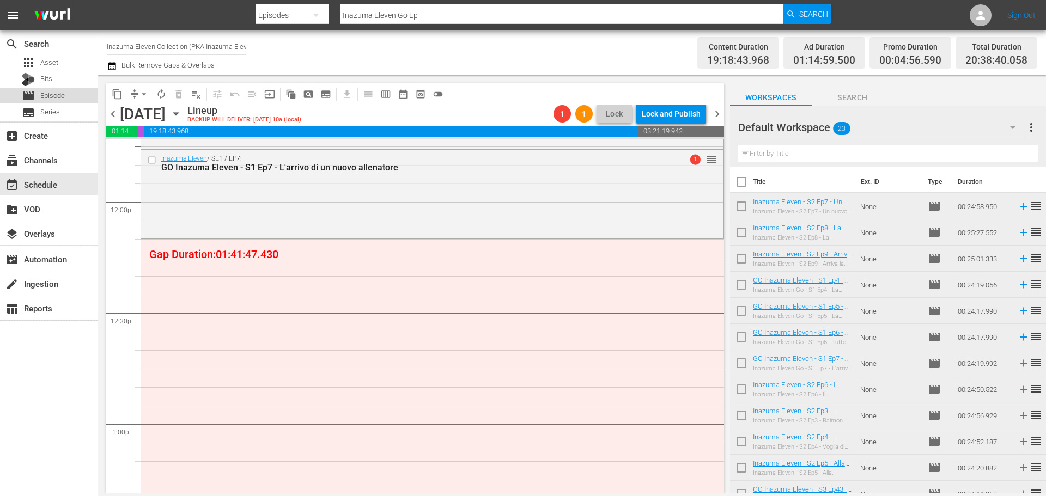
click at [76, 101] on div "movie Episode" at bounding box center [49, 95] width 98 height 15
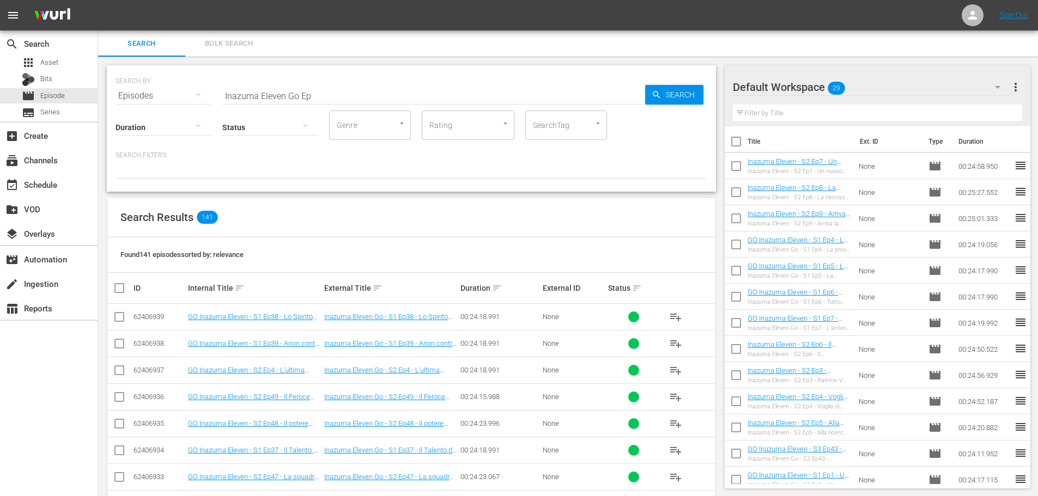
click at [301, 95] on input "Inazuma Eleven Go Ep" at bounding box center [433, 96] width 423 height 26
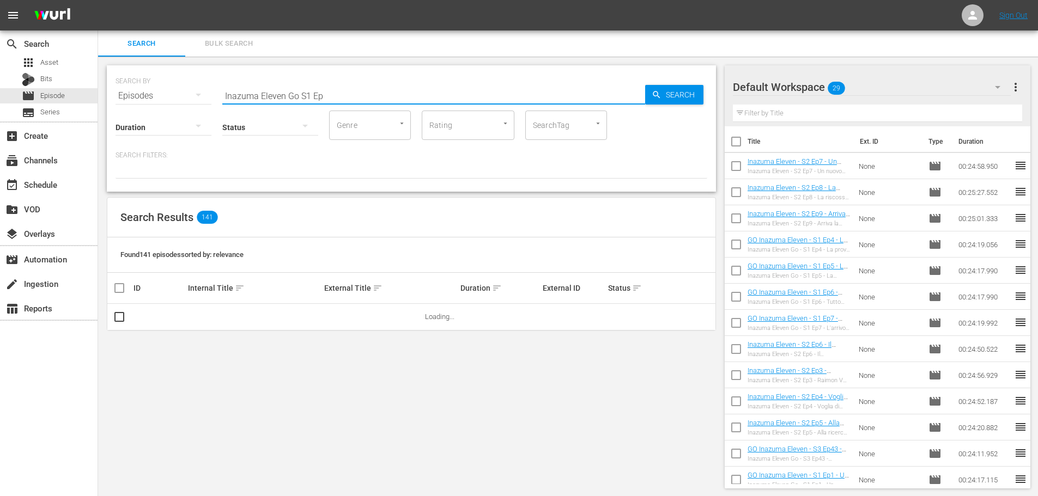
click at [378, 96] on input "Inazuma Eleven Go S1 Ep" at bounding box center [433, 96] width 423 height 26
click at [673, 319] on span "playlist_add" at bounding box center [675, 317] width 13 height 13
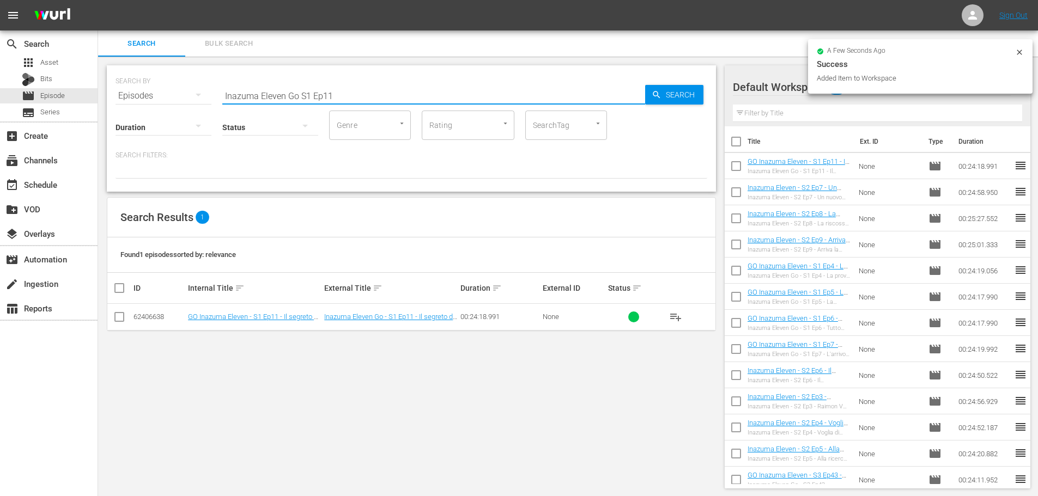
click at [352, 96] on input "Inazuma Eleven Go S1 Ep11" at bounding box center [433, 96] width 423 height 26
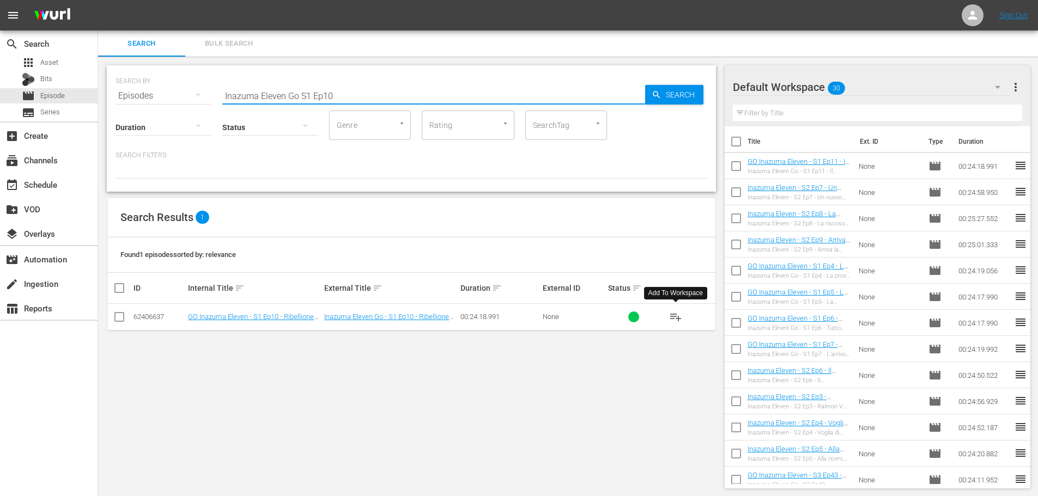
click at [671, 320] on span "playlist_add" at bounding box center [675, 317] width 13 height 13
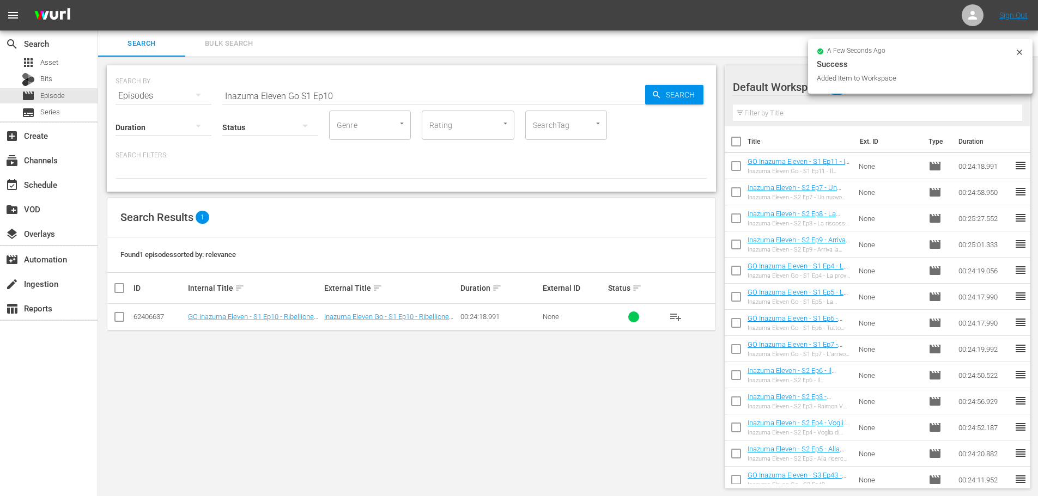
click at [344, 99] on input "Inazuma Eleven Go S1 Ep10" at bounding box center [433, 96] width 423 height 26
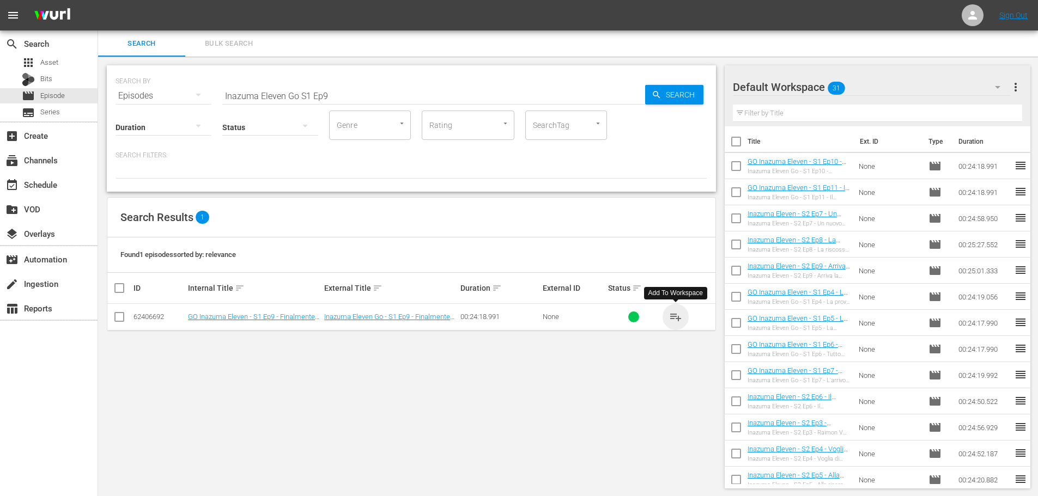
click at [679, 319] on span "playlist_add" at bounding box center [675, 317] width 13 height 13
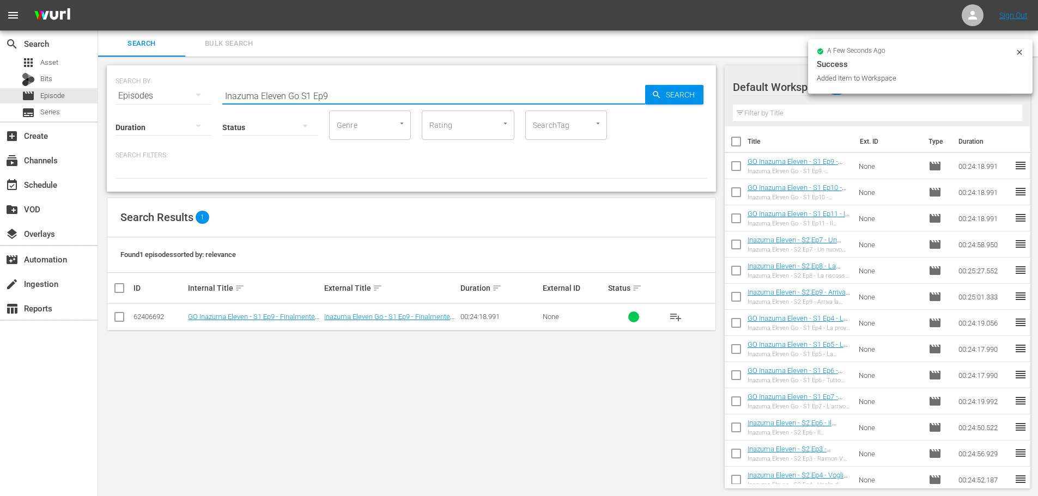
click at [348, 101] on input "Inazuma Eleven Go S1 Ep9" at bounding box center [433, 96] width 423 height 26
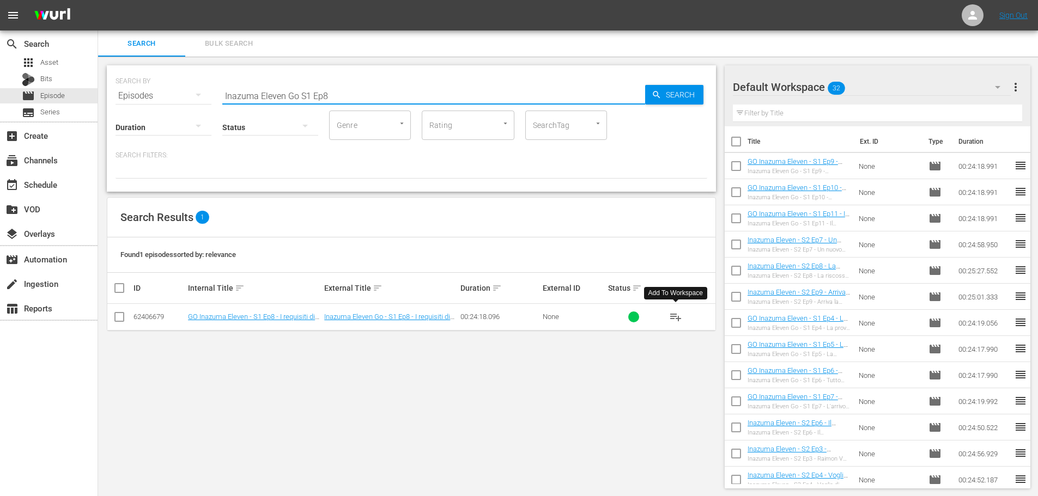
type input "Inazuma Eleven Go S1 Ep8"
click at [677, 319] on span "playlist_add" at bounding box center [675, 317] width 13 height 13
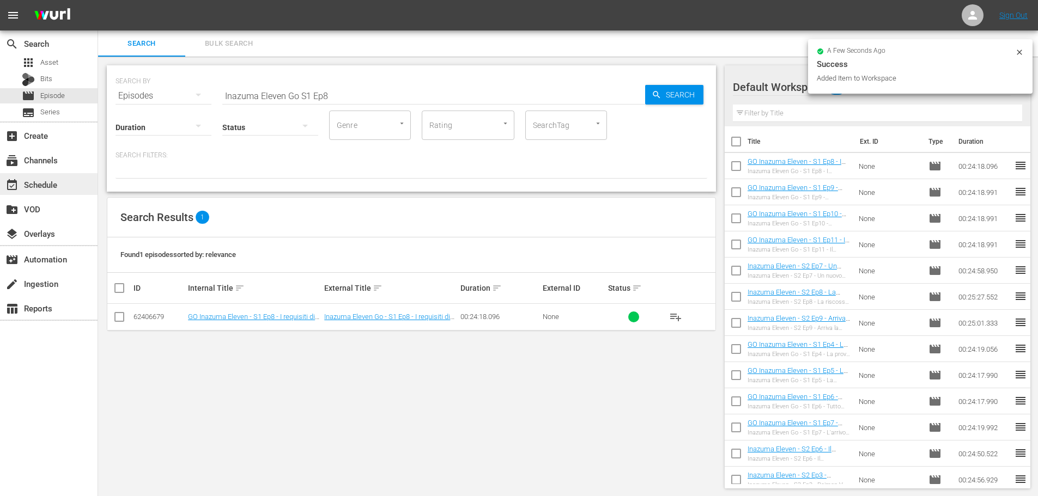
click at [53, 187] on div "event_available Schedule" at bounding box center [30, 183] width 61 height 10
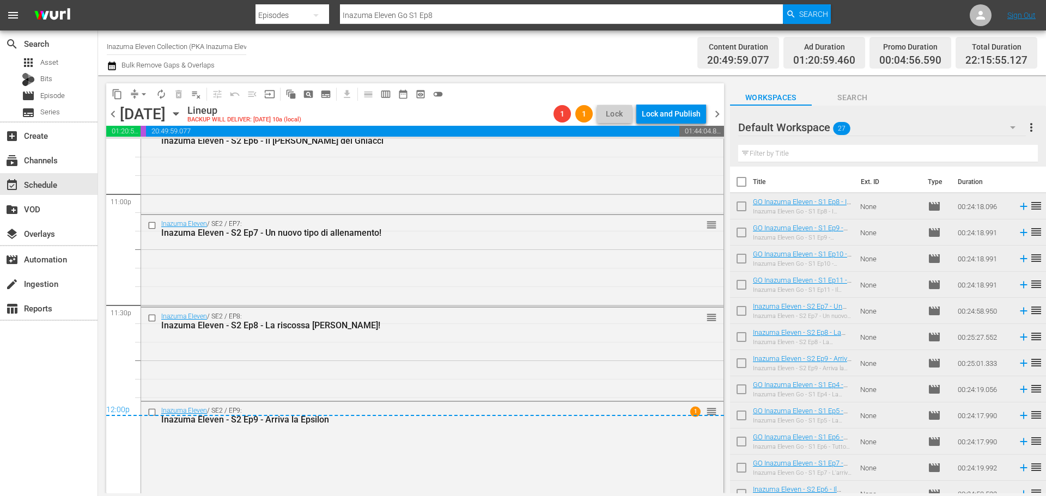
scroll to position [5059, 0]
click at [145, 93] on span "arrow_drop_down" at bounding box center [143, 94] width 11 height 11
click at [145, 154] on li "Align to End of Previous Day" at bounding box center [144, 152] width 114 height 18
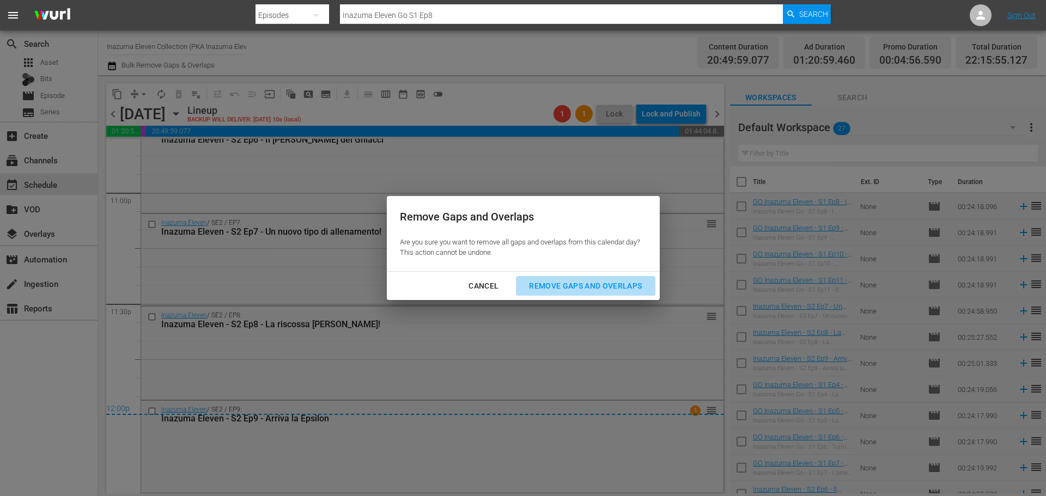
click at [560, 284] on div "Remove Gaps and Overlaps" at bounding box center [585, 287] width 130 height 14
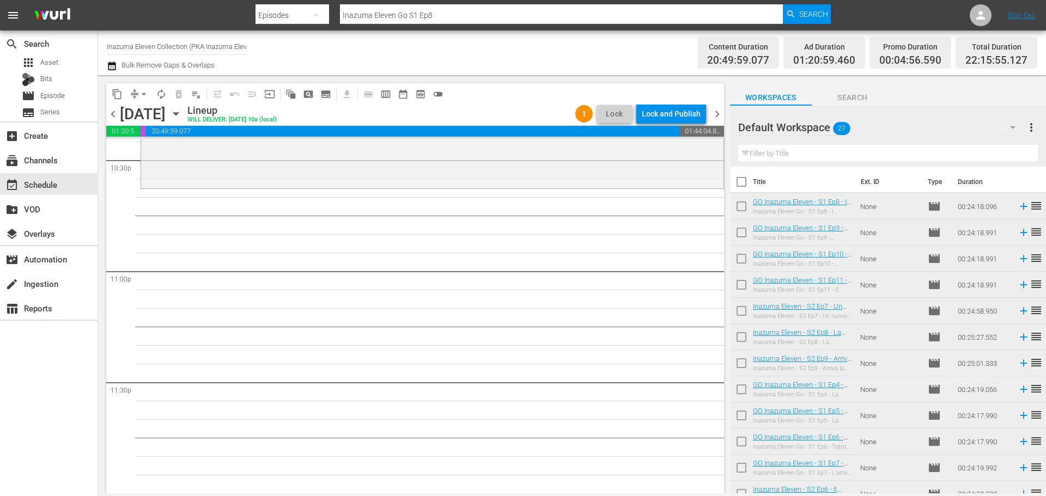
scroll to position [4871, 0]
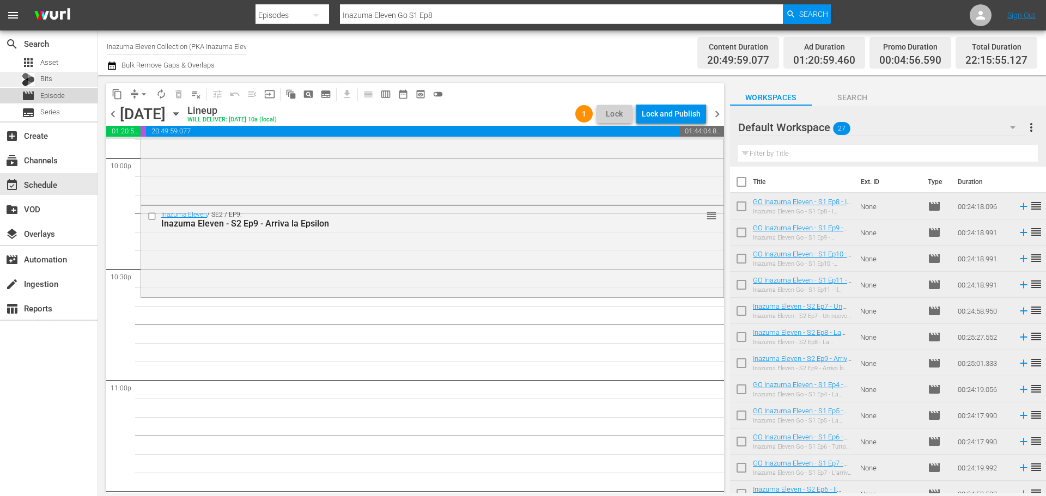
drag, startPoint x: 77, startPoint y: 95, endPoint x: 64, endPoint y: 86, distance: 16.5
click at [62, 81] on div "apps Asset Bits movie Episode subtitles Series" at bounding box center [49, 87] width 98 height 65
click at [70, 99] on div "movie Episode" at bounding box center [49, 95] width 98 height 15
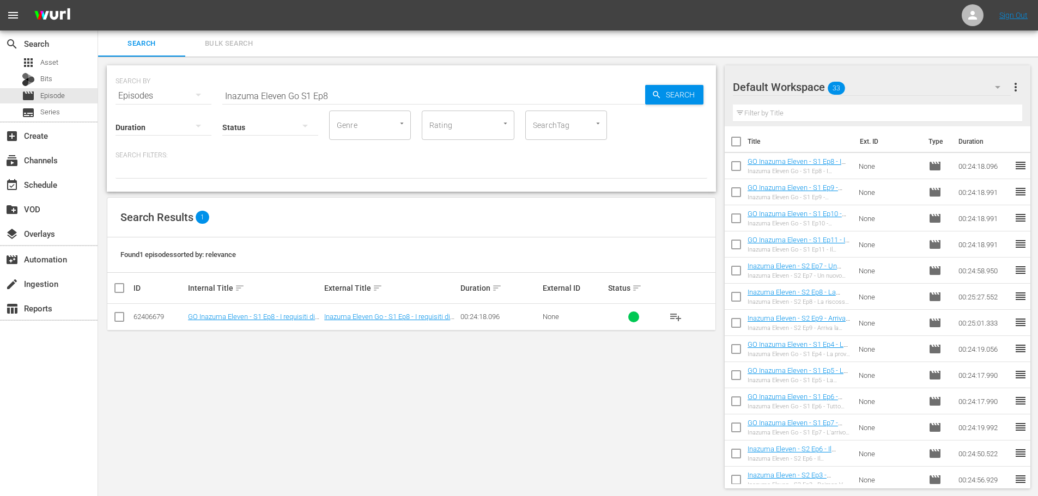
click at [302, 95] on input "Inazuma Eleven Go S1 Ep8" at bounding box center [433, 96] width 423 height 26
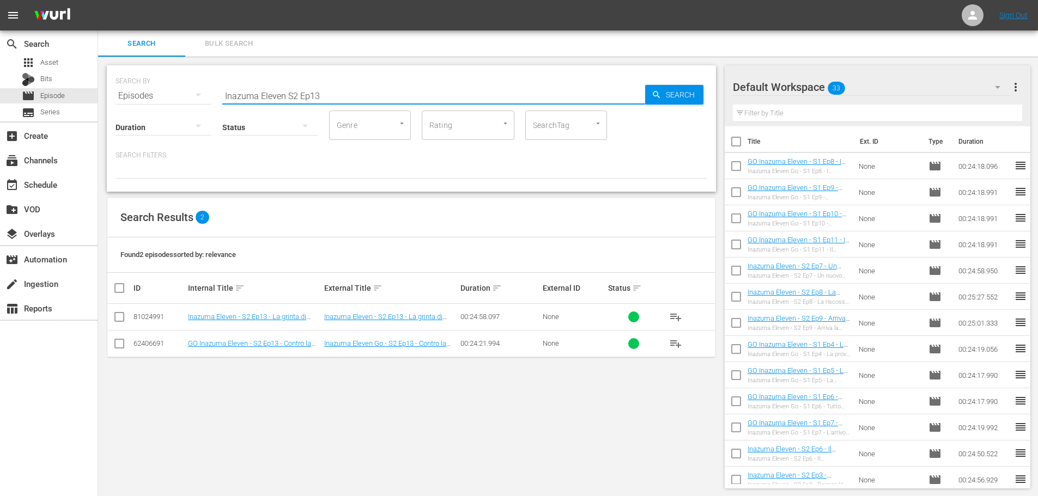
click at [677, 314] on span "playlist_add" at bounding box center [675, 317] width 13 height 13
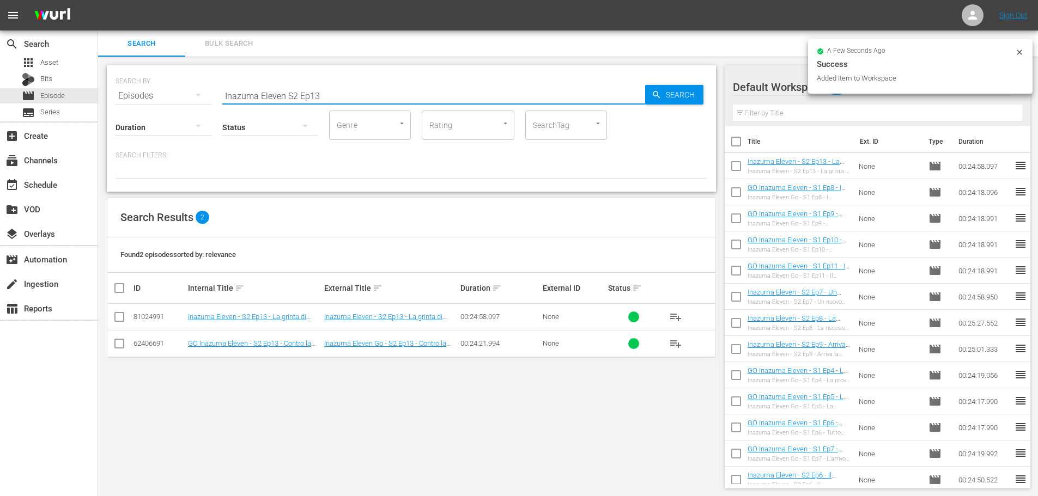
click at [347, 97] on input "Inazuma Eleven S2 Ep13" at bounding box center [433, 96] width 423 height 26
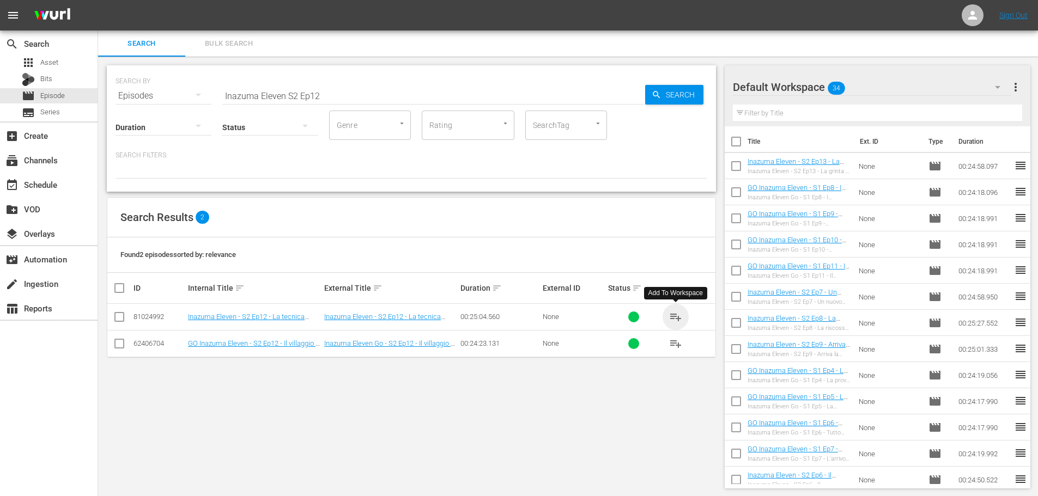
click at [676, 312] on span "playlist_add" at bounding box center [675, 317] width 13 height 13
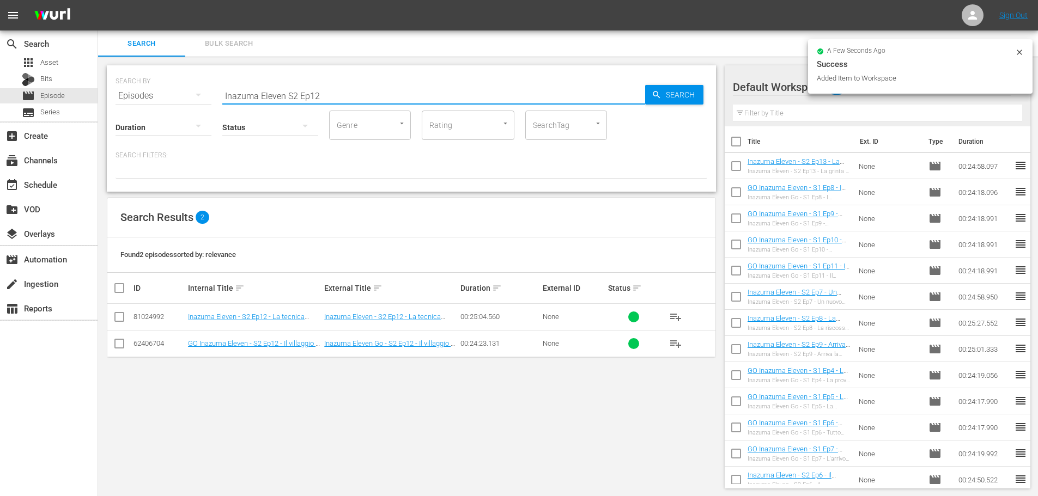
click at [350, 99] on input "Inazuma Eleven S2 Ep12" at bounding box center [433, 96] width 423 height 26
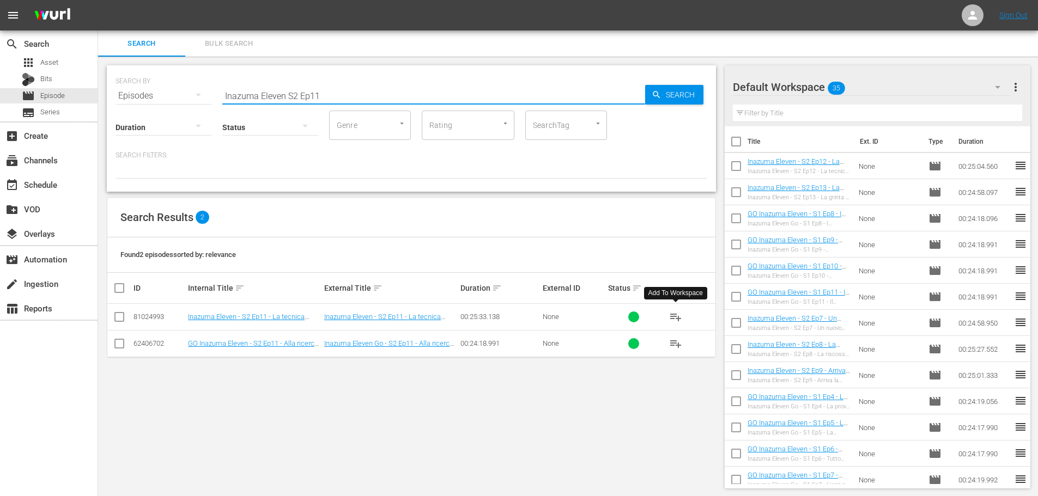
click at [679, 311] on span "playlist_add" at bounding box center [675, 317] width 13 height 13
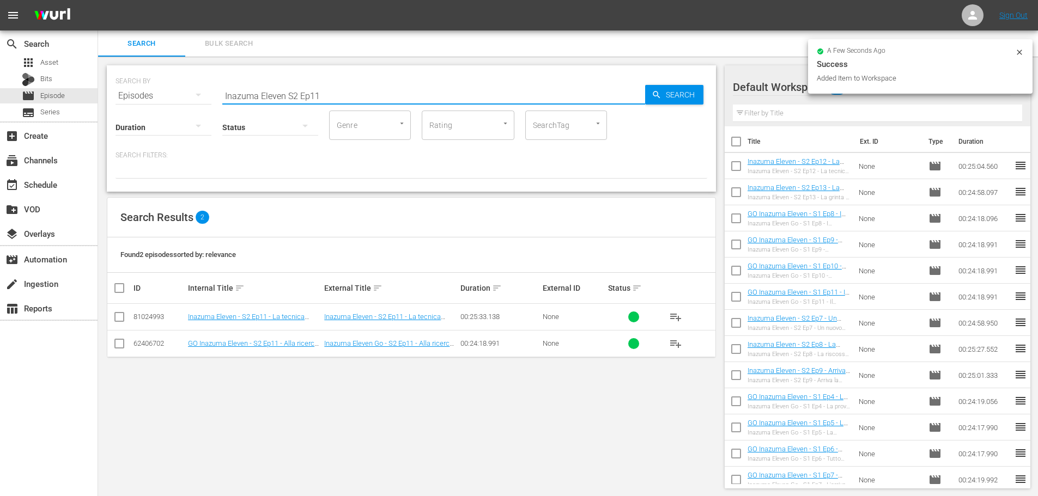
click at [372, 95] on input "Inazuma Eleven S2 Ep11" at bounding box center [433, 96] width 423 height 26
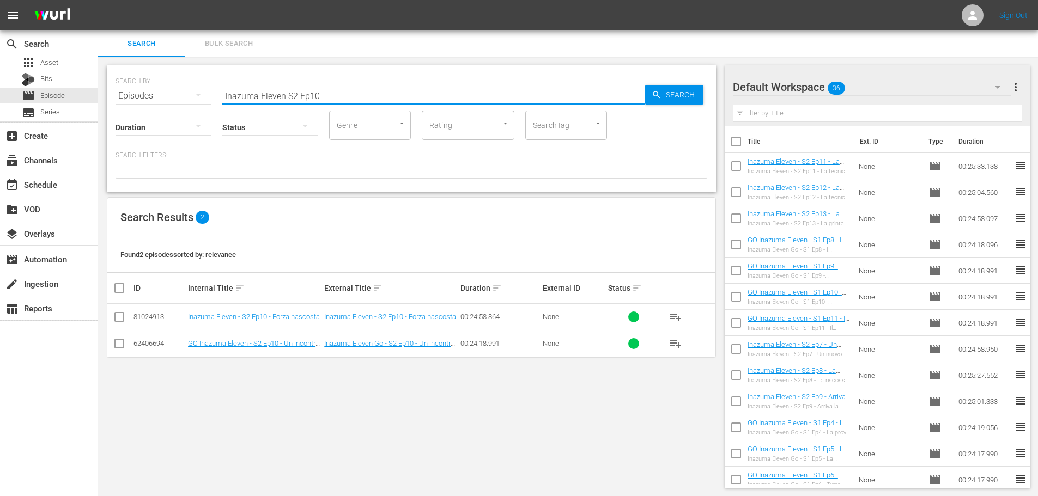
type input "Inazuma Eleven S2 Ep10"
click at [677, 317] on span "playlist_add" at bounding box center [675, 317] width 13 height 13
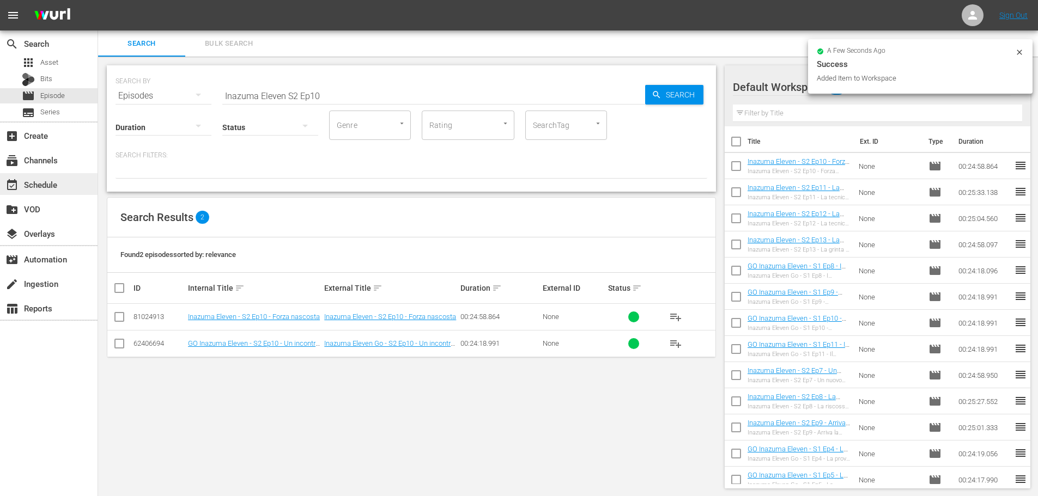
click at [48, 187] on div "event_available Schedule" at bounding box center [30, 183] width 61 height 10
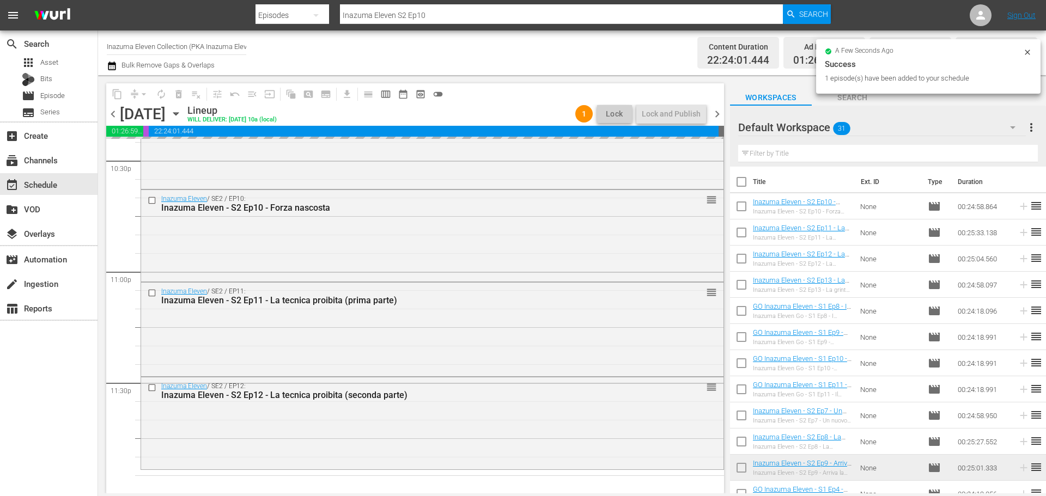
scroll to position [4980, 0]
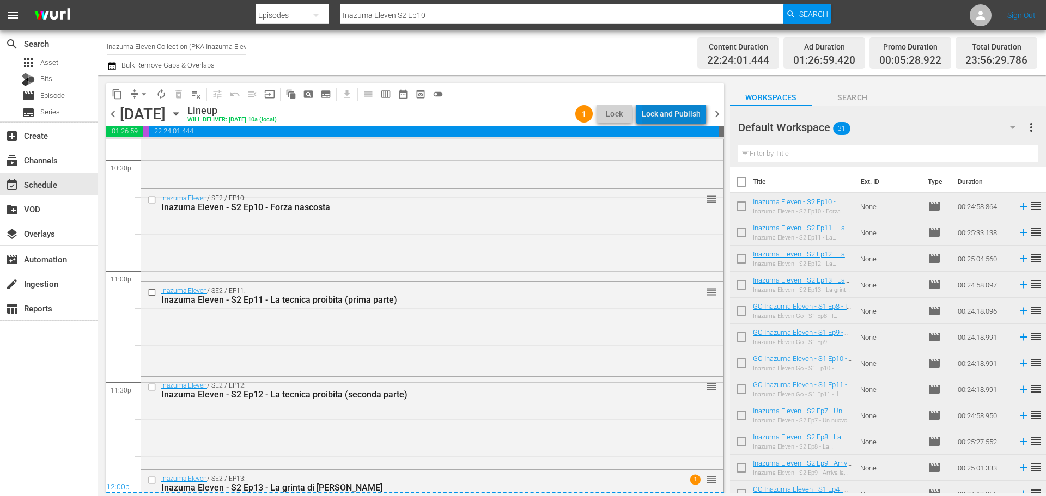
click at [682, 114] on div "Lock and Publish" at bounding box center [671, 114] width 59 height 20
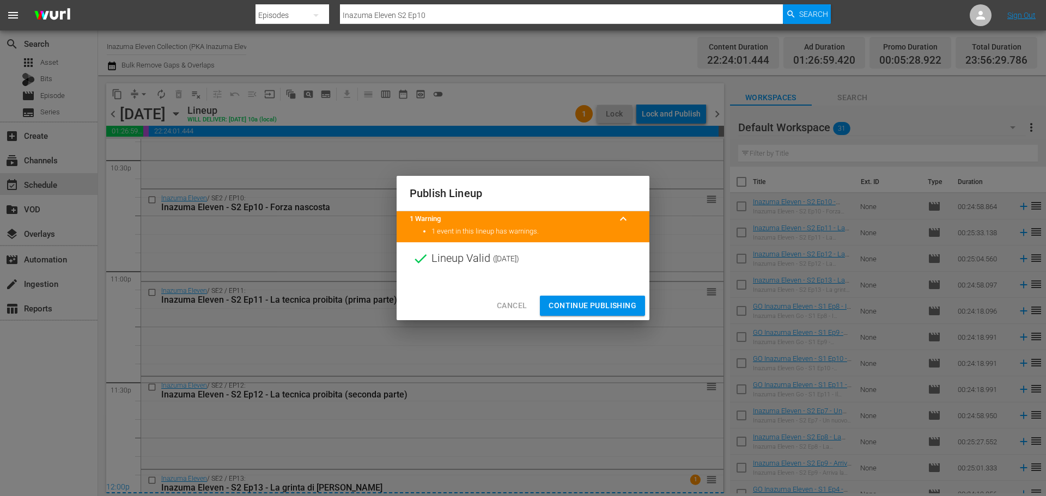
click at [614, 299] on span "Continue Publishing" at bounding box center [593, 306] width 88 height 14
